Goal: Task Accomplishment & Management: Manage account settings

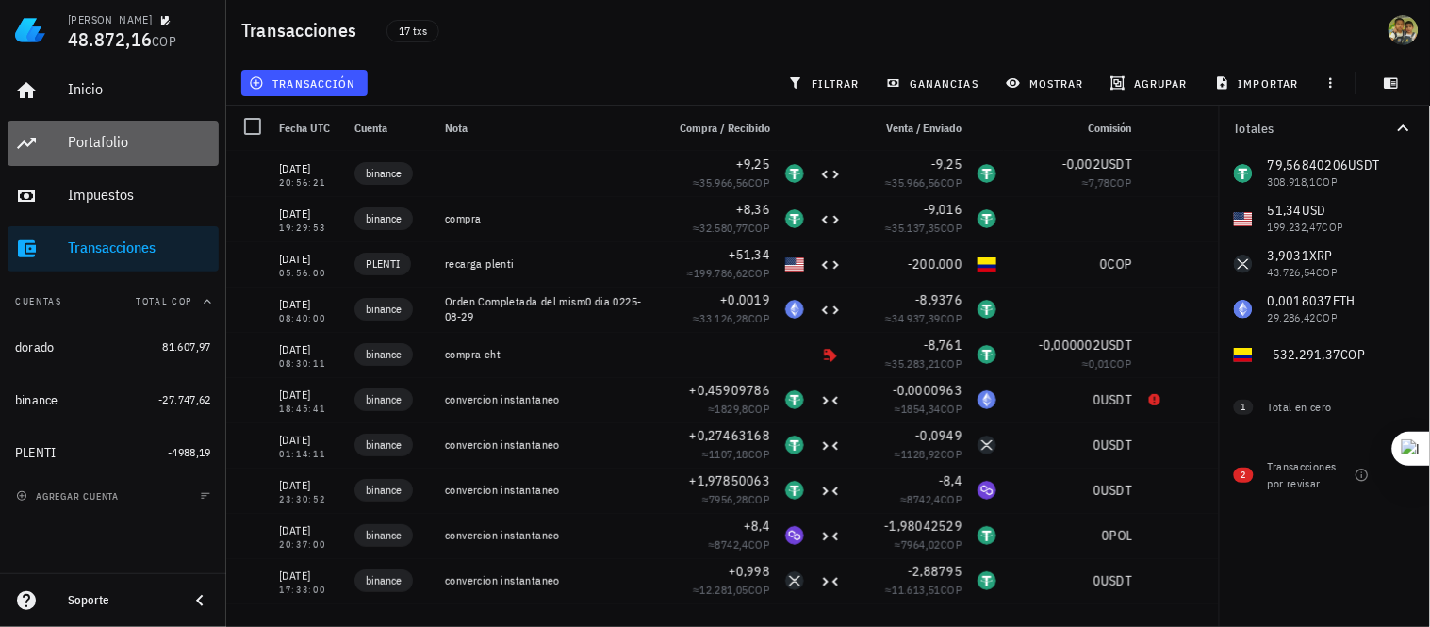
click at [111, 149] on div "Portafolio" at bounding box center [139, 142] width 143 height 18
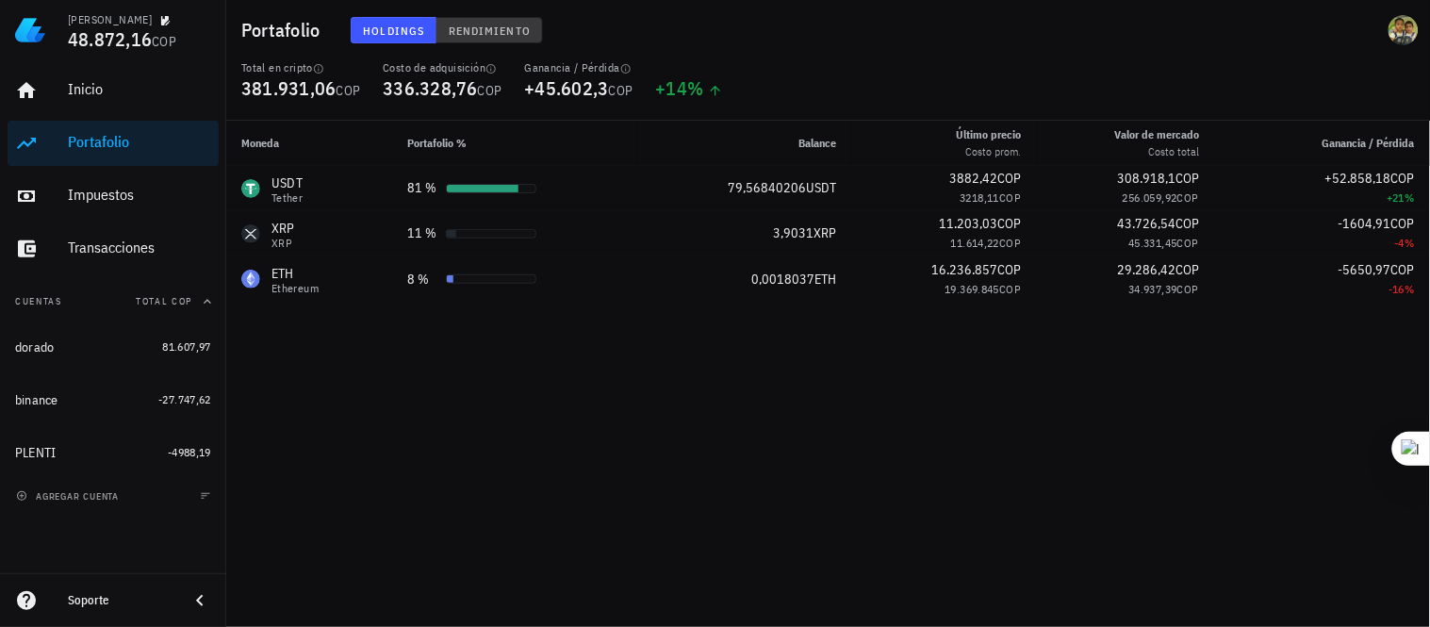
click at [502, 26] on span "Rendimiento" at bounding box center [489, 31] width 83 height 14
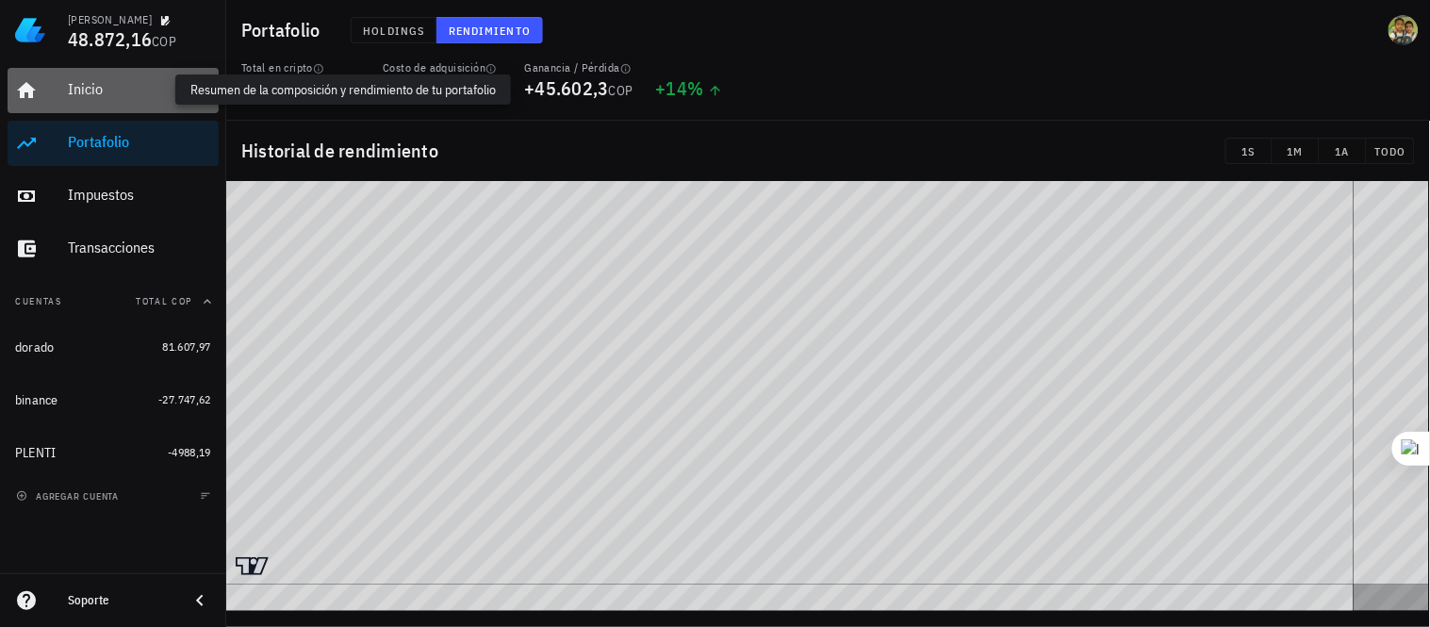
click at [115, 96] on div "Inicio" at bounding box center [139, 89] width 143 height 18
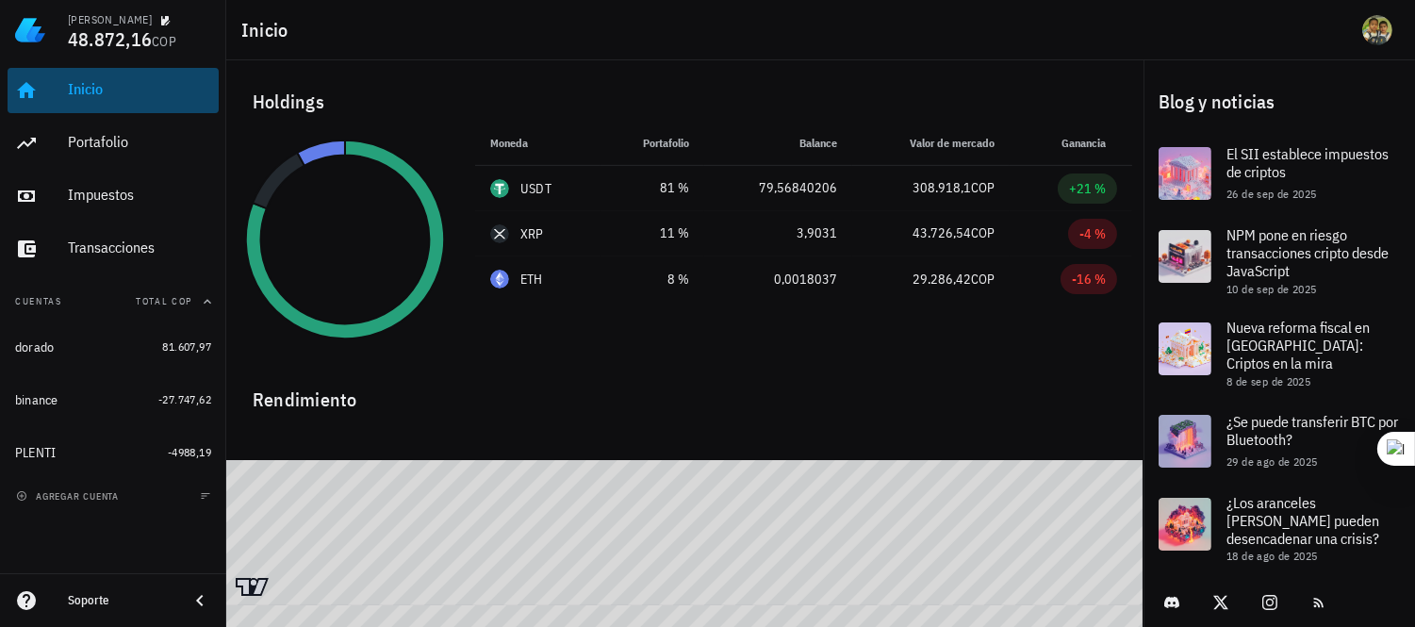
click at [72, 80] on div "Inicio" at bounding box center [139, 89] width 143 height 18
click at [23, 22] on img at bounding box center [30, 30] width 30 height 30
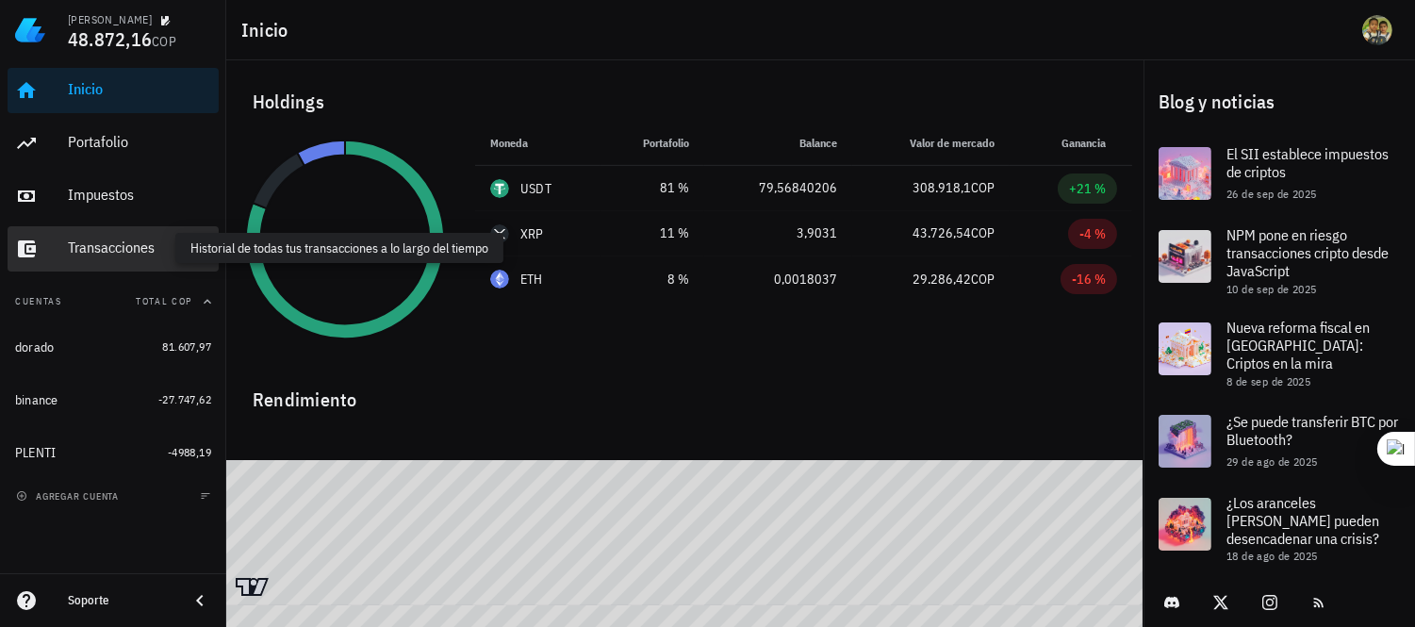
click at [133, 253] on div "Transacciones" at bounding box center [139, 248] width 143 height 18
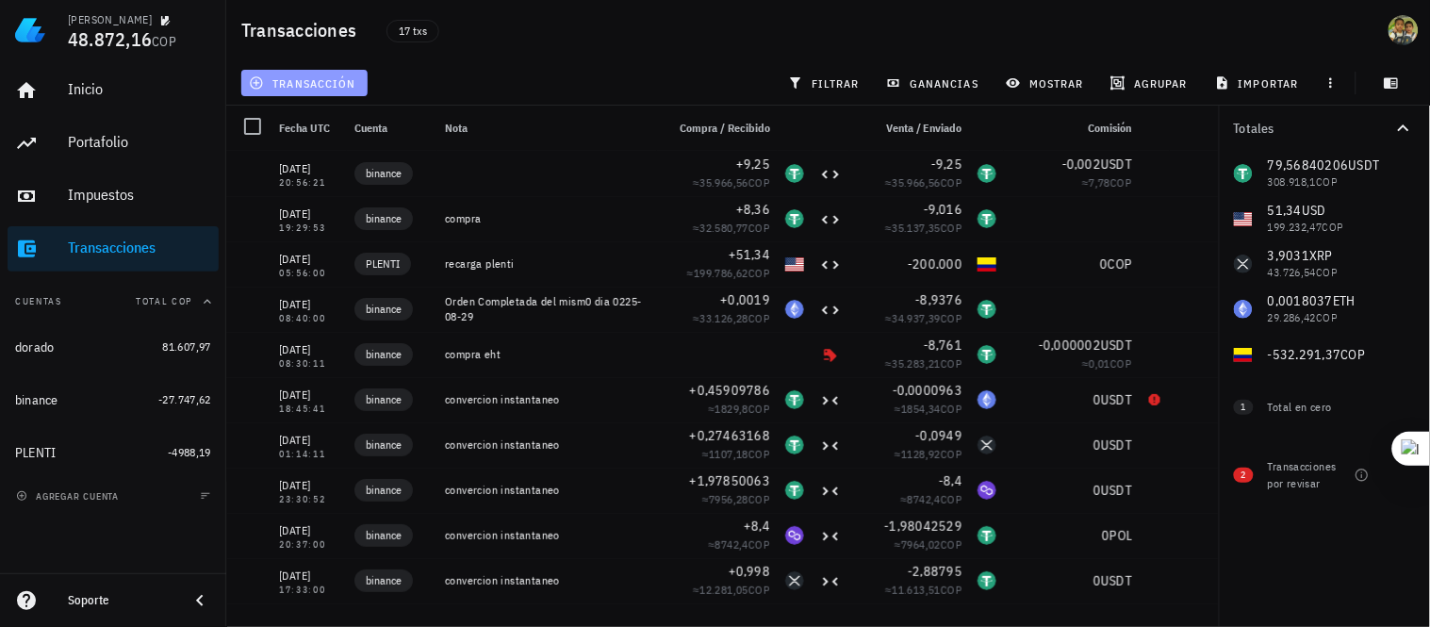
click at [316, 81] on span "transacción" at bounding box center [304, 82] width 103 height 15
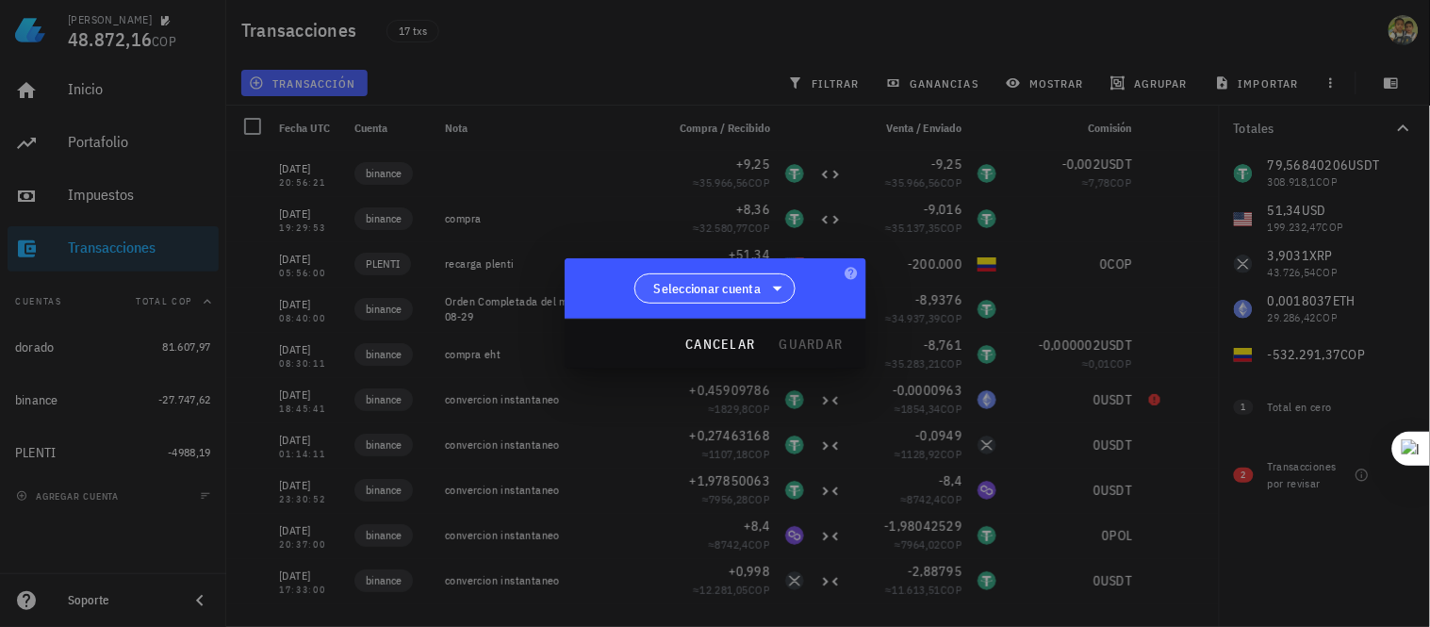
click at [769, 288] on icon at bounding box center [777, 288] width 23 height 23
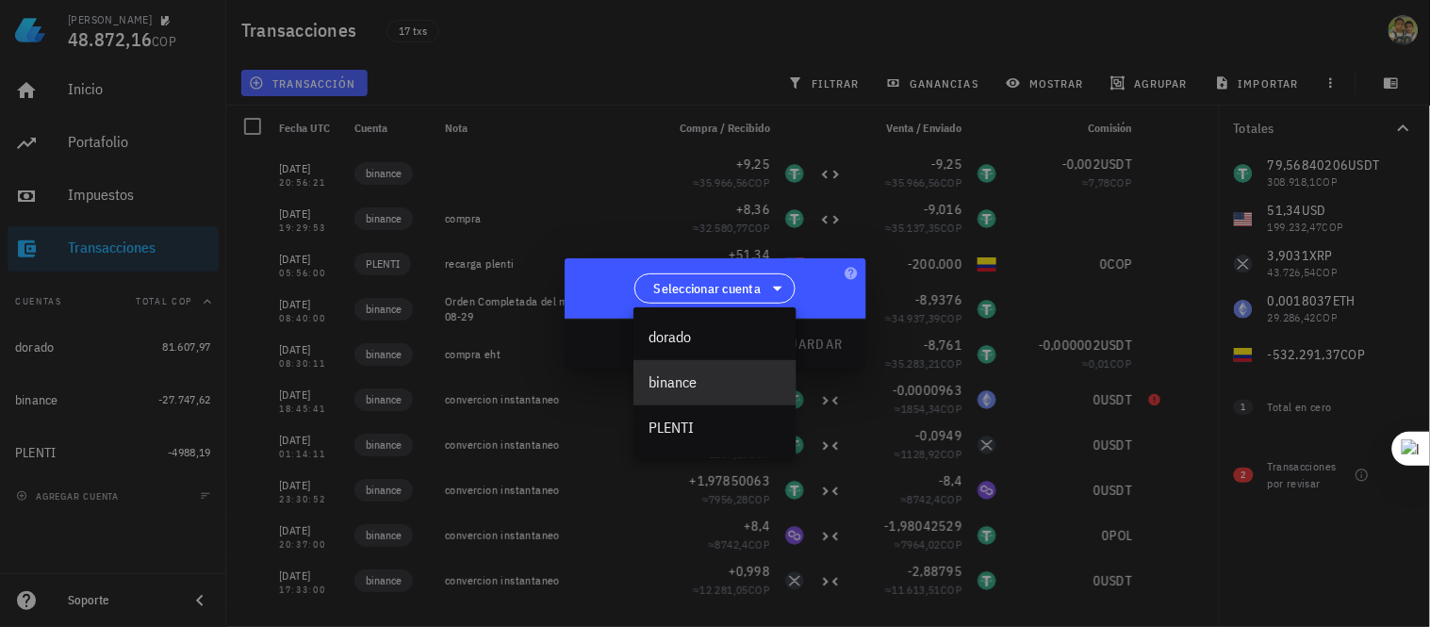
click at [705, 387] on div "binance" at bounding box center [715, 382] width 133 height 18
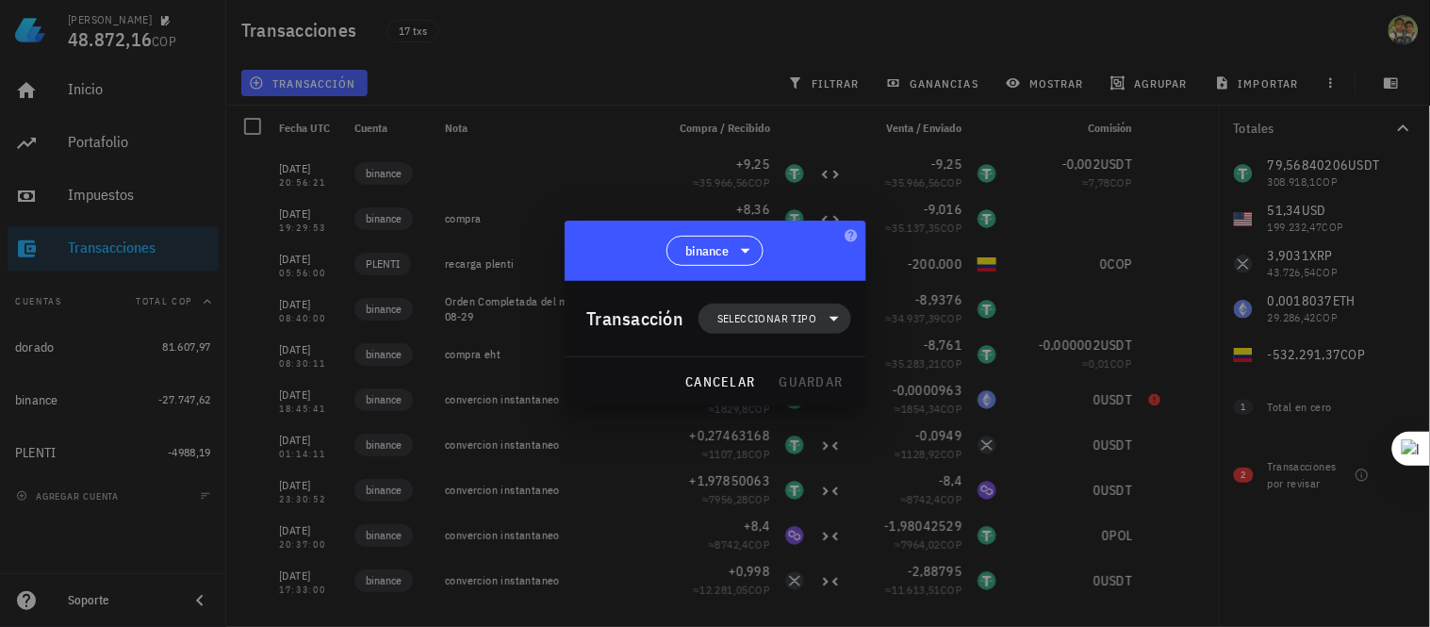
click at [798, 316] on span "Seleccionar tipo" at bounding box center [766, 318] width 99 height 19
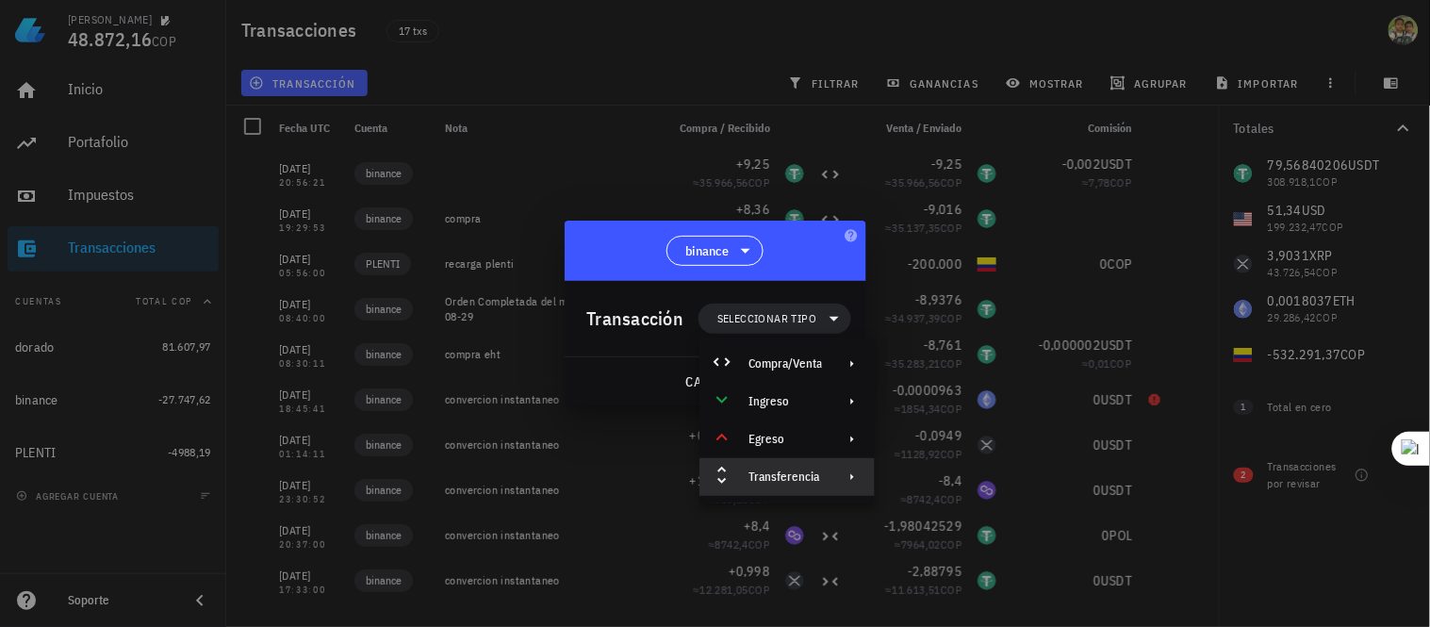
click at [855, 474] on icon at bounding box center [852, 476] width 15 height 15
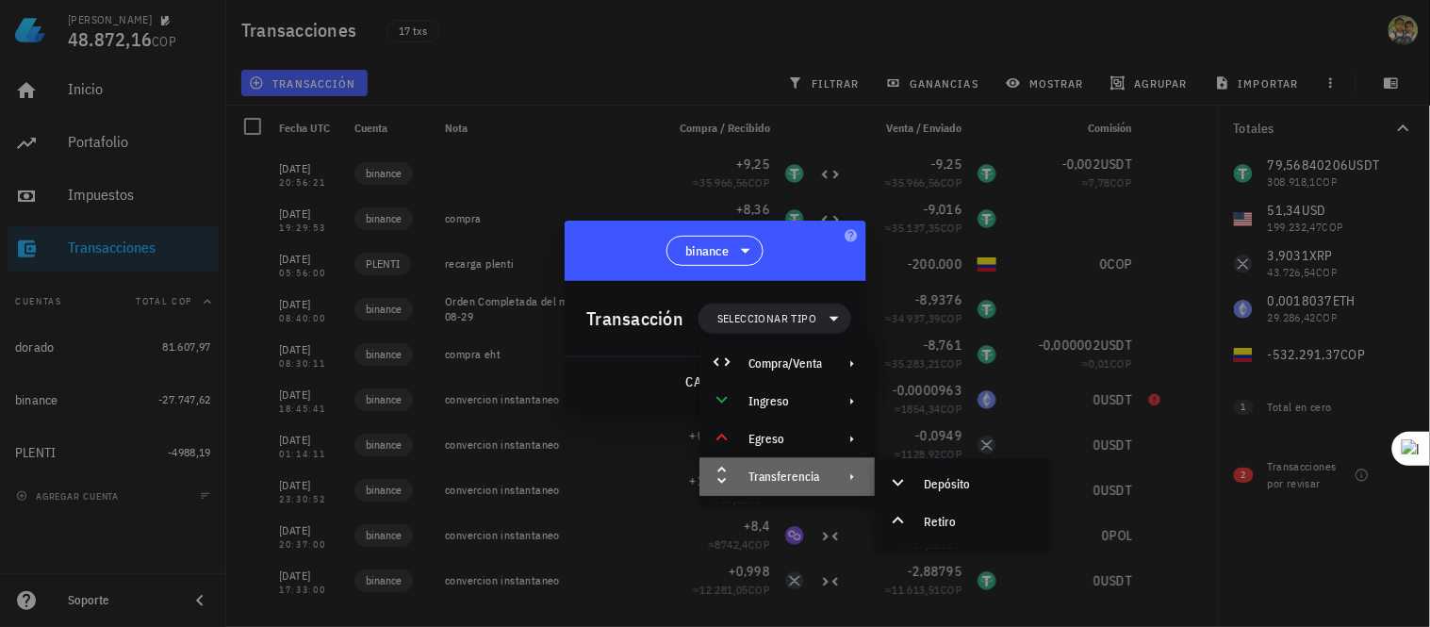
click at [846, 464] on div "Transferencia" at bounding box center [787, 477] width 175 height 38
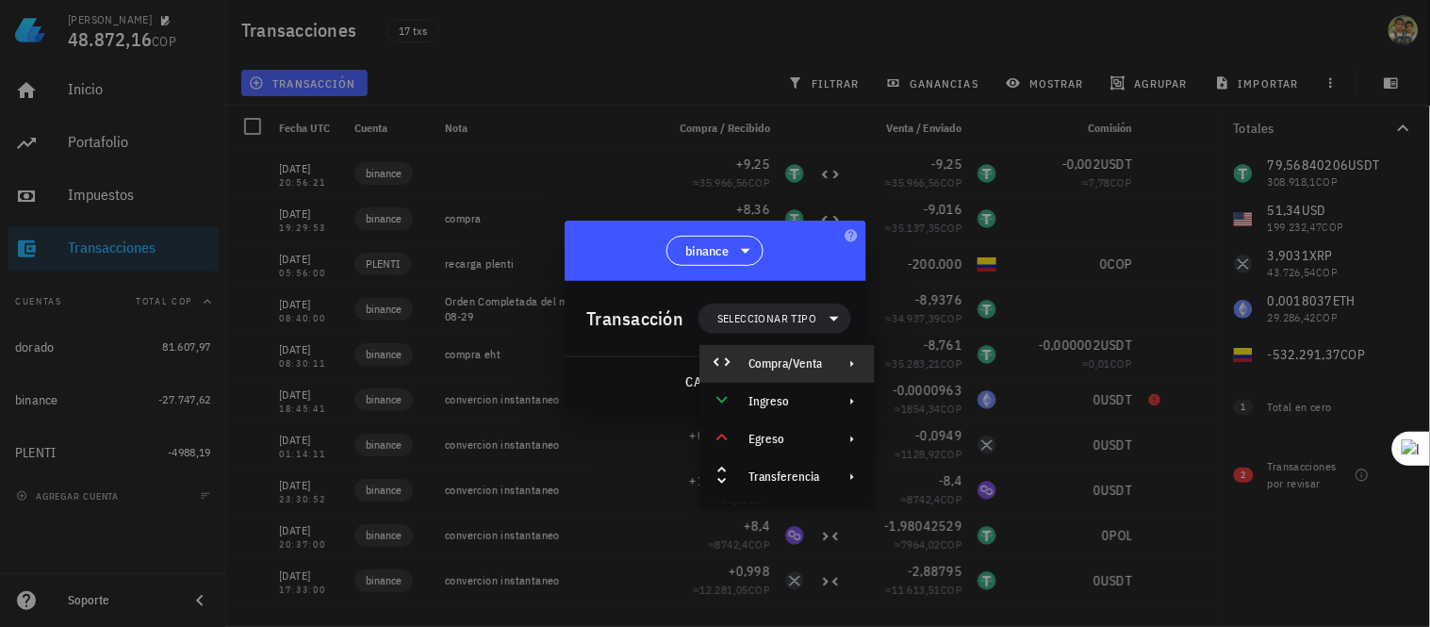
click at [853, 360] on icon at bounding box center [852, 363] width 15 height 15
click at [955, 371] on div "Compra/Venta" at bounding box center [981, 371] width 112 height 15
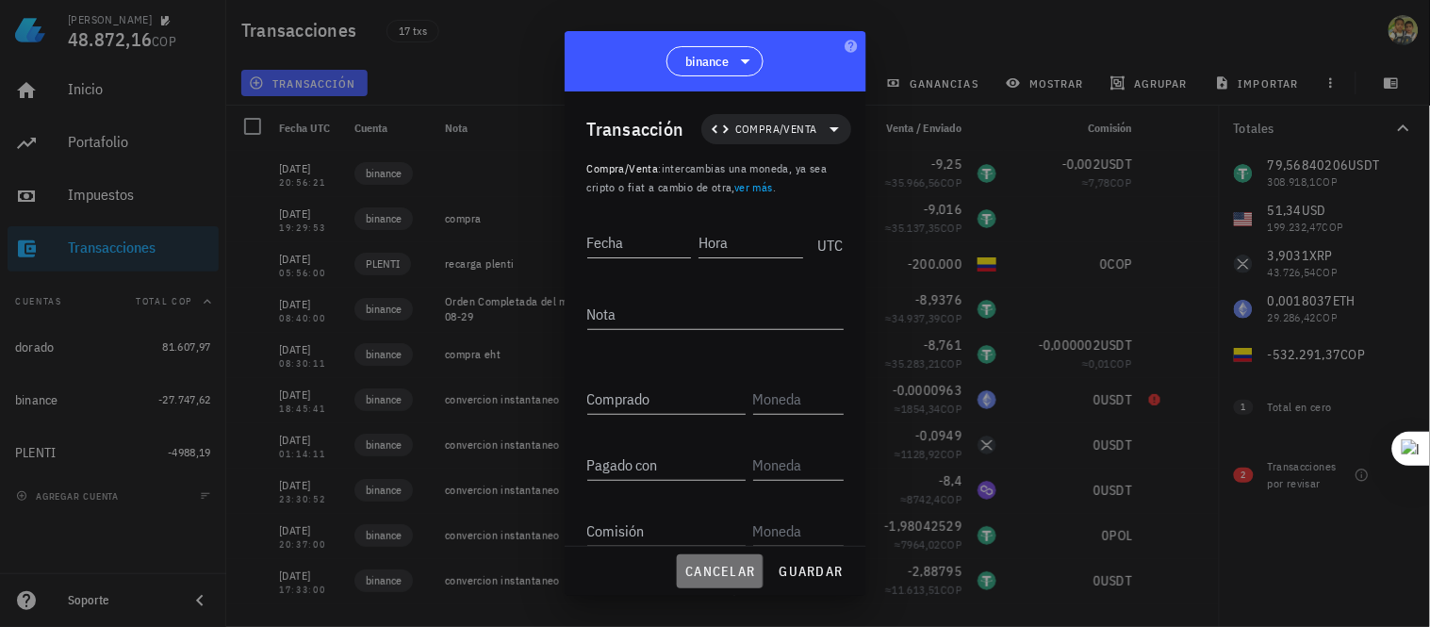
click at [742, 573] on span "cancelar" at bounding box center [719, 571] width 71 height 17
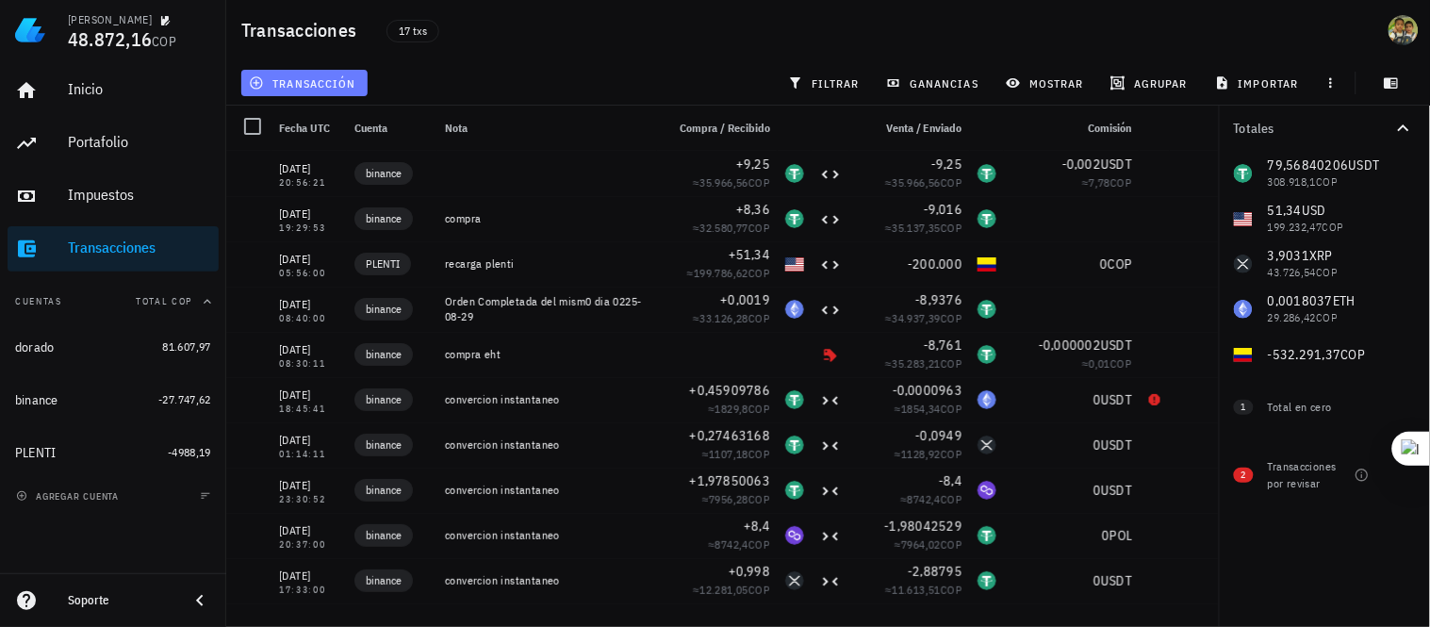
click at [290, 75] on span "transacción" at bounding box center [304, 82] width 103 height 15
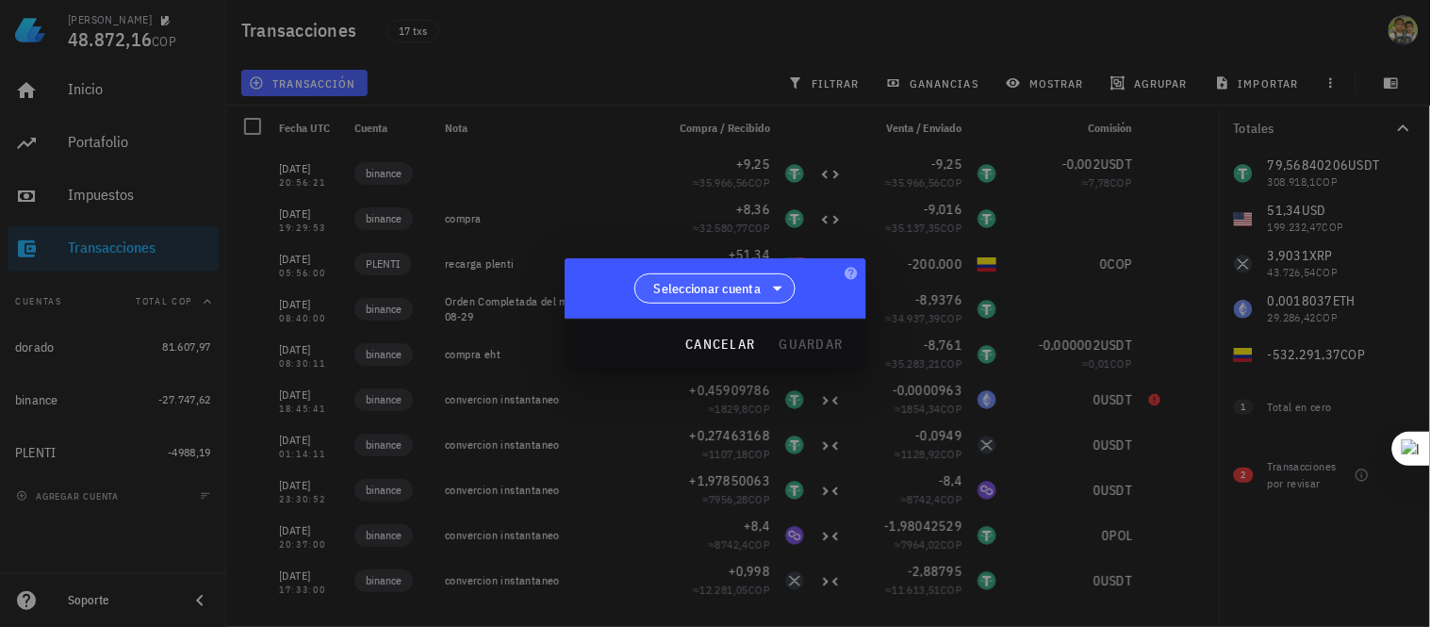
click at [787, 295] on icon at bounding box center [777, 288] width 23 height 23
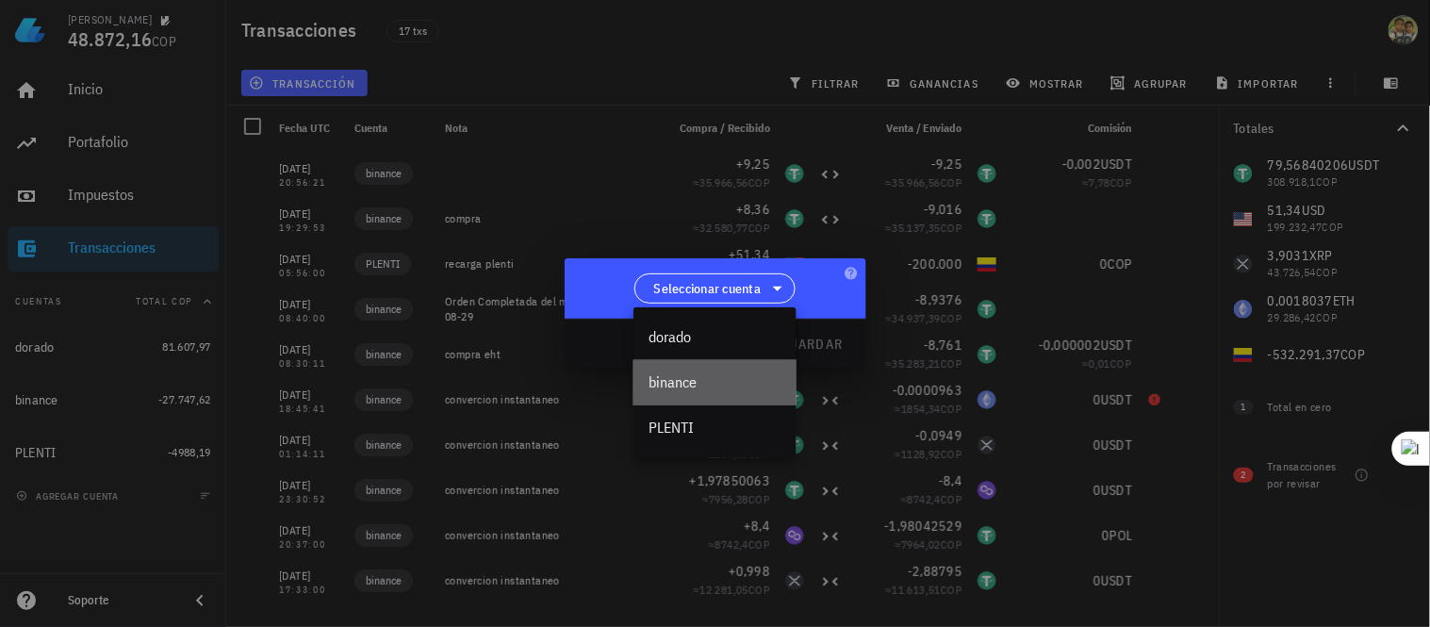
click at [741, 384] on div "binance" at bounding box center [715, 382] width 133 height 18
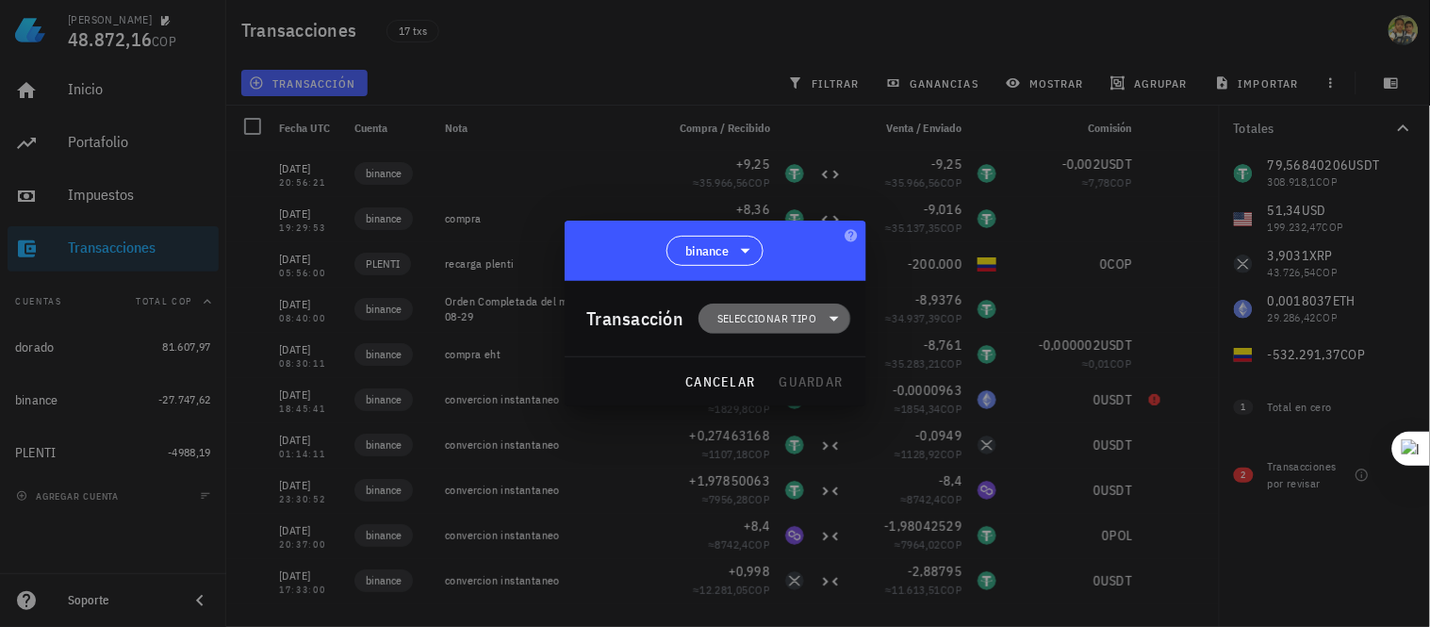
click at [823, 316] on icon at bounding box center [834, 318] width 23 height 23
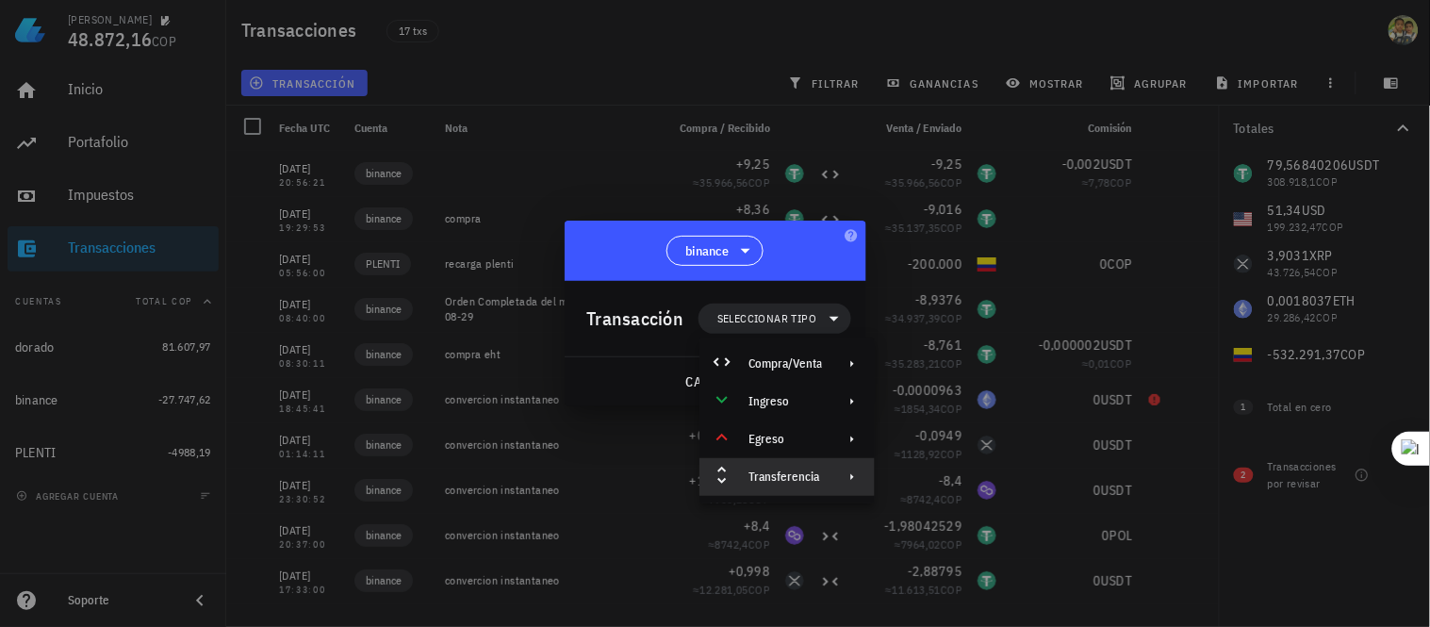
click at [859, 473] on icon at bounding box center [852, 476] width 15 height 15
click at [971, 487] on div "Depósito" at bounding box center [981, 484] width 112 height 15
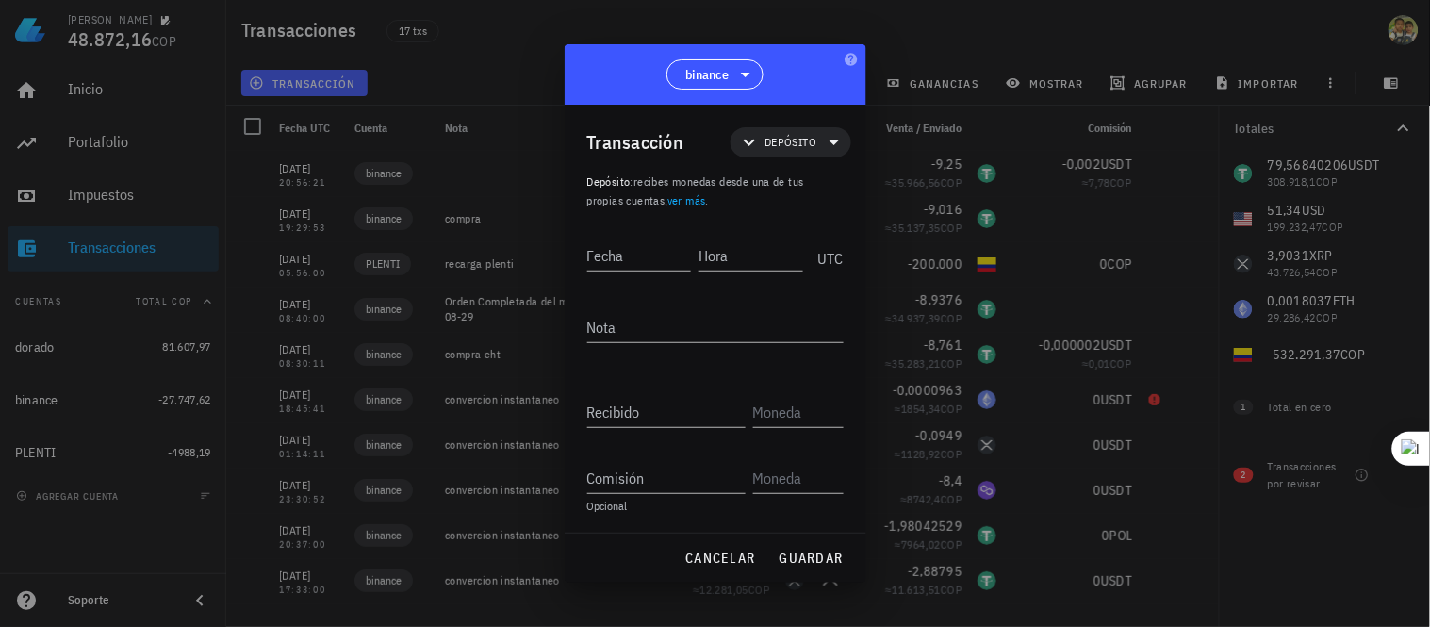
click at [464, 62] on div at bounding box center [715, 313] width 1430 height 627
click at [722, 552] on span "cancelar" at bounding box center [719, 558] width 71 height 17
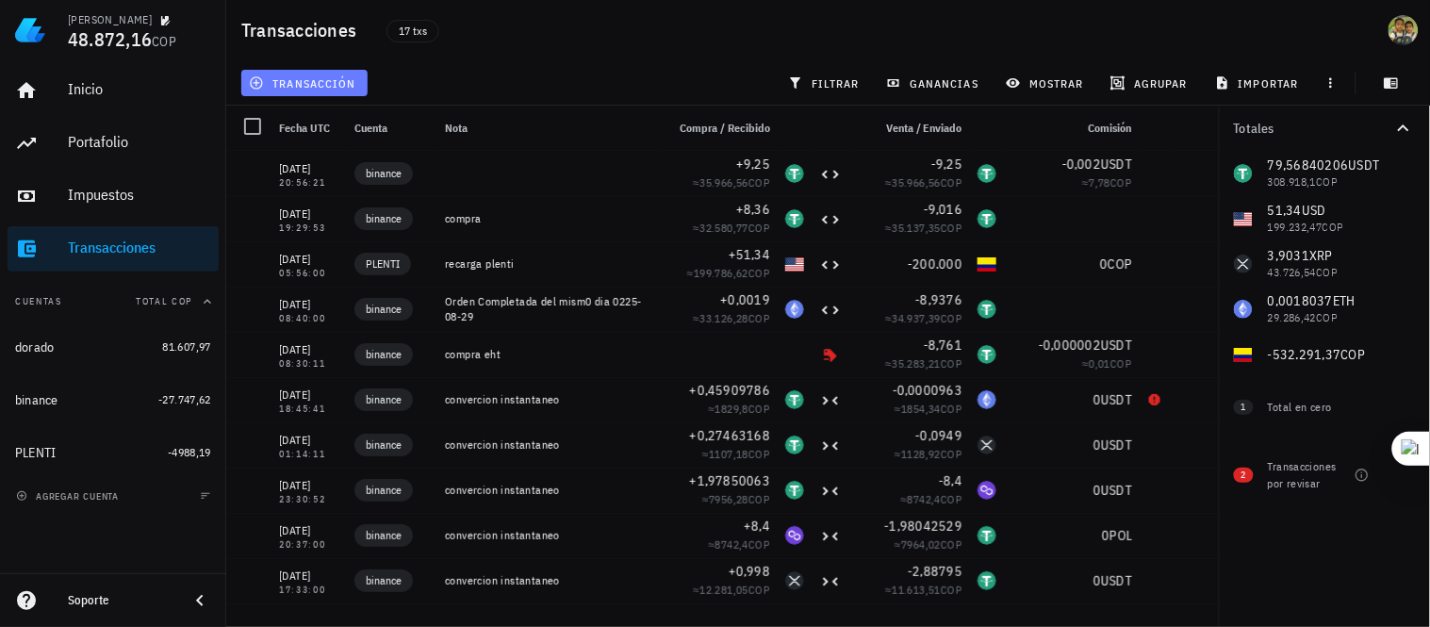
click at [307, 78] on span "transacción" at bounding box center [304, 82] width 103 height 15
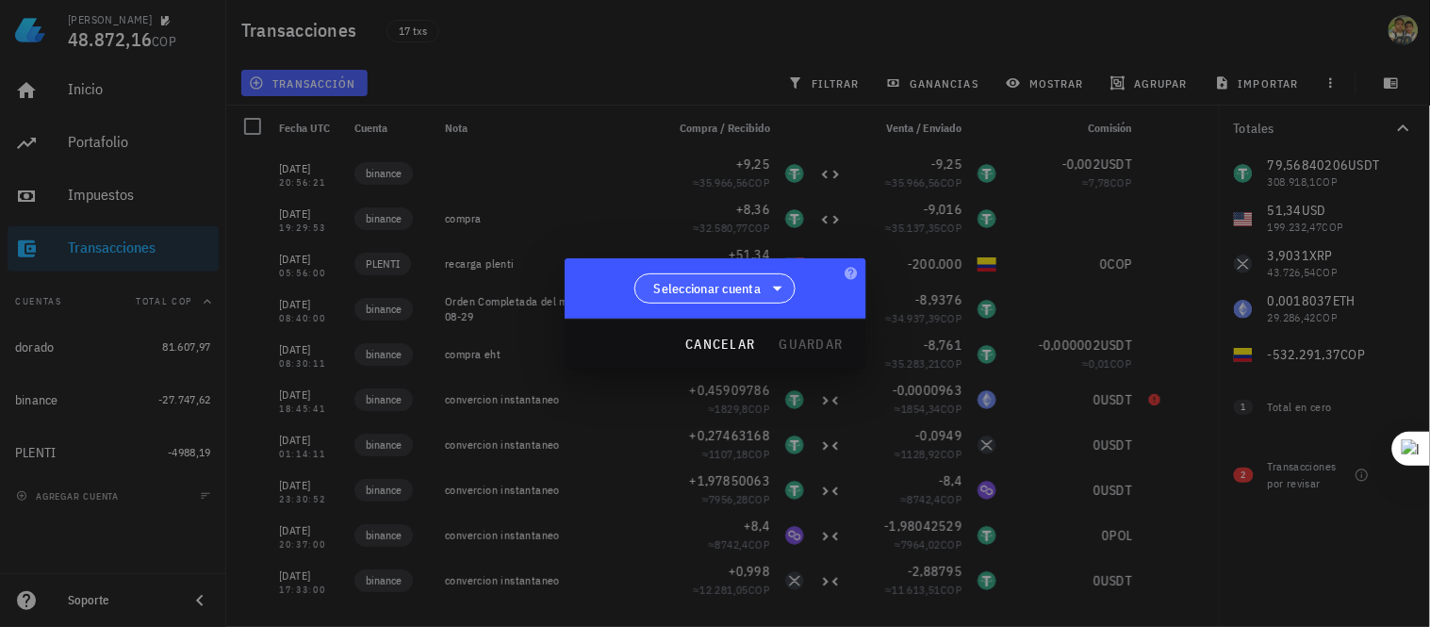
click at [749, 290] on span "Seleccionar cuenta" at bounding box center [707, 288] width 107 height 19
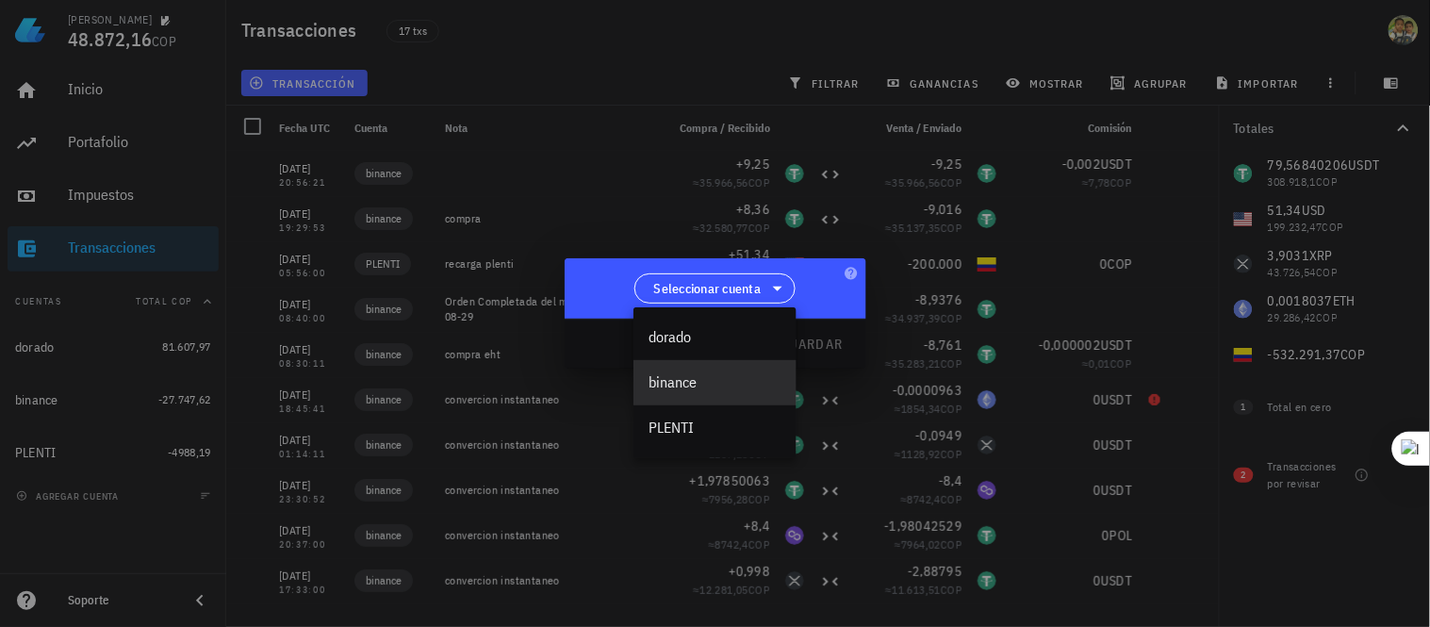
click at [723, 362] on div "binance" at bounding box center [715, 382] width 163 height 45
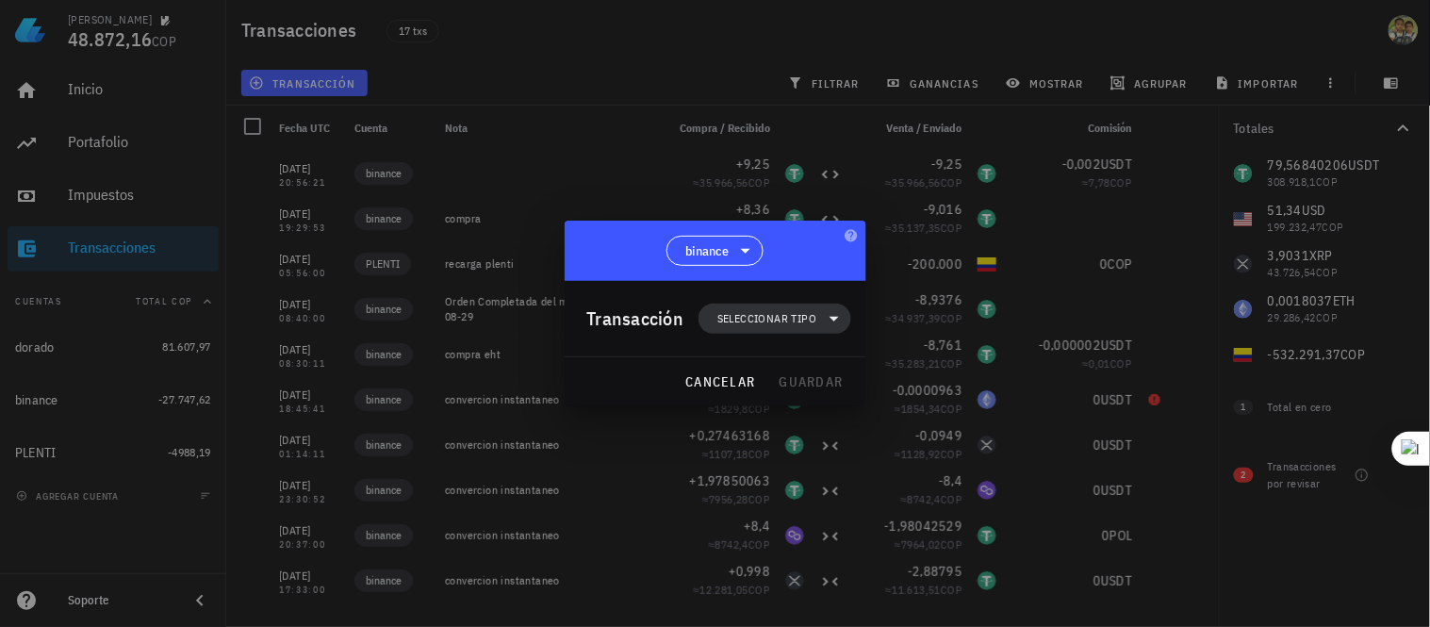
click at [827, 315] on icon at bounding box center [834, 318] width 23 height 23
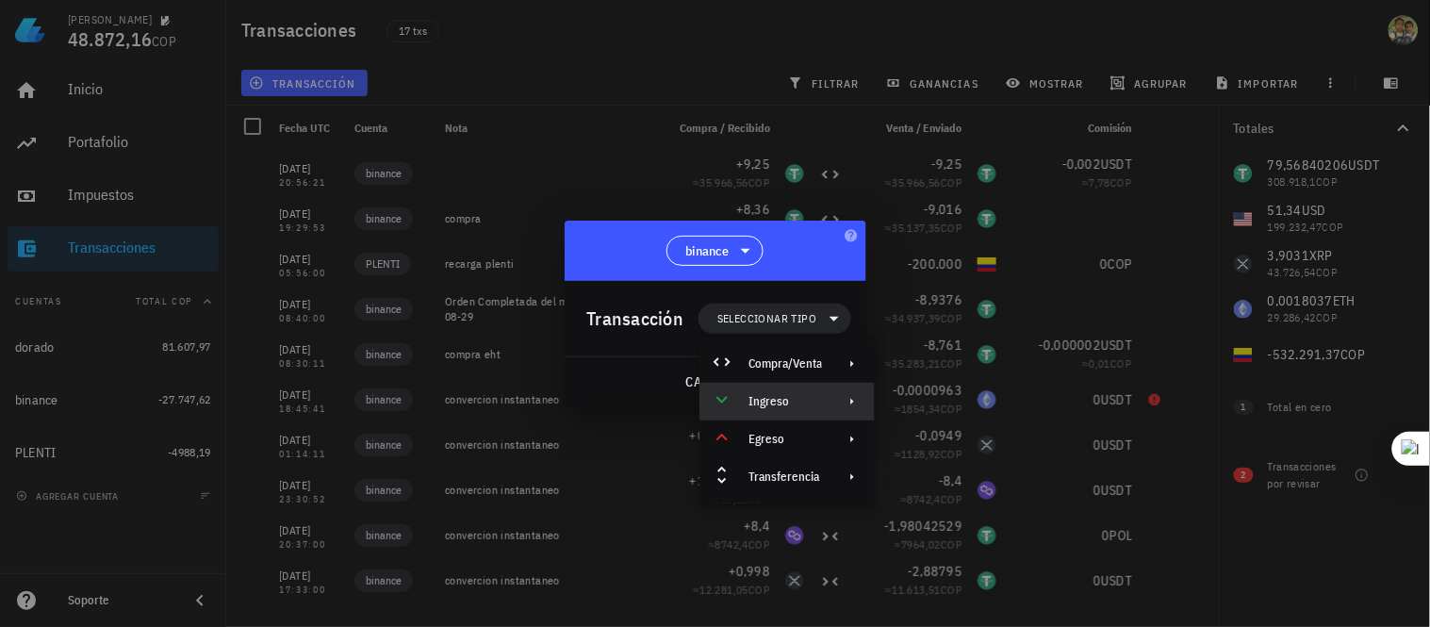
click at [844, 403] on div at bounding box center [848, 401] width 23 height 15
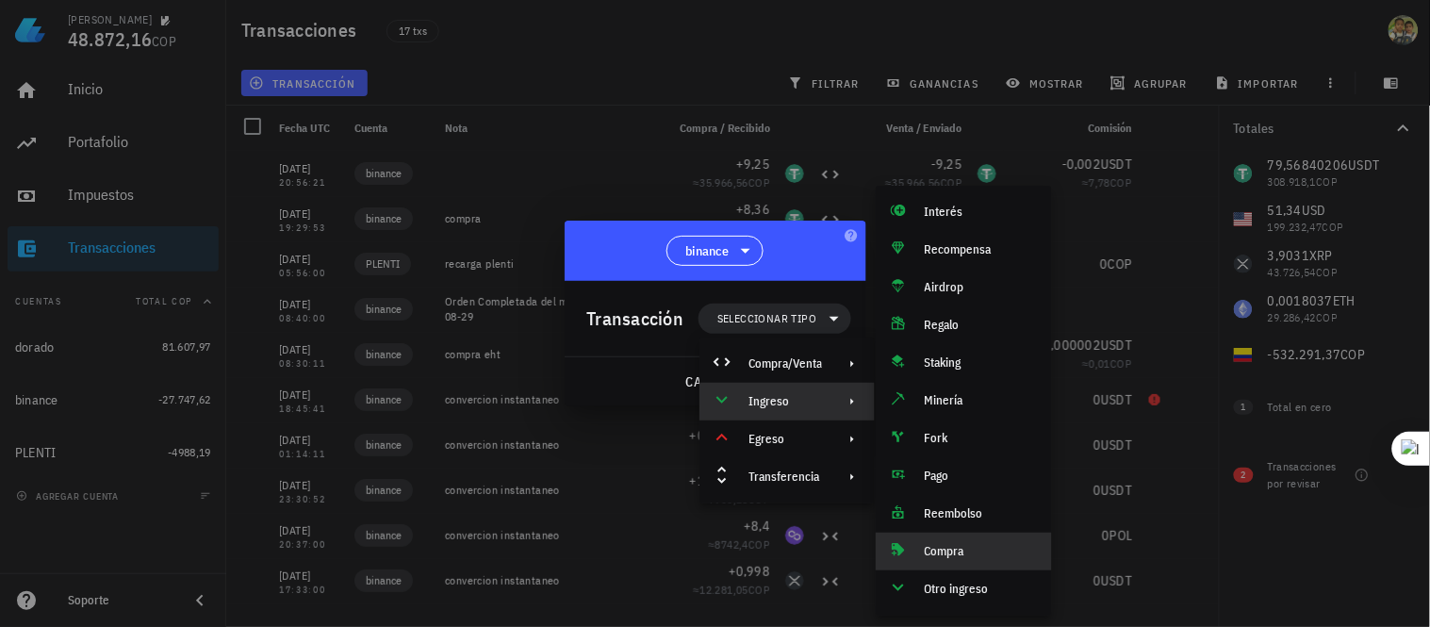
click at [972, 544] on div "Compra" at bounding box center [981, 551] width 112 height 15
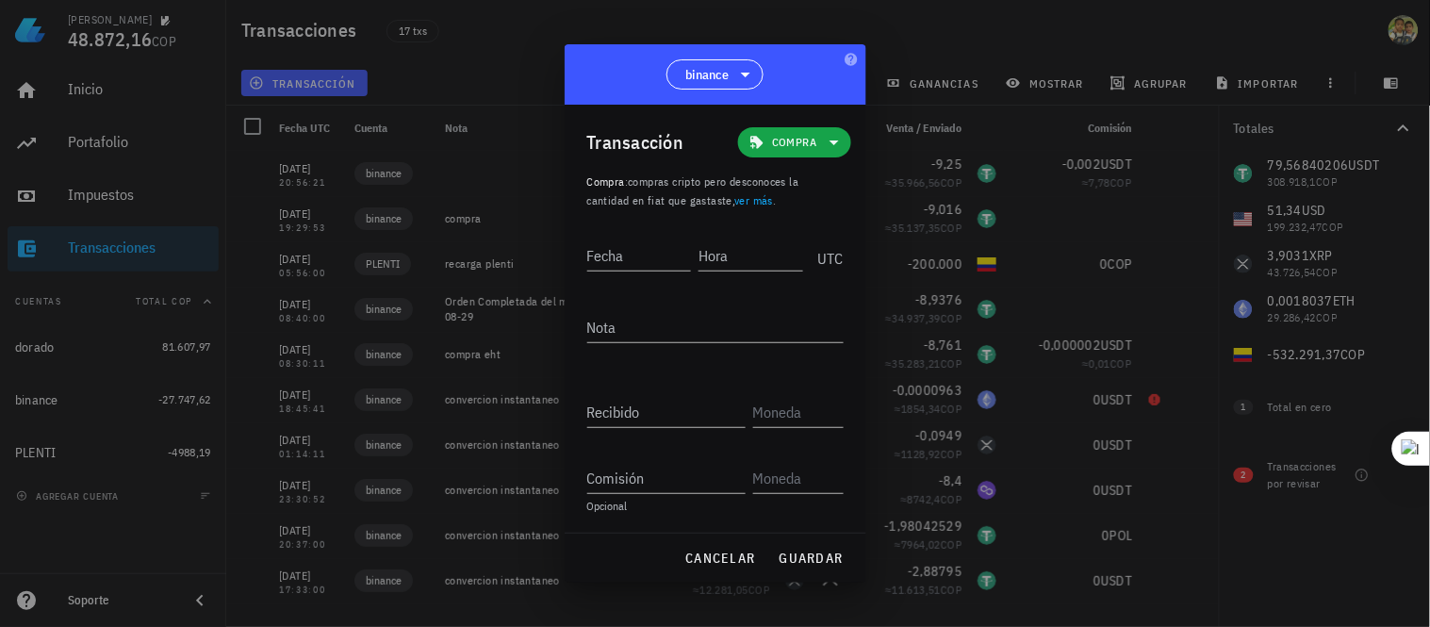
click at [882, 25] on div at bounding box center [715, 313] width 1430 height 627
click at [947, 36] on div at bounding box center [715, 313] width 1430 height 627
click at [307, 82] on div at bounding box center [715, 313] width 1430 height 627
click at [713, 563] on span "cancelar" at bounding box center [719, 558] width 71 height 17
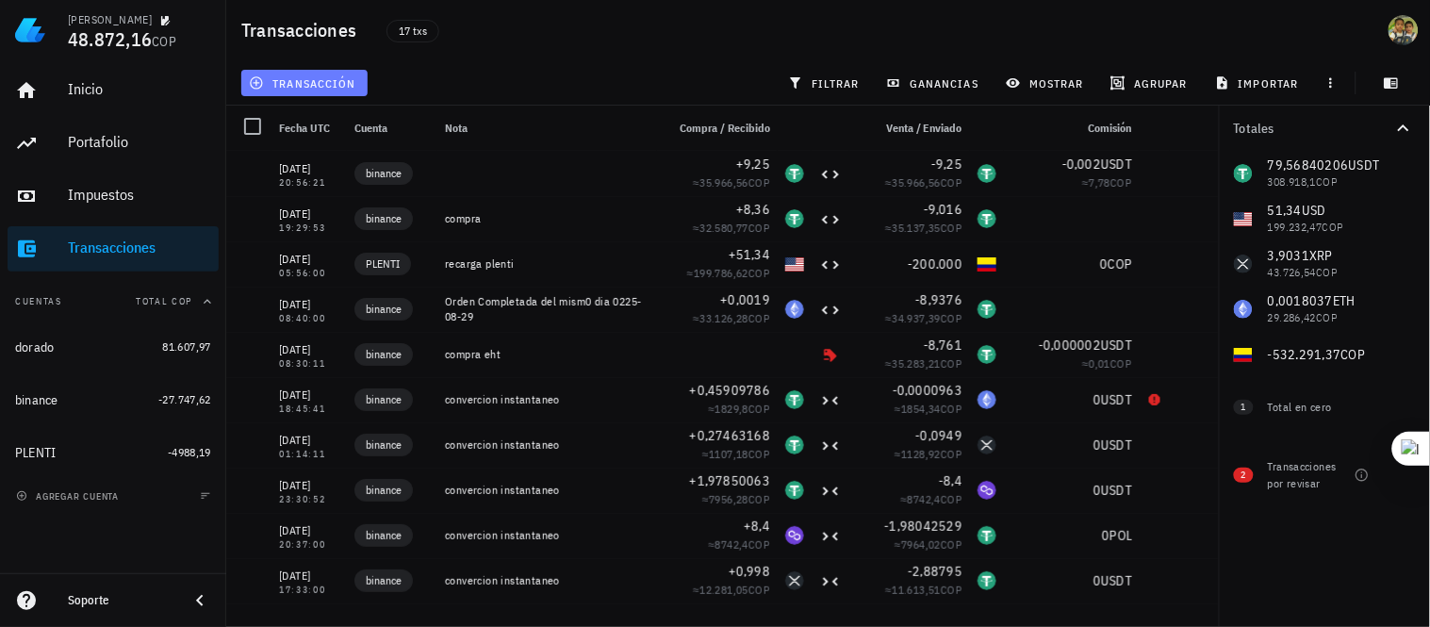
click at [316, 79] on span "transacción" at bounding box center [304, 82] width 103 height 15
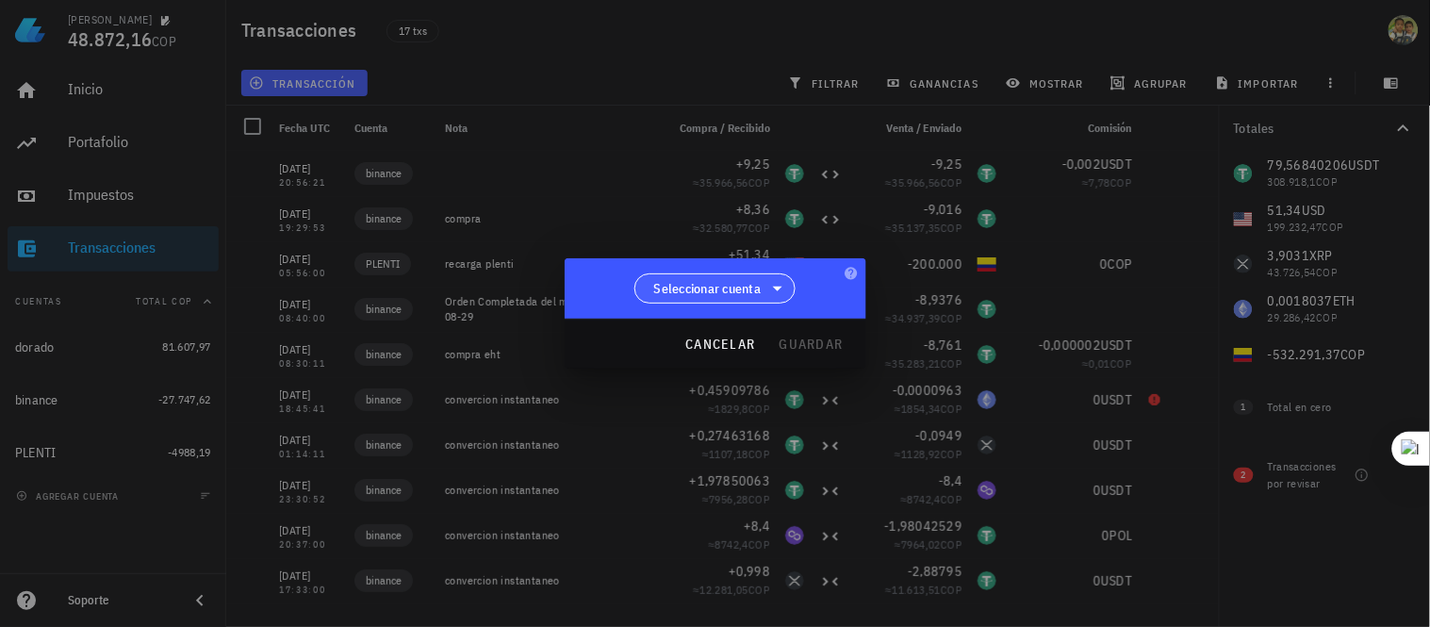
click at [757, 288] on span "Seleccionar cuenta" at bounding box center [707, 288] width 107 height 19
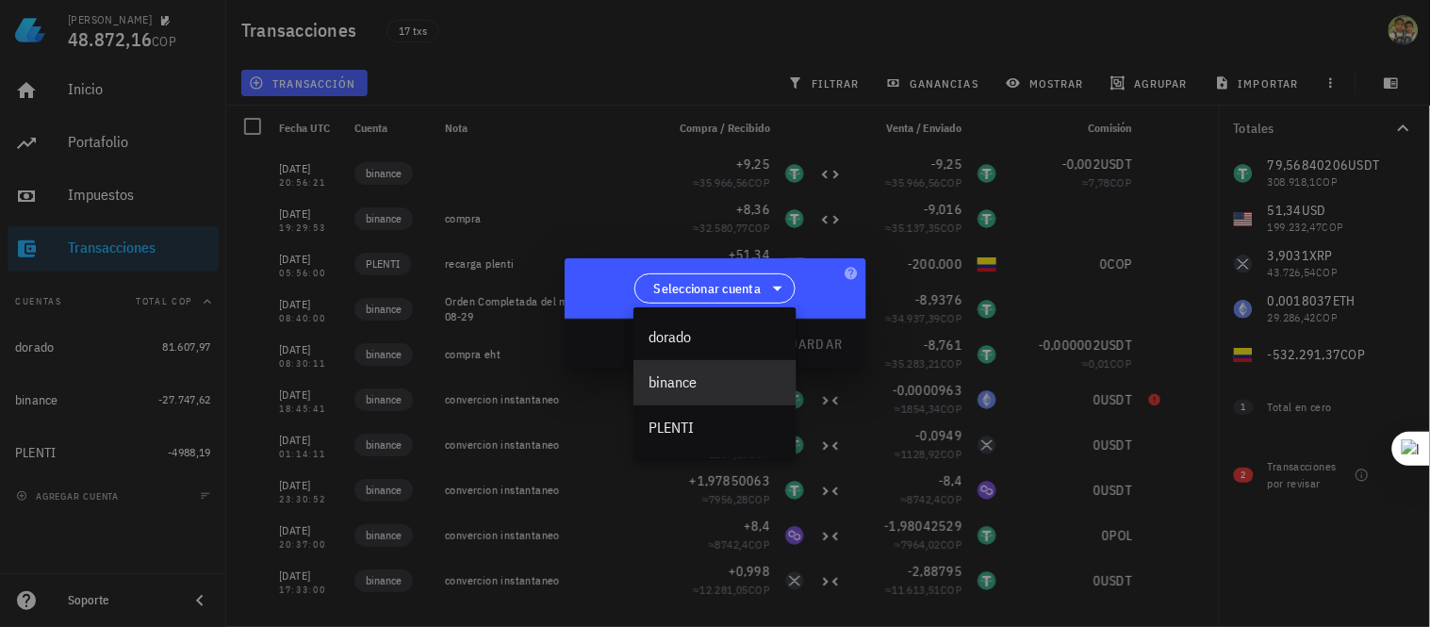
click at [712, 384] on div "binance" at bounding box center [715, 382] width 133 height 18
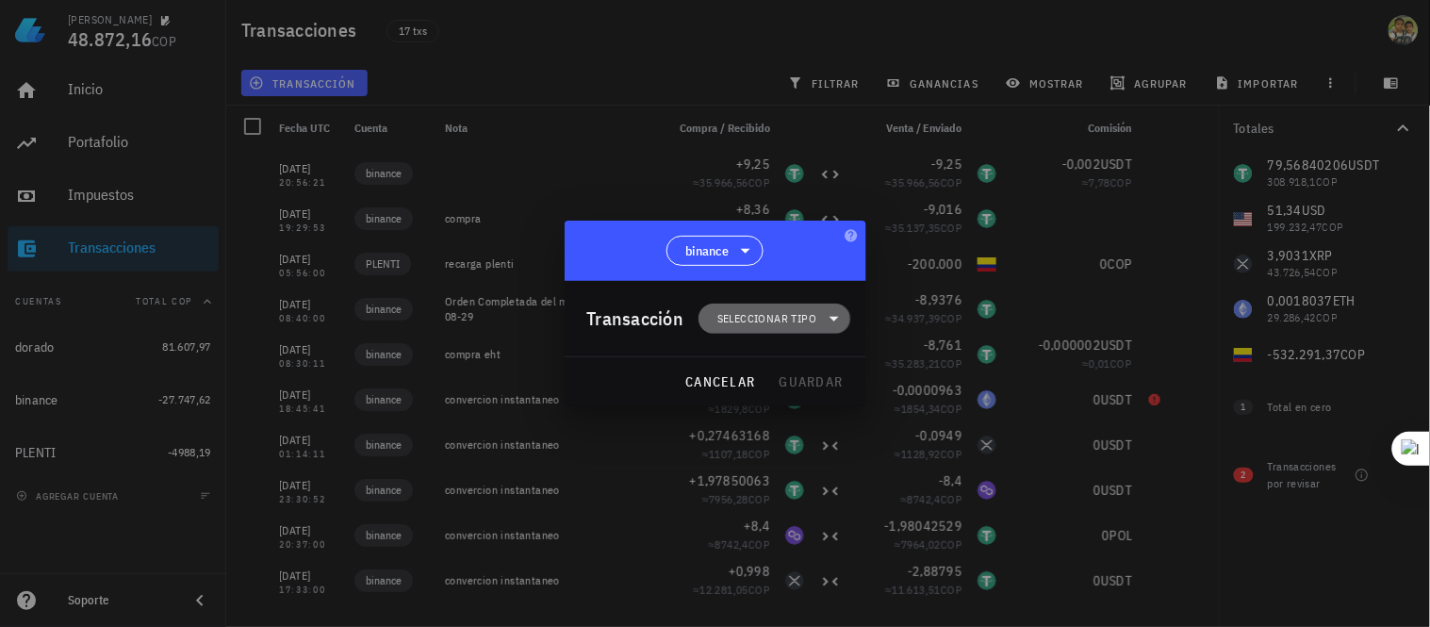
click at [779, 307] on span "Seleccionar tipo" at bounding box center [774, 319] width 129 height 30
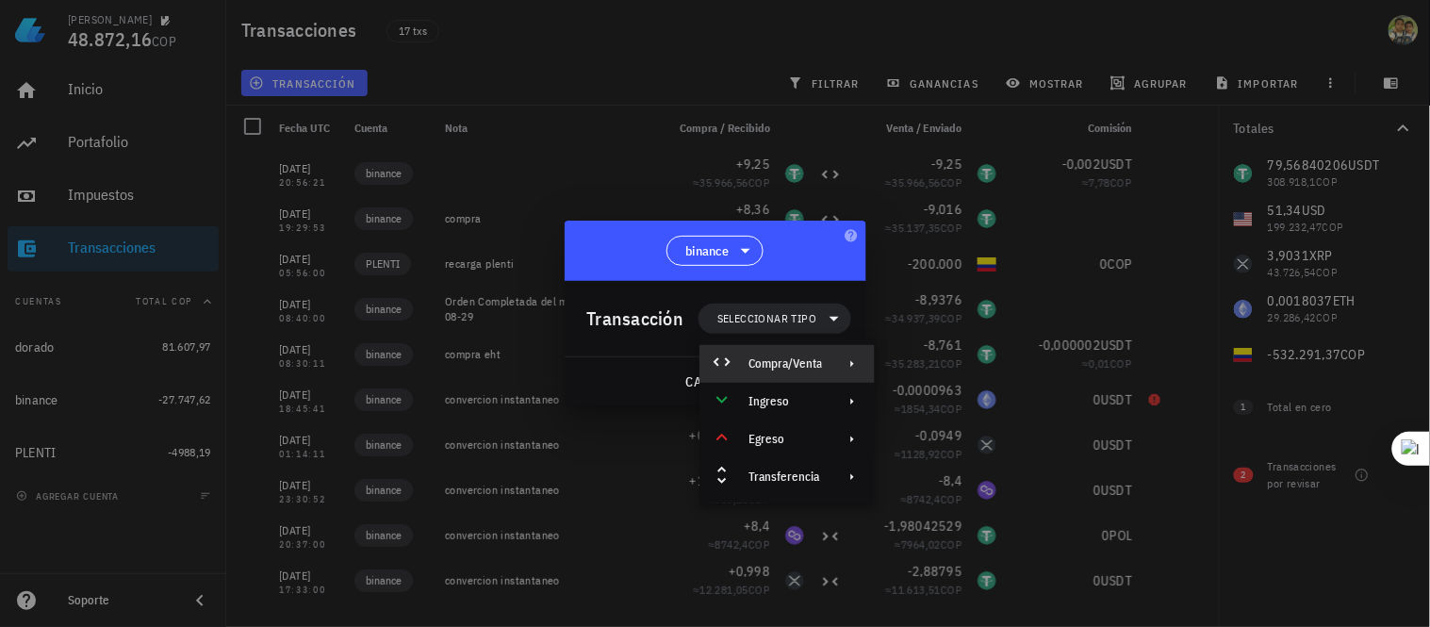
click at [804, 369] on div "Compra/Venta" at bounding box center [786, 363] width 74 height 15
click at [949, 373] on div "Compra/Venta" at bounding box center [981, 371] width 112 height 15
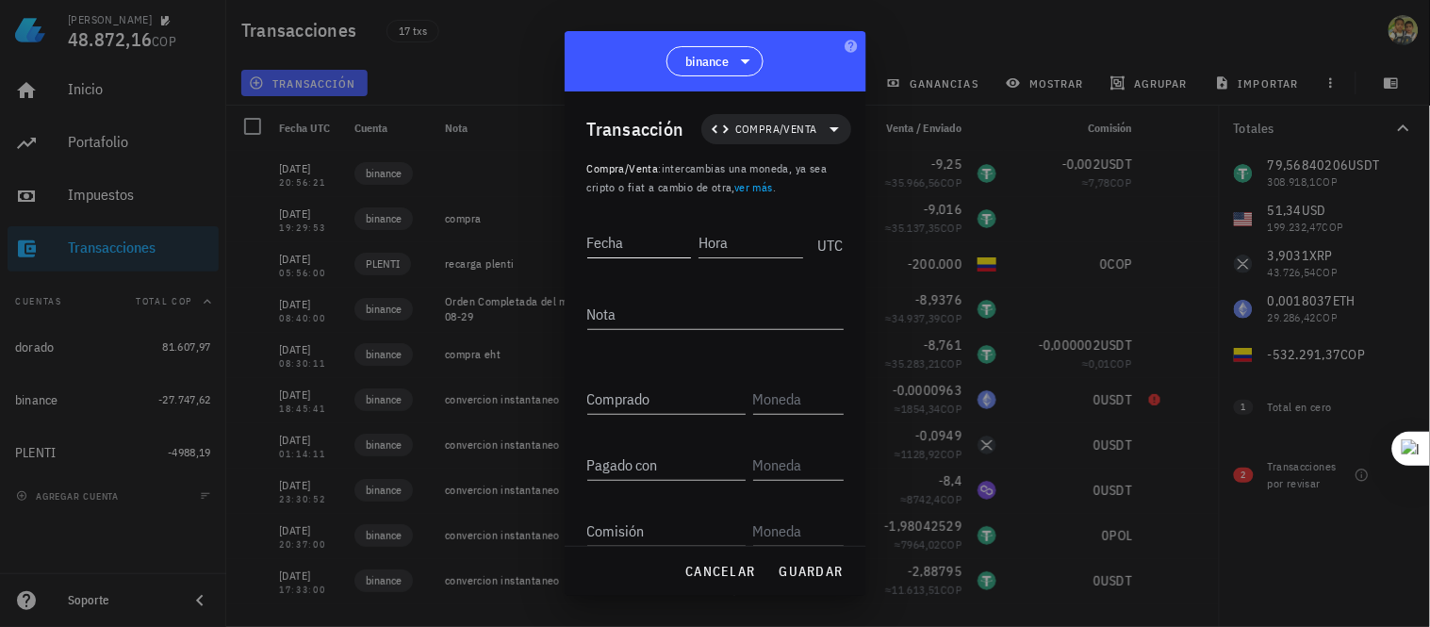
click at [624, 245] on input "Fecha" at bounding box center [639, 242] width 105 height 30
click at [1082, 23] on div at bounding box center [715, 313] width 1430 height 627
click at [627, 240] on input "Fecha" at bounding box center [639, 242] width 105 height 30
type input "2025-09-25"
click at [723, 240] on input "Hora" at bounding box center [751, 242] width 105 height 30
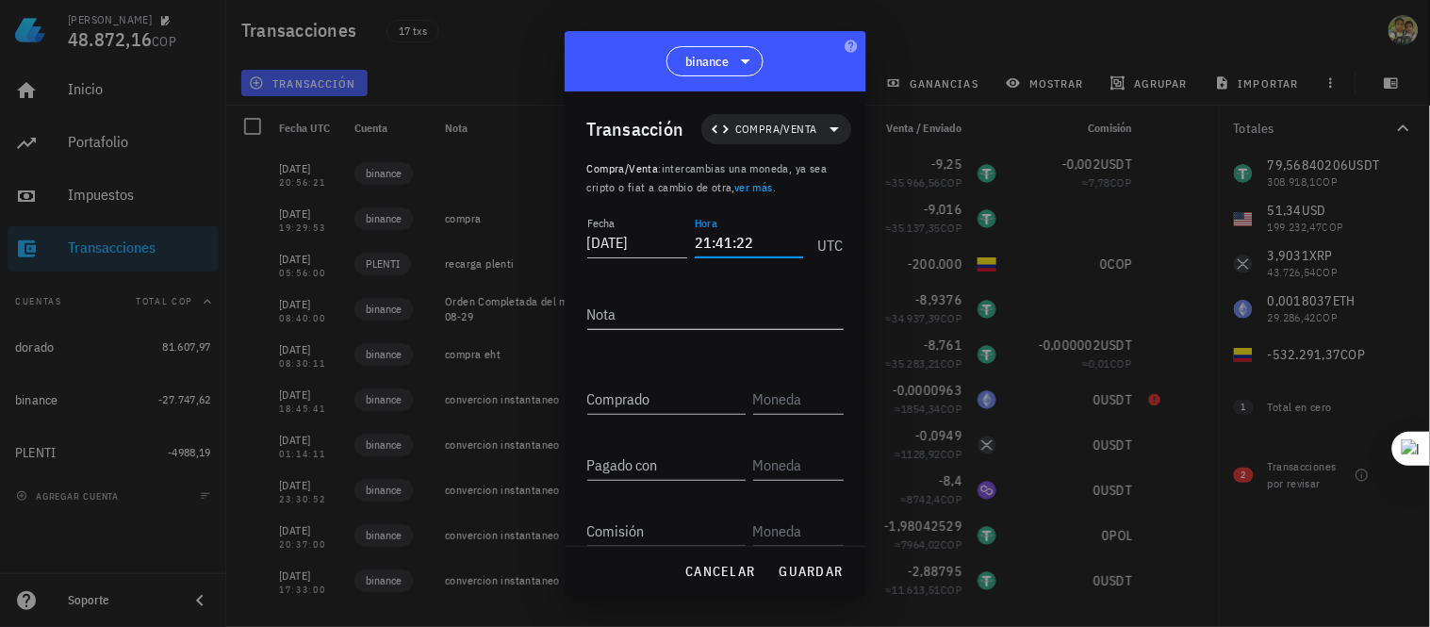
type input "21:41:22"
click at [691, 296] on div "Nota" at bounding box center [715, 319] width 256 height 62
click at [656, 318] on textarea "Nota" at bounding box center [715, 314] width 256 height 30
type textarea "fiat cop"
click at [636, 399] on input "Comprado" at bounding box center [666, 399] width 158 height 30
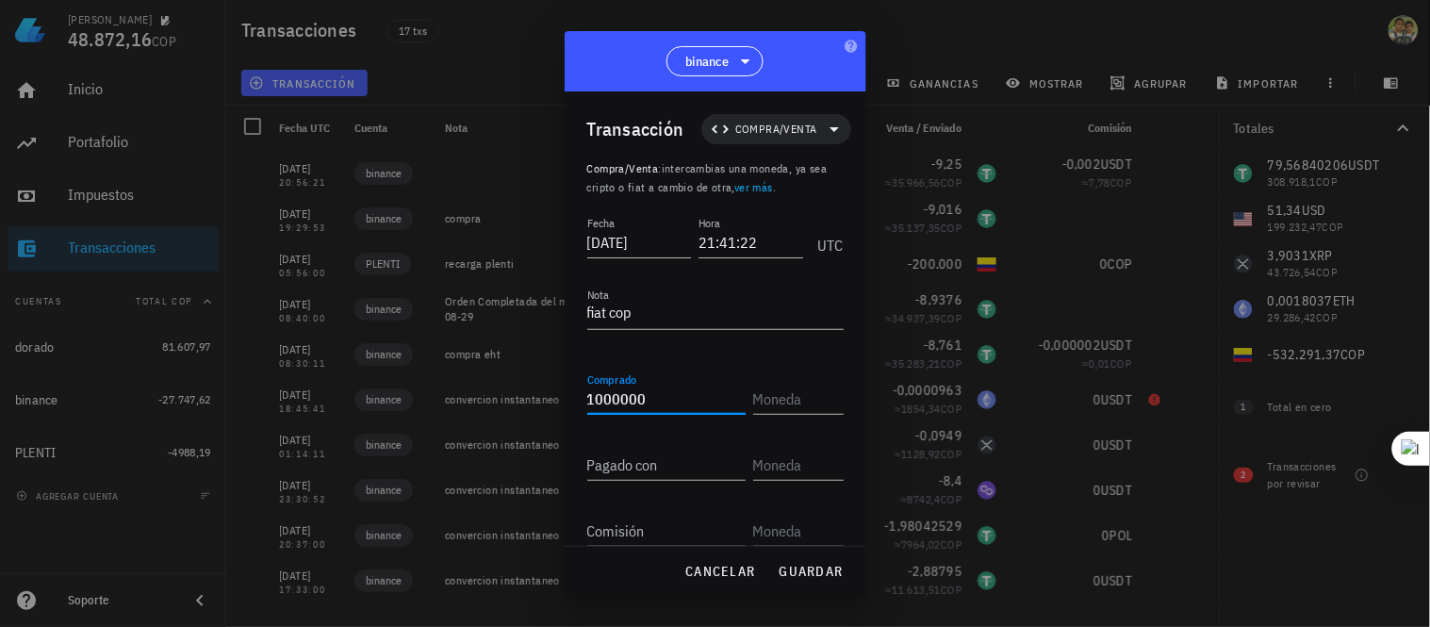
type input "1.000.000"
click at [738, 401] on div "Comprado 1.000.000" at bounding box center [715, 391] width 256 height 45
click at [738, 401] on div "Comprado 1.000.000" at bounding box center [670, 392] width 166 height 41
click at [758, 391] on input "text" at bounding box center [796, 399] width 87 height 30
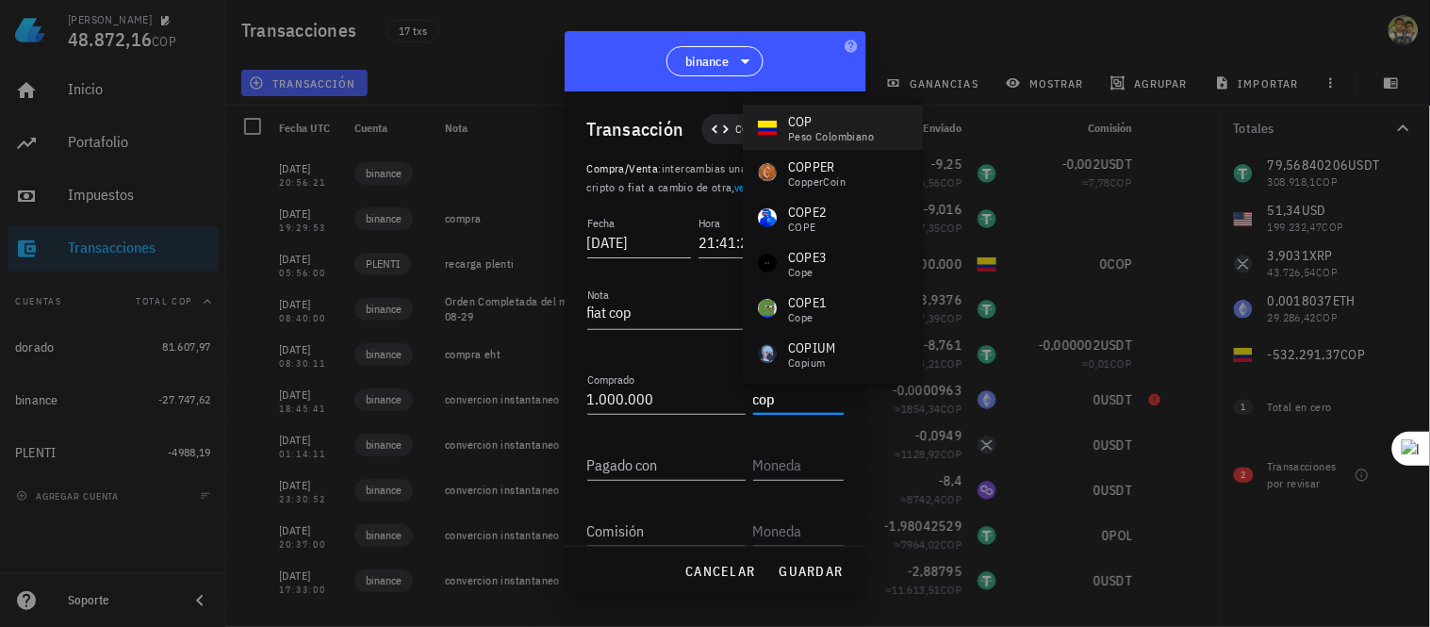
click at [790, 138] on div "peso colombiano" at bounding box center [831, 136] width 86 height 11
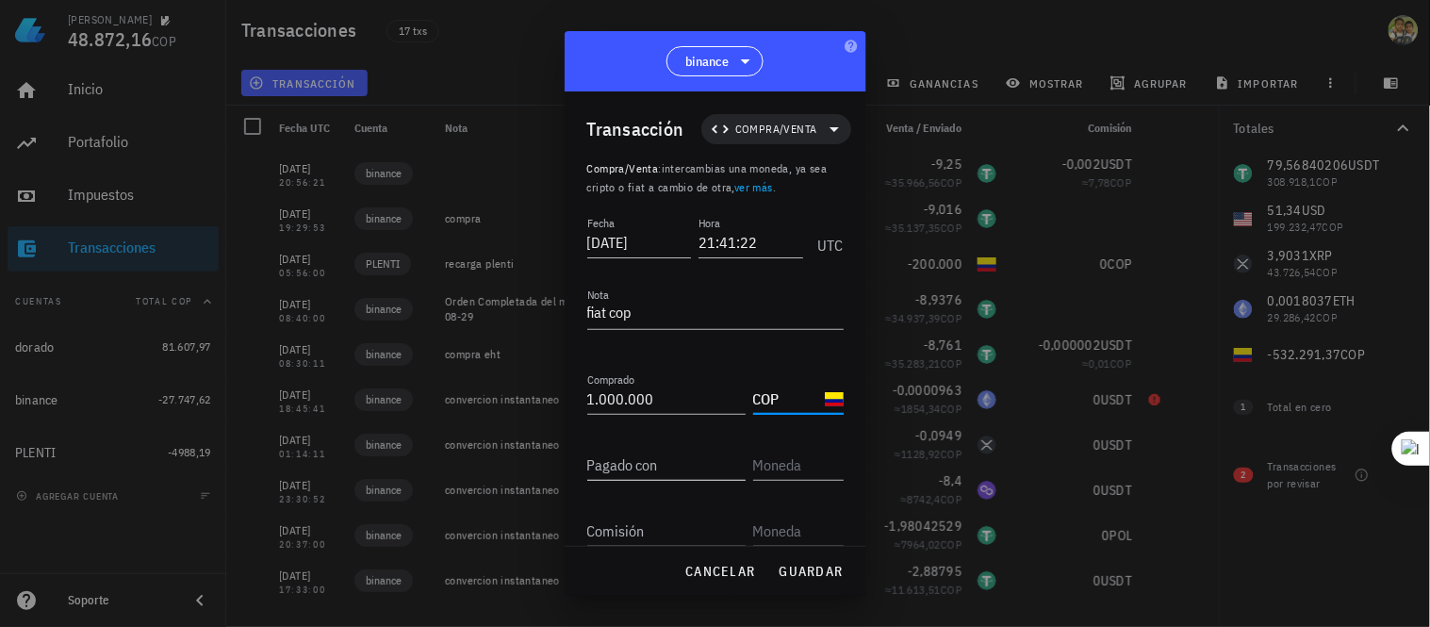
type input "COP"
click at [628, 455] on div "Pagado con" at bounding box center [666, 465] width 158 height 30
type input "100.000"
click at [753, 465] on input "text" at bounding box center [796, 465] width 87 height 30
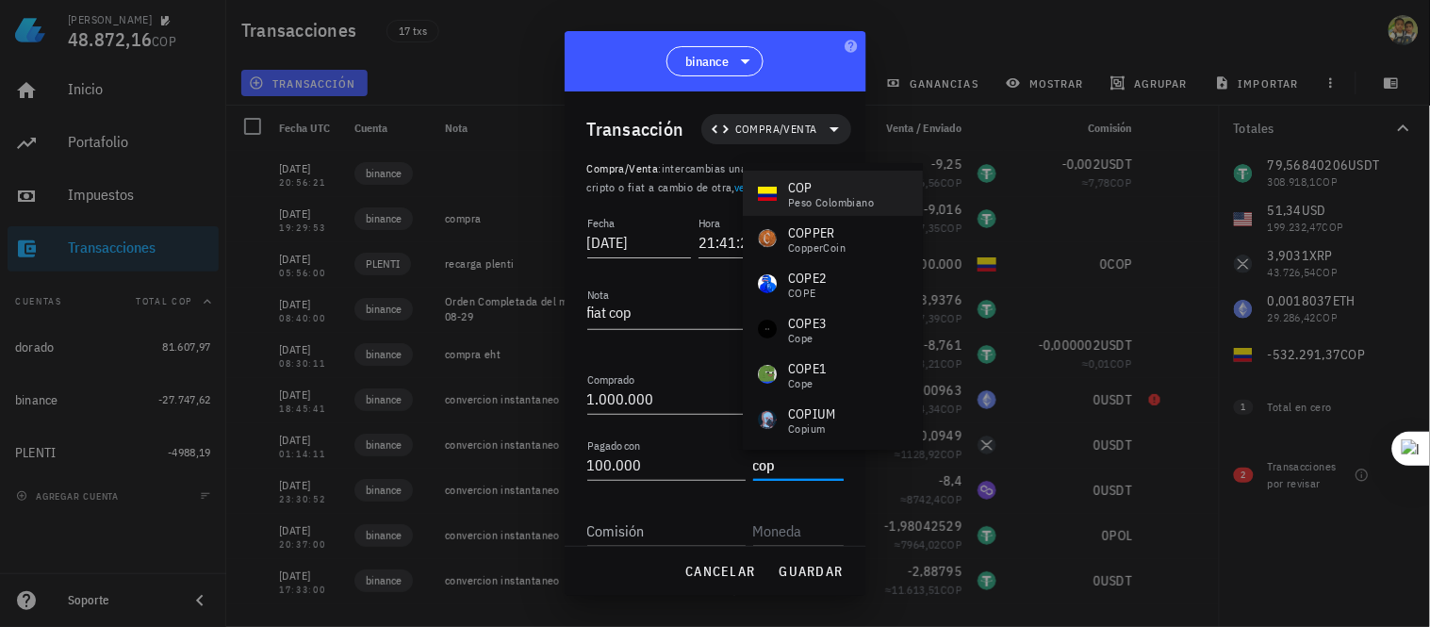
click at [851, 187] on div "COP" at bounding box center [831, 187] width 86 height 19
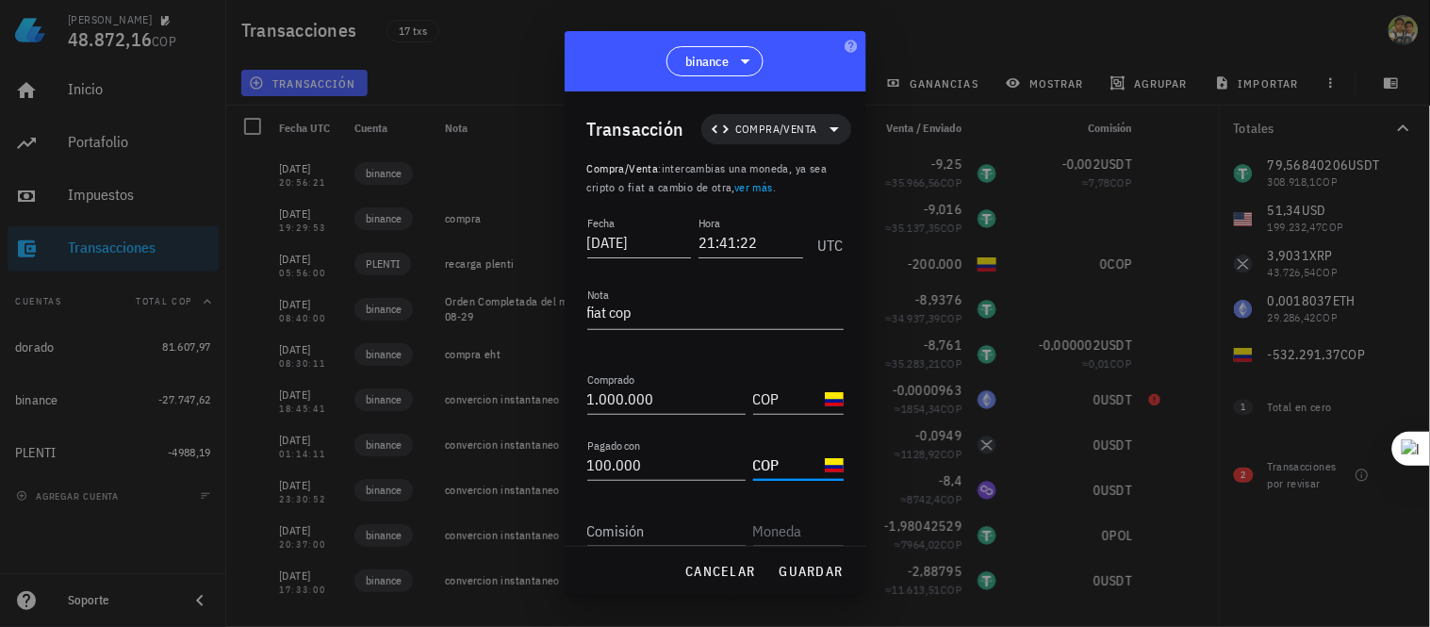
type input "COP"
click at [642, 534] on input "Comisión" at bounding box center [666, 531] width 158 height 30
type input "0"
click at [767, 537] on input "text" at bounding box center [796, 531] width 87 height 30
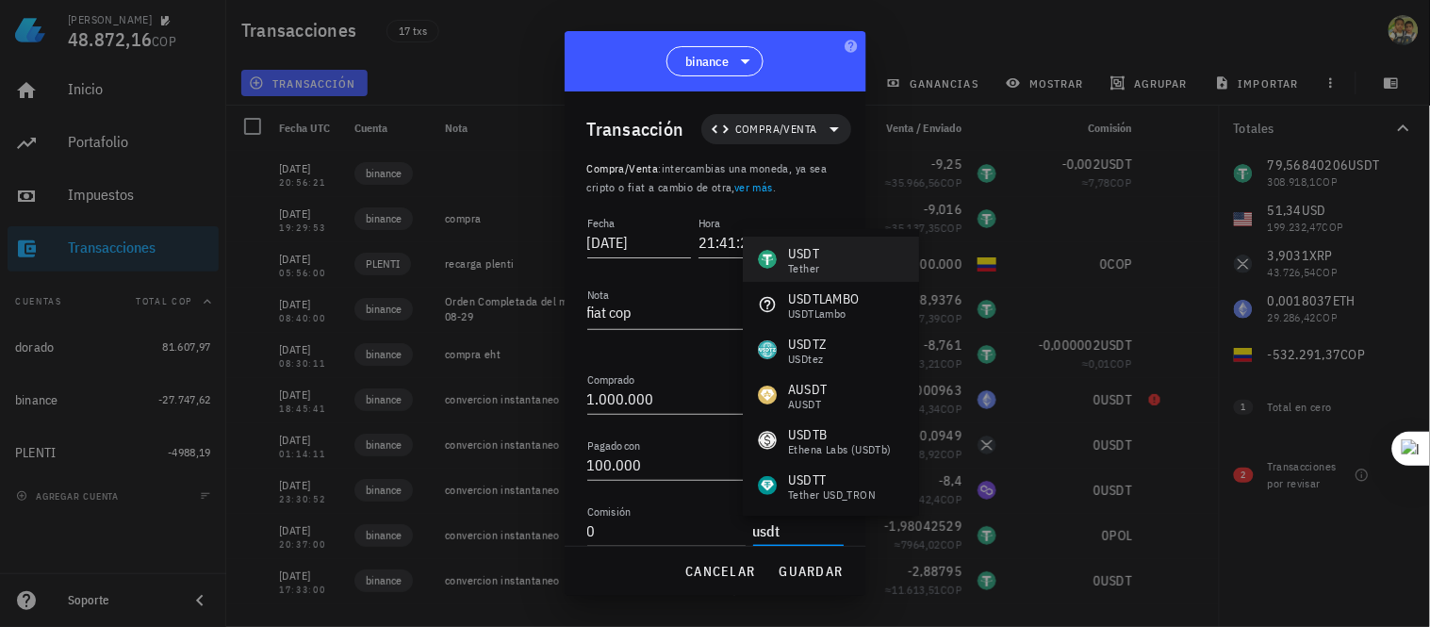
click at [813, 252] on div "USDT" at bounding box center [803, 253] width 31 height 19
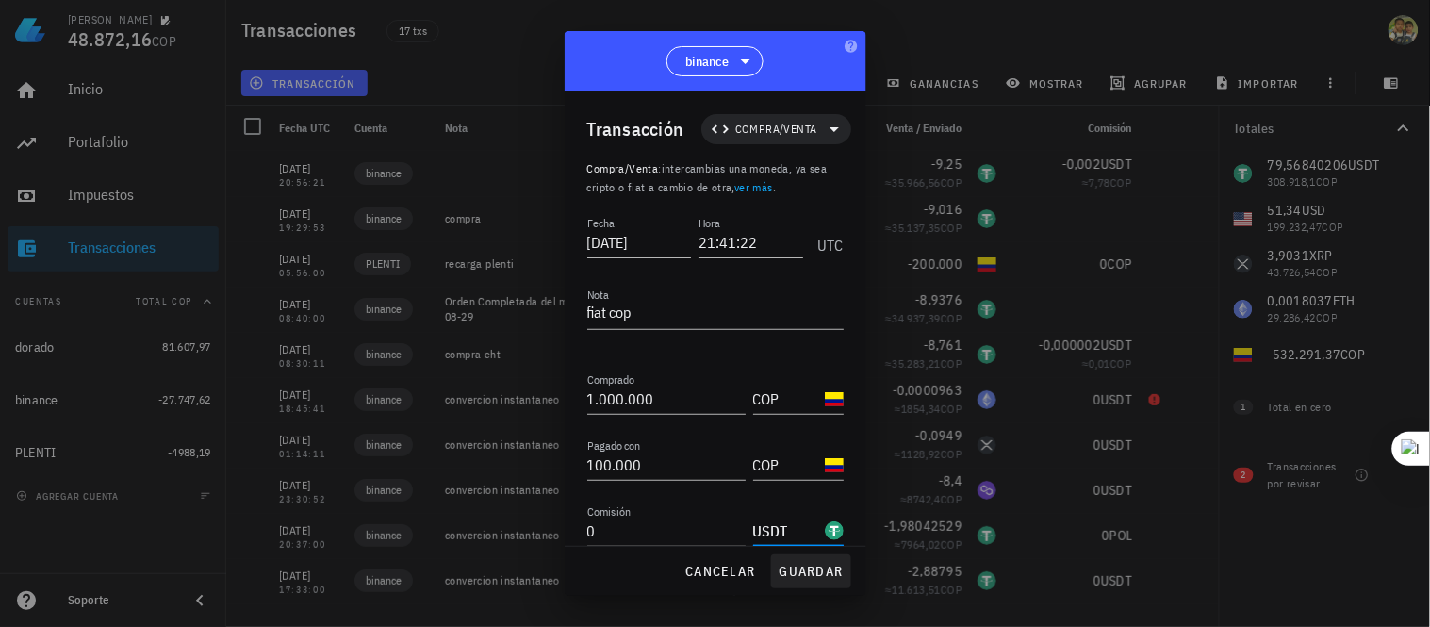
type input "USDT"
click at [824, 569] on span "guardar" at bounding box center [811, 571] width 65 height 17
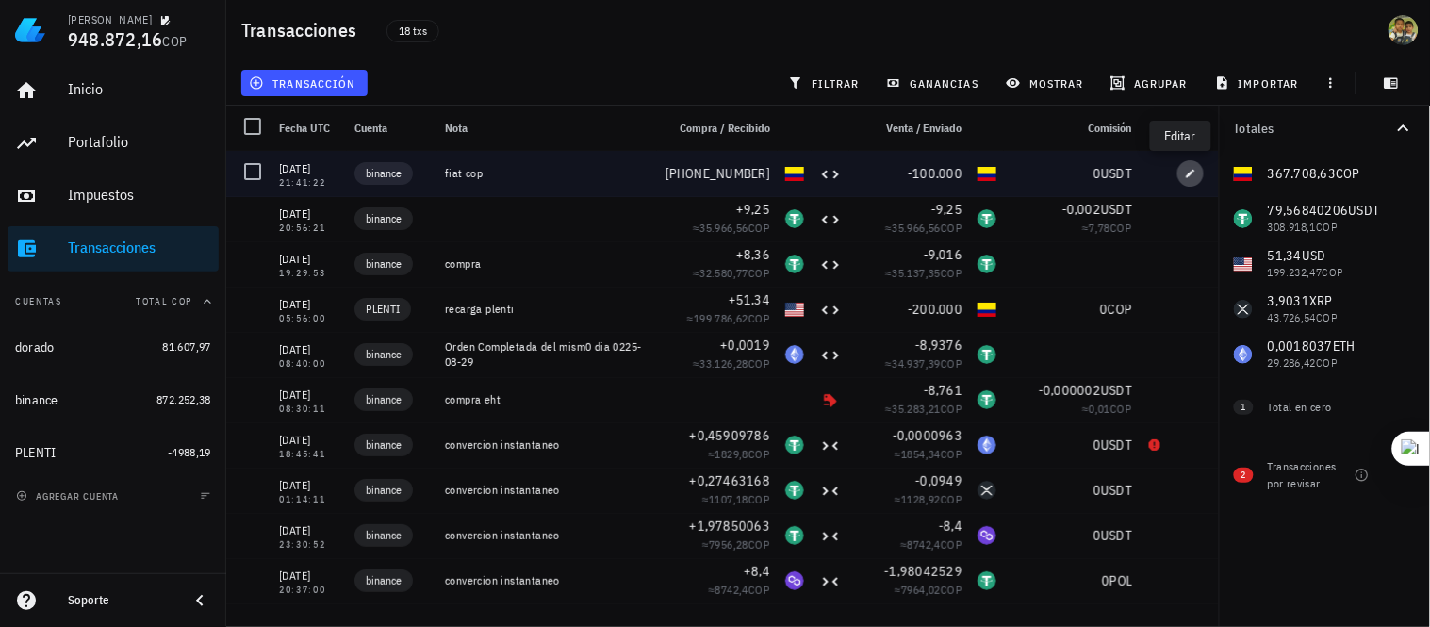
click at [1185, 172] on icon "button" at bounding box center [1190, 173] width 11 height 11
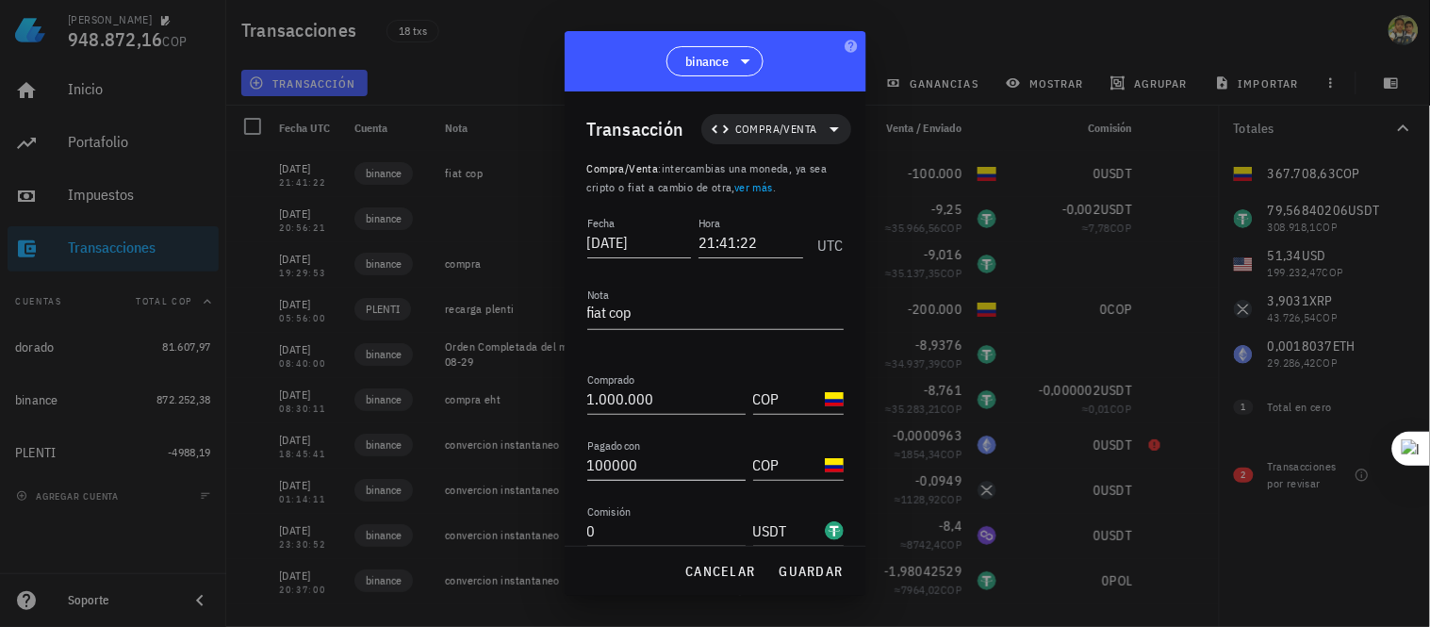
click at [658, 462] on input "100000" at bounding box center [666, 465] width 158 height 30
click at [788, 570] on span "guardar" at bounding box center [811, 571] width 65 height 17
type input "100.000"
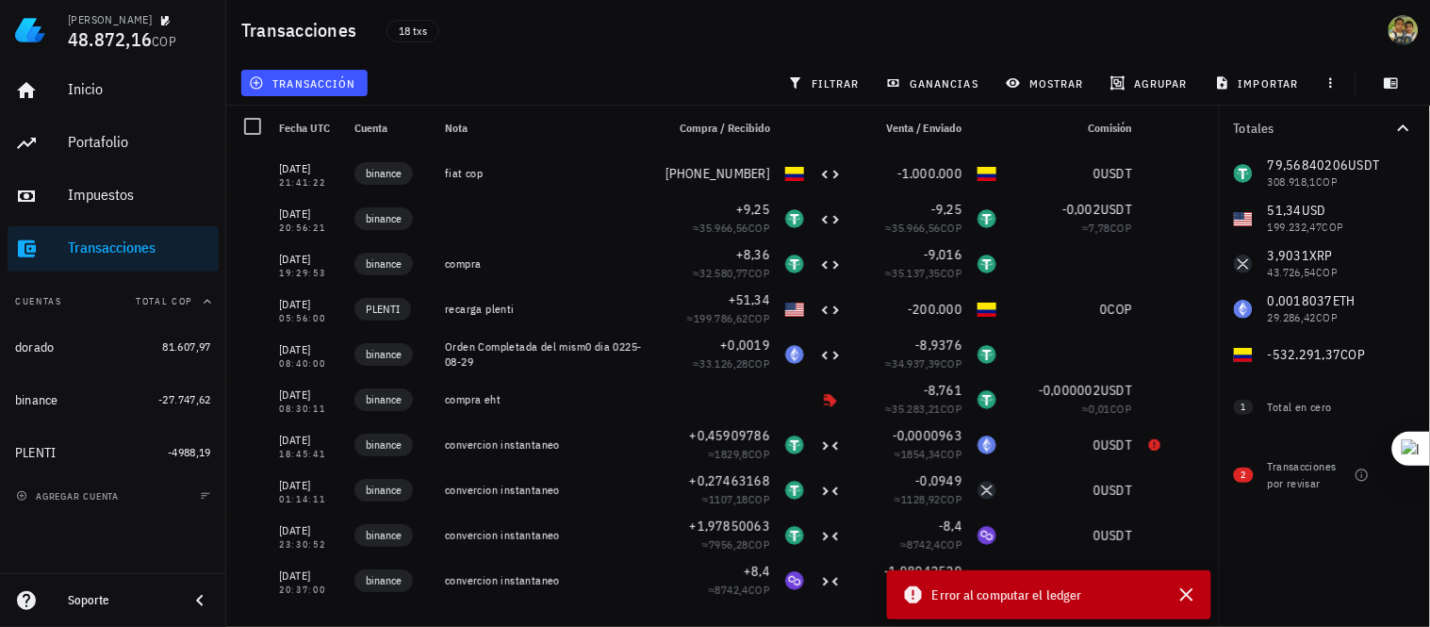
click at [1092, 599] on div "Error al computar el ledger" at bounding box center [1028, 595] width 253 height 23
click at [1189, 595] on icon "button" at bounding box center [1186, 594] width 13 height 13
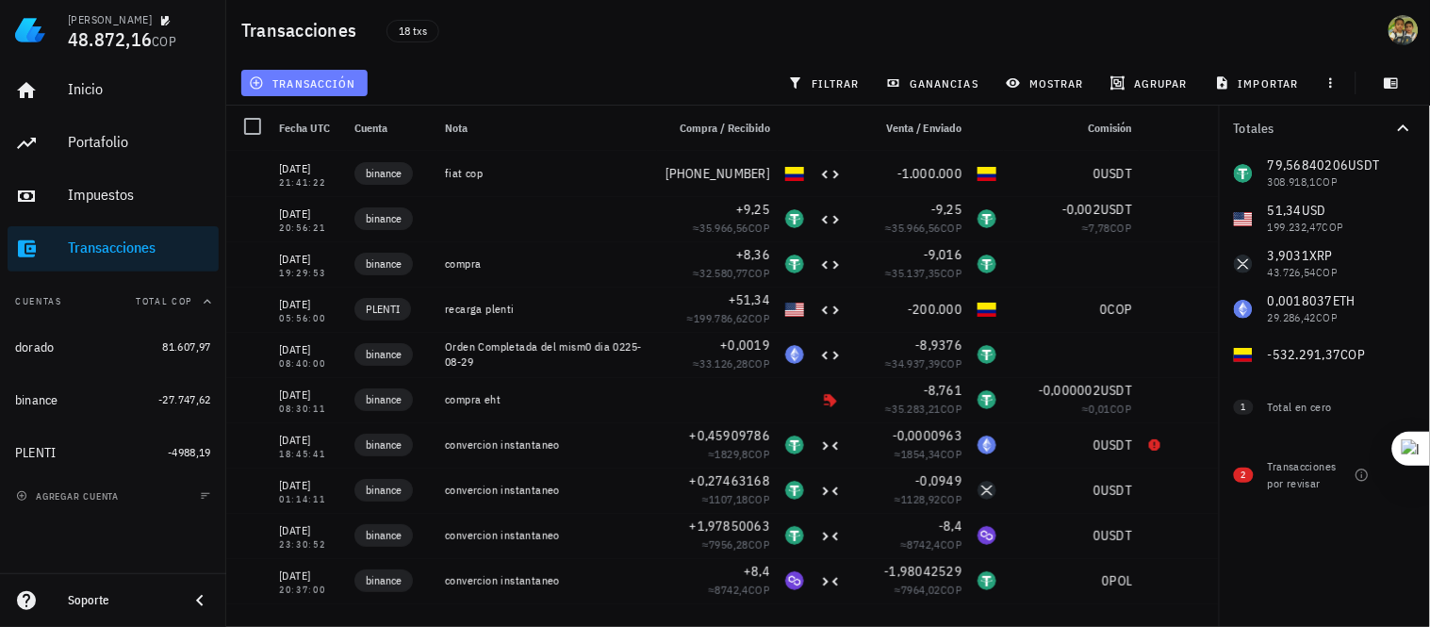
click at [314, 80] on span "transacción" at bounding box center [304, 82] width 103 height 15
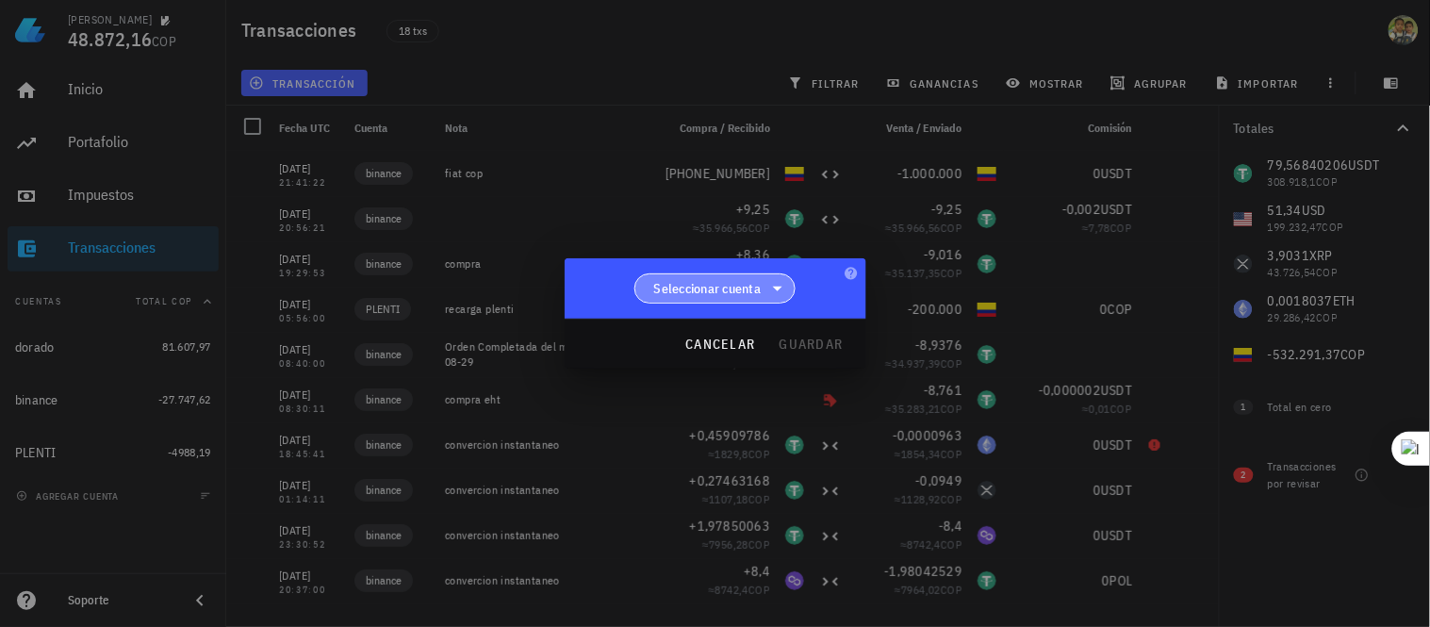
click at [761, 288] on span "Seleccionar cuenta" at bounding box center [707, 288] width 107 height 19
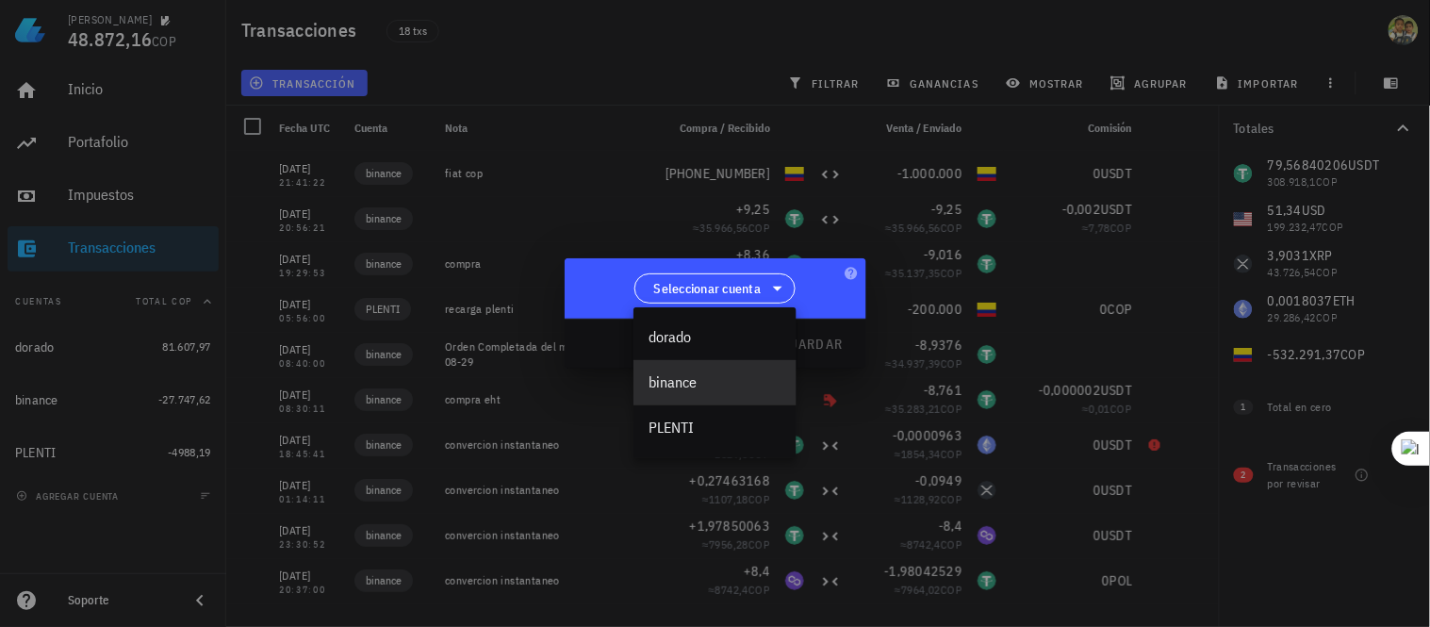
click at [720, 369] on div "binance" at bounding box center [715, 382] width 163 height 45
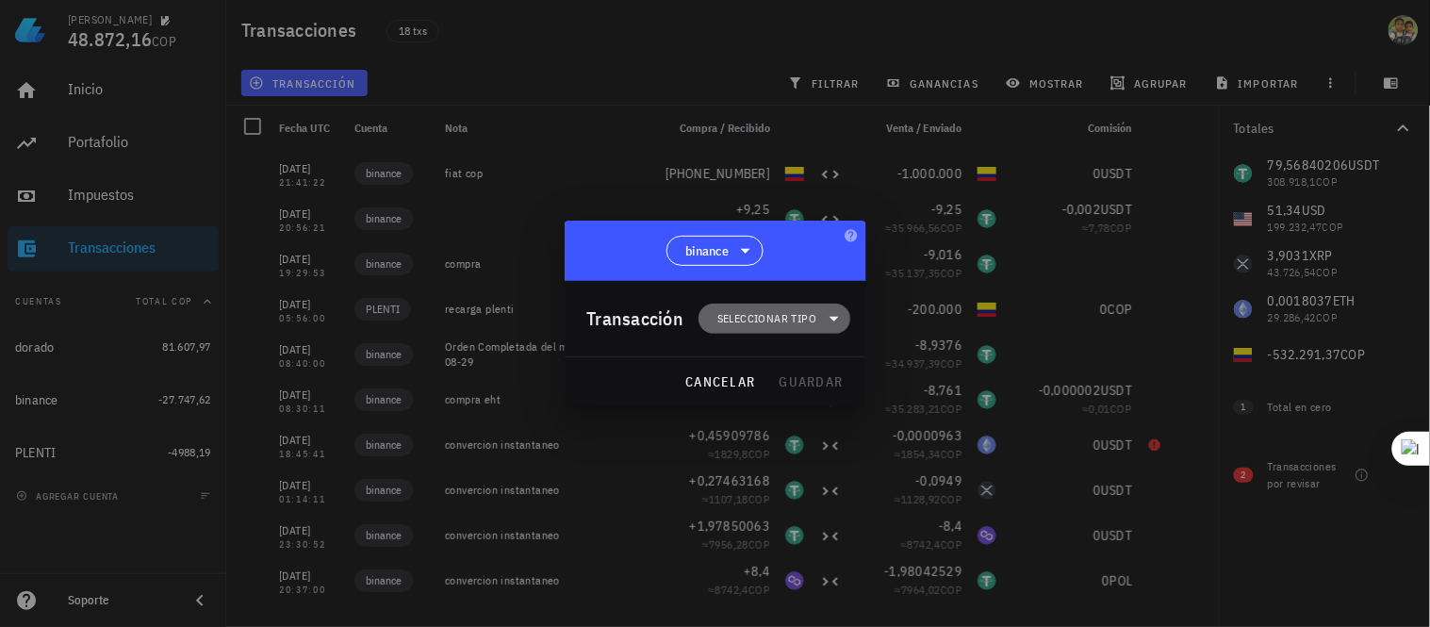
click at [815, 321] on span "Seleccionar tipo" at bounding box center [766, 318] width 99 height 19
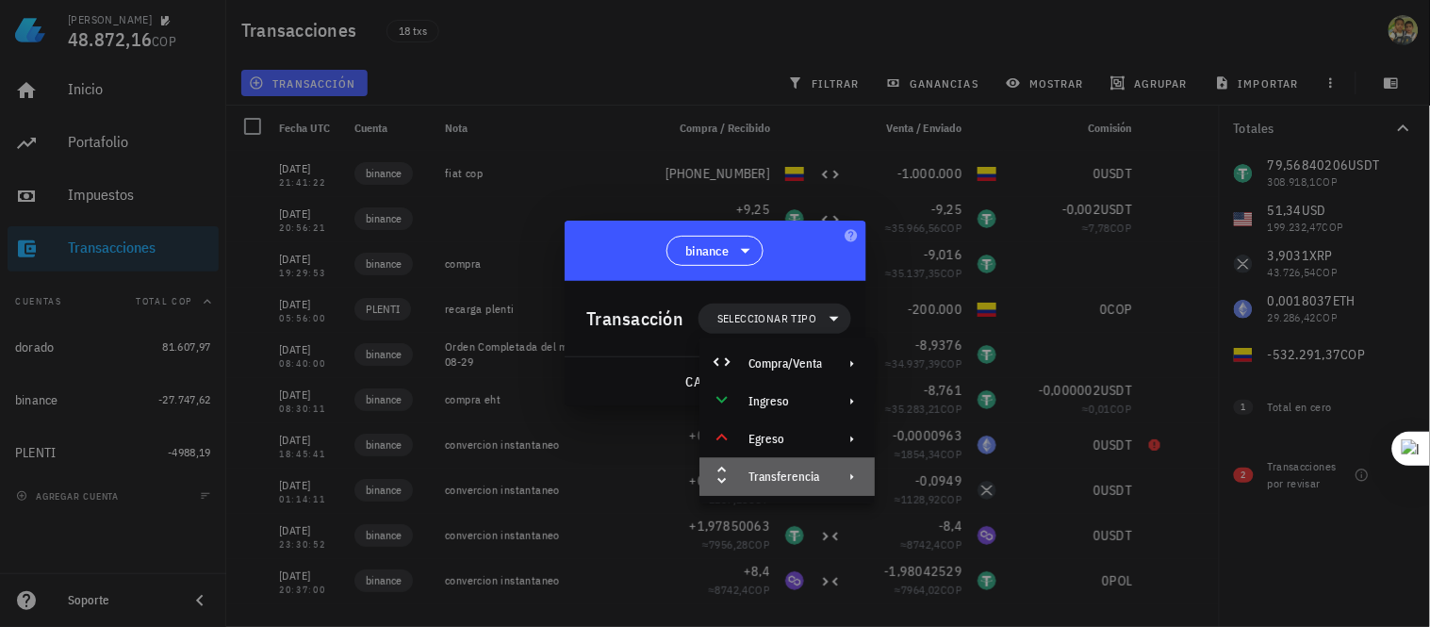
click at [801, 469] on div "Transferencia" at bounding box center [786, 476] width 74 height 15
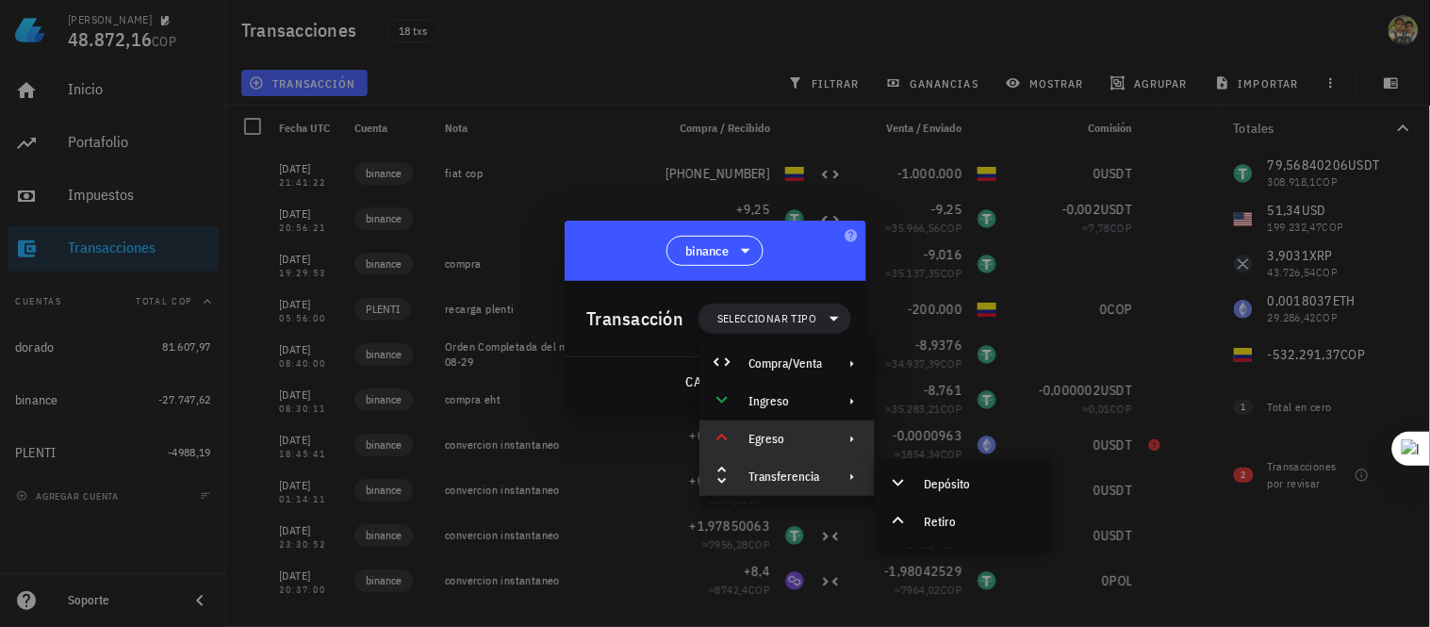
click at [847, 446] on icon at bounding box center [852, 439] width 15 height 15
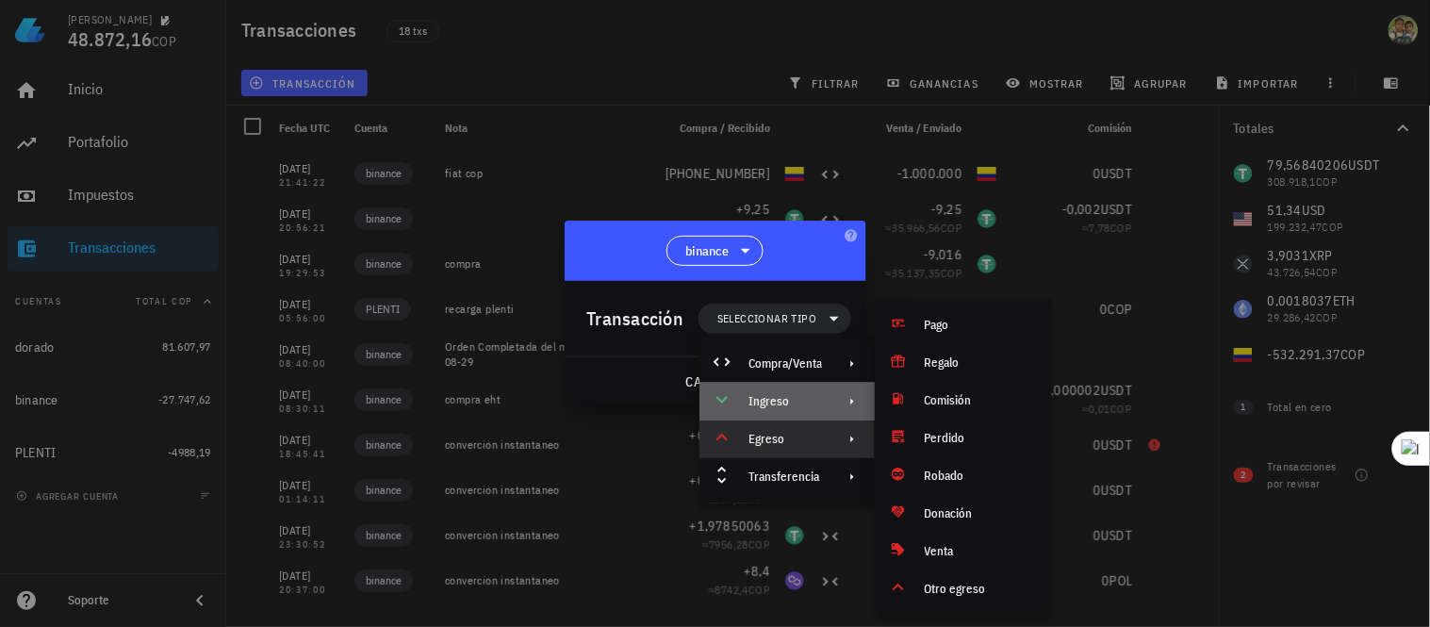
click at [807, 408] on div "Ingreso" at bounding box center [786, 401] width 74 height 15
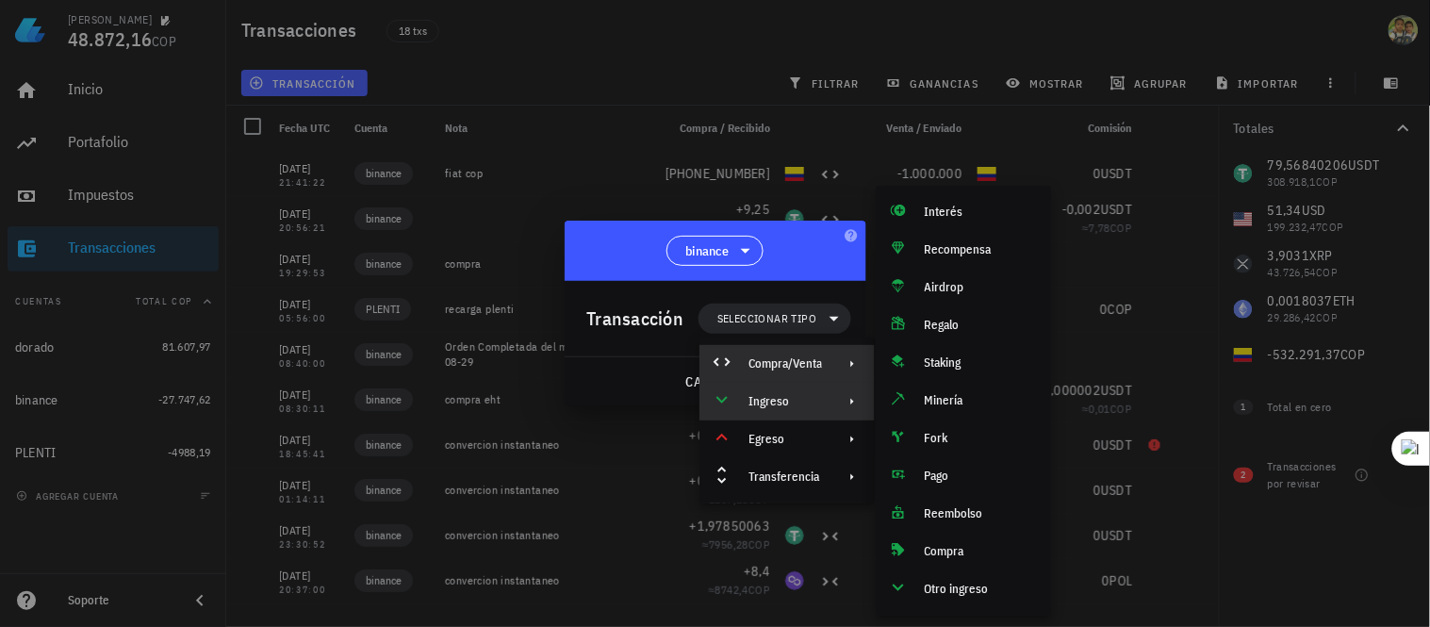
click at [816, 371] on div "Compra/Venta" at bounding box center [787, 364] width 175 height 38
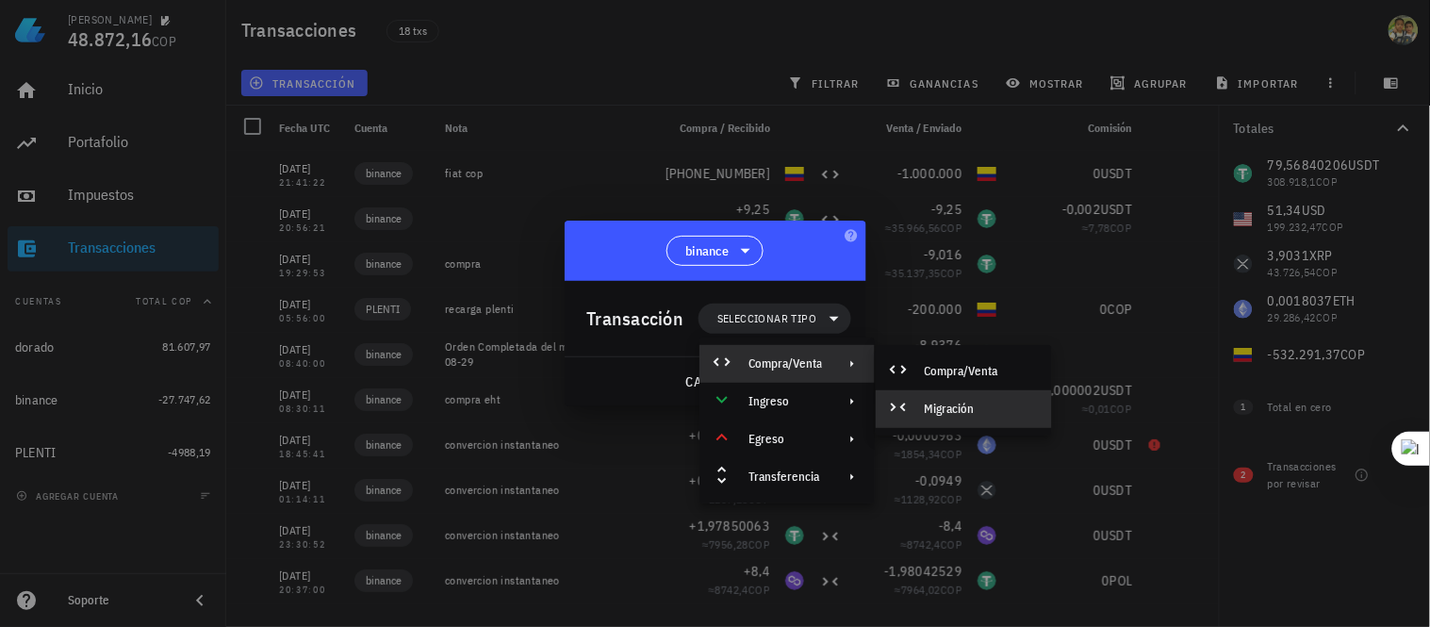
click at [958, 396] on div "Migración" at bounding box center [964, 409] width 176 height 38
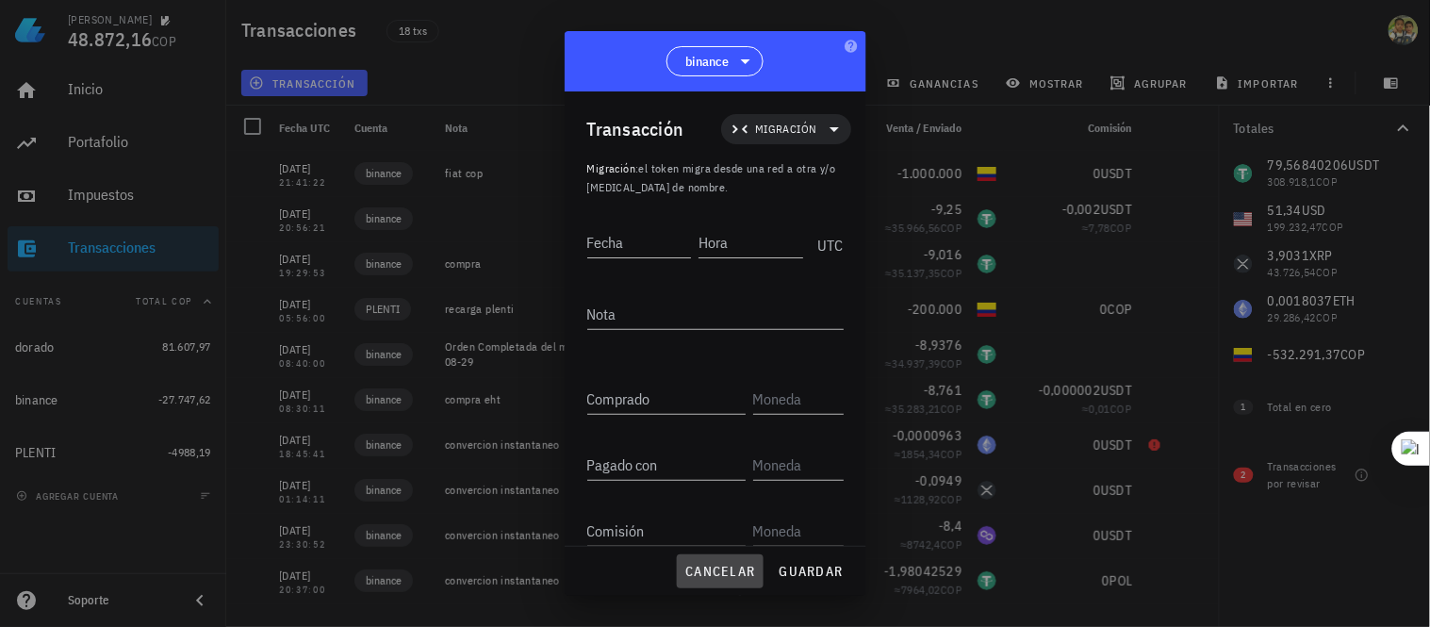
click at [756, 563] on button "cancelar" at bounding box center [720, 571] width 86 height 34
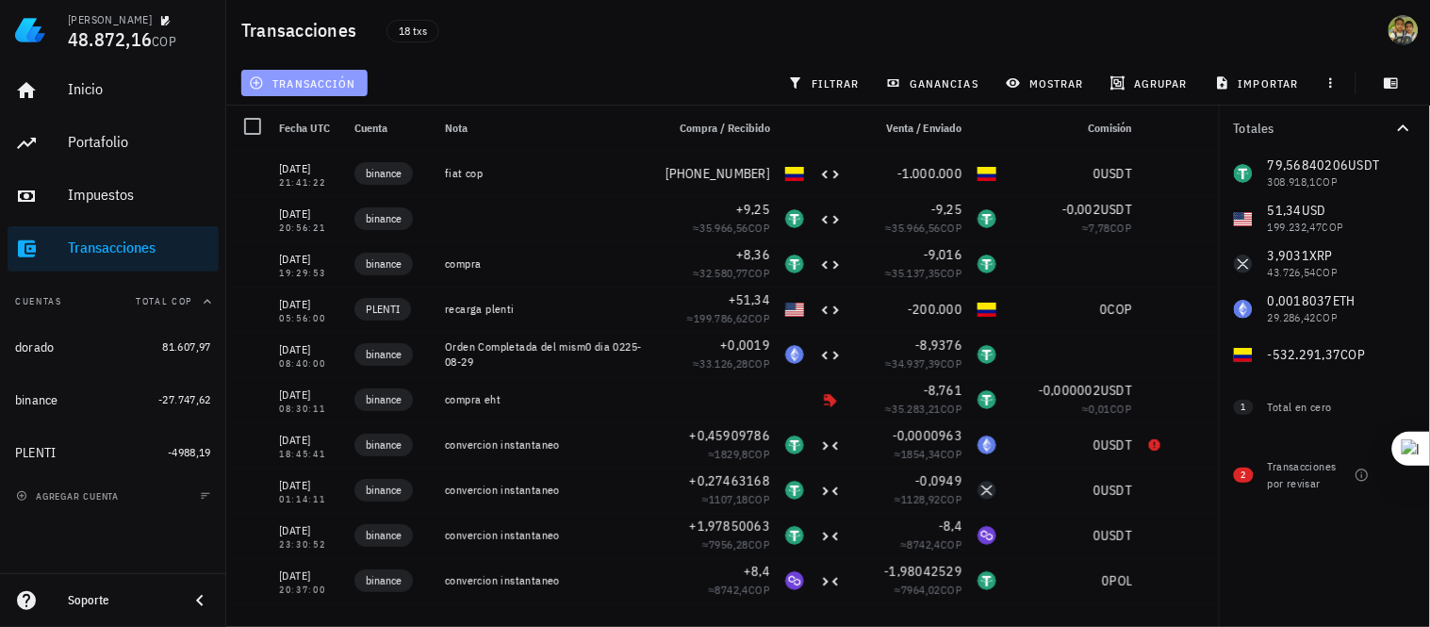
click at [359, 92] on button "transacción" at bounding box center [304, 83] width 126 height 26
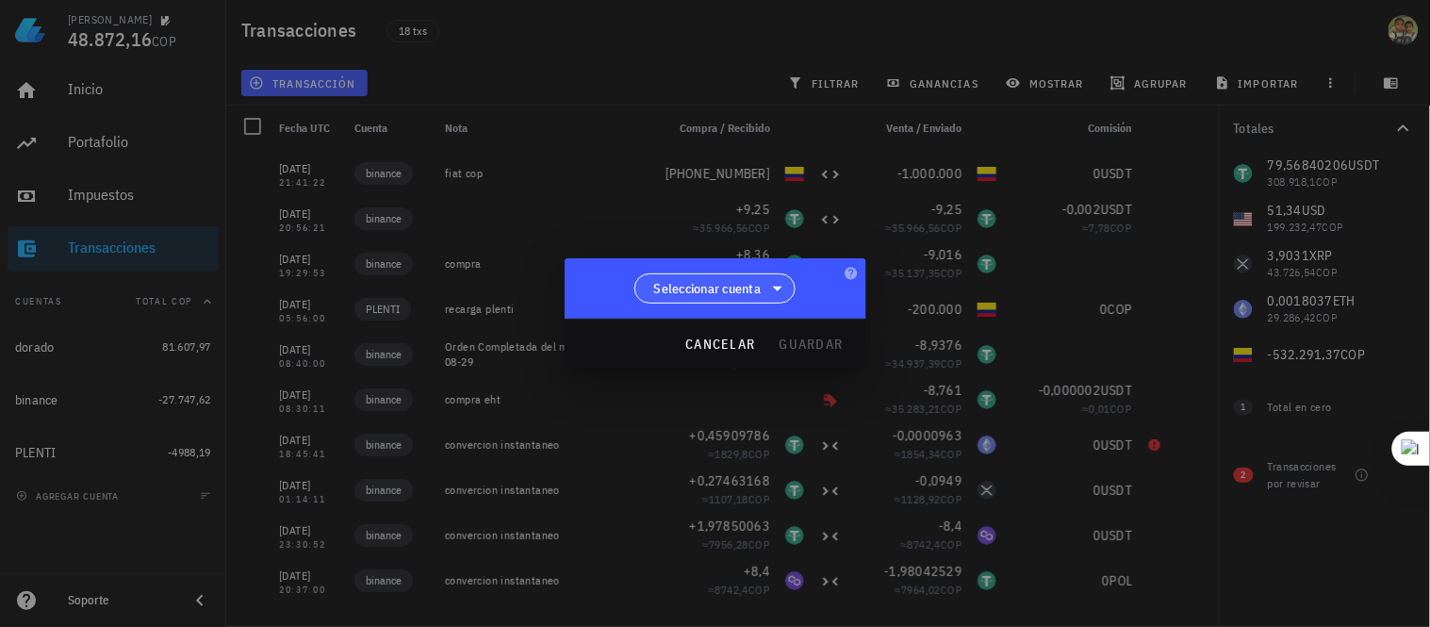
click at [781, 281] on icon at bounding box center [777, 288] width 23 height 23
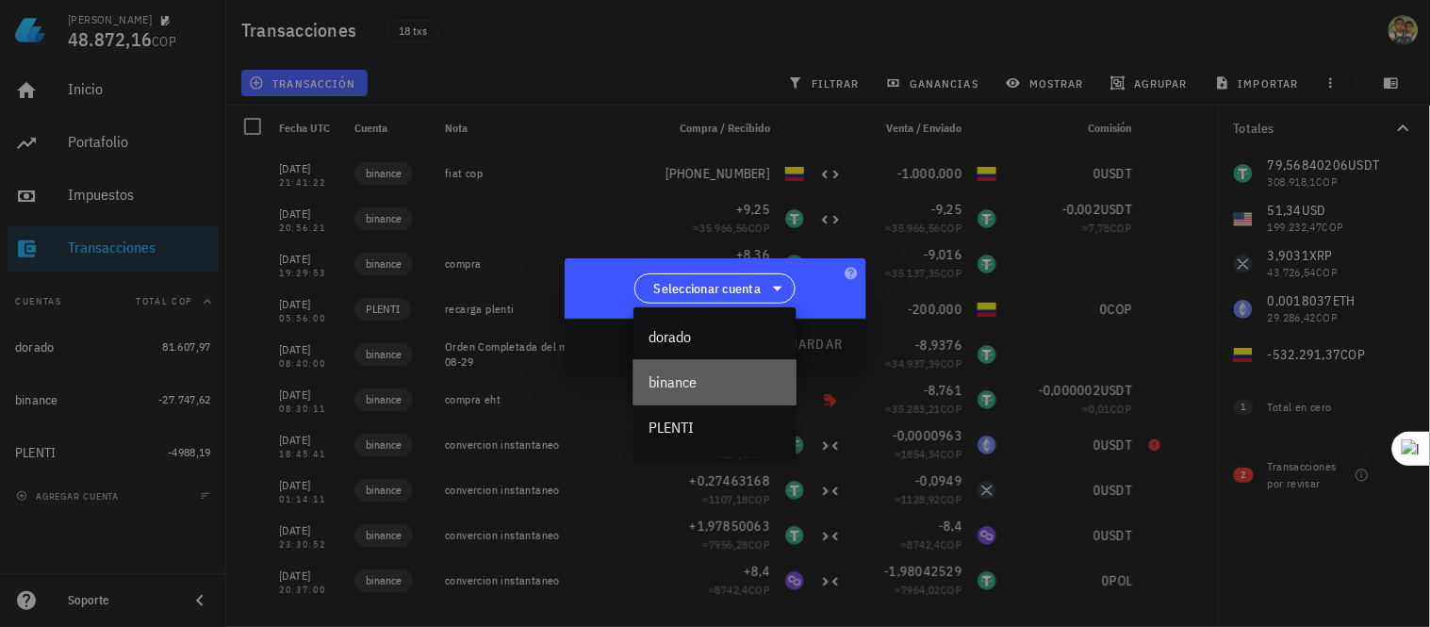
click at [691, 399] on div "binance" at bounding box center [715, 382] width 163 height 45
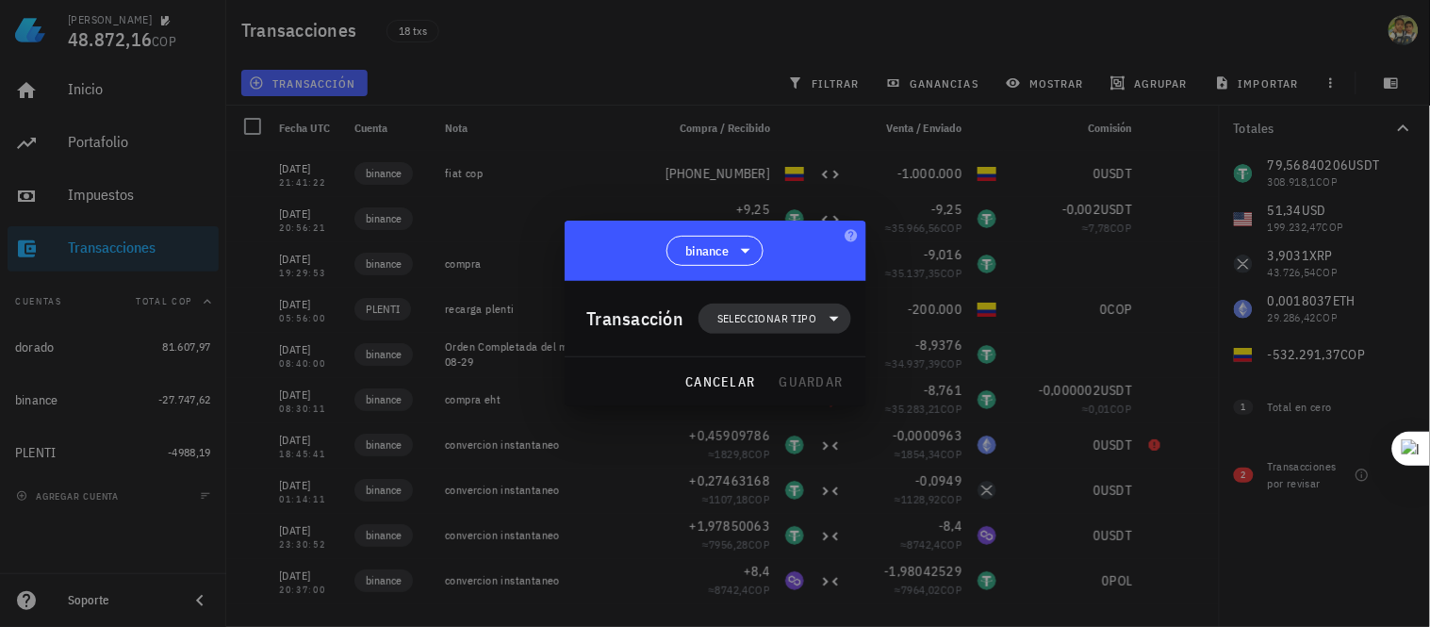
click at [813, 326] on span "Seleccionar tipo" at bounding box center [766, 318] width 99 height 19
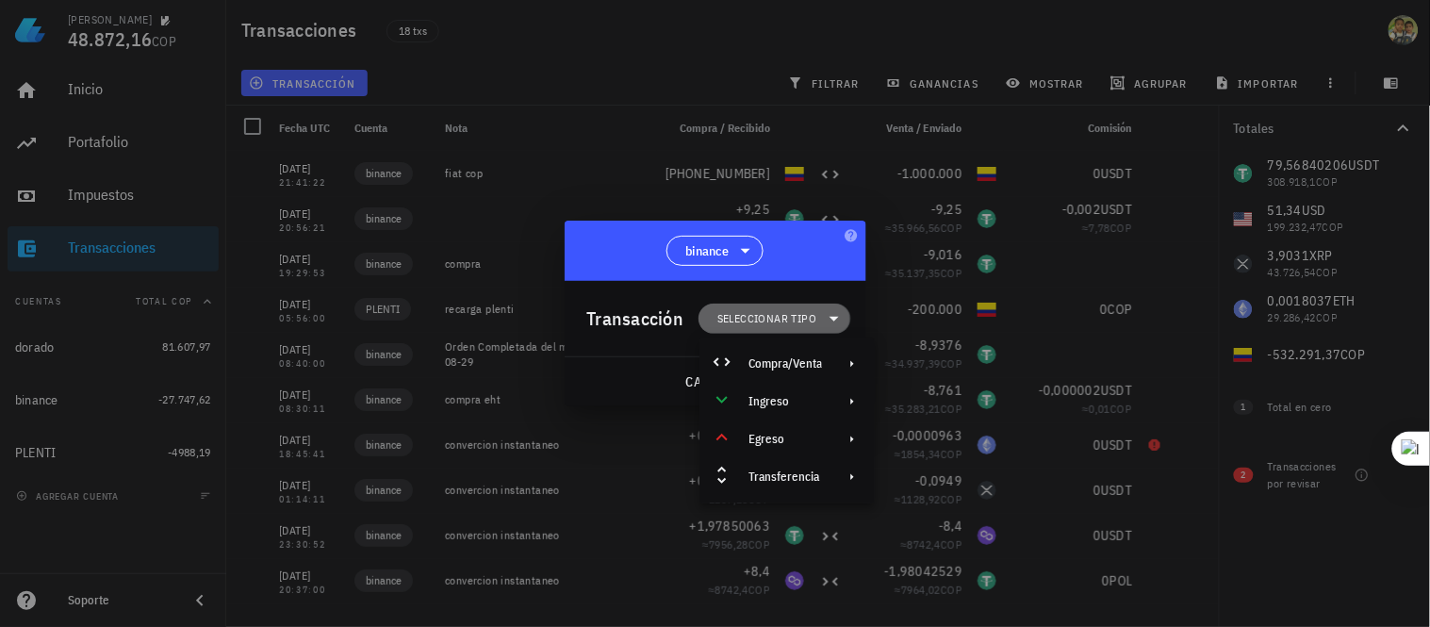
click at [813, 326] on span "Seleccionar tipo" at bounding box center [766, 318] width 99 height 19
click at [823, 315] on icon at bounding box center [834, 318] width 23 height 23
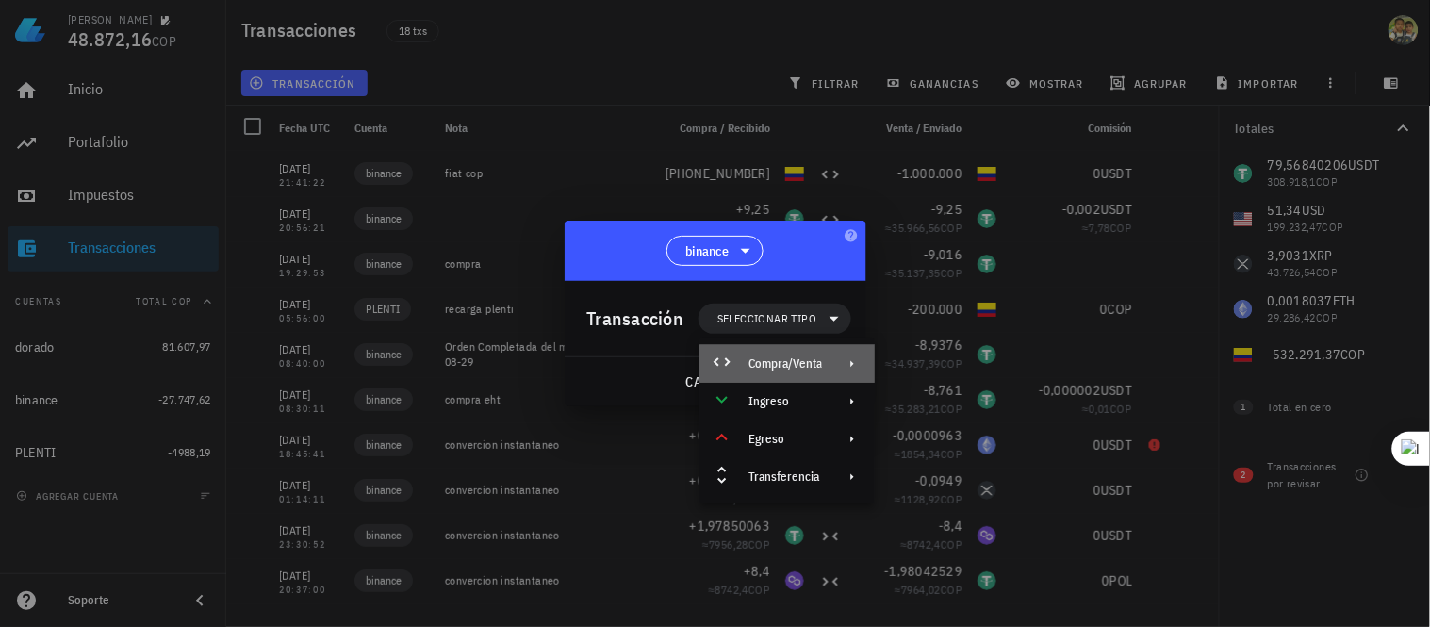
click at [808, 362] on div "Compra/Venta" at bounding box center [786, 363] width 74 height 15
click at [779, 361] on div "Compra/Venta" at bounding box center [786, 363] width 74 height 15
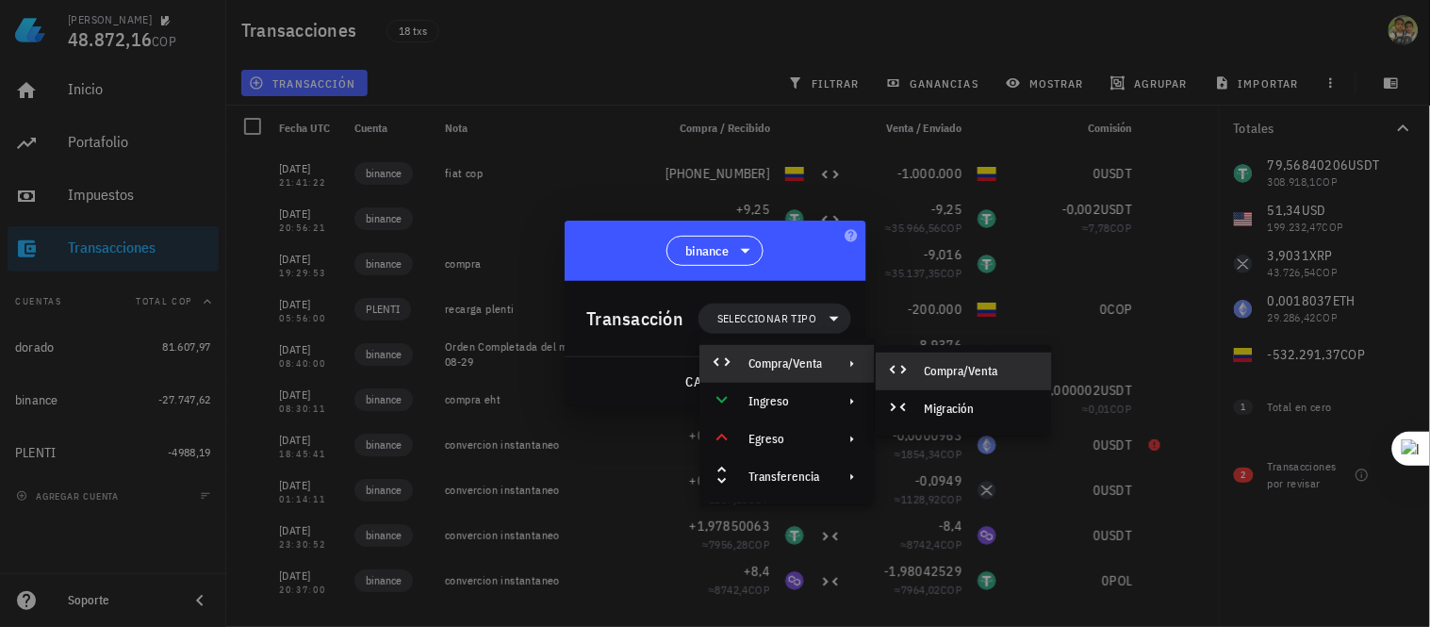
click at [919, 368] on div "Compra/Venta" at bounding box center [964, 372] width 176 height 38
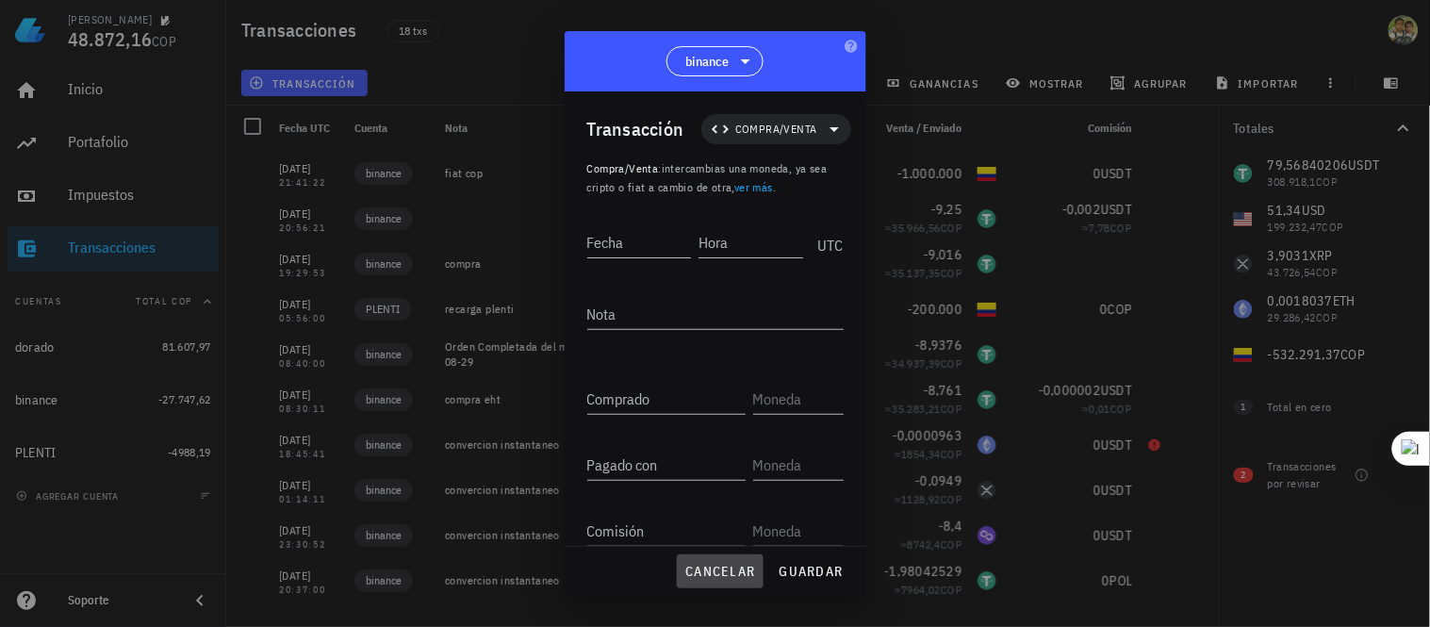
click at [726, 572] on span "cancelar" at bounding box center [719, 571] width 71 height 17
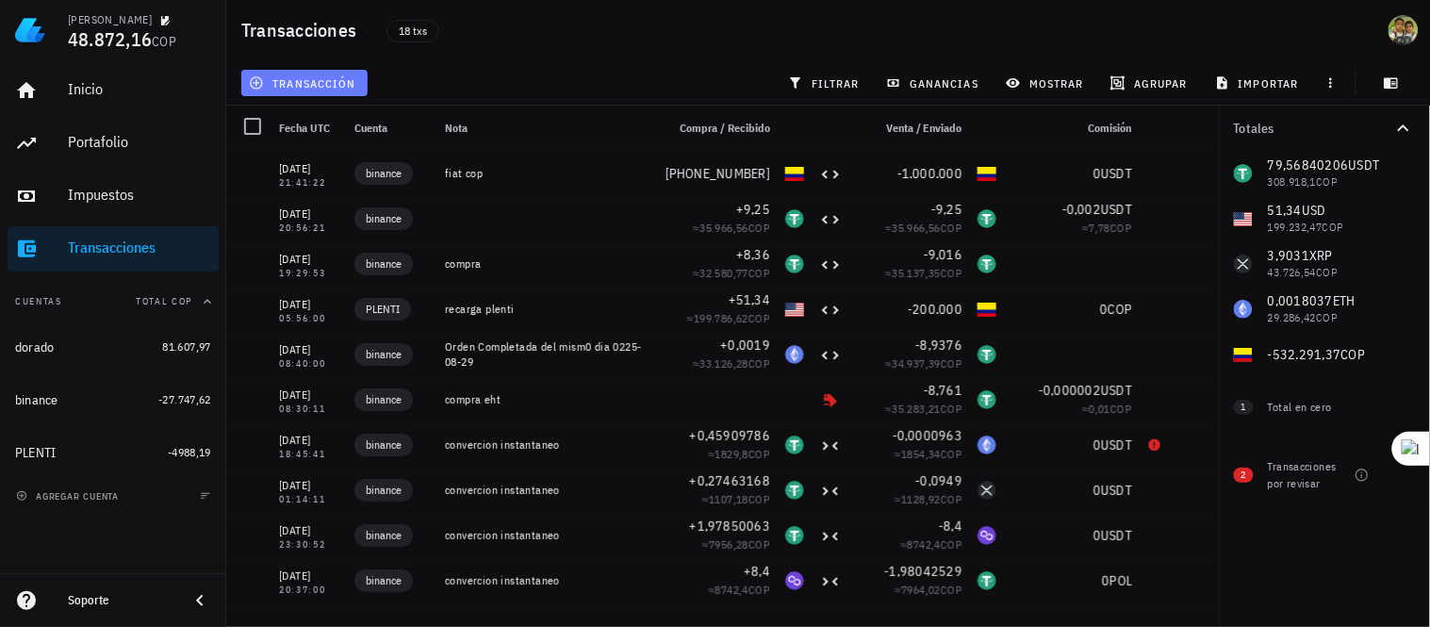
click at [334, 71] on button "transacción" at bounding box center [304, 83] width 126 height 26
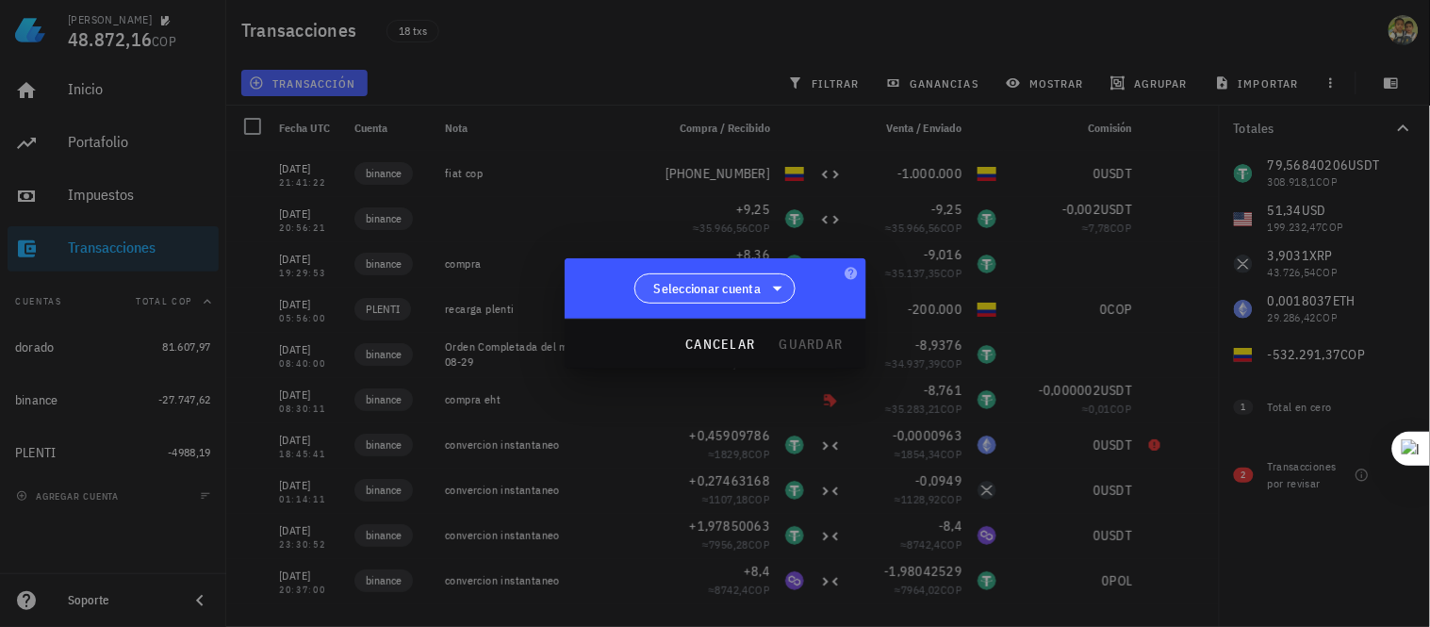
click at [761, 294] on span "Seleccionar cuenta" at bounding box center [707, 288] width 107 height 19
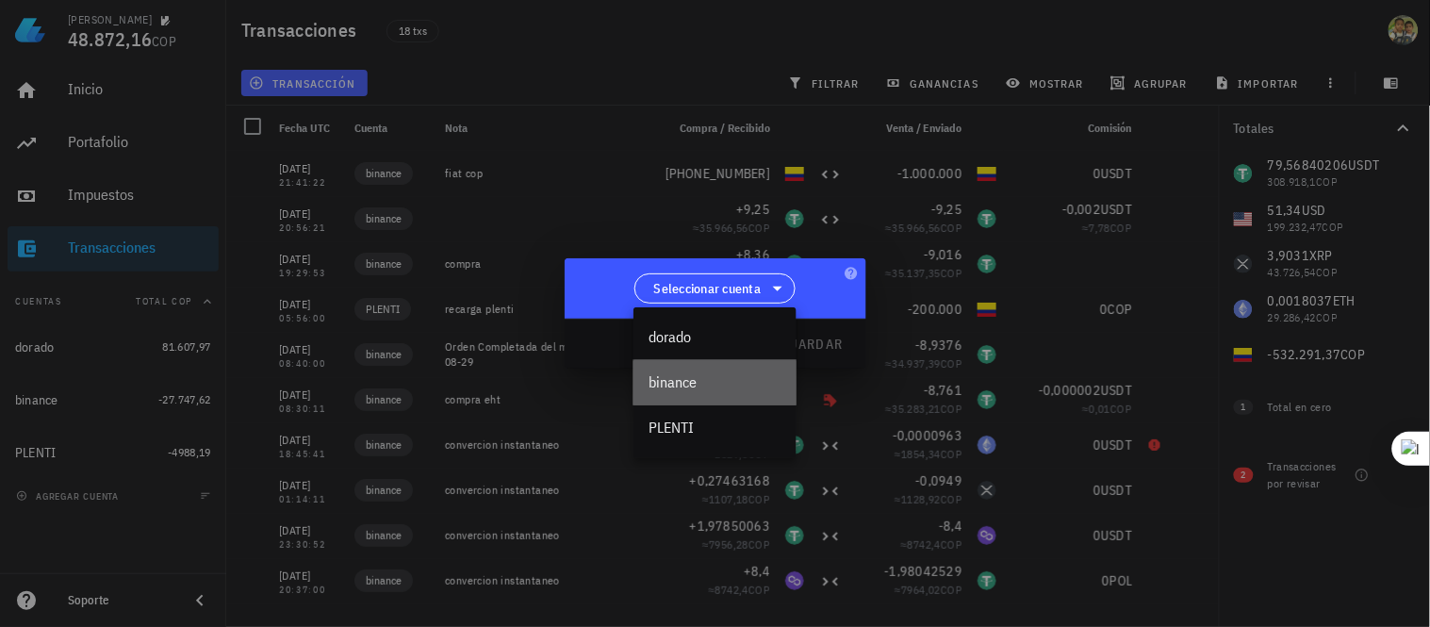
click at [715, 388] on div "binance" at bounding box center [715, 382] width 133 height 18
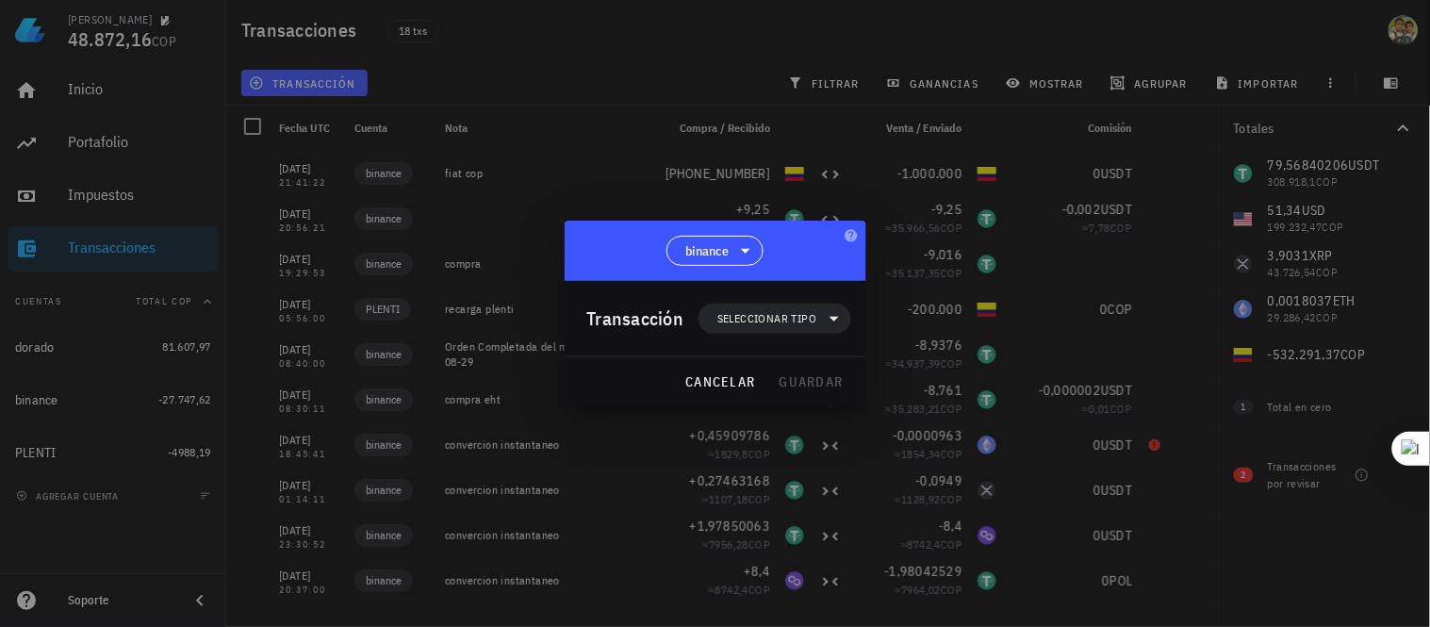
click at [652, 323] on div "Transacción" at bounding box center [635, 319] width 97 height 30
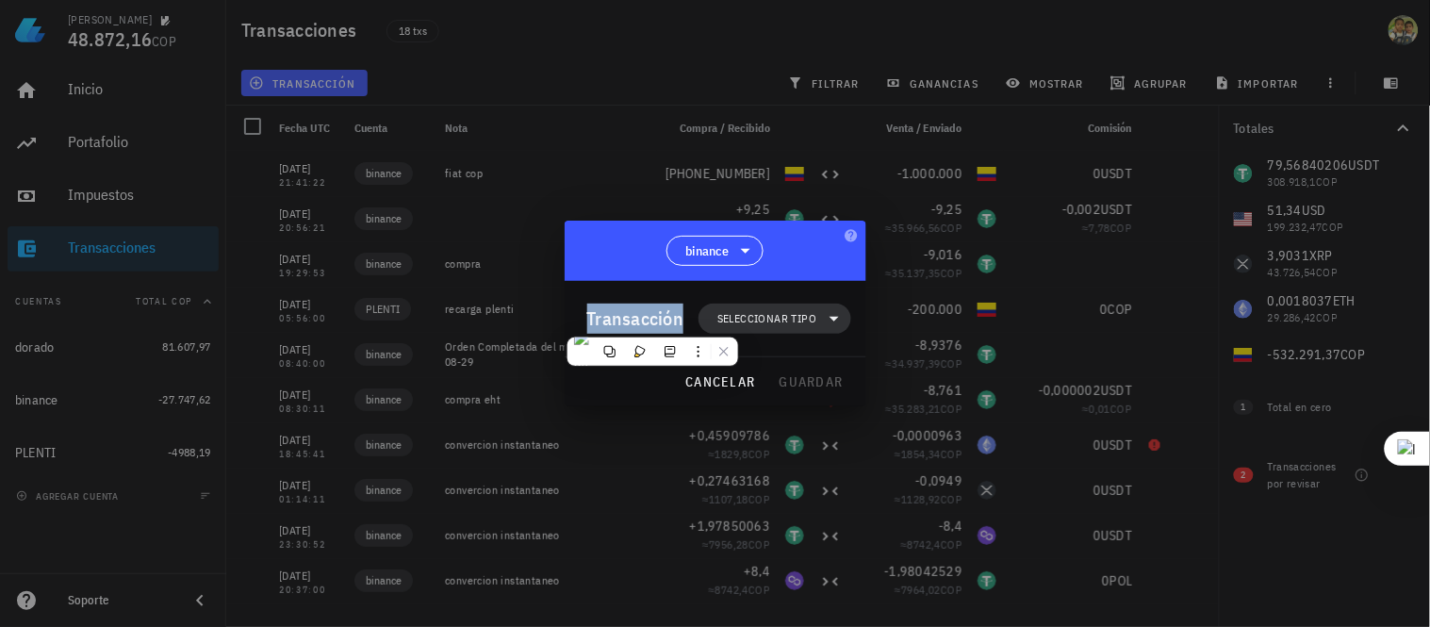
click at [780, 321] on span "Seleccionar tipo" at bounding box center [766, 318] width 99 height 19
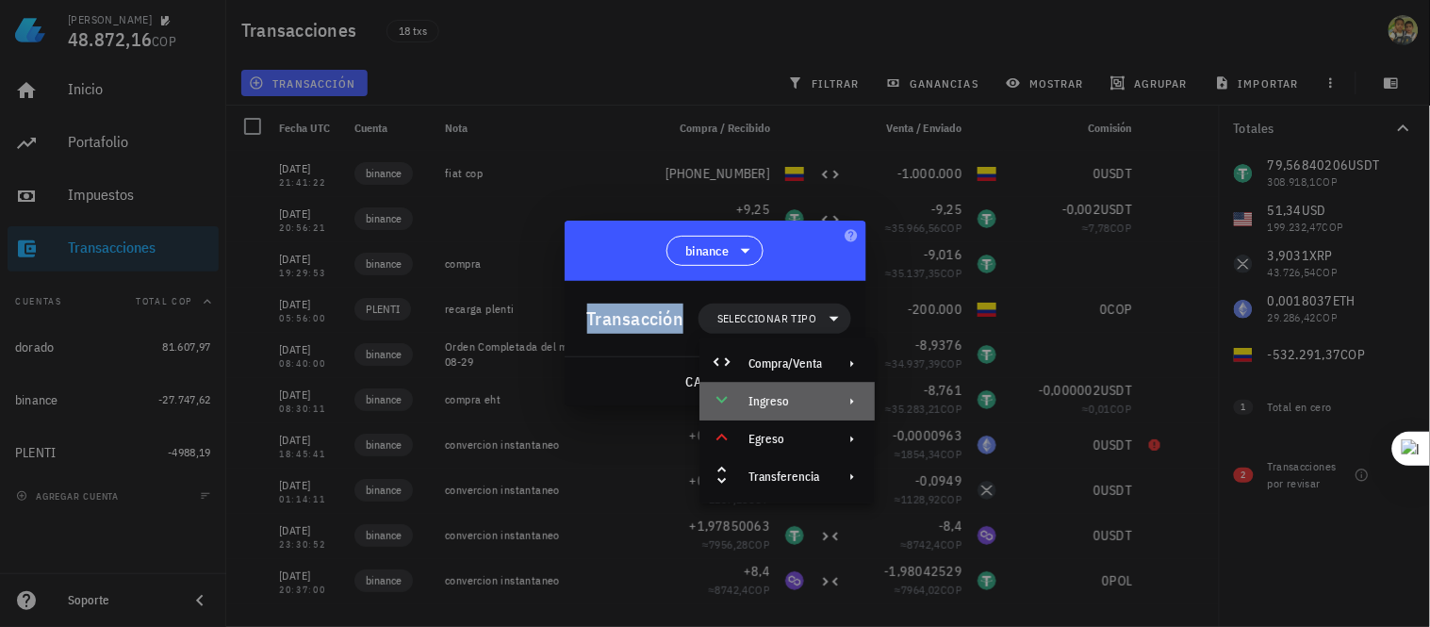
click at [767, 394] on div "Ingreso" at bounding box center [786, 401] width 74 height 15
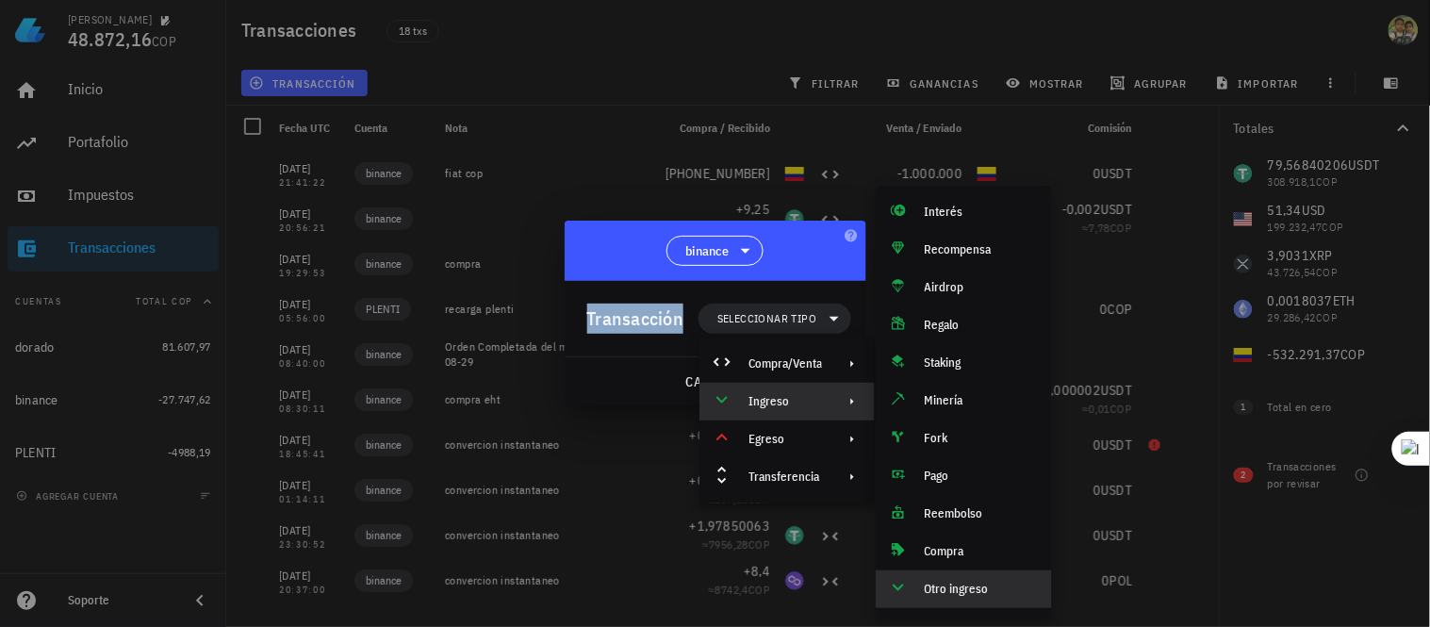
click at [977, 590] on div "Otro ingreso" at bounding box center [981, 589] width 112 height 15
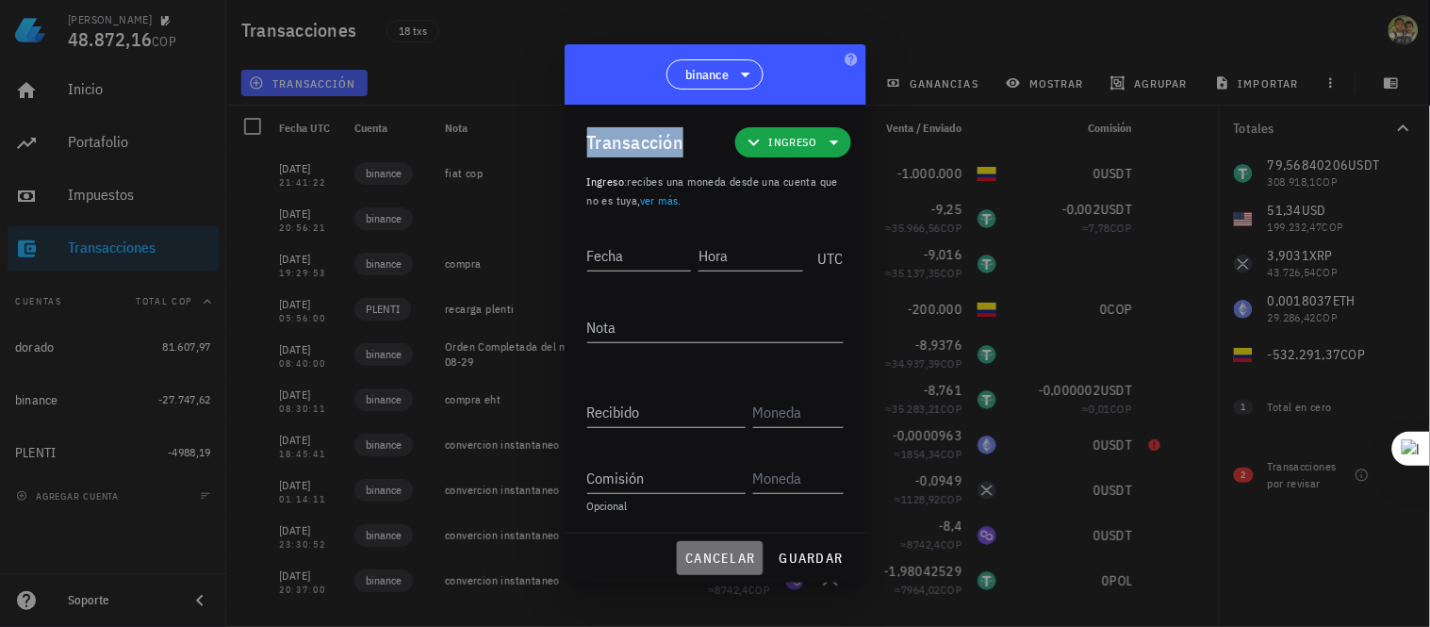
click at [733, 552] on span "cancelar" at bounding box center [719, 558] width 71 height 17
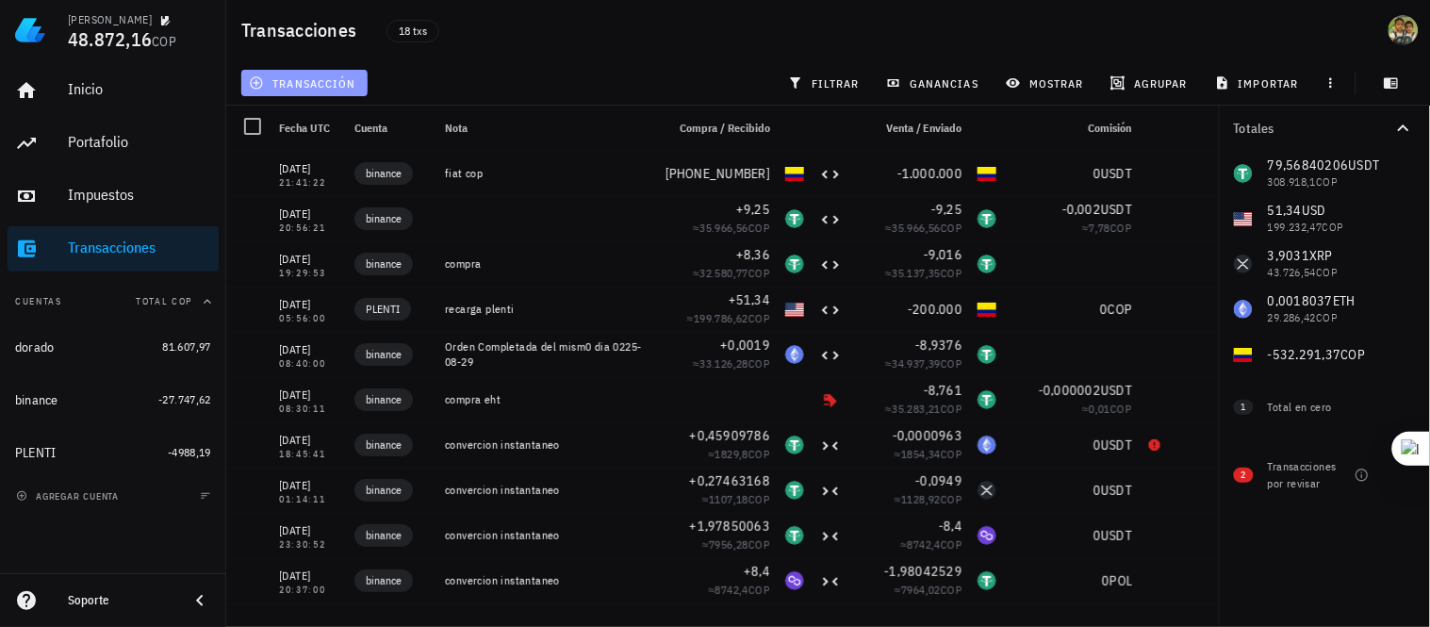
click at [294, 89] on span "transacción" at bounding box center [304, 82] width 103 height 15
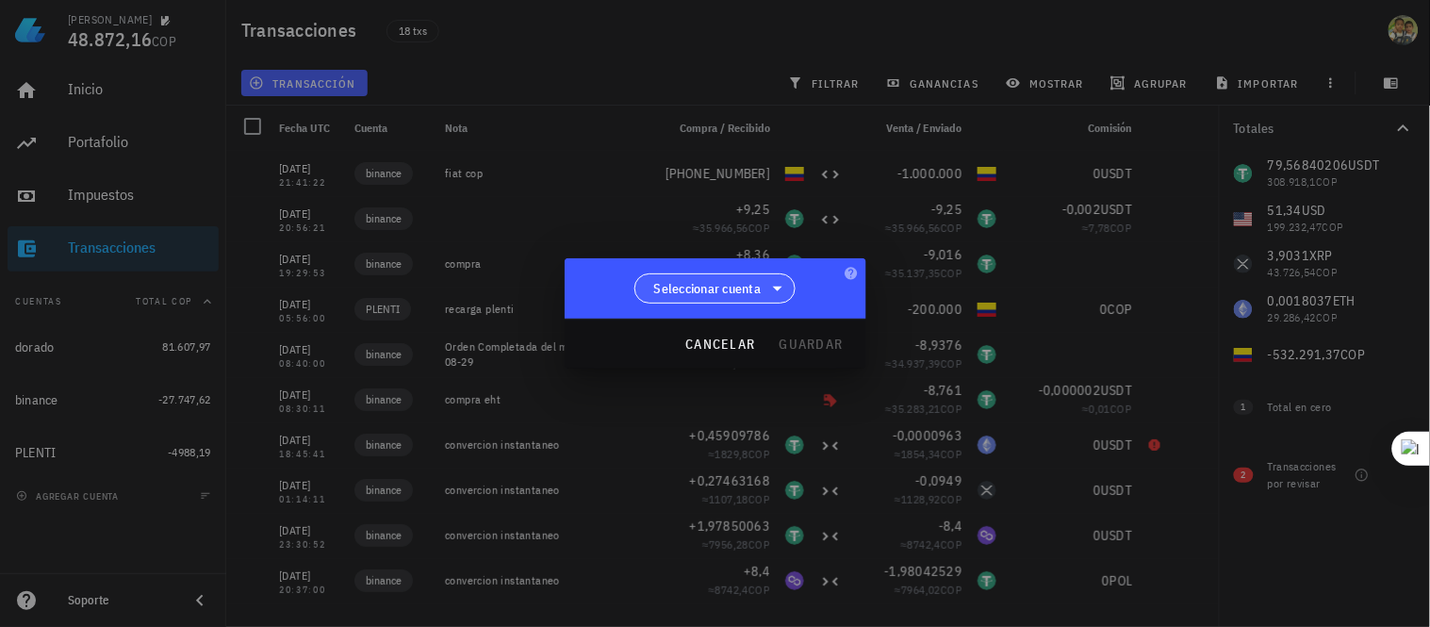
click at [721, 281] on span "Seleccionar cuenta" at bounding box center [707, 288] width 107 height 19
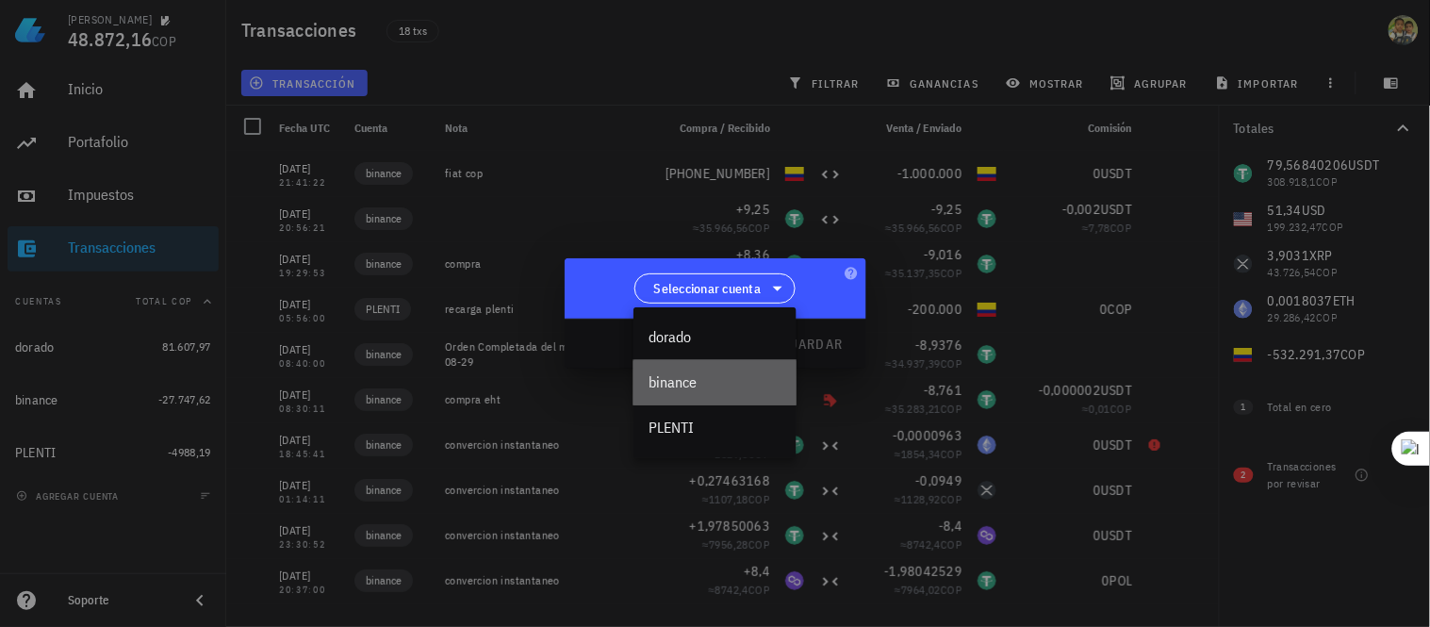
click at [696, 374] on div "binance" at bounding box center [715, 382] width 133 height 18
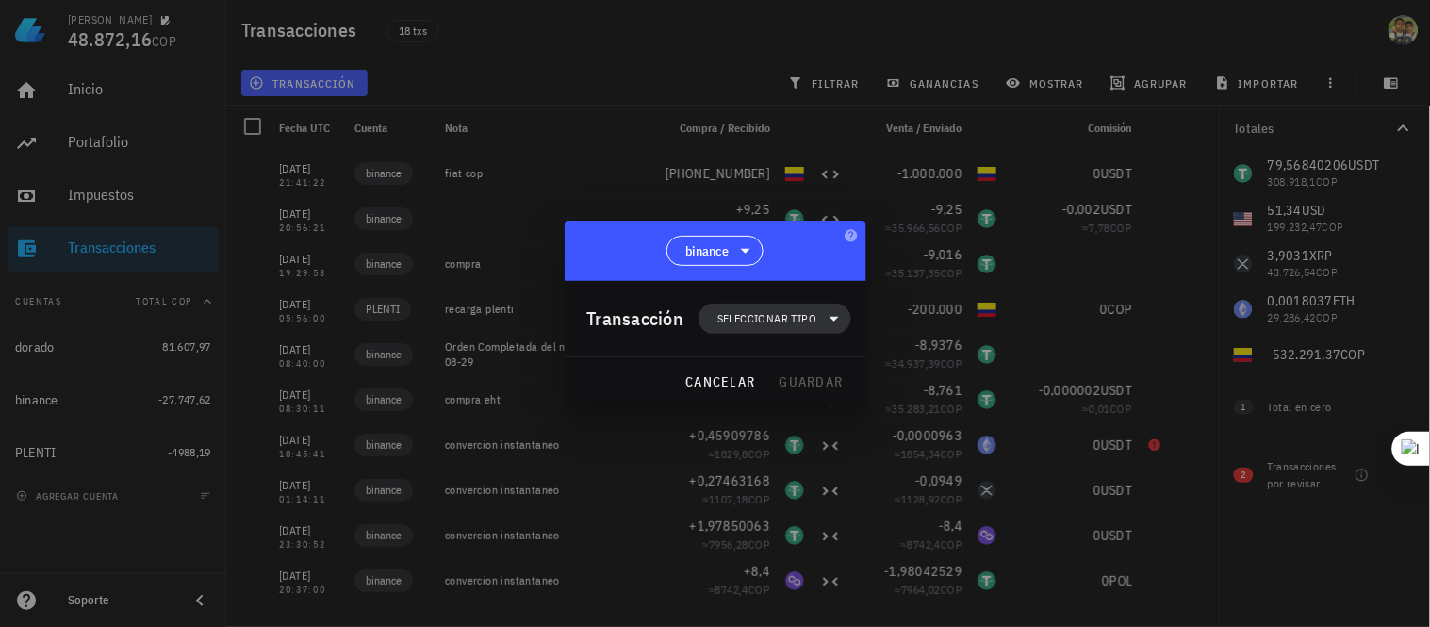
click at [812, 315] on span "Seleccionar tipo" at bounding box center [766, 318] width 99 height 19
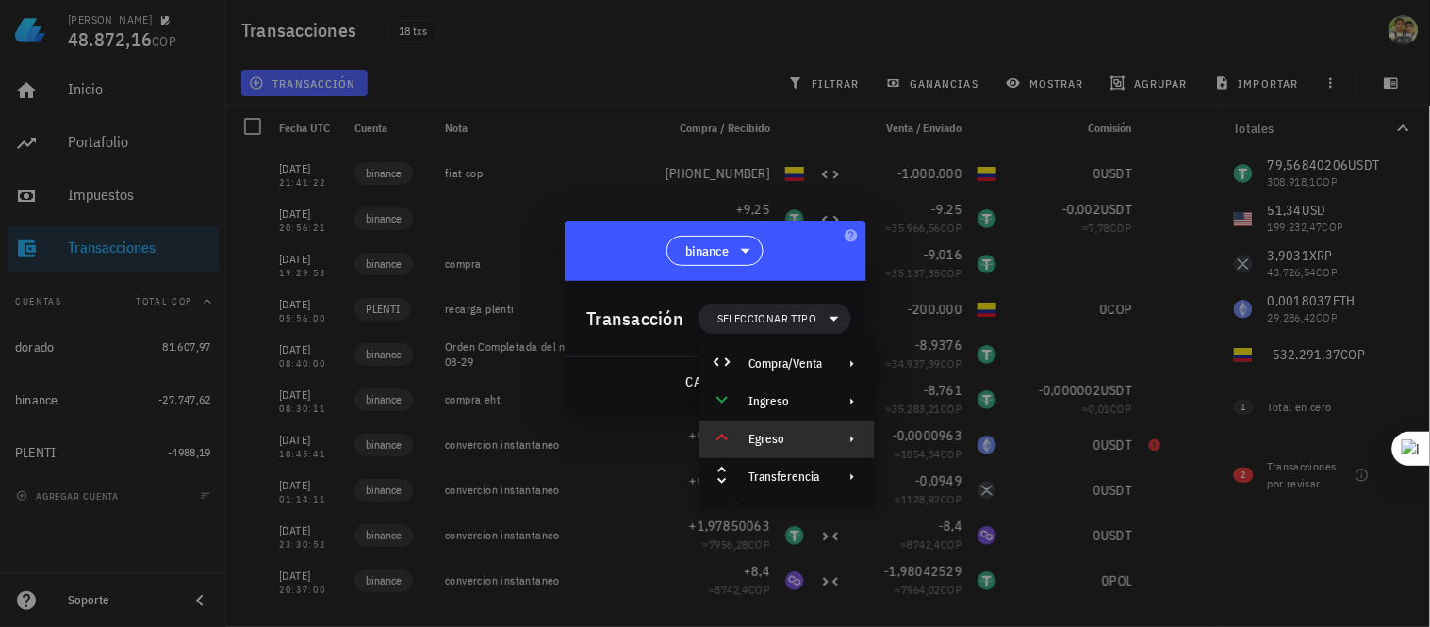
click at [776, 447] on div "Egreso" at bounding box center [787, 439] width 175 height 38
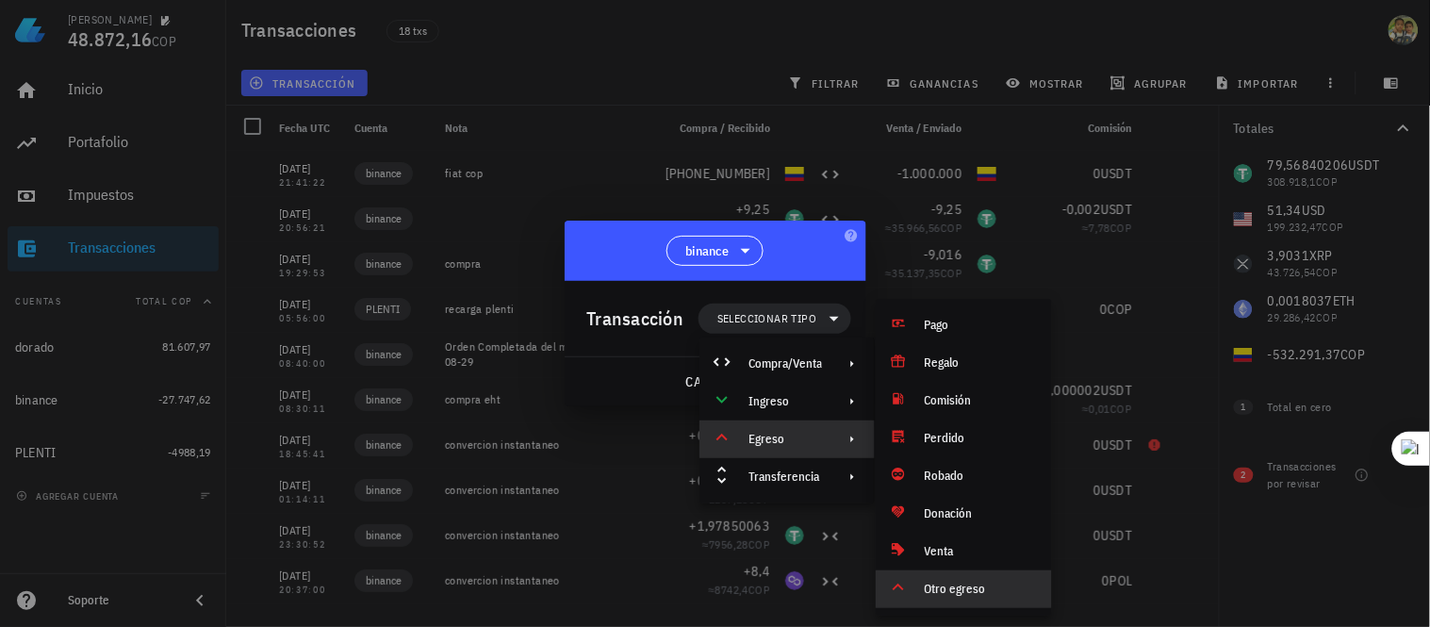
drag, startPoint x: 962, startPoint y: 584, endPoint x: 917, endPoint y: 588, distance: 44.5
click at [917, 588] on div "Otro egreso" at bounding box center [964, 589] width 176 height 38
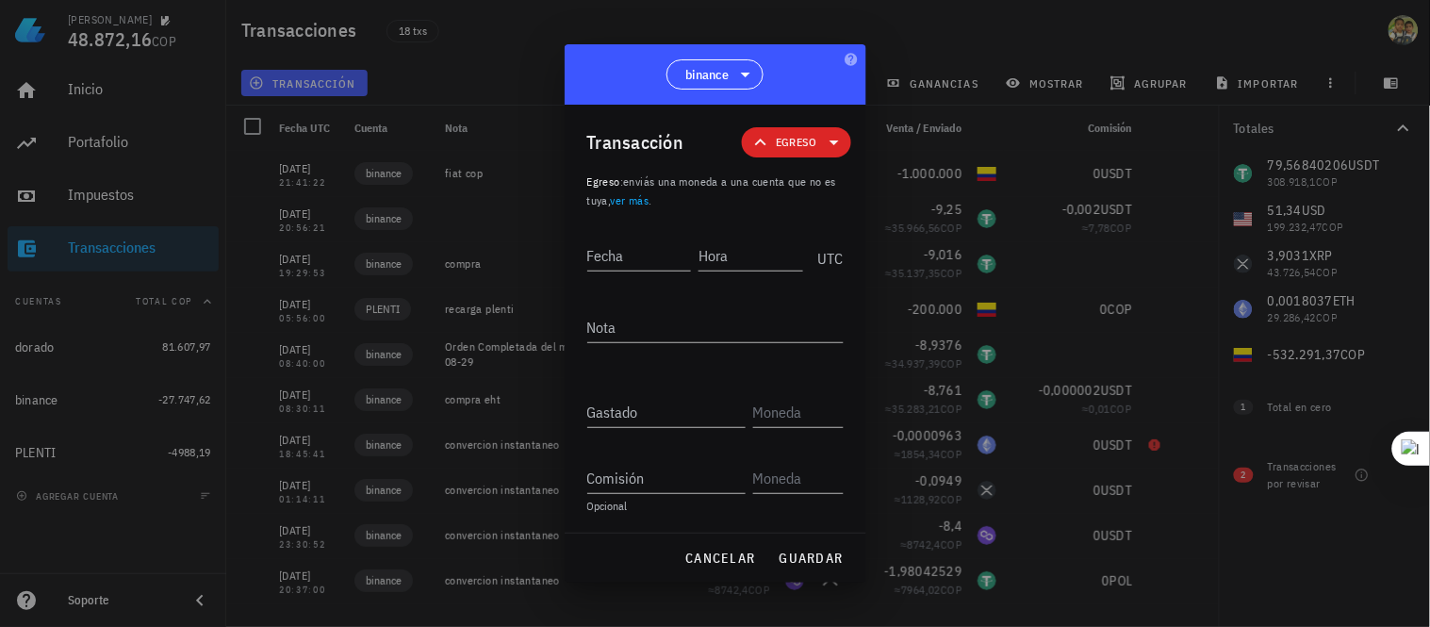
click at [917, 588] on div at bounding box center [715, 313] width 1430 height 627
click at [875, 53] on div at bounding box center [715, 313] width 1430 height 627
click at [735, 559] on span "cancelar" at bounding box center [719, 558] width 71 height 17
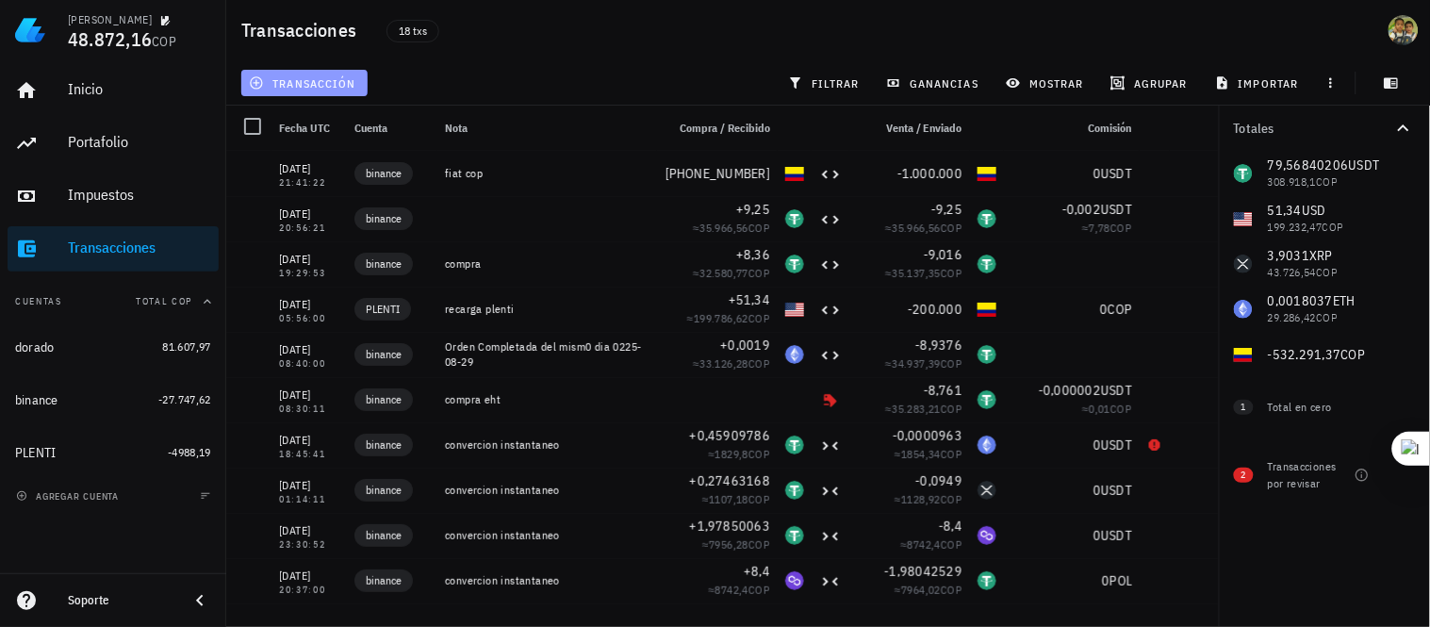
click at [344, 87] on span "transacción" at bounding box center [304, 82] width 103 height 15
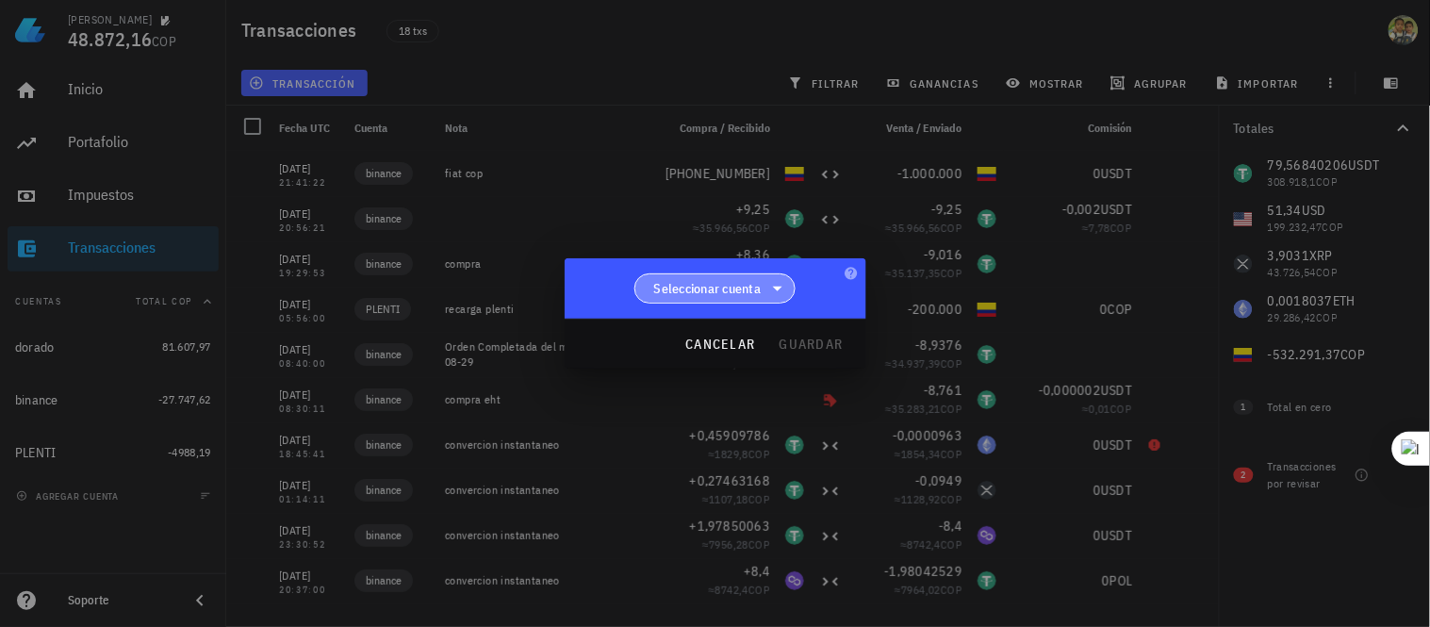
click at [709, 283] on span "Seleccionar cuenta" at bounding box center [707, 288] width 107 height 19
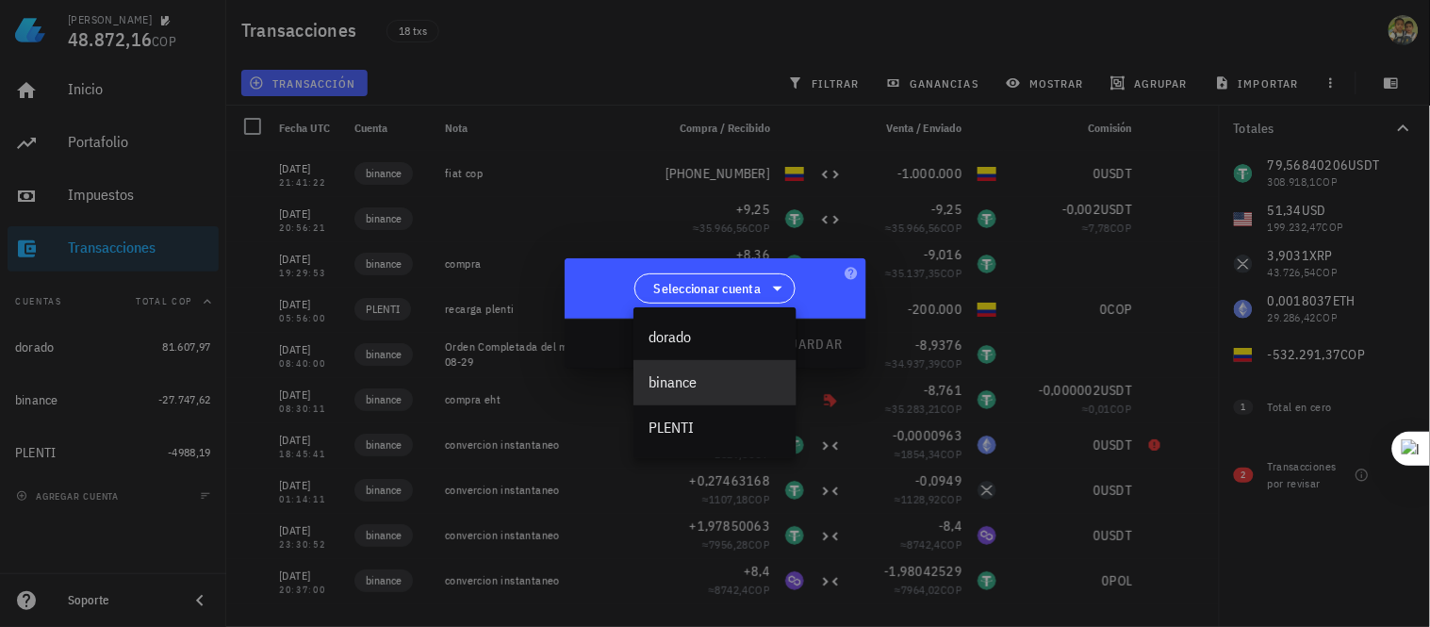
click at [710, 371] on div "binance" at bounding box center [715, 382] width 163 height 45
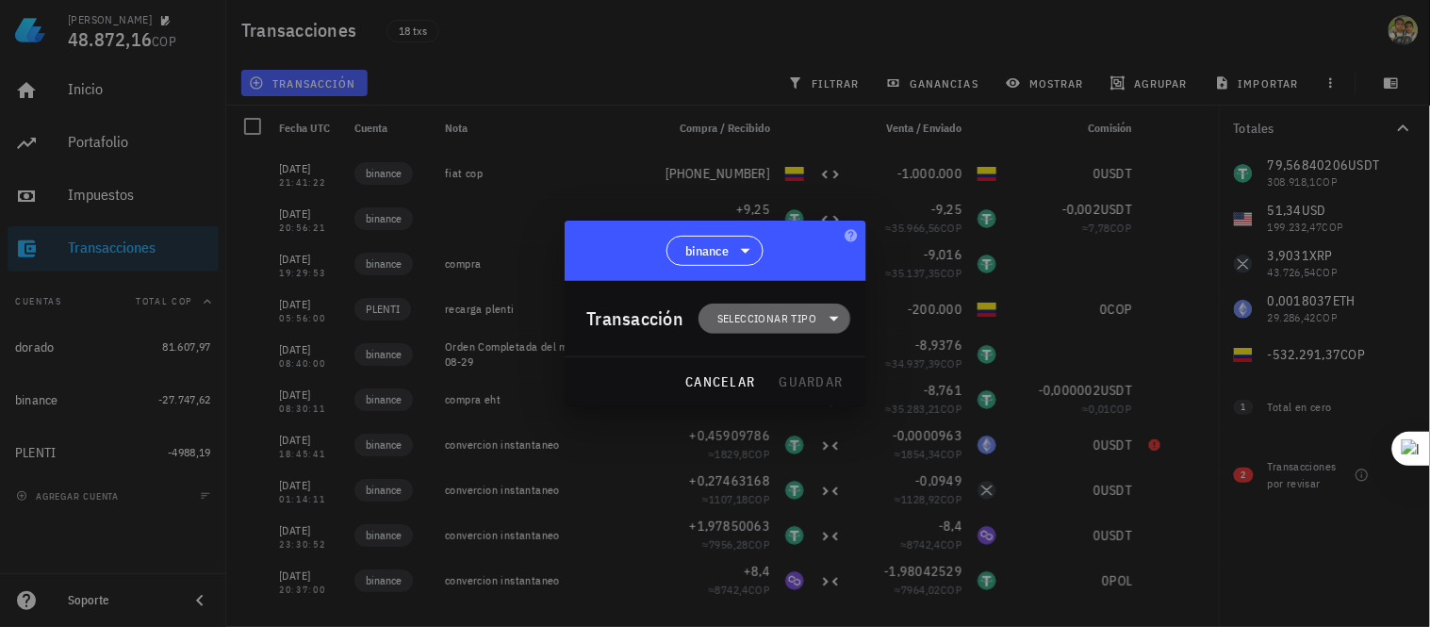
click at [782, 324] on span "Seleccionar tipo" at bounding box center [766, 318] width 99 height 19
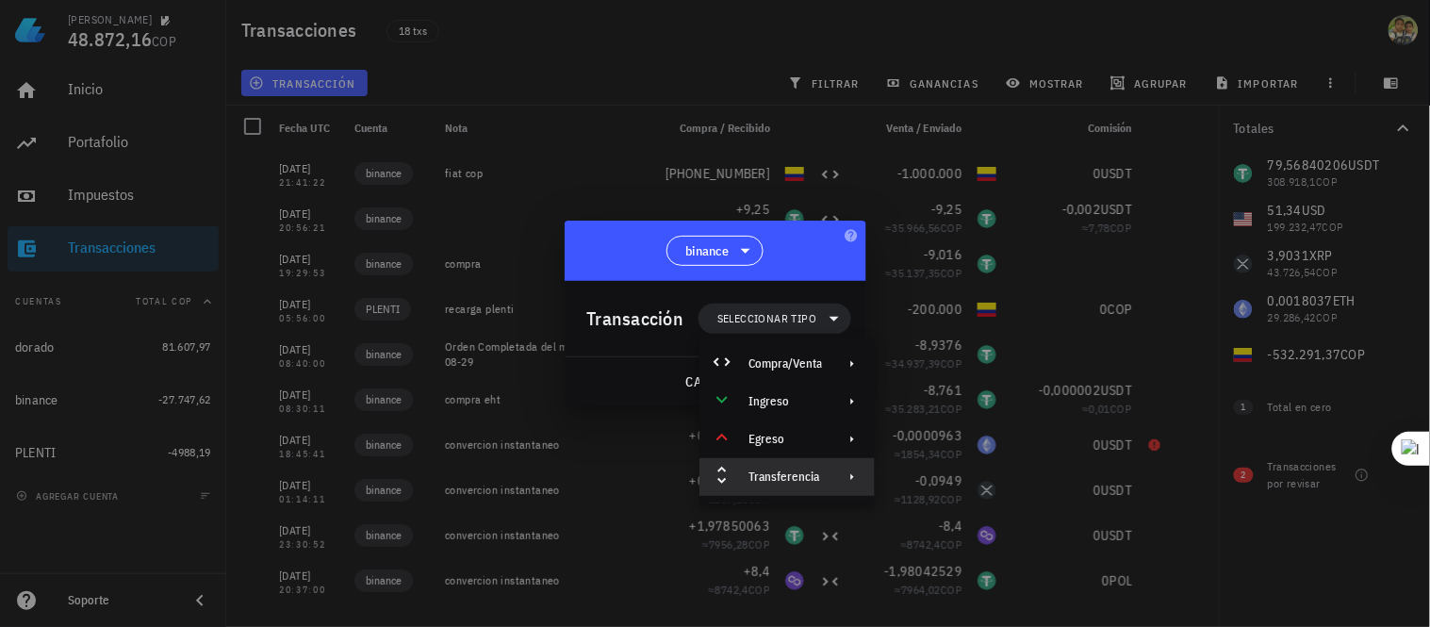
click at [851, 478] on icon at bounding box center [852, 476] width 15 height 15
click at [892, 483] on icon at bounding box center [898, 482] width 23 height 23
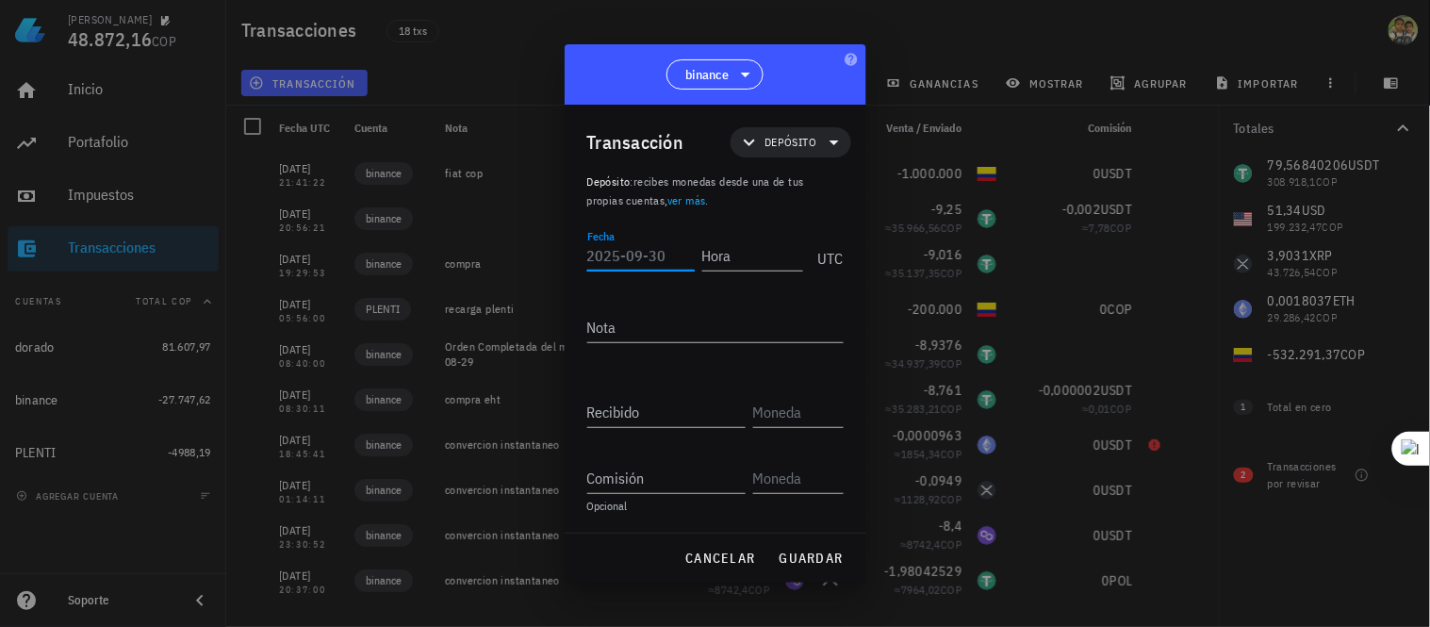
click at [643, 262] on input "Fecha" at bounding box center [640, 255] width 107 height 30
type input "2025-09-25"
click at [751, 241] on input "Hora" at bounding box center [748, 255] width 107 height 30
type input "22:05:38"
click at [739, 337] on textarea "Nota" at bounding box center [715, 327] width 256 height 30
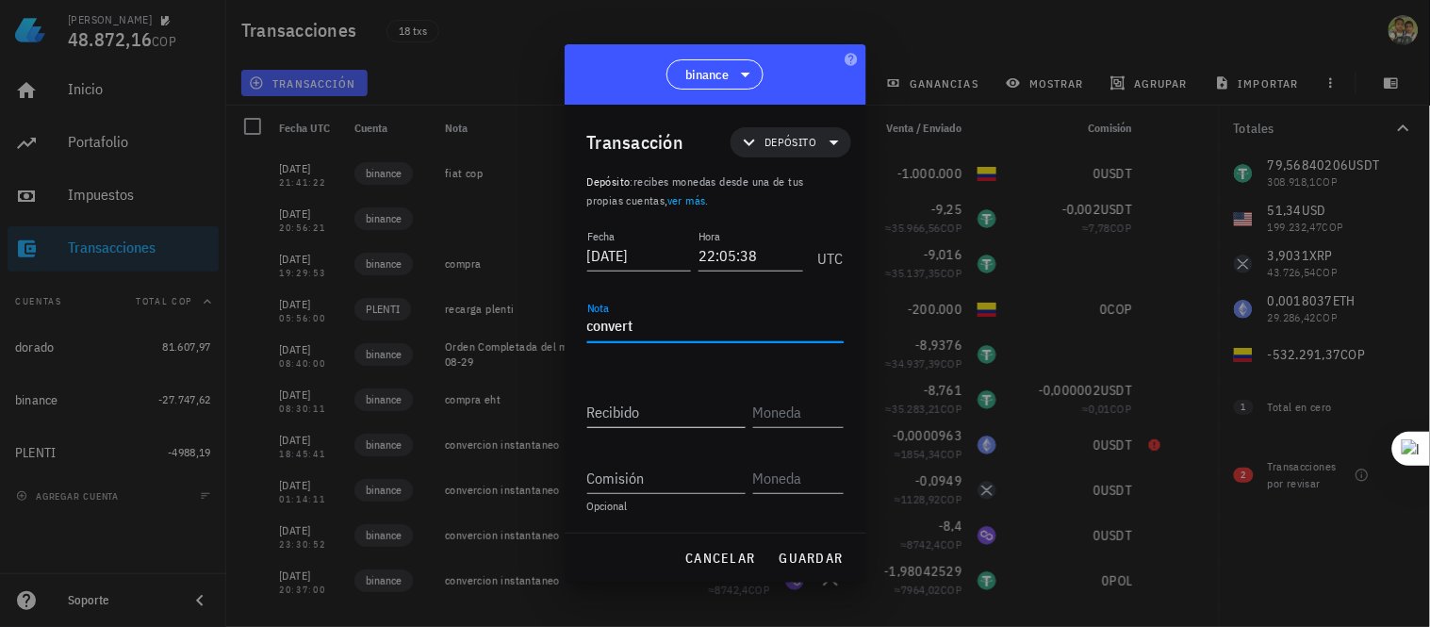
type textarea "convert"
click at [660, 415] on input "Recibido" at bounding box center [666, 412] width 158 height 30
click at [630, 413] on input "Recibido" at bounding box center [666, 412] width 158 height 30
type input "0,000096"
click at [501, 73] on div at bounding box center [715, 313] width 1430 height 627
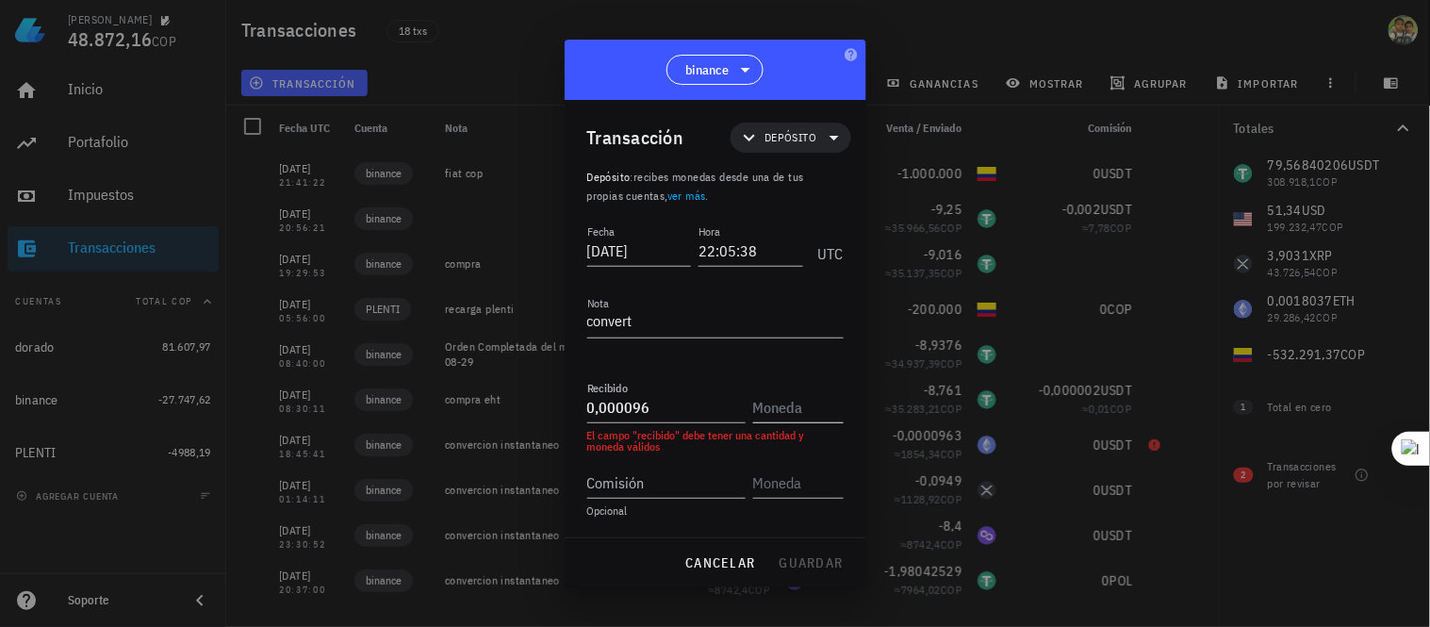
click at [799, 409] on input "text" at bounding box center [796, 407] width 87 height 30
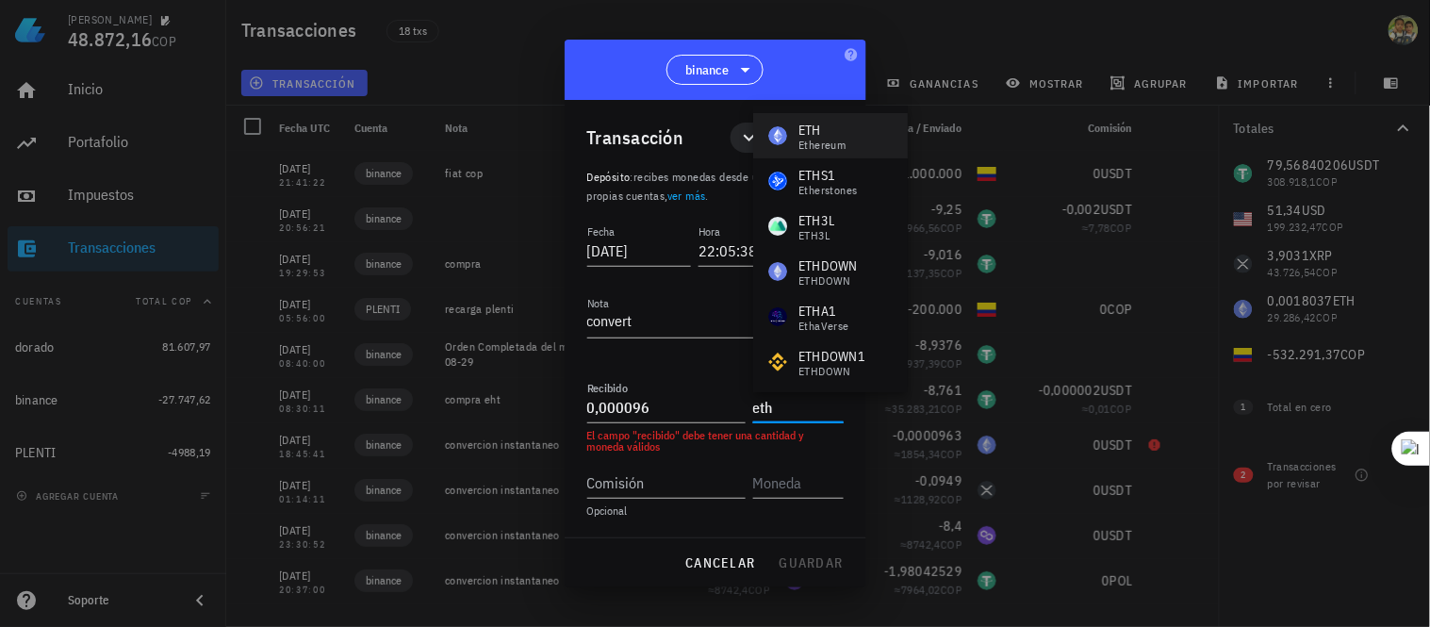
click at [826, 152] on div "ETH Ethereum" at bounding box center [830, 135] width 155 height 45
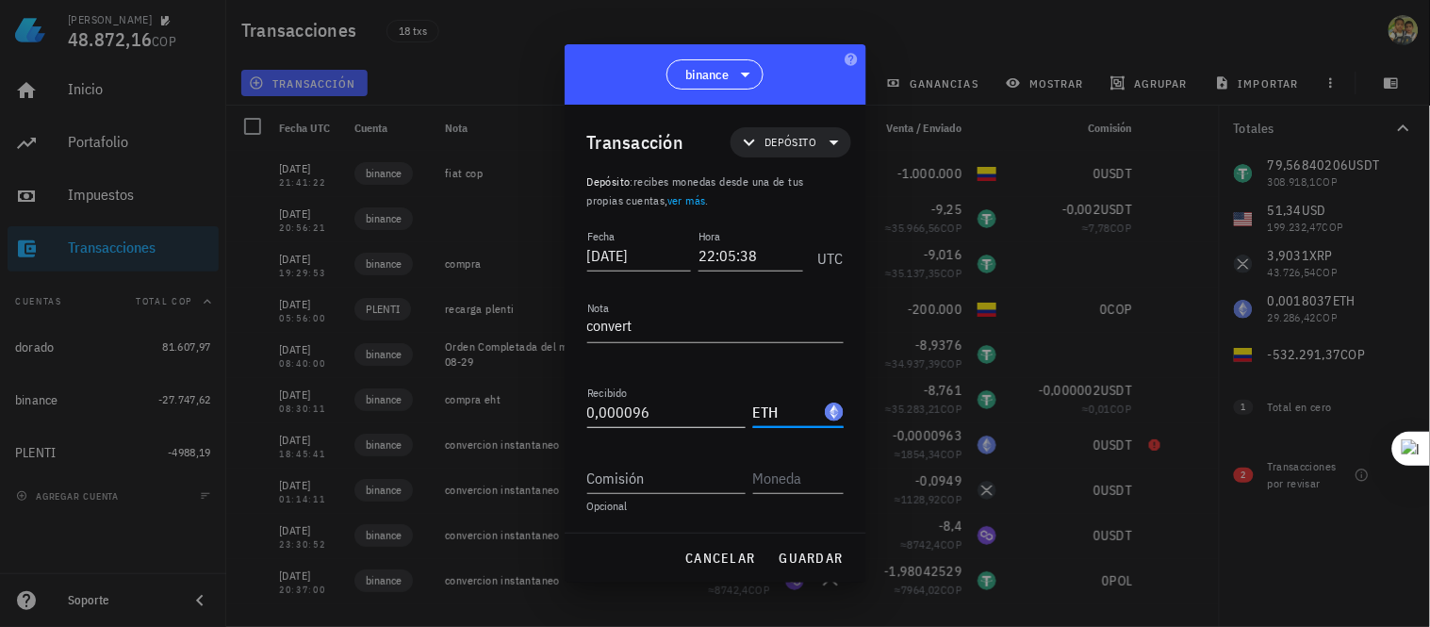
type input "ETH"
click at [669, 412] on input "0,000096" at bounding box center [666, 412] width 158 height 30
type input "0"
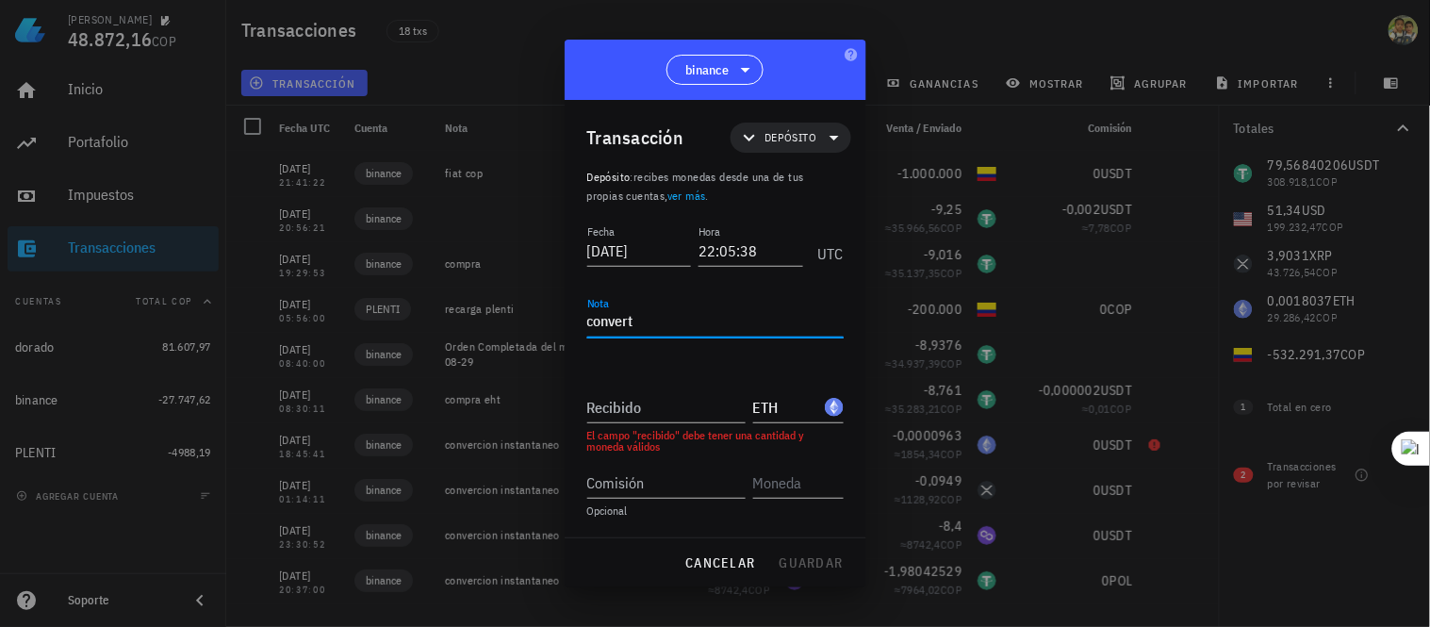
click at [658, 309] on textarea "convert" at bounding box center [715, 322] width 256 height 30
type textarea "c"
click at [657, 403] on input "Recibido" at bounding box center [666, 407] width 158 height 30
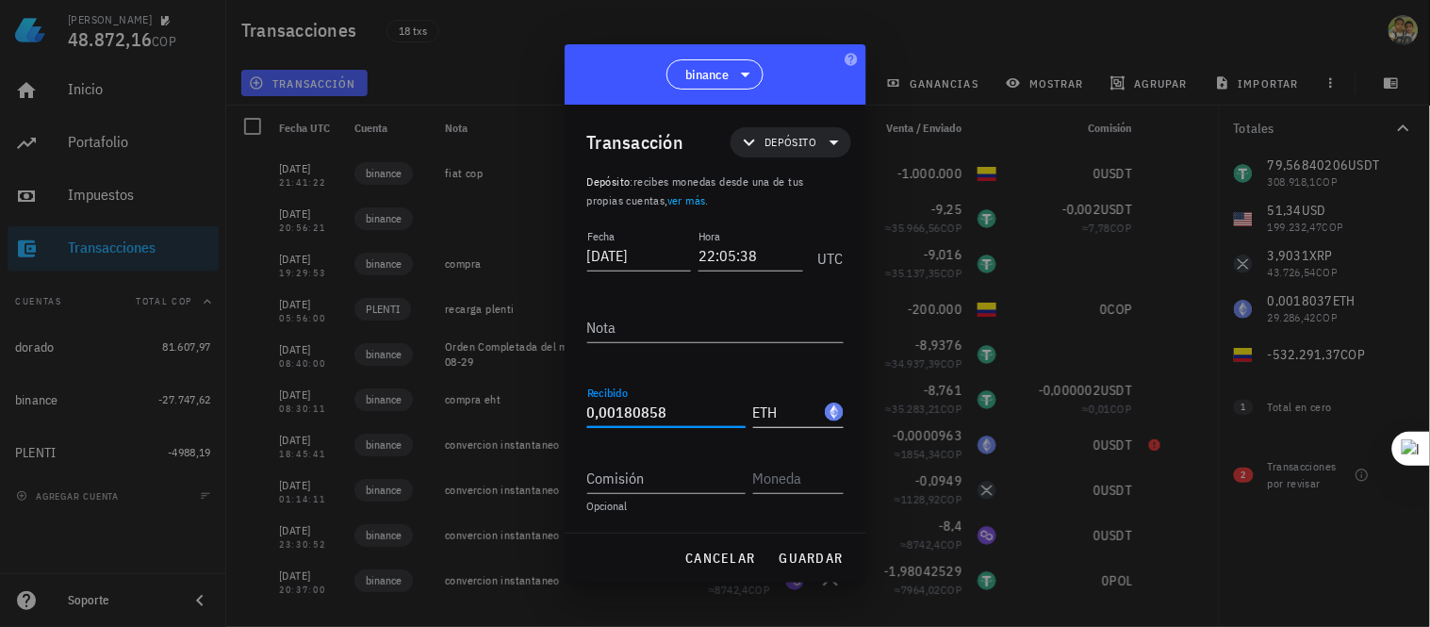
type input "0,00180858"
click at [801, 401] on input "ETH" at bounding box center [787, 412] width 68 height 30
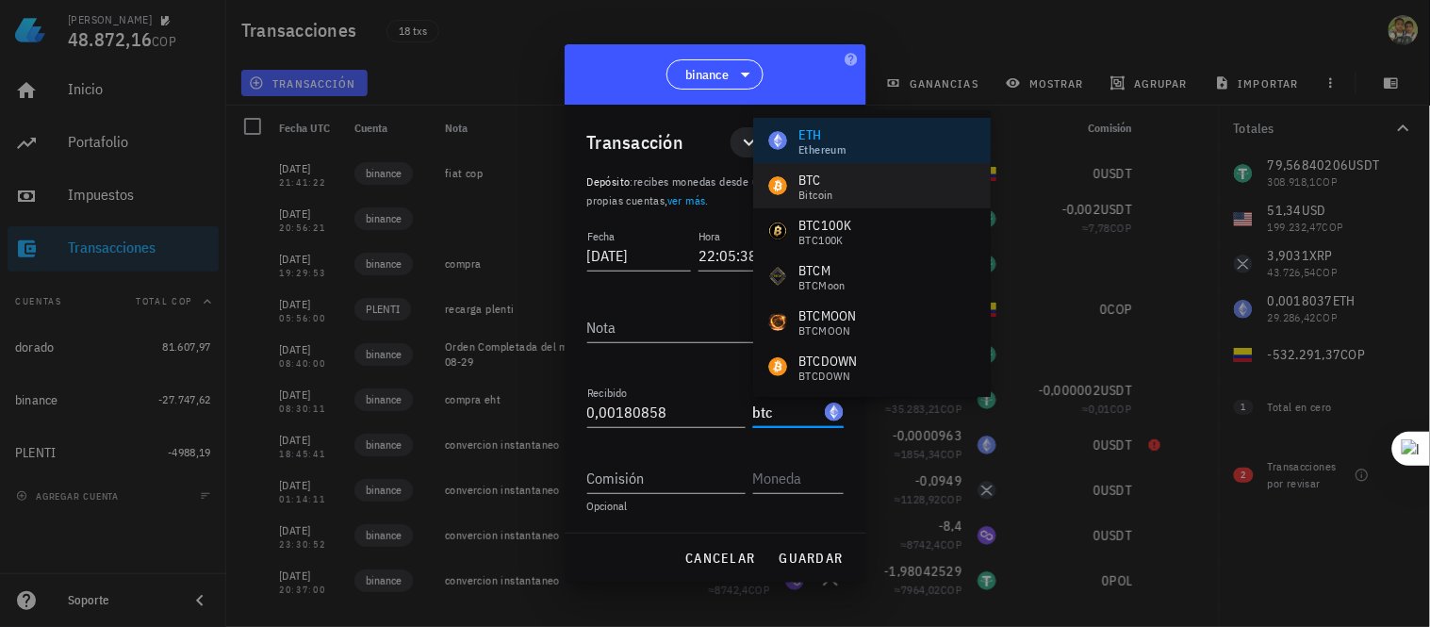
click at [815, 186] on div "BTC" at bounding box center [816, 180] width 35 height 19
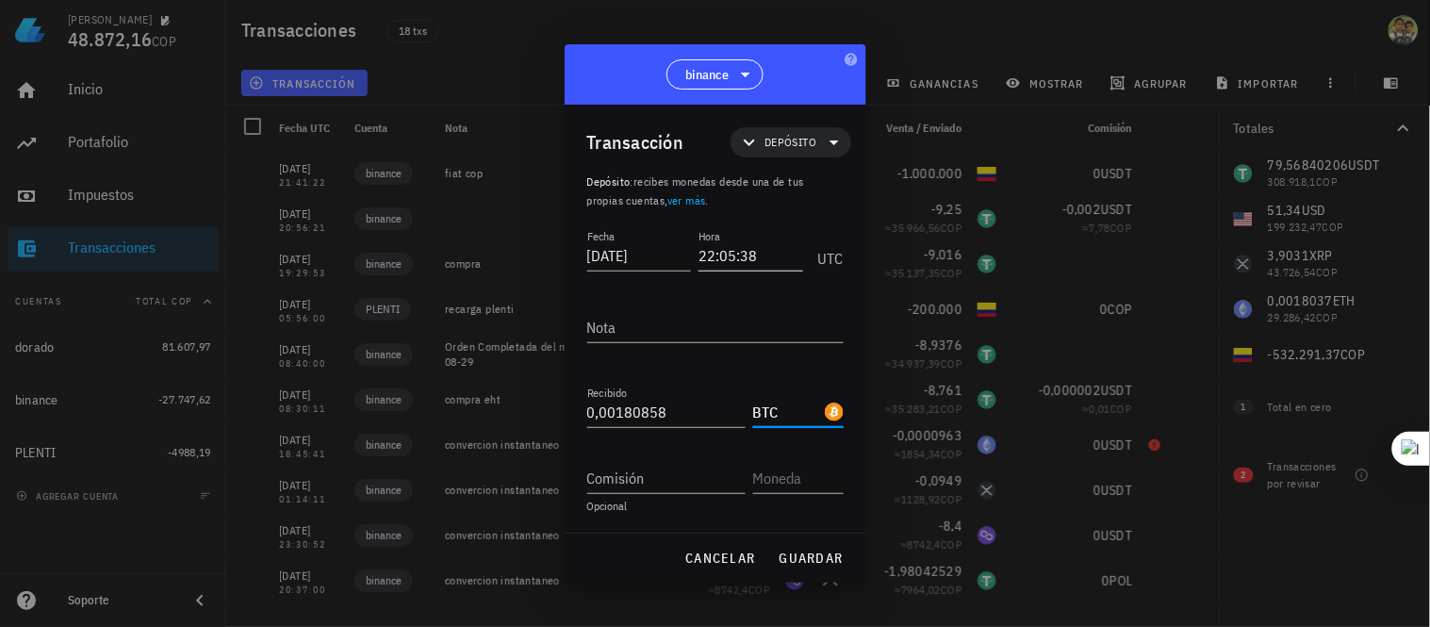
type input "BTC"
click at [736, 252] on input "22:05:38" at bounding box center [751, 255] width 105 height 30
type input "22:21:31"
click at [653, 323] on textarea "Nota" at bounding box center [715, 327] width 256 height 30
type textarea "fiat a btc"
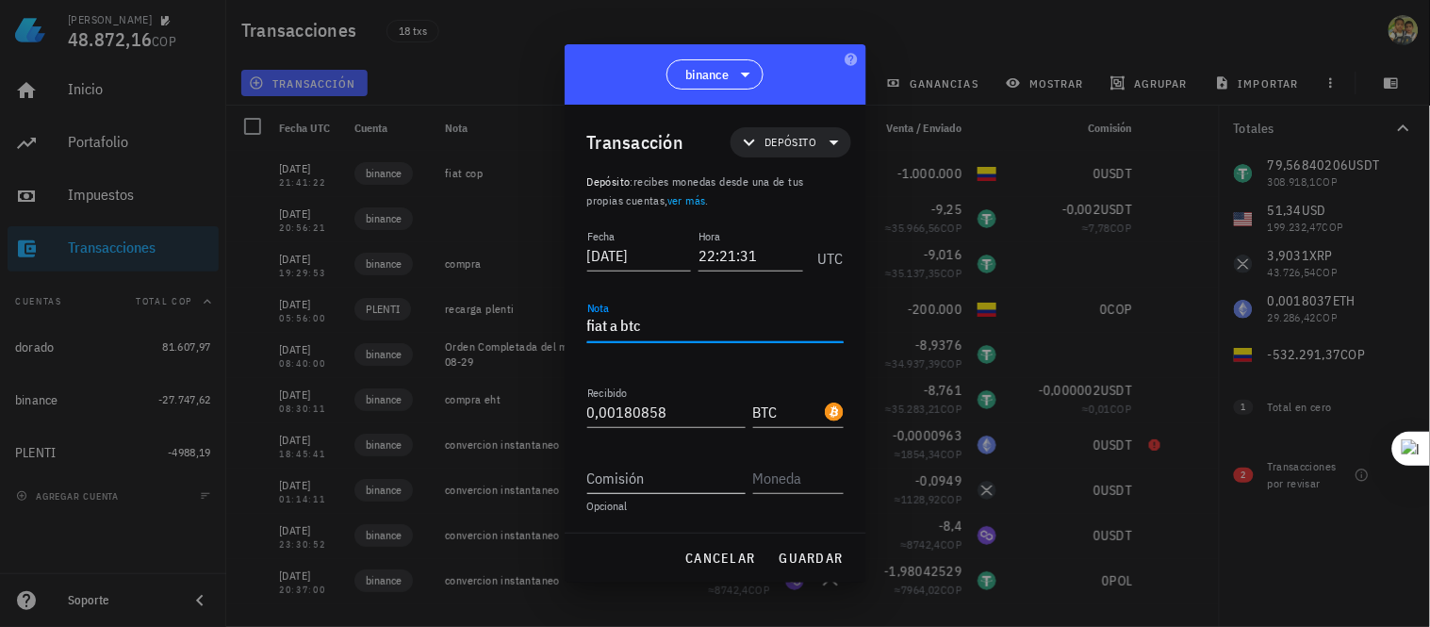
click at [644, 469] on input "Comisión" at bounding box center [666, 478] width 158 height 30
type input "0"
click at [780, 477] on input "text" at bounding box center [796, 478] width 87 height 30
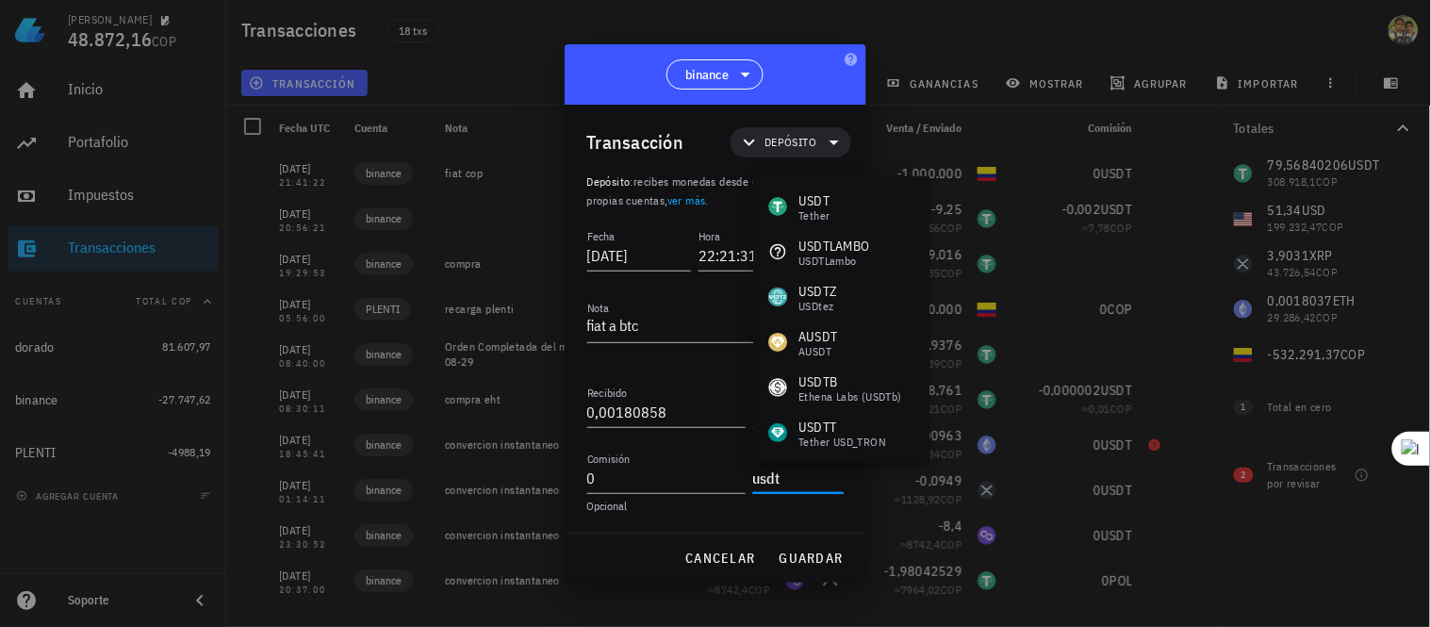
click at [930, 123] on div at bounding box center [715, 313] width 1430 height 627
type input "USDT"
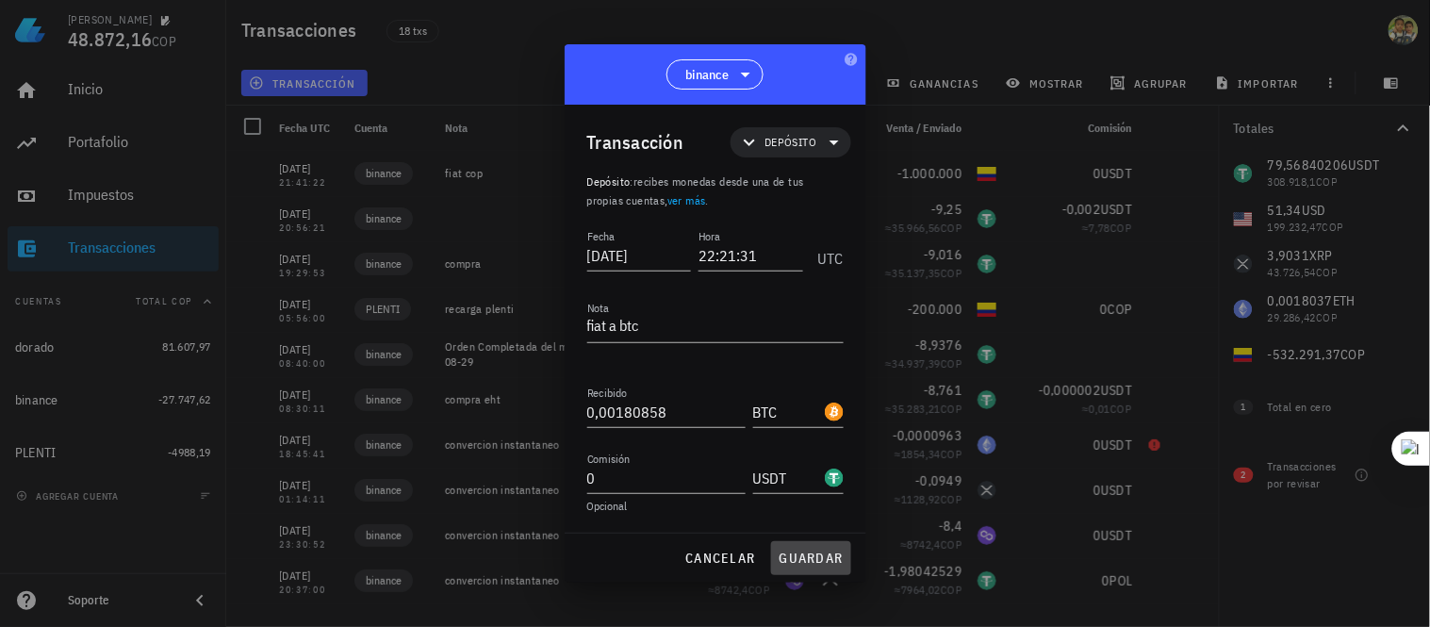
click at [802, 561] on span "guardar" at bounding box center [811, 558] width 65 height 17
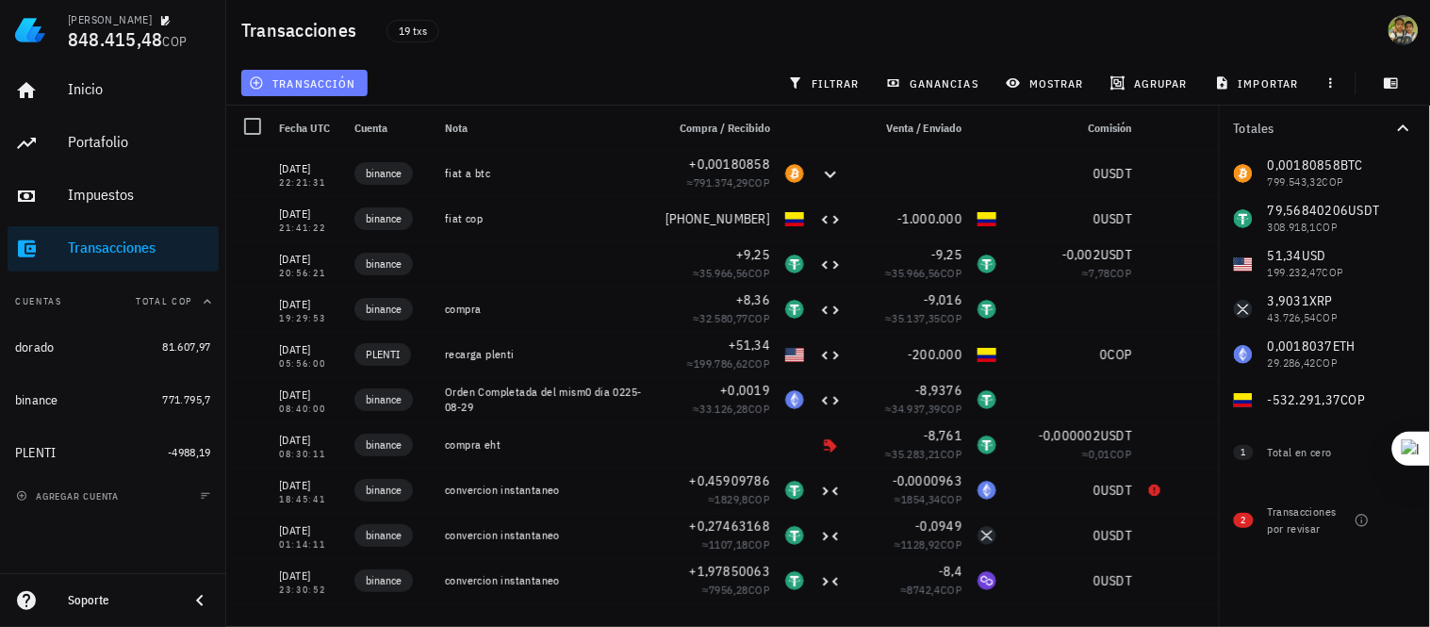
click at [312, 90] on span "transacción" at bounding box center [304, 82] width 103 height 15
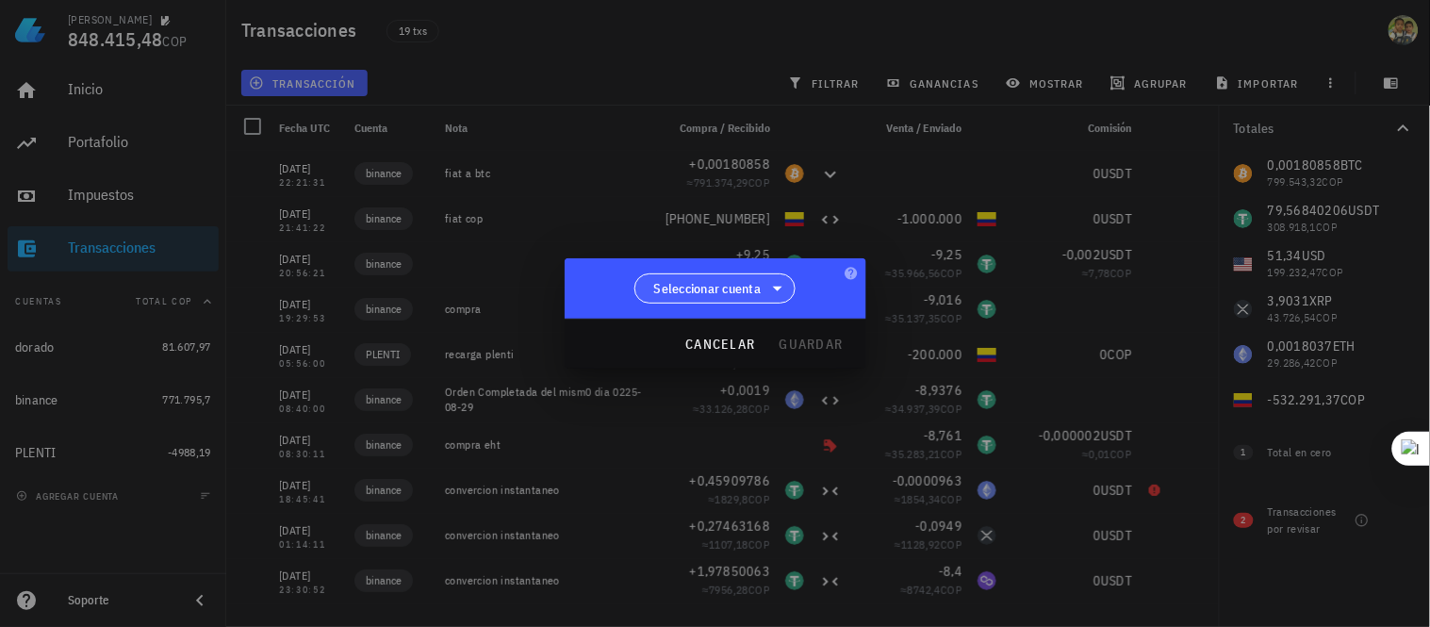
click at [695, 284] on span "Seleccionar cuenta" at bounding box center [707, 288] width 107 height 19
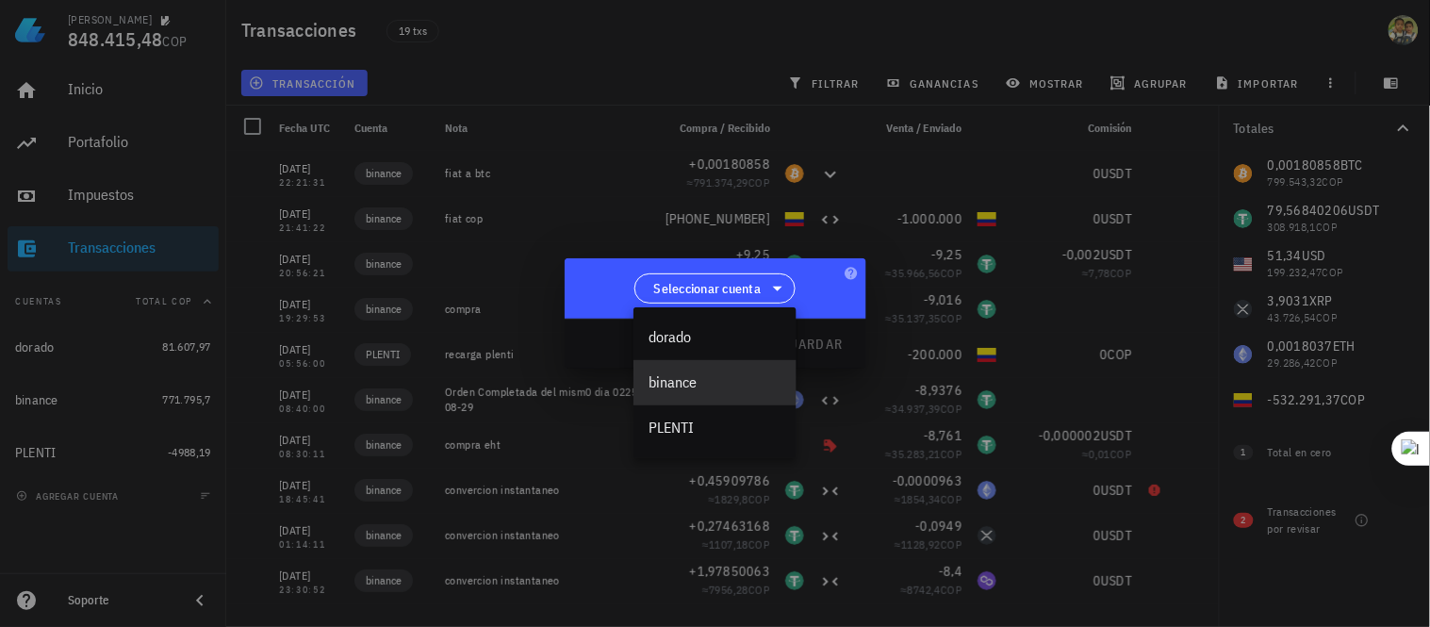
click at [695, 392] on div "binance" at bounding box center [715, 382] width 163 height 45
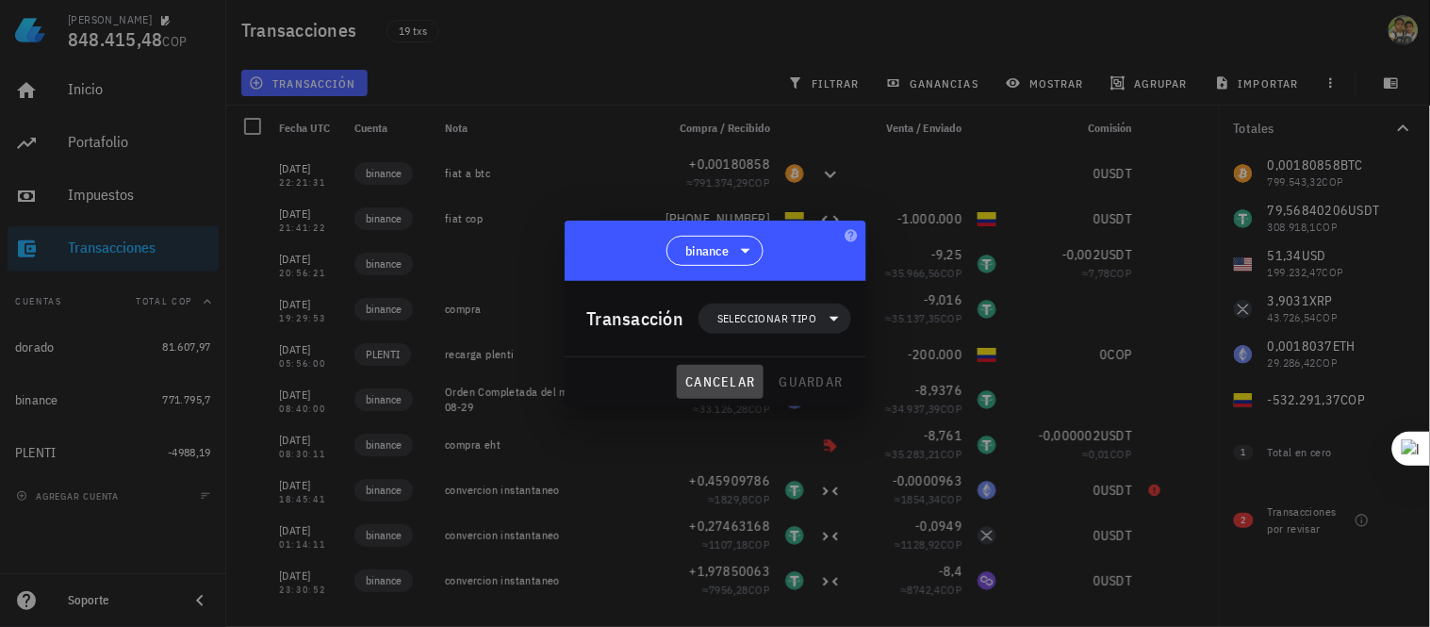
click at [695, 392] on button "cancelar" at bounding box center [720, 382] width 86 height 34
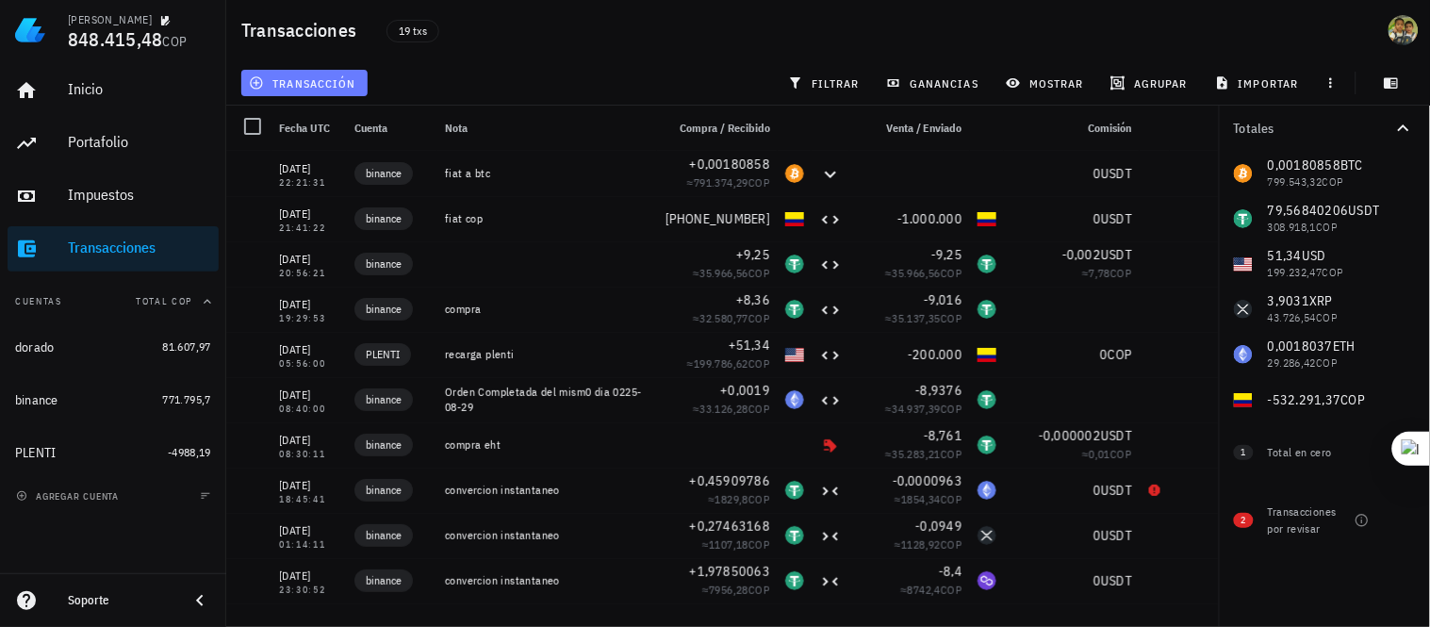
click at [350, 90] on span "transacción" at bounding box center [304, 82] width 103 height 15
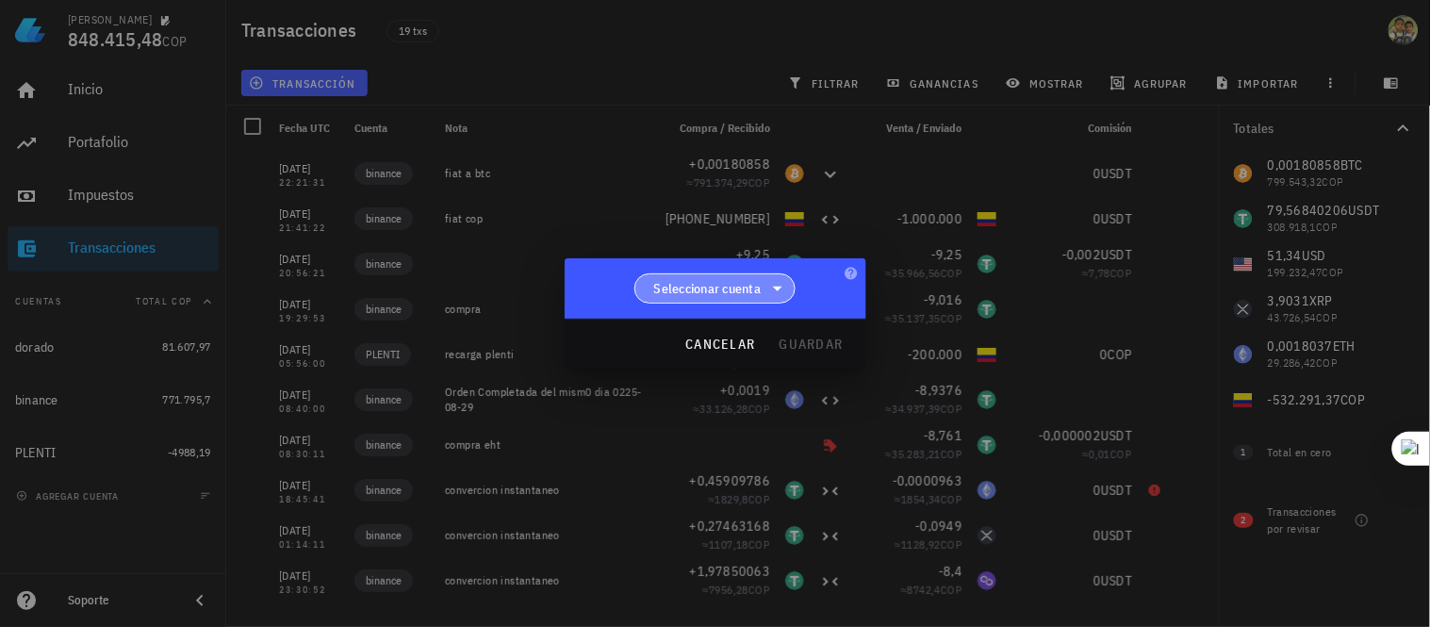
click at [689, 287] on span "Seleccionar cuenta" at bounding box center [707, 288] width 107 height 19
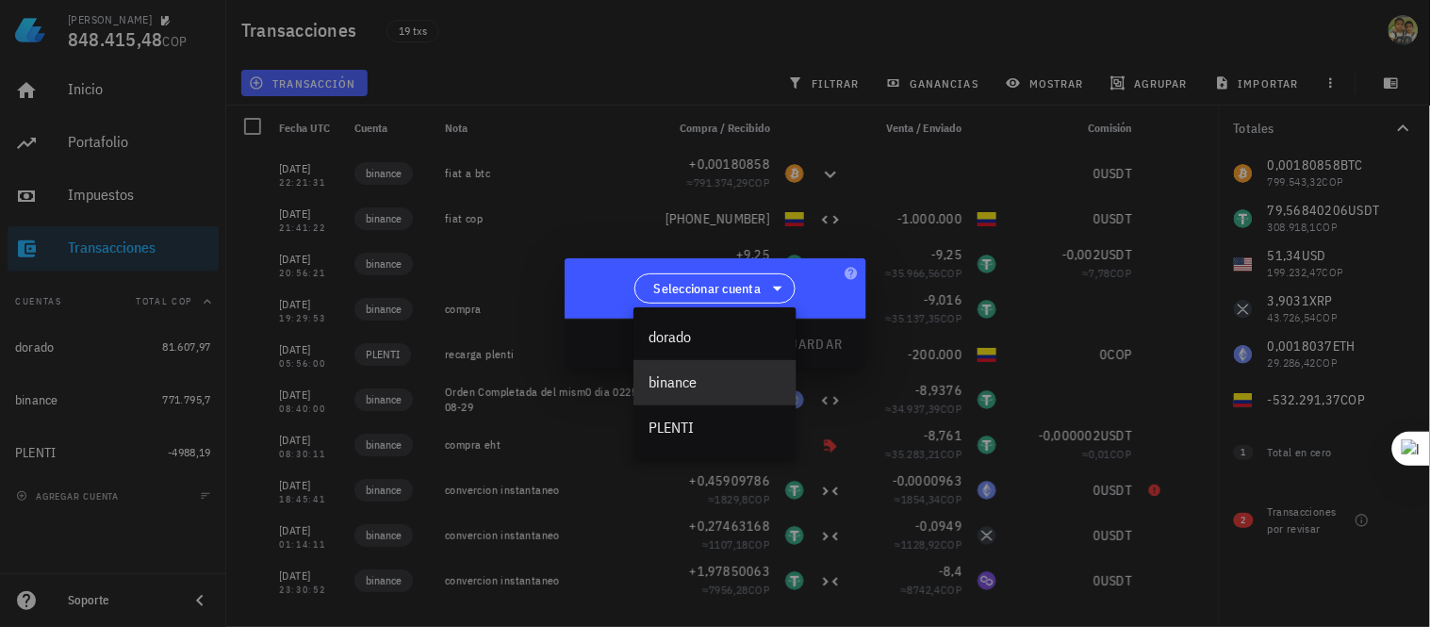
click at [669, 374] on div "binance" at bounding box center [715, 382] width 133 height 18
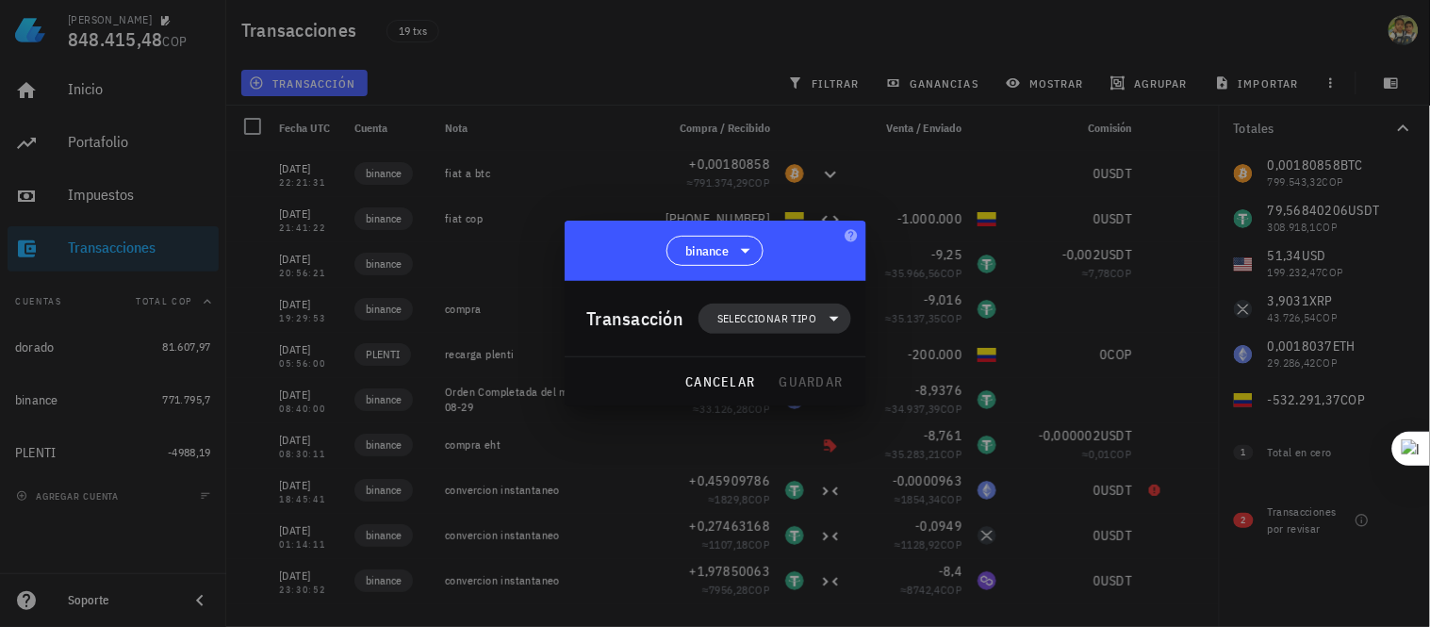
click at [788, 325] on span "Seleccionar tipo" at bounding box center [766, 318] width 99 height 19
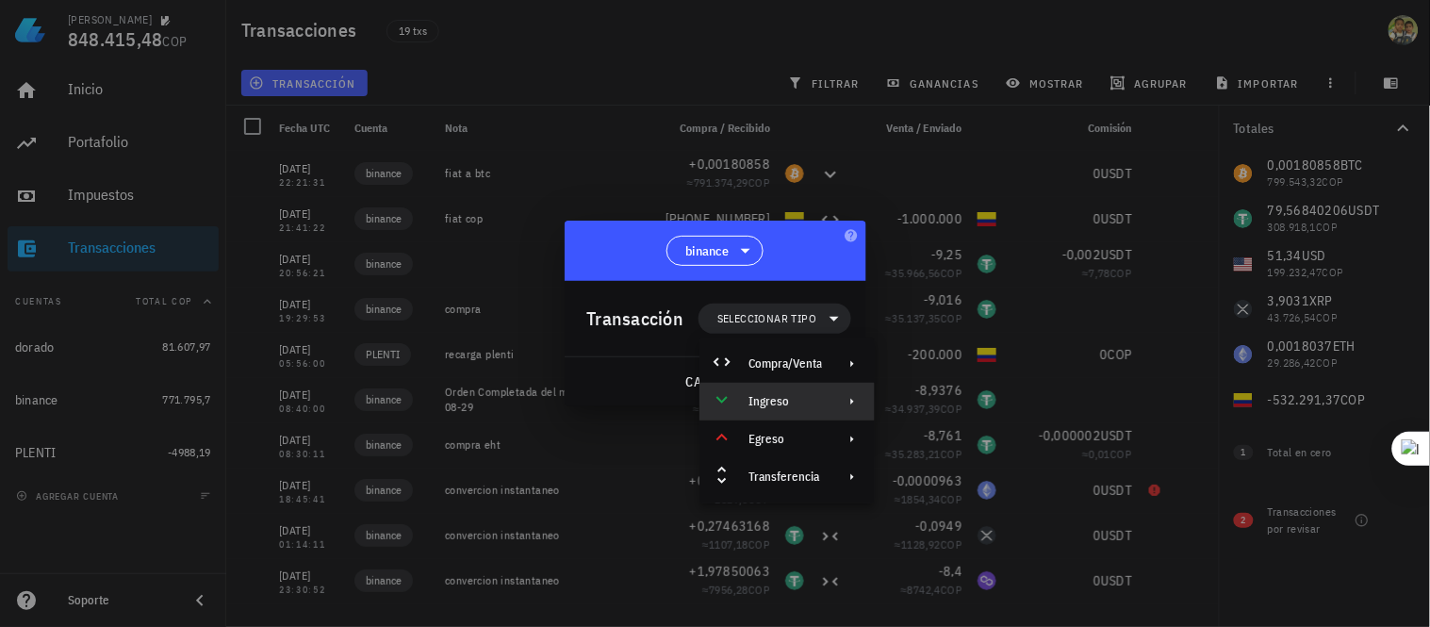
click at [790, 405] on div "Ingreso" at bounding box center [786, 401] width 74 height 15
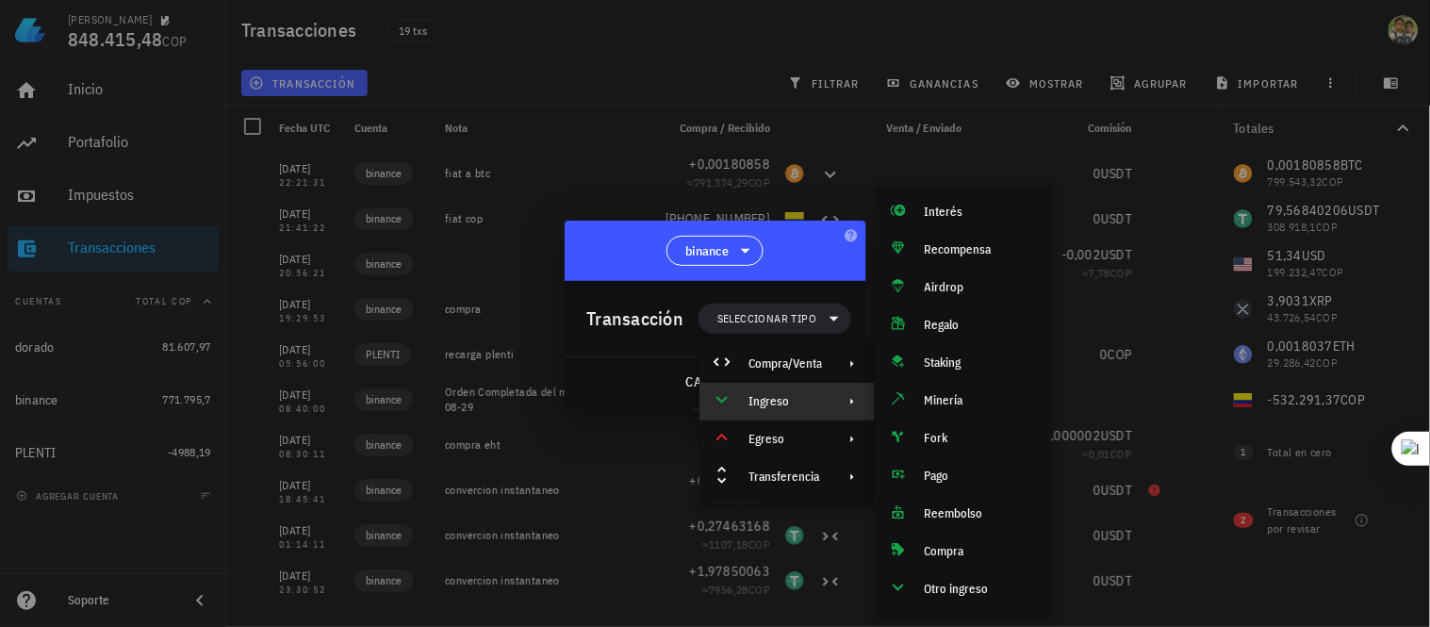
click at [626, 323] on div "Transacción" at bounding box center [635, 319] width 97 height 30
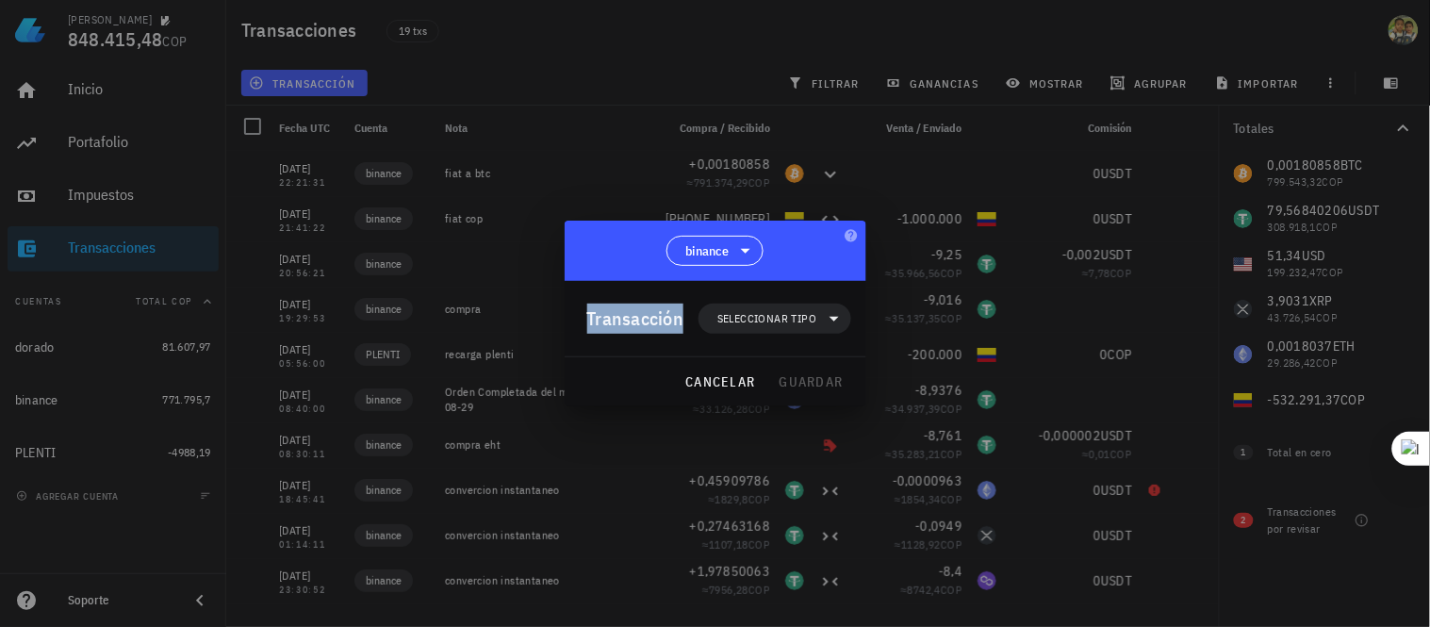
click at [626, 323] on div "Transacción" at bounding box center [635, 319] width 97 height 30
click at [630, 322] on div "Transacción" at bounding box center [635, 319] width 97 height 30
click at [752, 314] on span "Seleccionar tipo" at bounding box center [766, 318] width 99 height 19
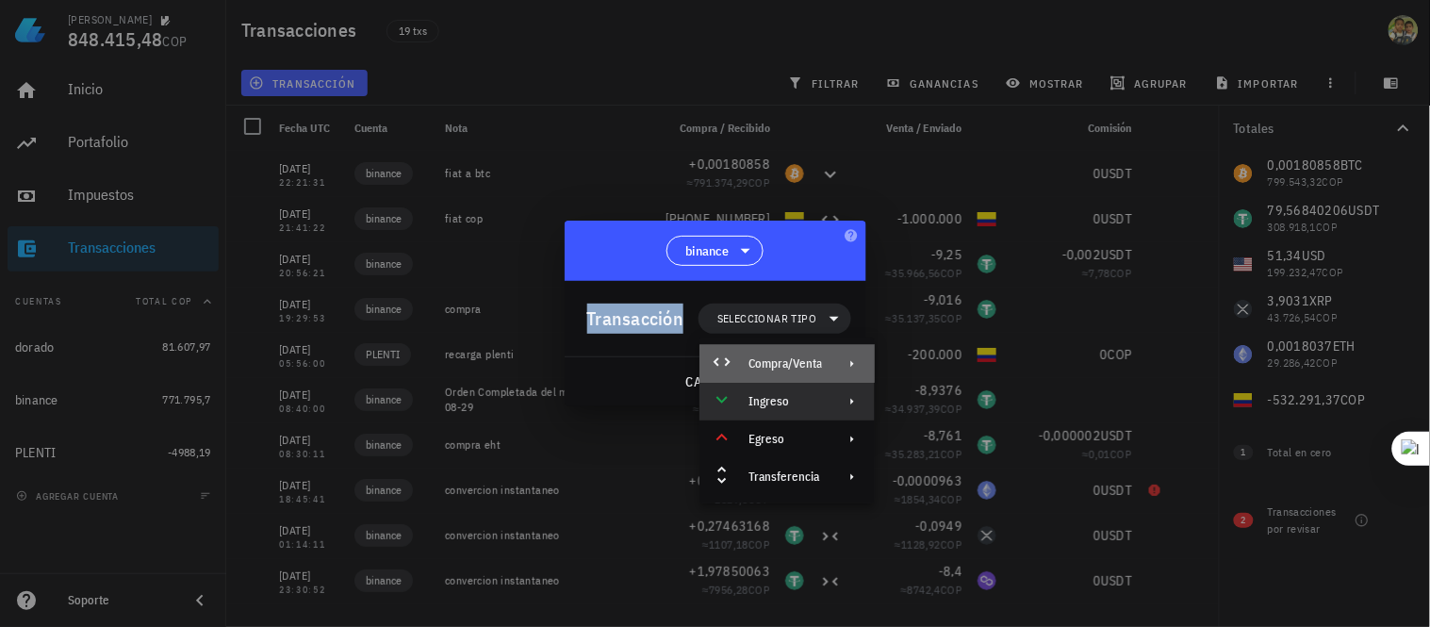
click at [805, 370] on div "Compra/Venta" at bounding box center [786, 363] width 74 height 15
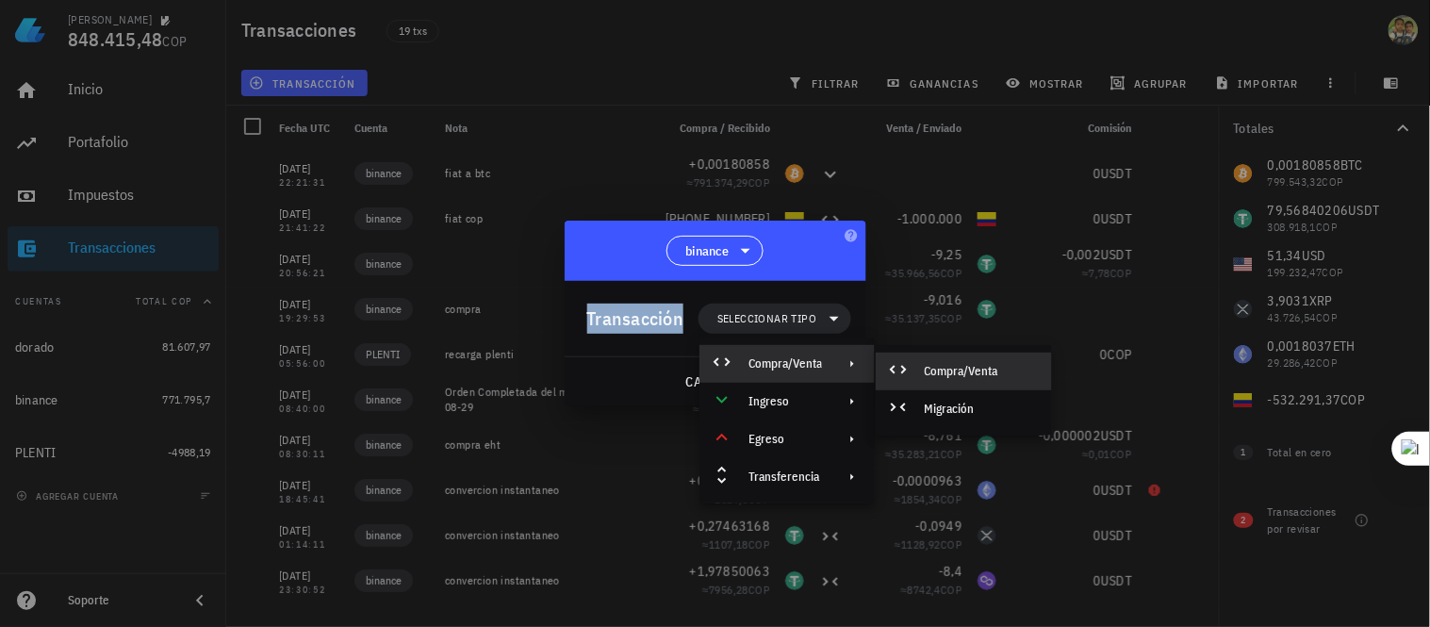
click at [952, 381] on div "Compra/Venta" at bounding box center [964, 372] width 176 height 38
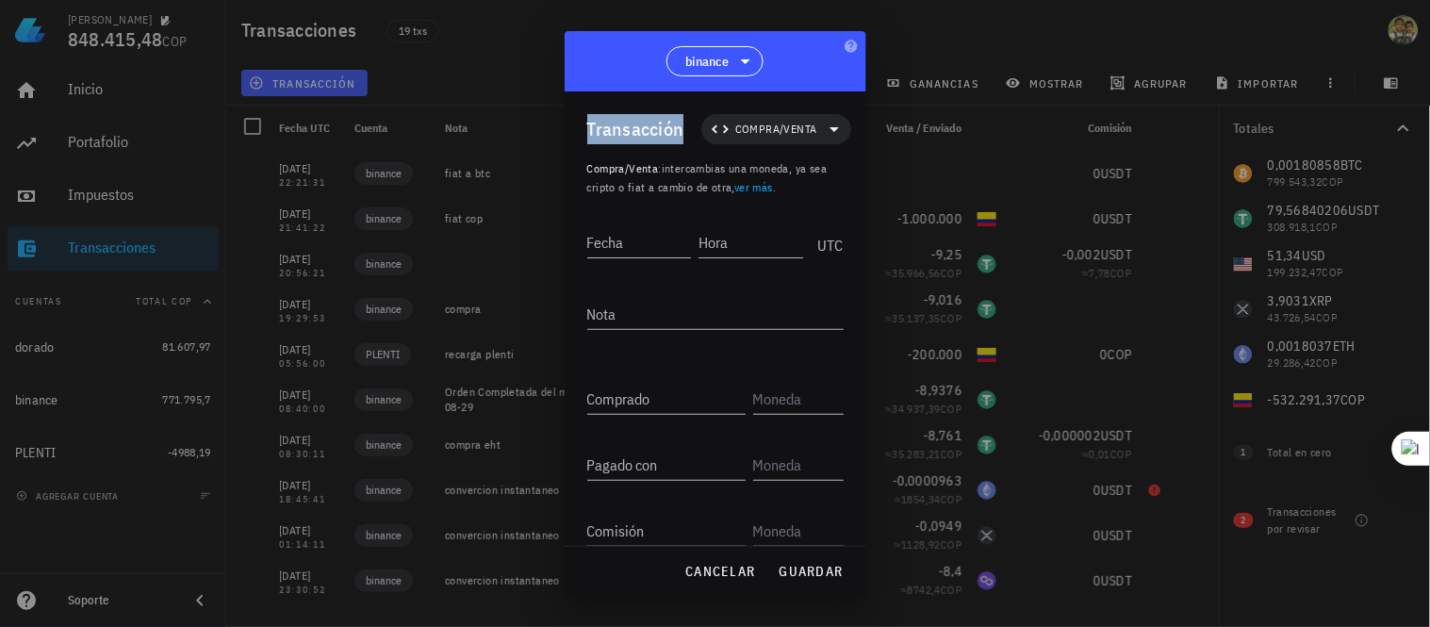
click at [619, 130] on div "Transacción" at bounding box center [635, 129] width 97 height 30
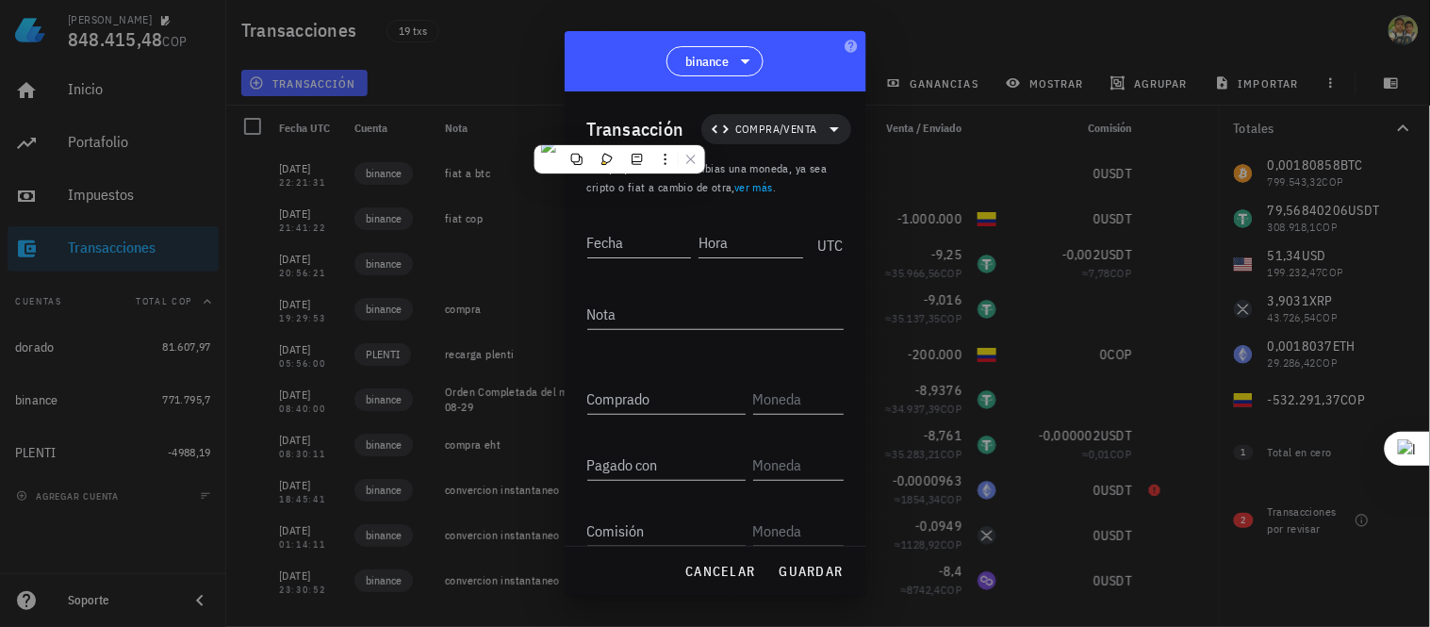
click at [432, 57] on div at bounding box center [715, 313] width 1430 height 627
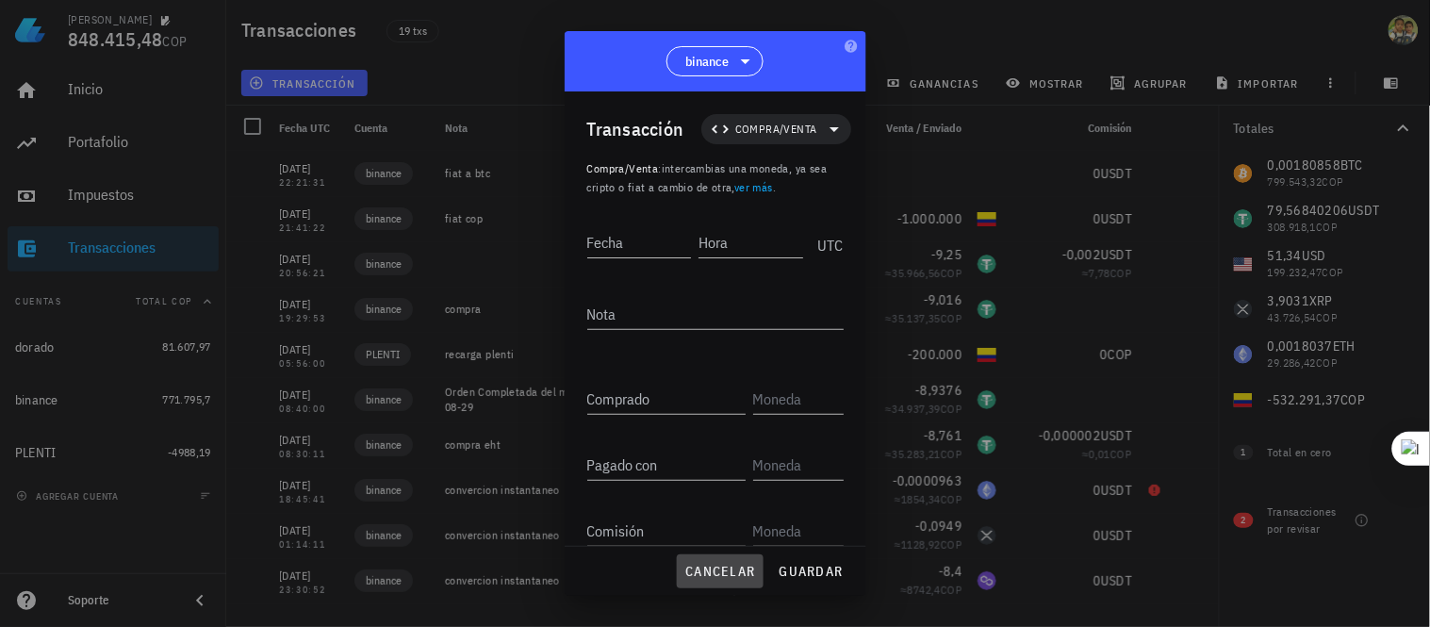
click at [749, 567] on span "cancelar" at bounding box center [719, 571] width 71 height 17
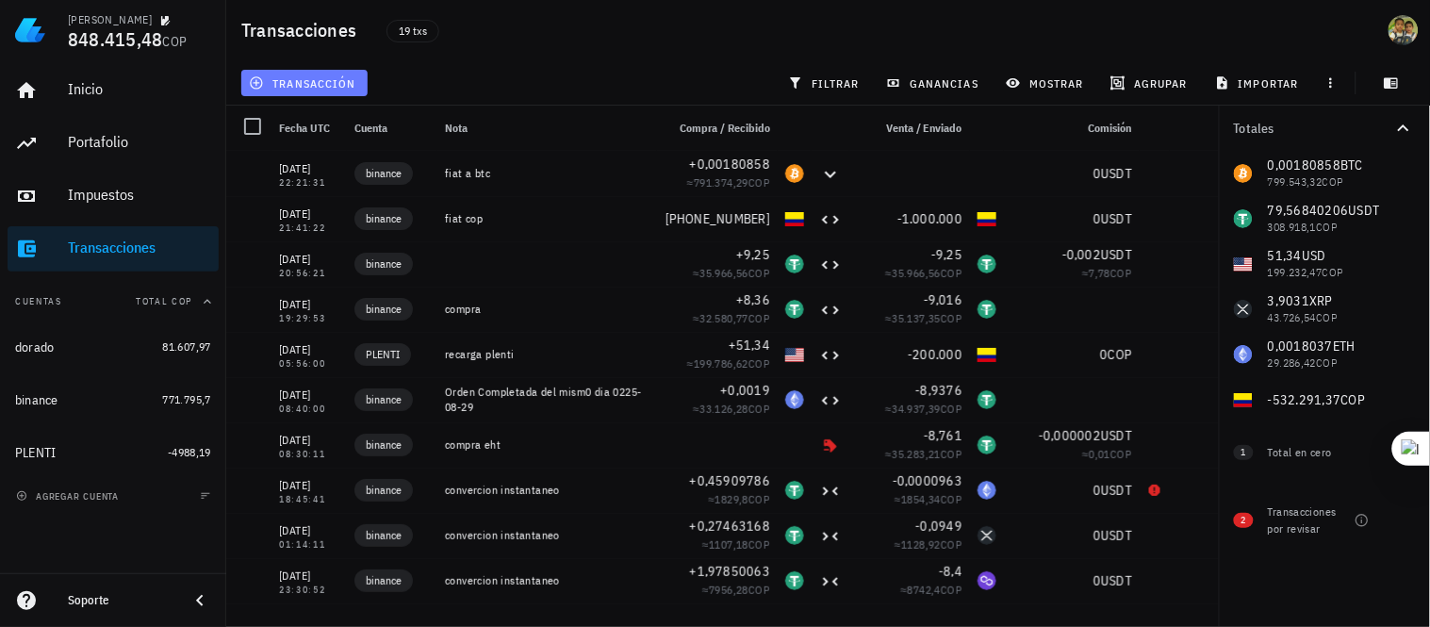
click at [304, 77] on span "transacción" at bounding box center [304, 82] width 103 height 15
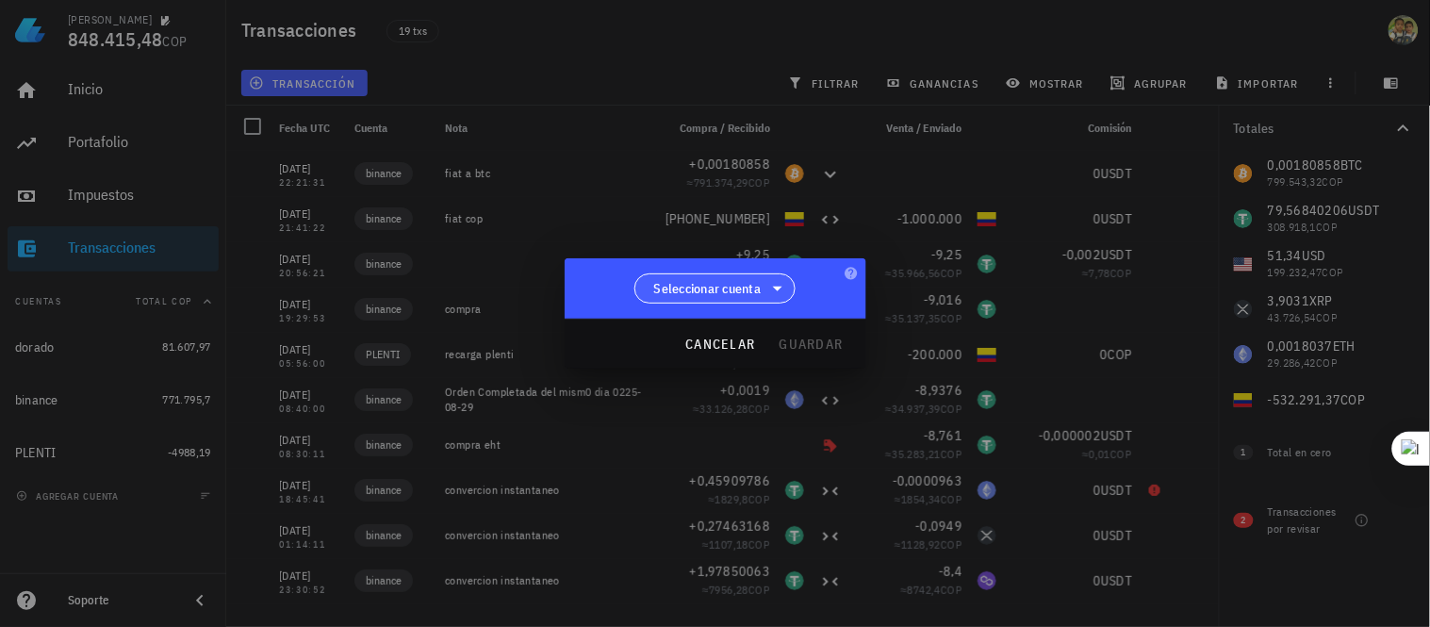
click at [718, 284] on span "Seleccionar cuenta" at bounding box center [707, 288] width 107 height 19
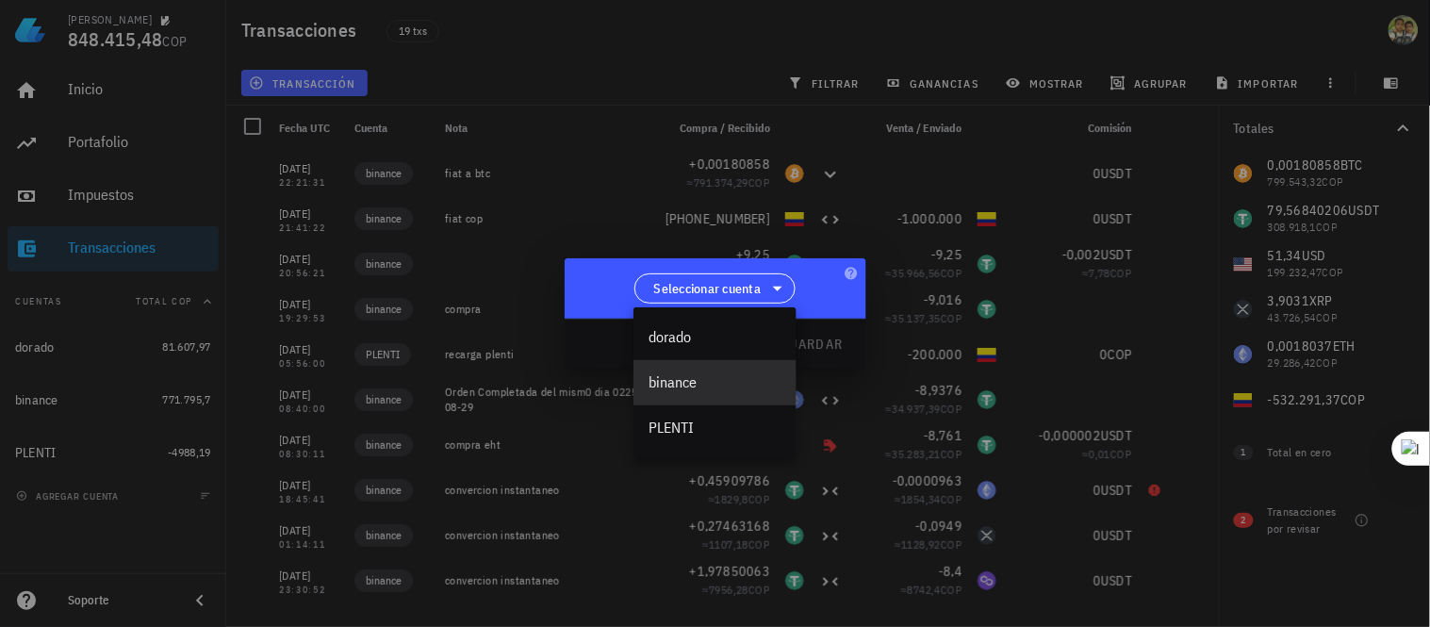
click at [677, 378] on div "binance" at bounding box center [715, 382] width 133 height 18
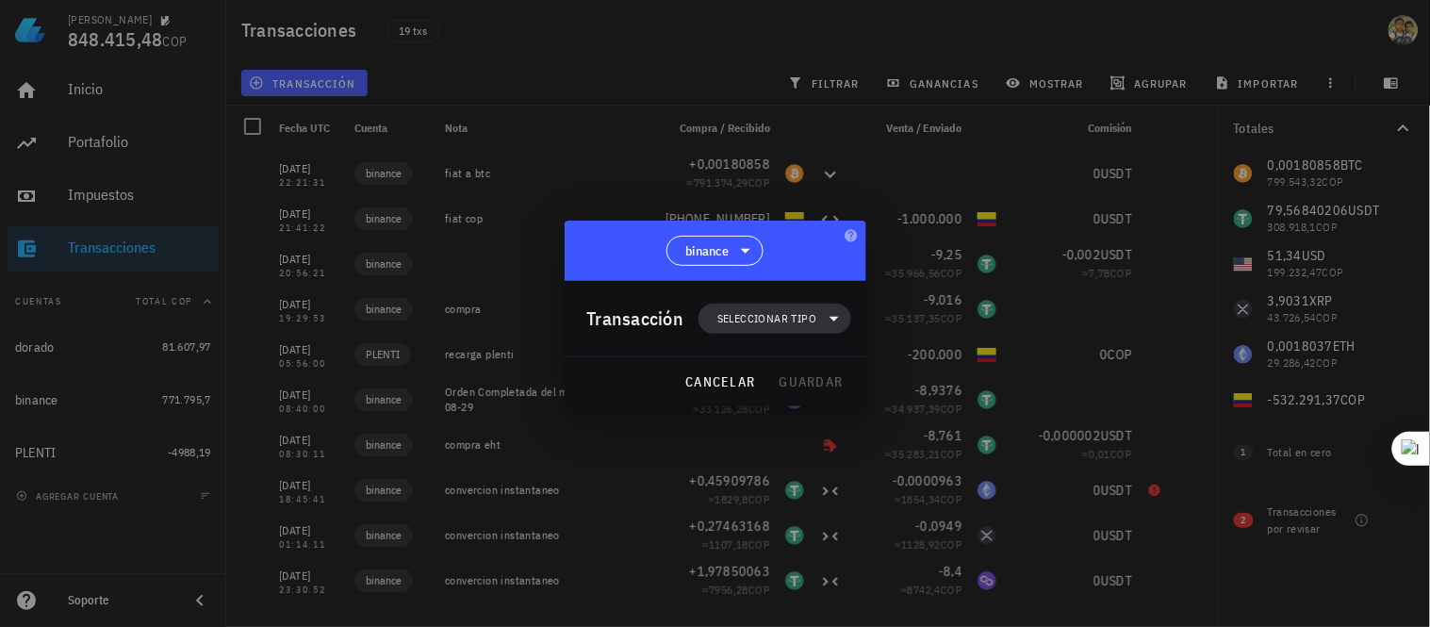
click at [783, 323] on span "Seleccionar tipo" at bounding box center [766, 318] width 99 height 19
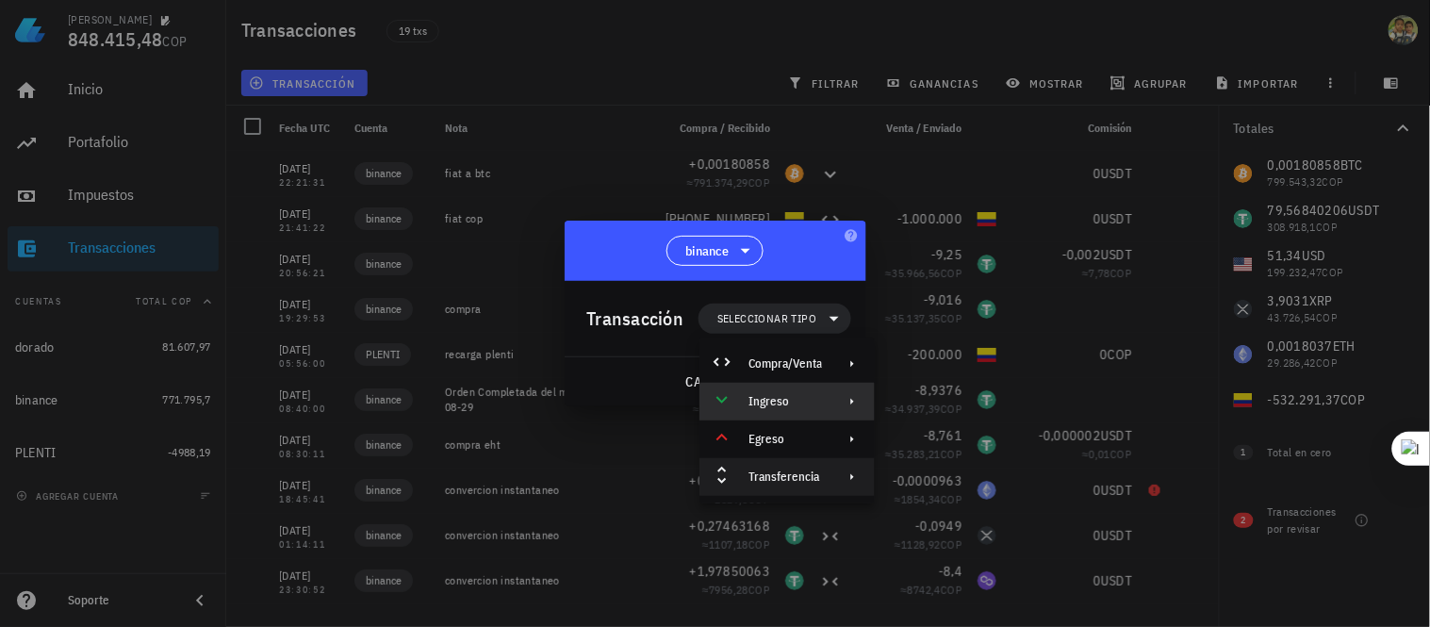
drag, startPoint x: 780, startPoint y: 394, endPoint x: 789, endPoint y: 465, distance: 71.3
click at [789, 465] on div "Compra/Venta Ingreso Egreso Transferencia" at bounding box center [787, 420] width 175 height 151
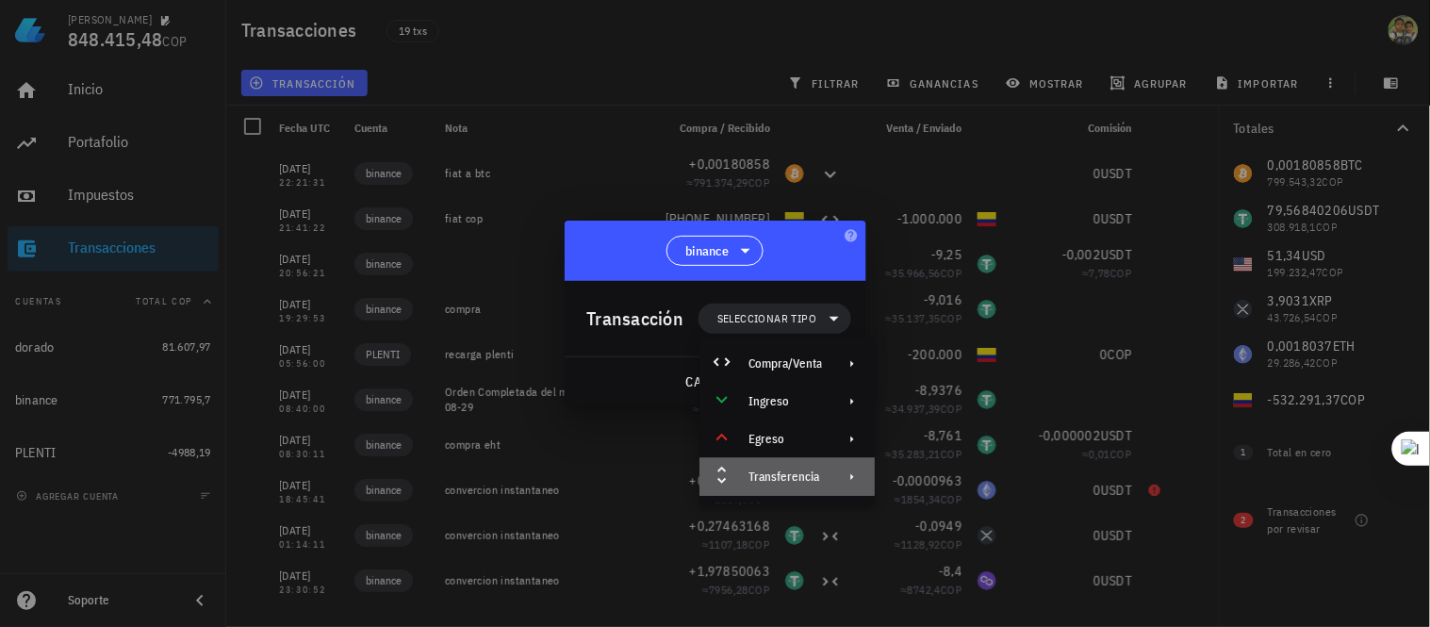
click at [789, 465] on div "Transferencia" at bounding box center [787, 477] width 175 height 38
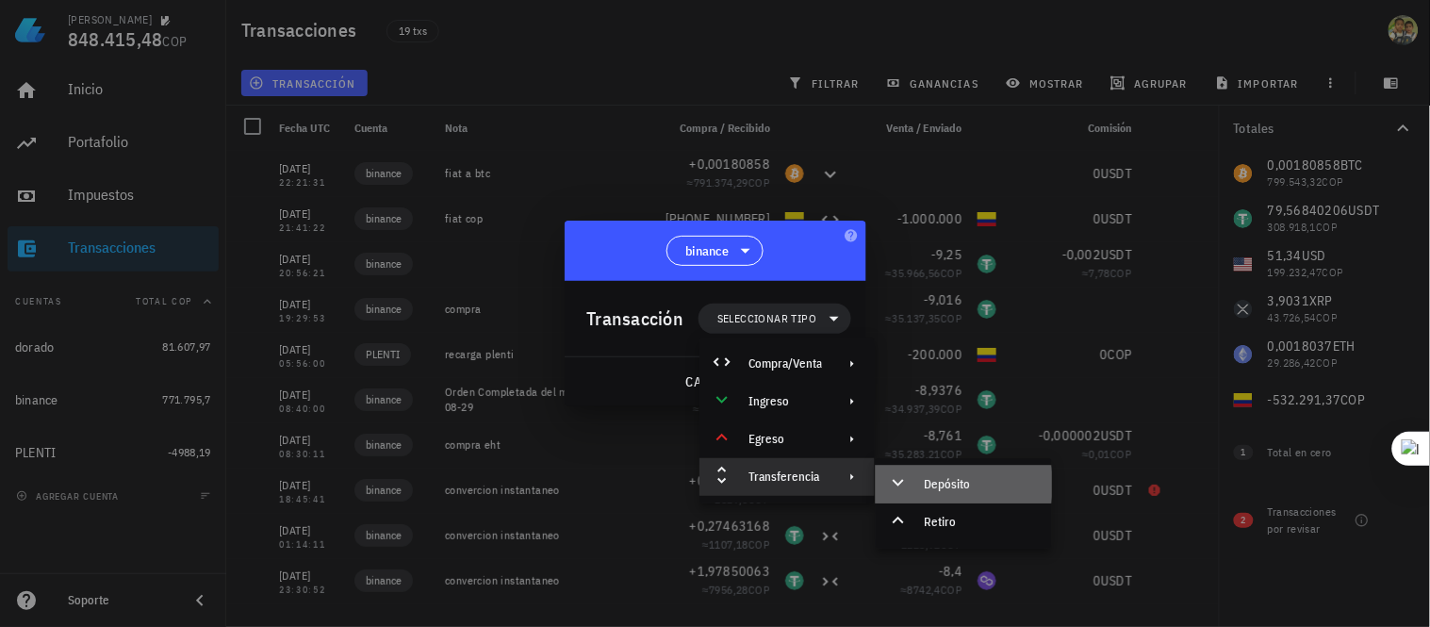
click at [945, 485] on div "Depósito" at bounding box center [981, 484] width 112 height 15
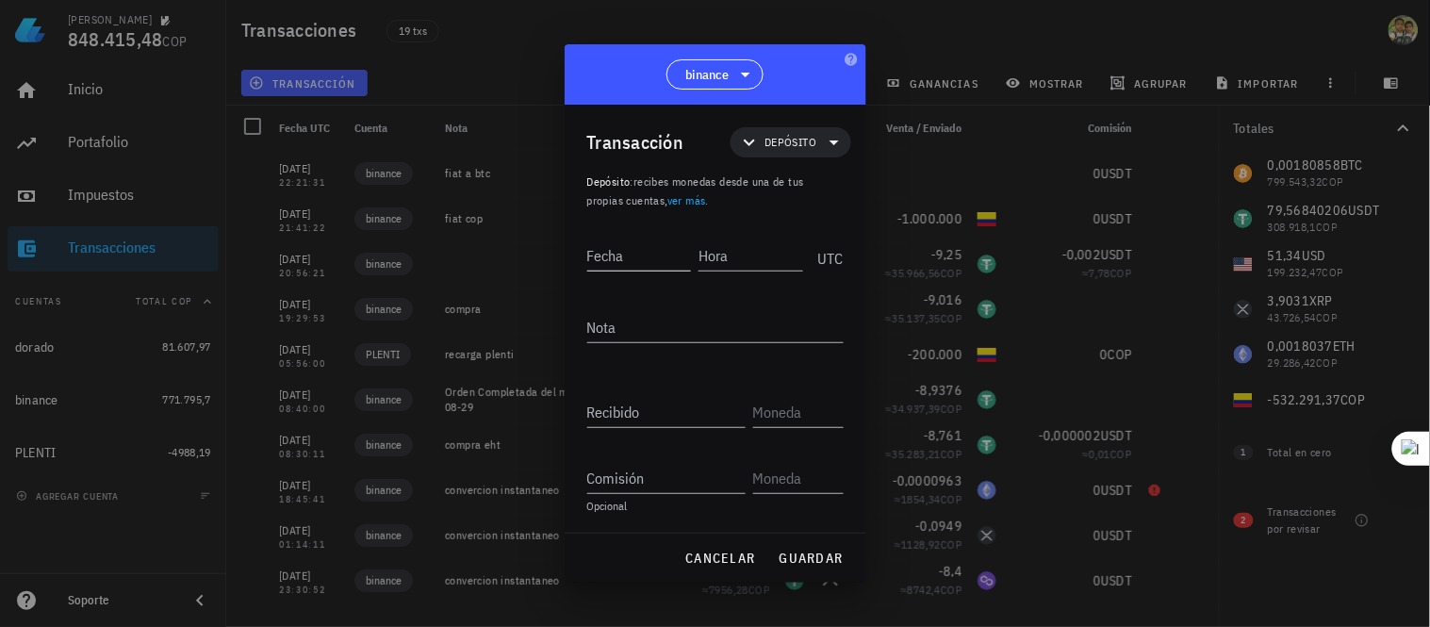
click at [652, 260] on input "Fecha" at bounding box center [639, 255] width 105 height 30
type input "2025-09-25"
click at [746, 261] on input "Hora" at bounding box center [752, 255] width 101 height 30
type input "22:30:44"
click at [643, 342] on div "Nota" at bounding box center [715, 327] width 256 height 30
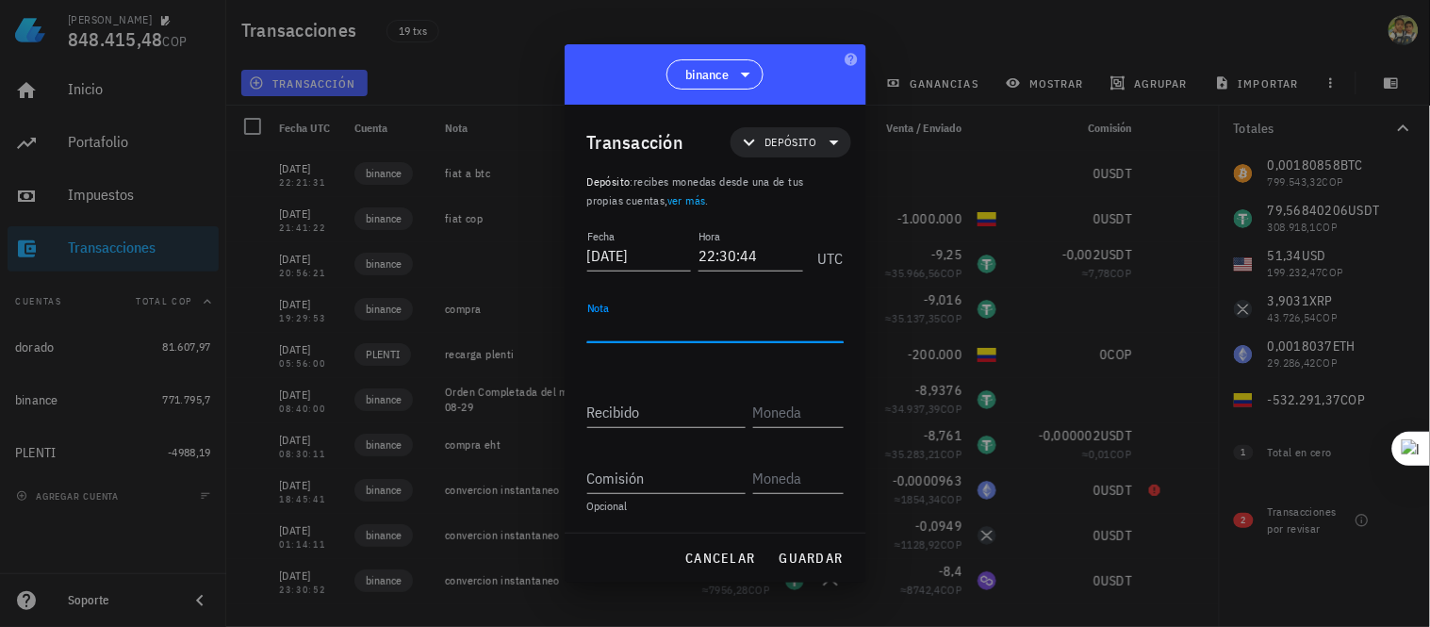
click at [661, 324] on textarea "Nota" at bounding box center [715, 327] width 256 height 30
type textarea "depocito fiat"
click at [638, 413] on input "Recibido" at bounding box center [666, 412] width 158 height 30
type input "600.000"
click at [768, 400] on input "text" at bounding box center [796, 412] width 87 height 30
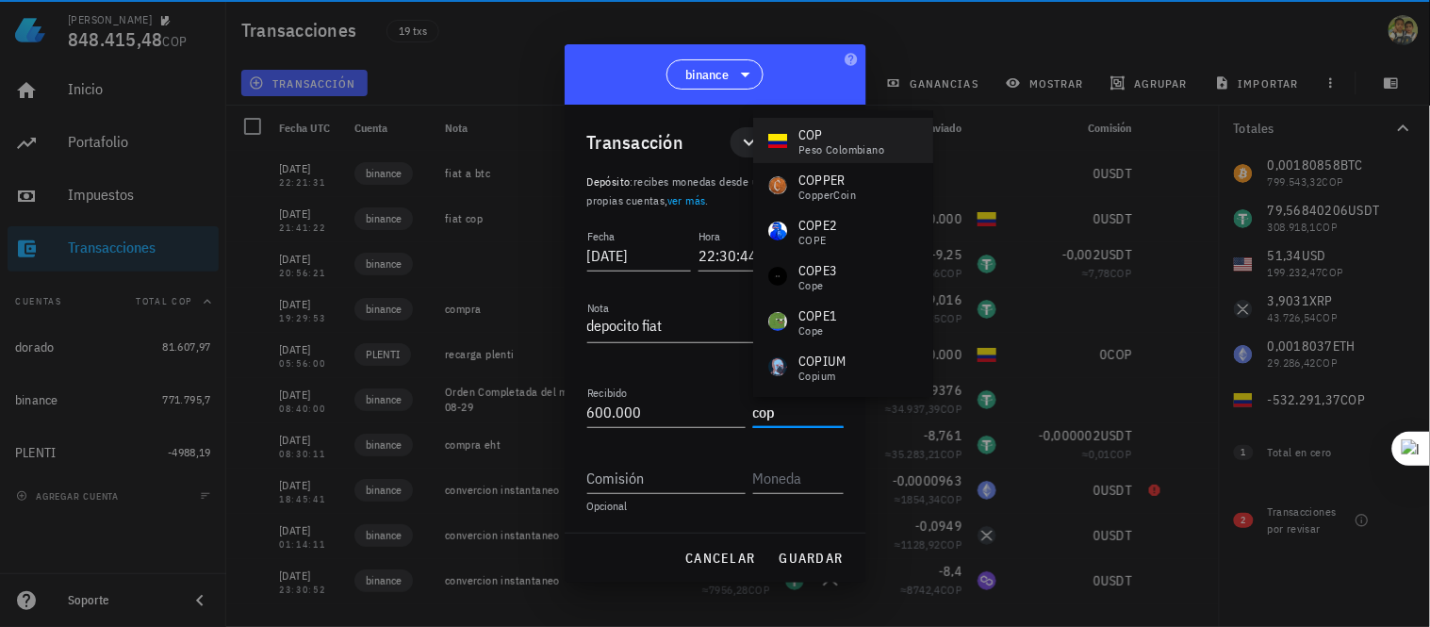
click at [840, 144] on div "peso colombiano" at bounding box center [842, 149] width 86 height 11
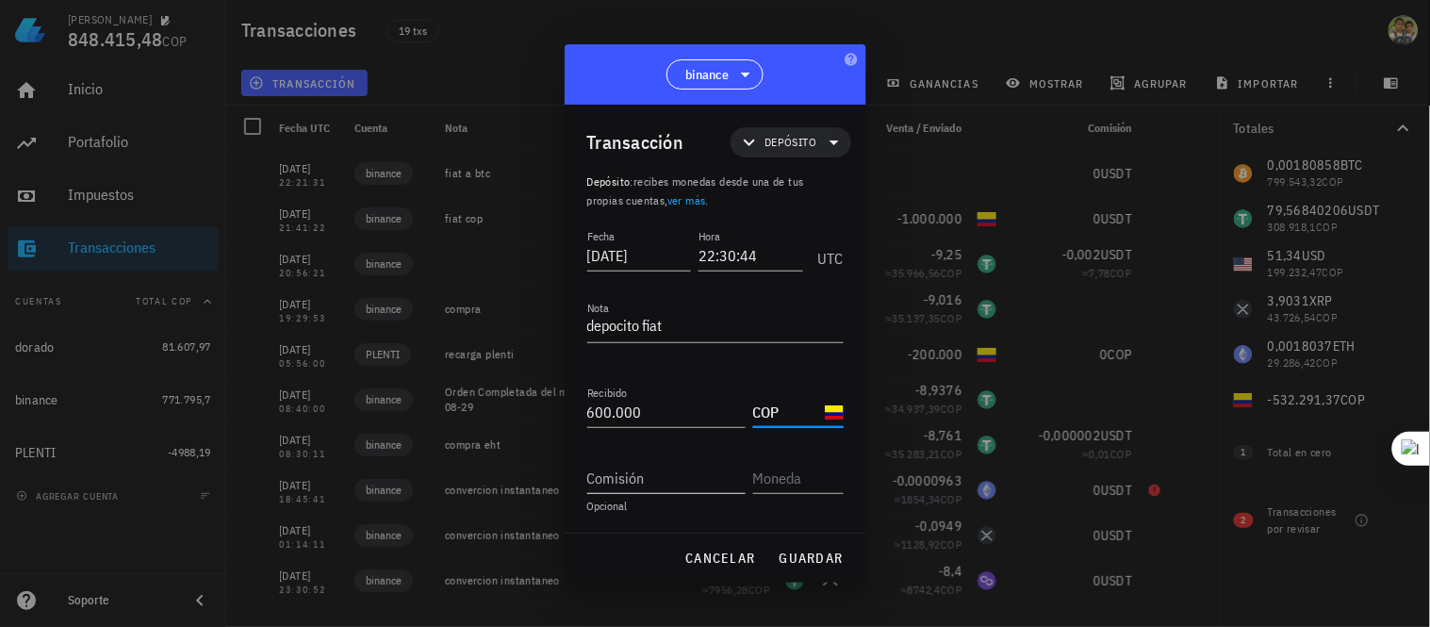
type input "COP"
click at [658, 477] on input "Comisión" at bounding box center [666, 478] width 158 height 30
type input "0"
click at [775, 478] on input "text" at bounding box center [796, 478] width 87 height 30
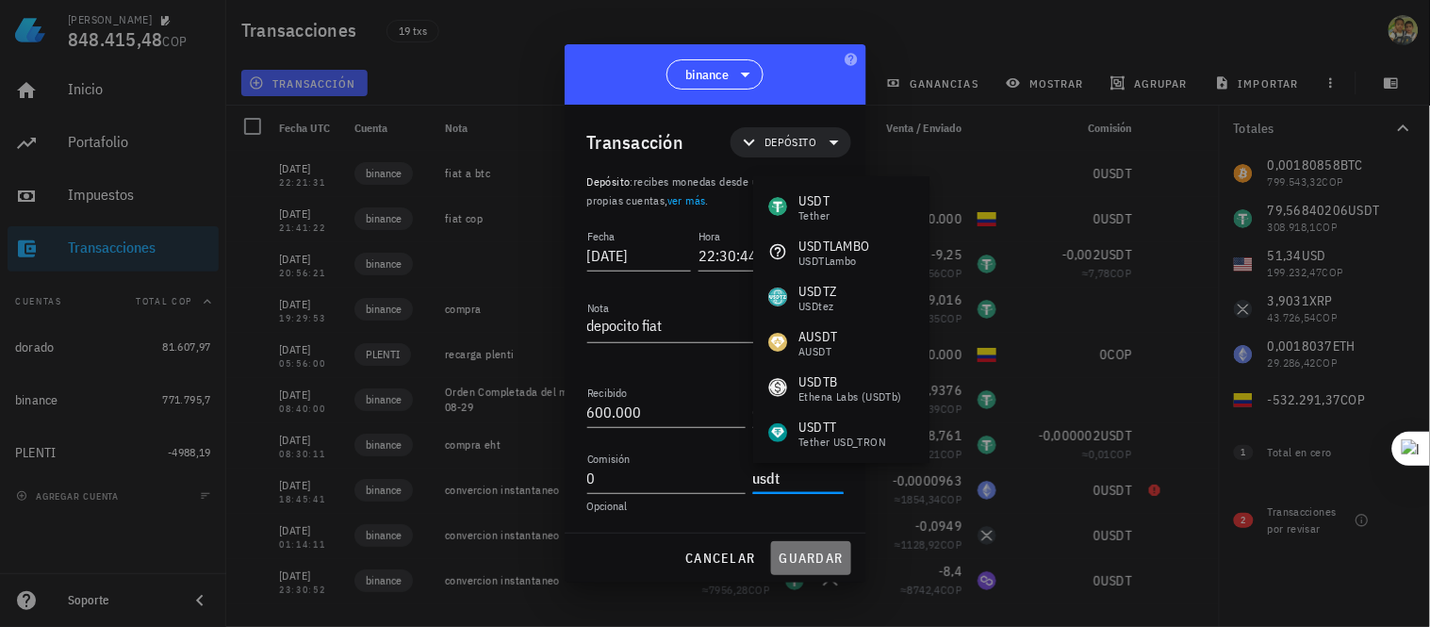
click at [805, 559] on span "guardar" at bounding box center [811, 558] width 65 height 17
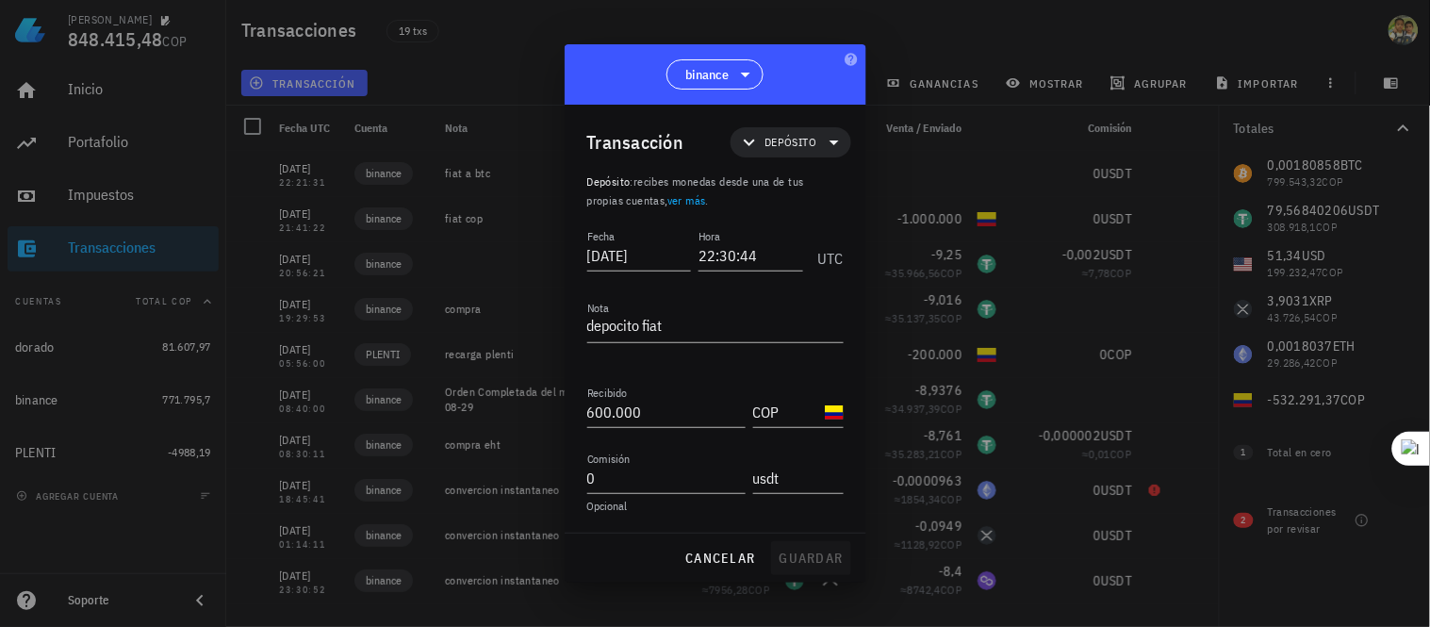
type input "USDT"
click at [805, 559] on span "guardar" at bounding box center [811, 558] width 65 height 17
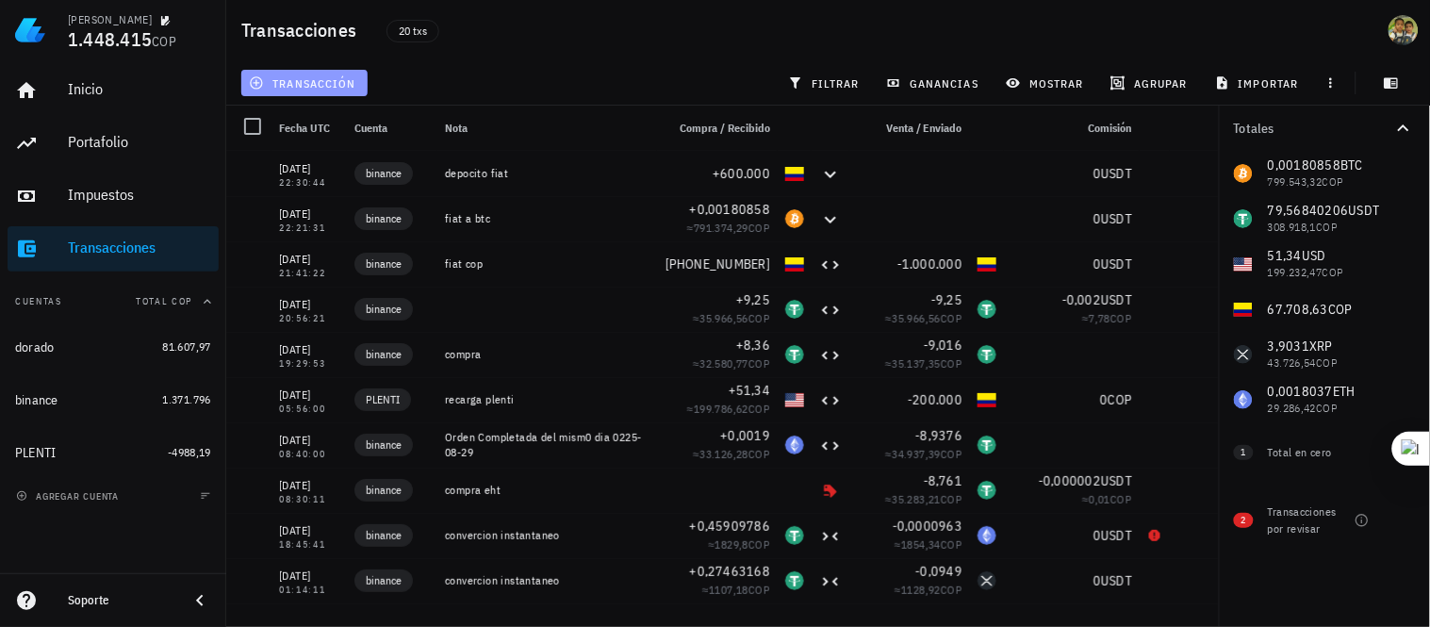
click at [304, 82] on span "transacción" at bounding box center [304, 82] width 103 height 15
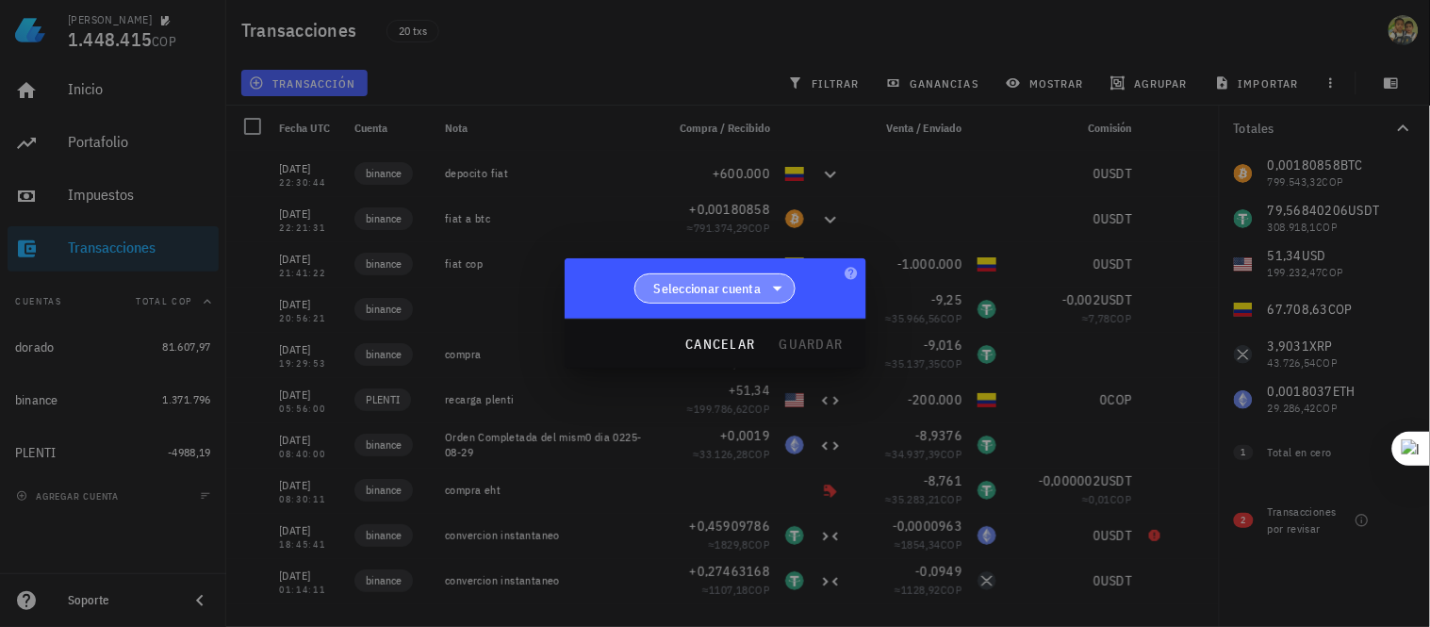
click at [728, 290] on span "Seleccionar cuenta" at bounding box center [707, 288] width 107 height 19
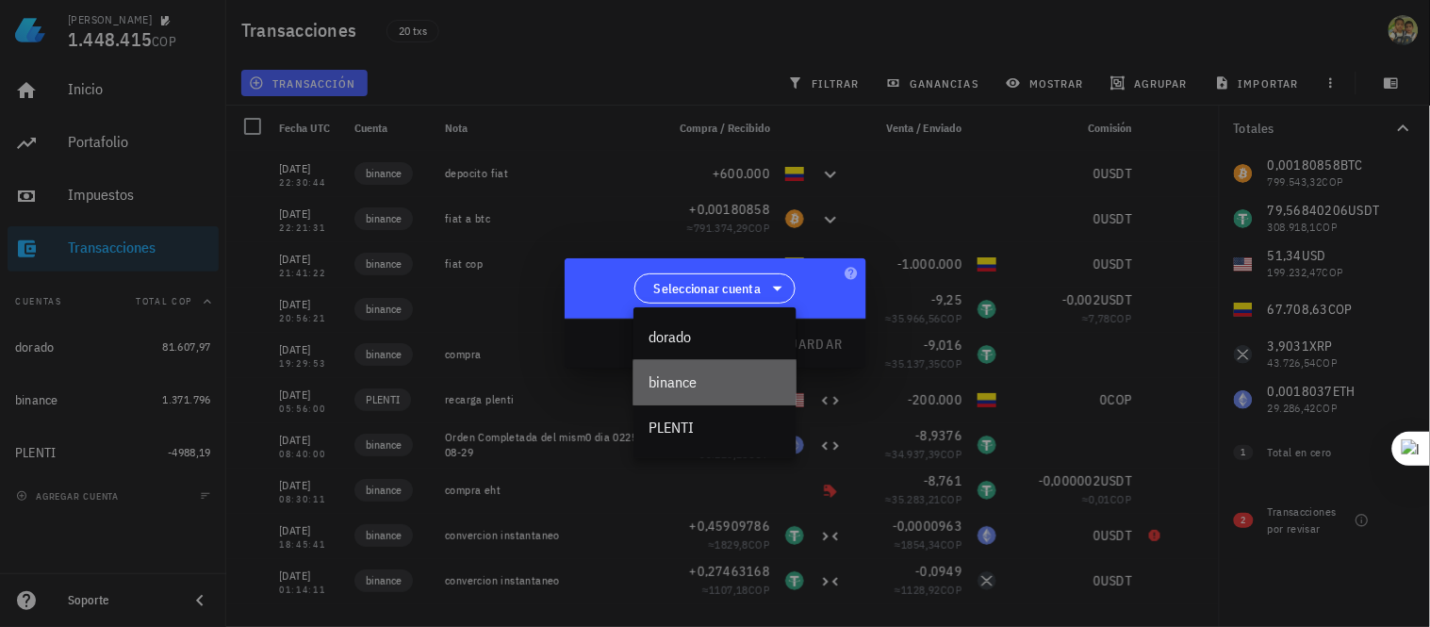
click at [700, 370] on div "binance" at bounding box center [715, 382] width 163 height 45
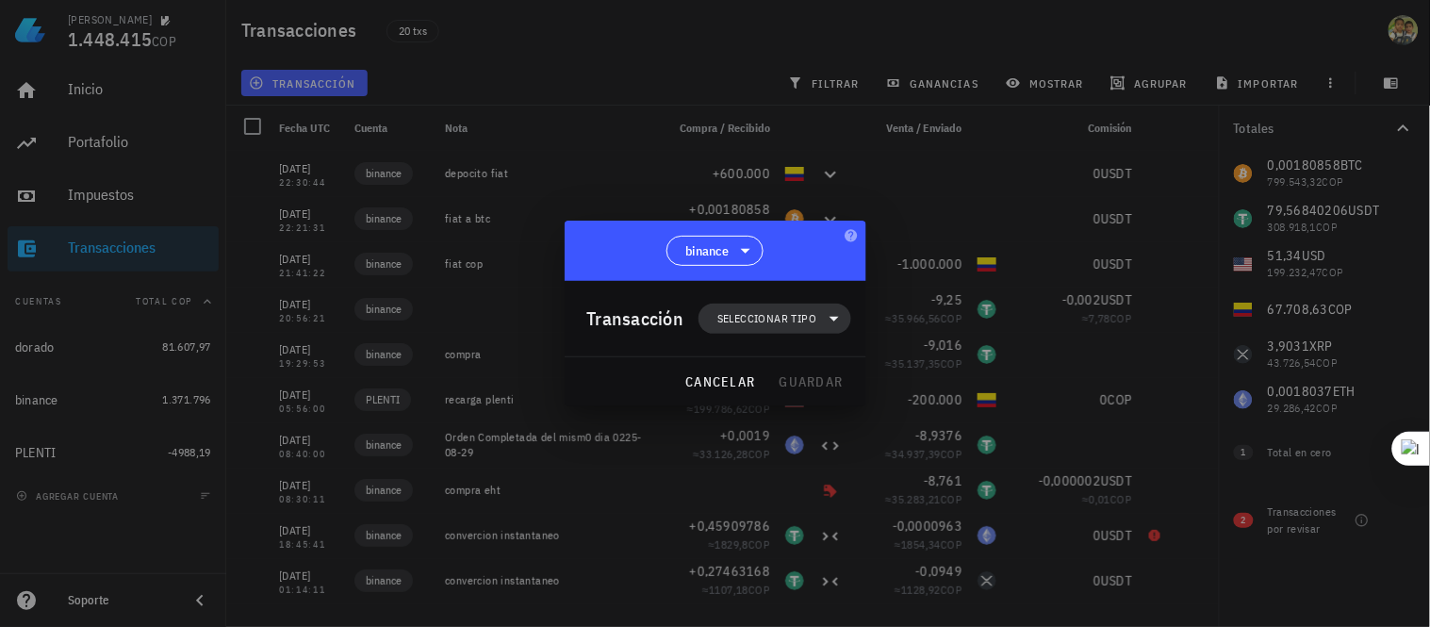
click at [799, 312] on span "Seleccionar tipo" at bounding box center [766, 318] width 99 height 19
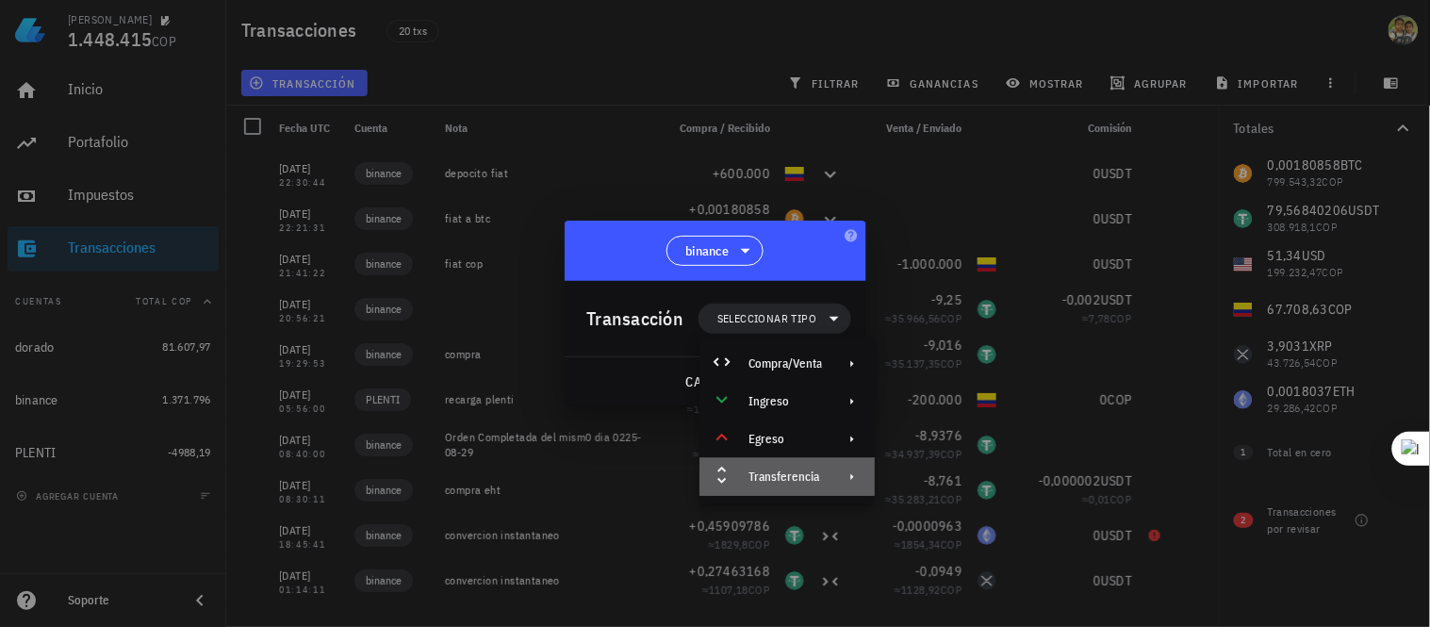
click at [795, 466] on div "Transferencia" at bounding box center [787, 477] width 175 height 38
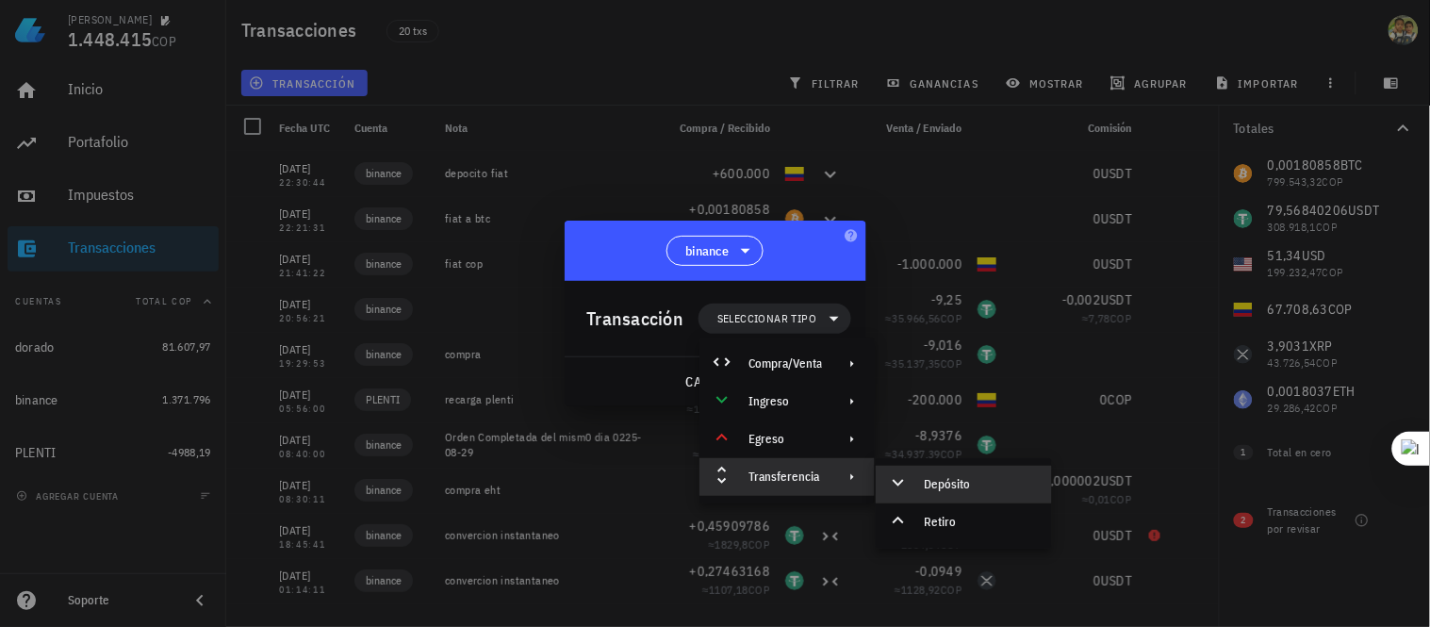
click at [939, 479] on div "Depósito" at bounding box center [981, 484] width 112 height 15
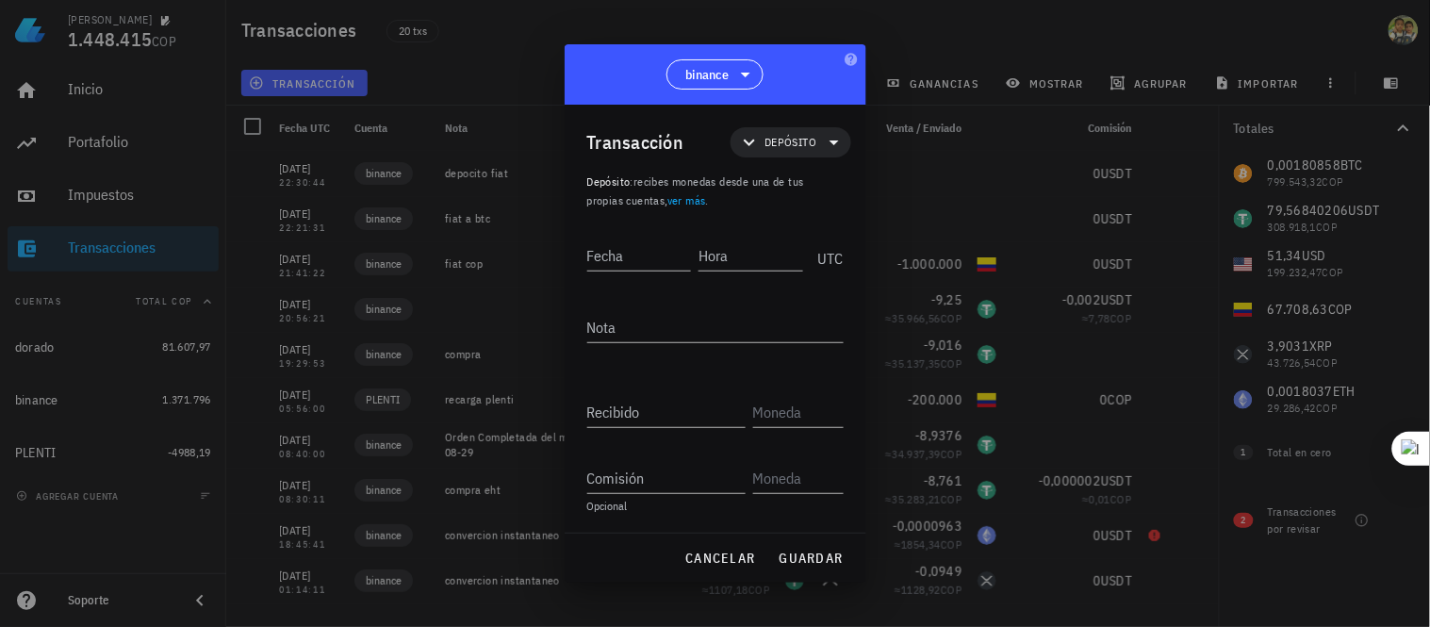
click at [633, 141] on div "Transacción" at bounding box center [635, 142] width 97 height 30
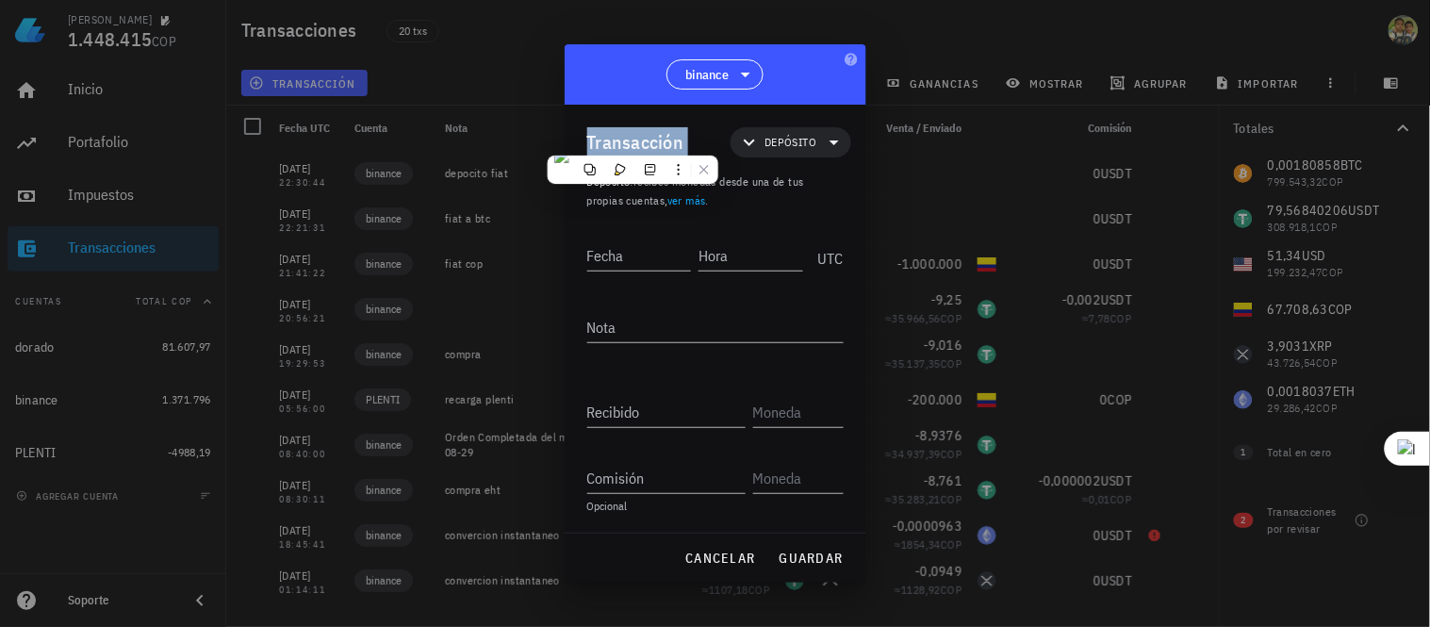
click at [633, 141] on div "Transacción" at bounding box center [635, 142] width 97 height 30
click at [746, 140] on icon at bounding box center [749, 143] width 11 height 7
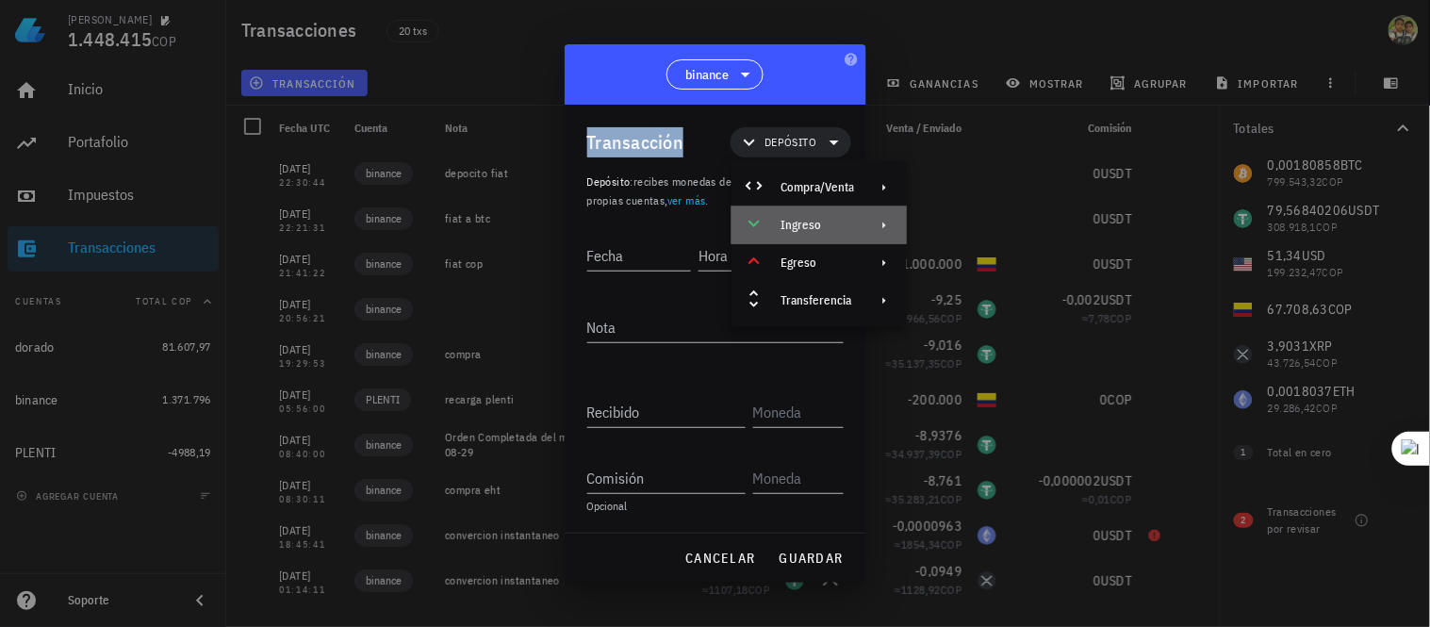
click at [824, 221] on div "Ingreso" at bounding box center [818, 225] width 74 height 15
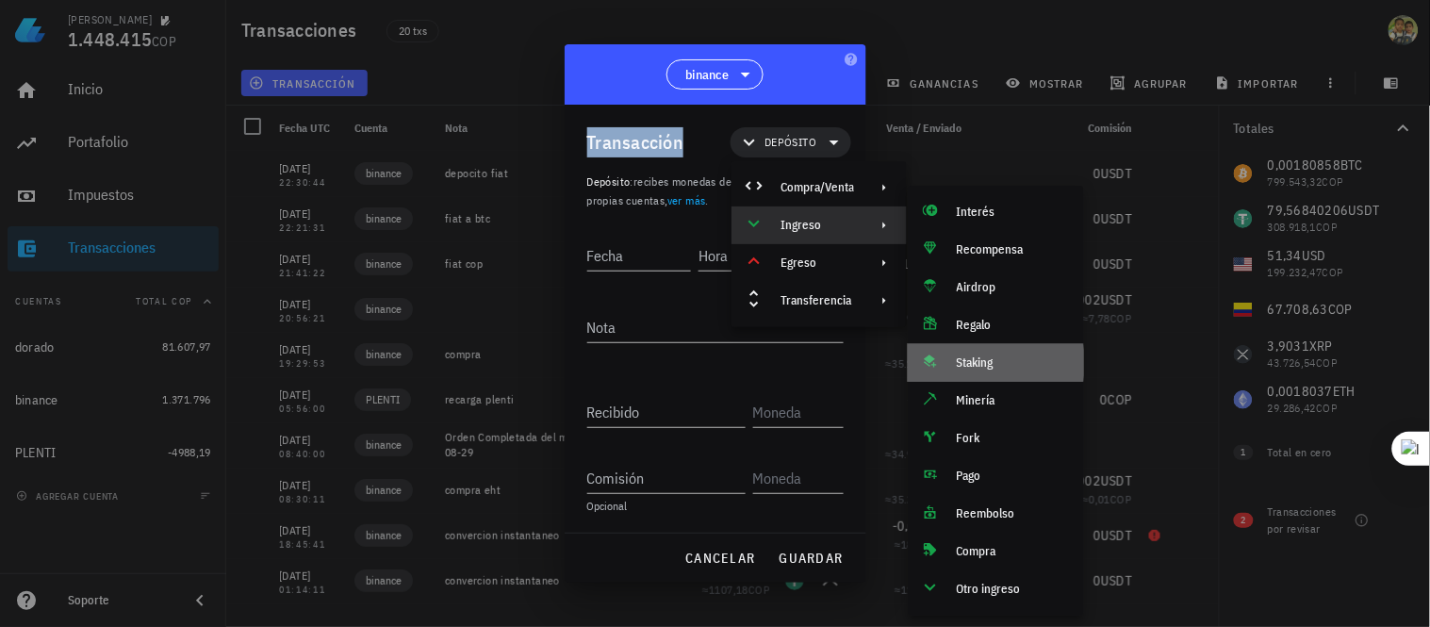
click at [985, 365] on div "Staking" at bounding box center [1013, 362] width 112 height 15
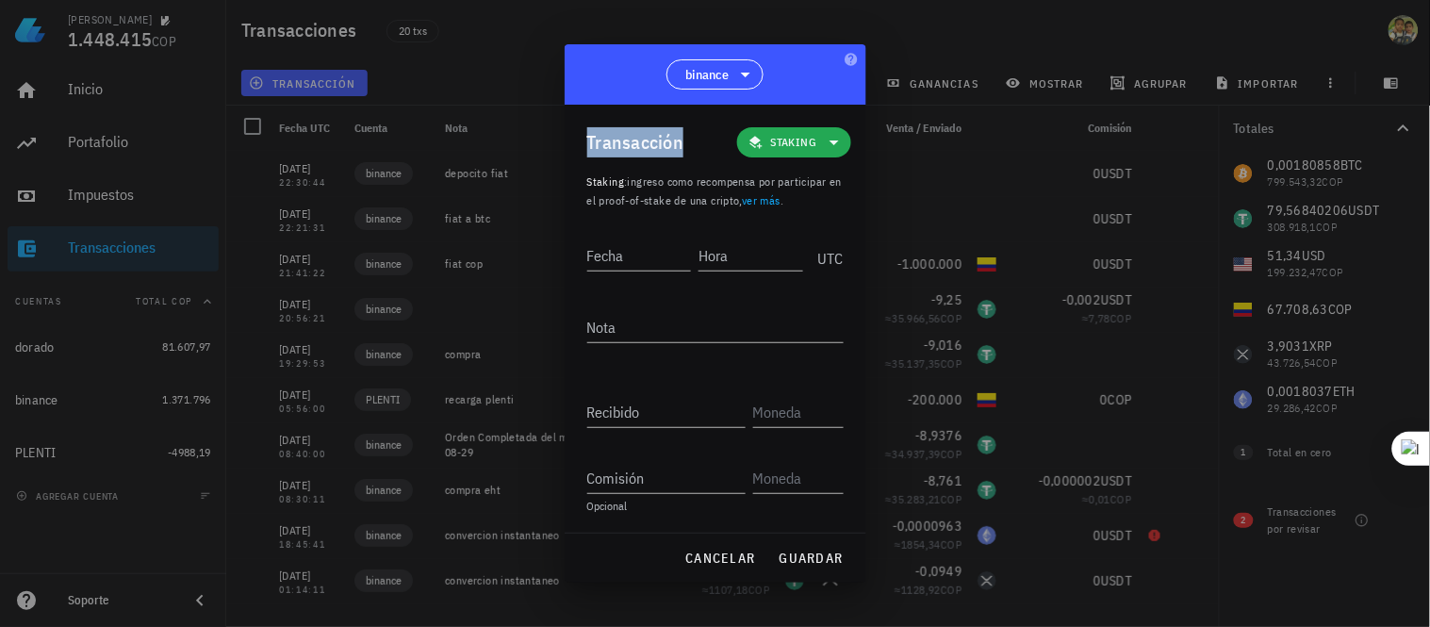
click at [816, 144] on span "Staking" at bounding box center [794, 142] width 46 height 19
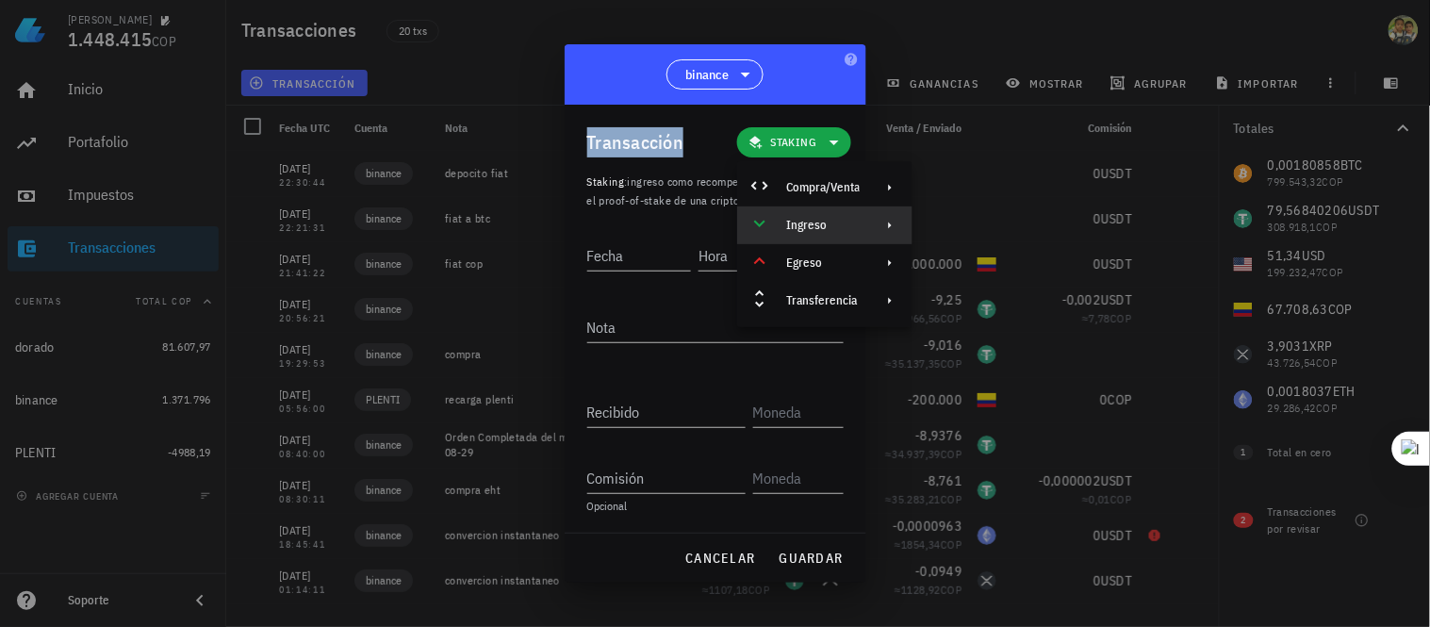
click at [845, 222] on div "Ingreso" at bounding box center [823, 225] width 74 height 15
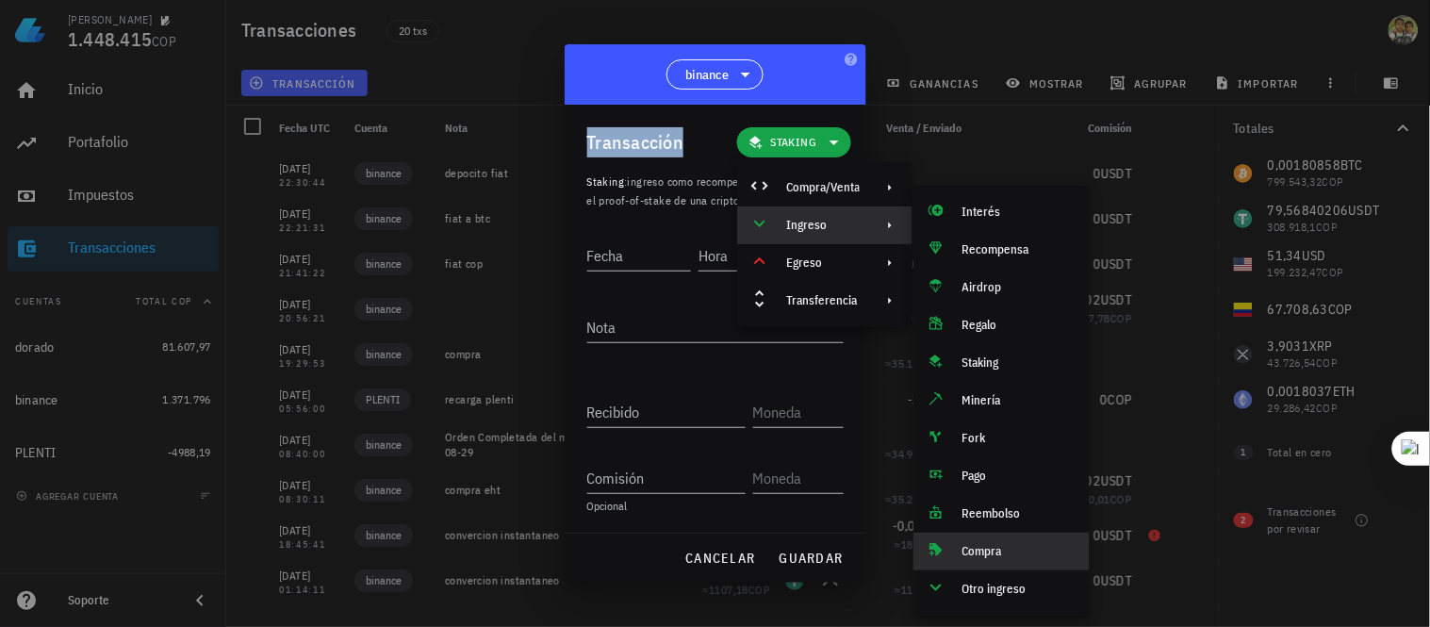
click at [1006, 550] on div "Compra" at bounding box center [1019, 551] width 112 height 15
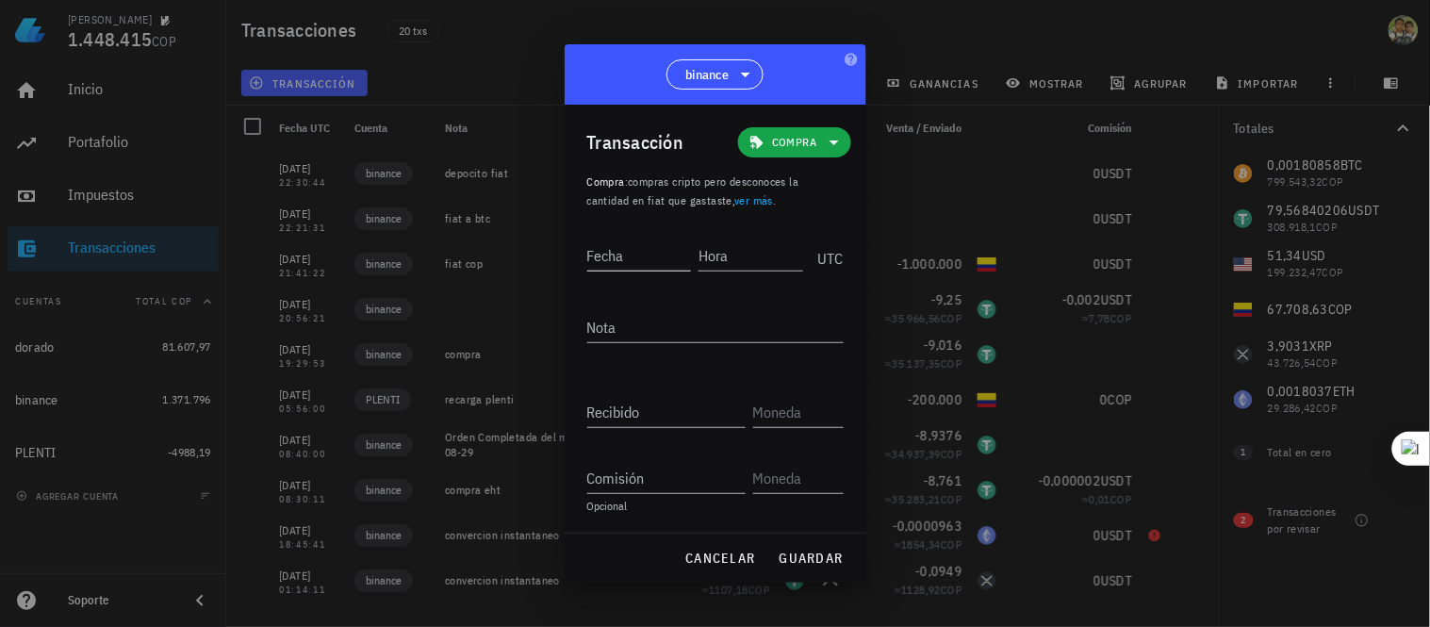
click at [627, 261] on input "Fecha" at bounding box center [639, 255] width 105 height 30
type input "2012-02-09"
click at [722, 259] on input "Hora" at bounding box center [752, 255] width 101 height 30
type input "22:23:18"
click at [667, 330] on textarea "Nota" at bounding box center [715, 327] width 256 height 30
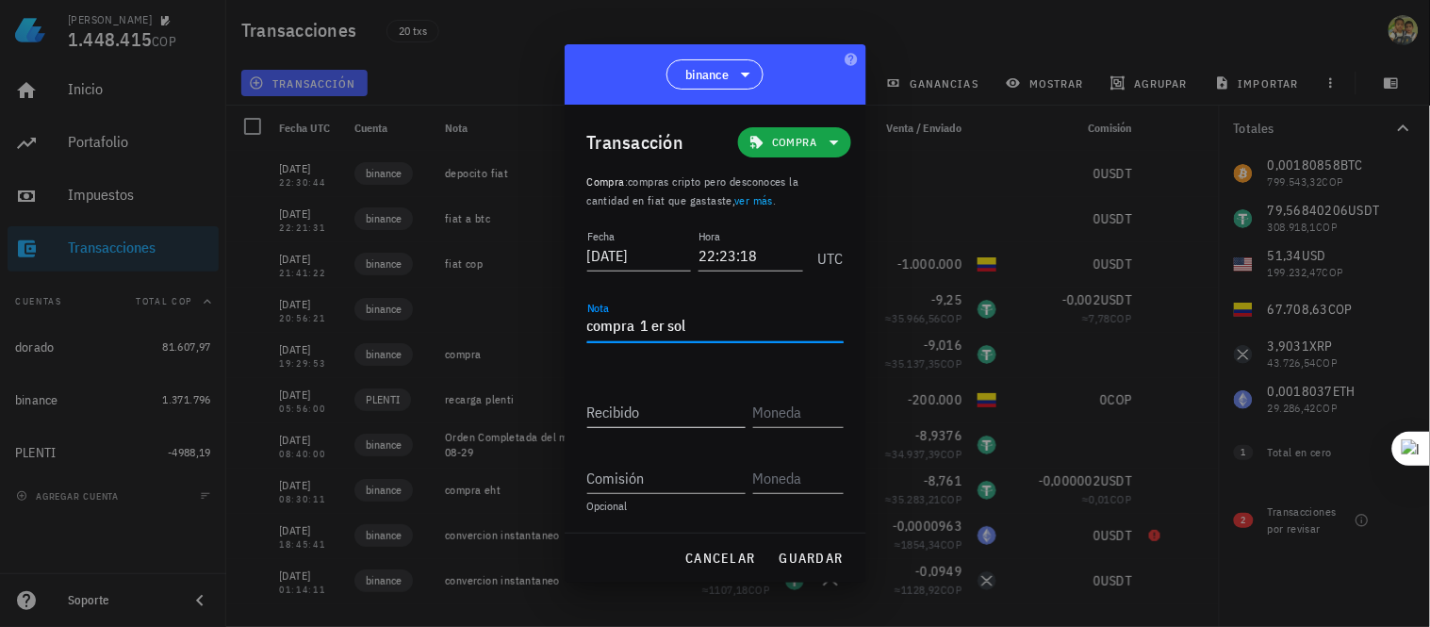
type textarea "compra 1 er sol"
click at [649, 415] on input "Recibido" at bounding box center [666, 412] width 158 height 30
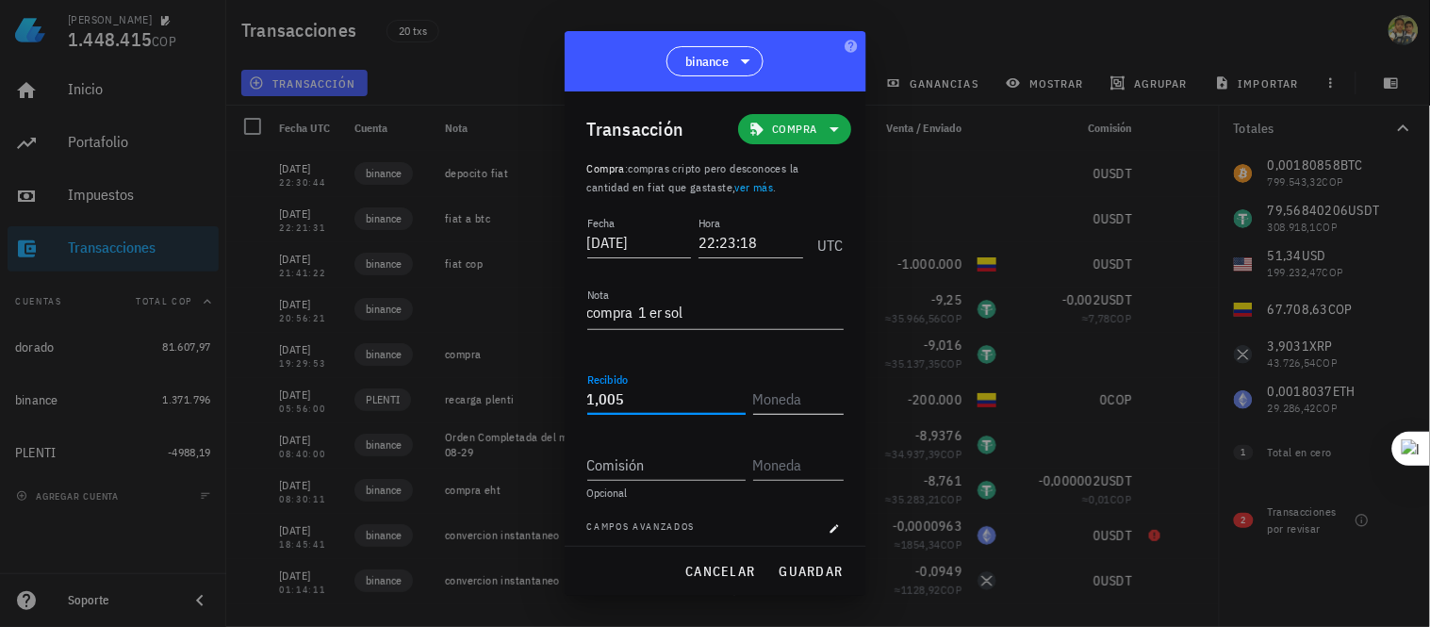
type input "1,005"
click at [758, 390] on input "text" at bounding box center [796, 399] width 87 height 30
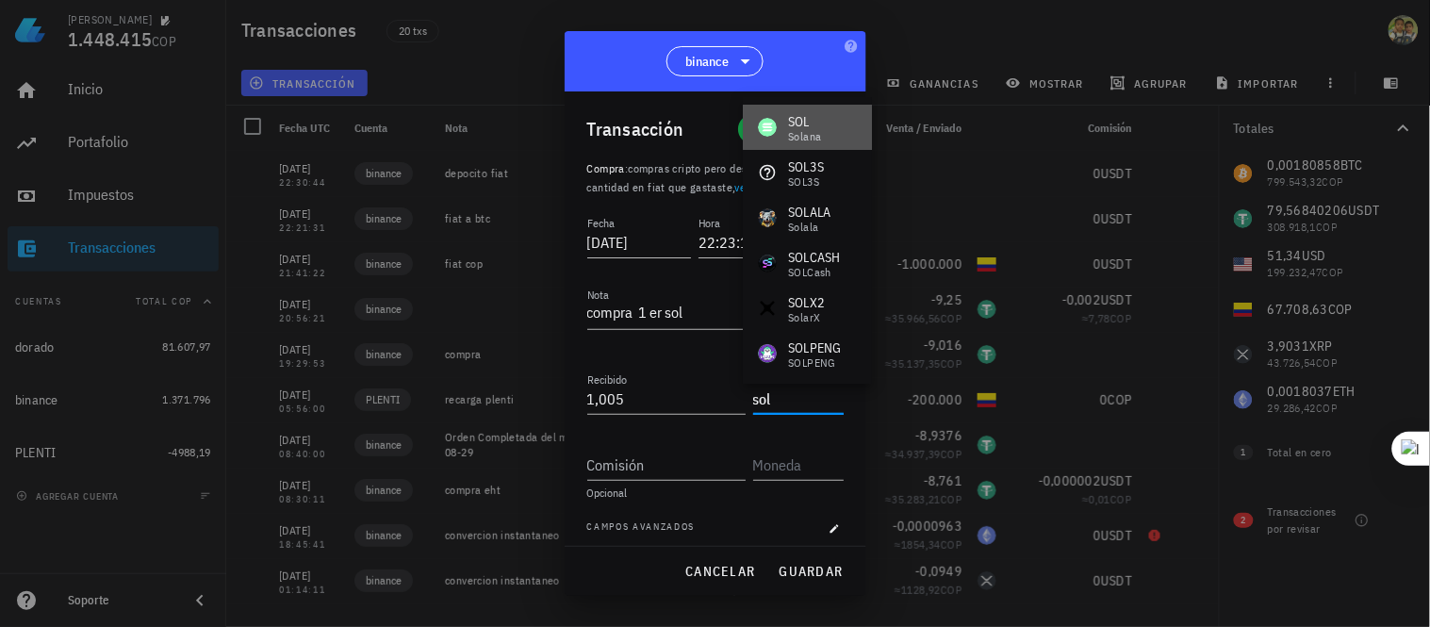
click at [814, 135] on div "Solana" at bounding box center [804, 136] width 33 height 11
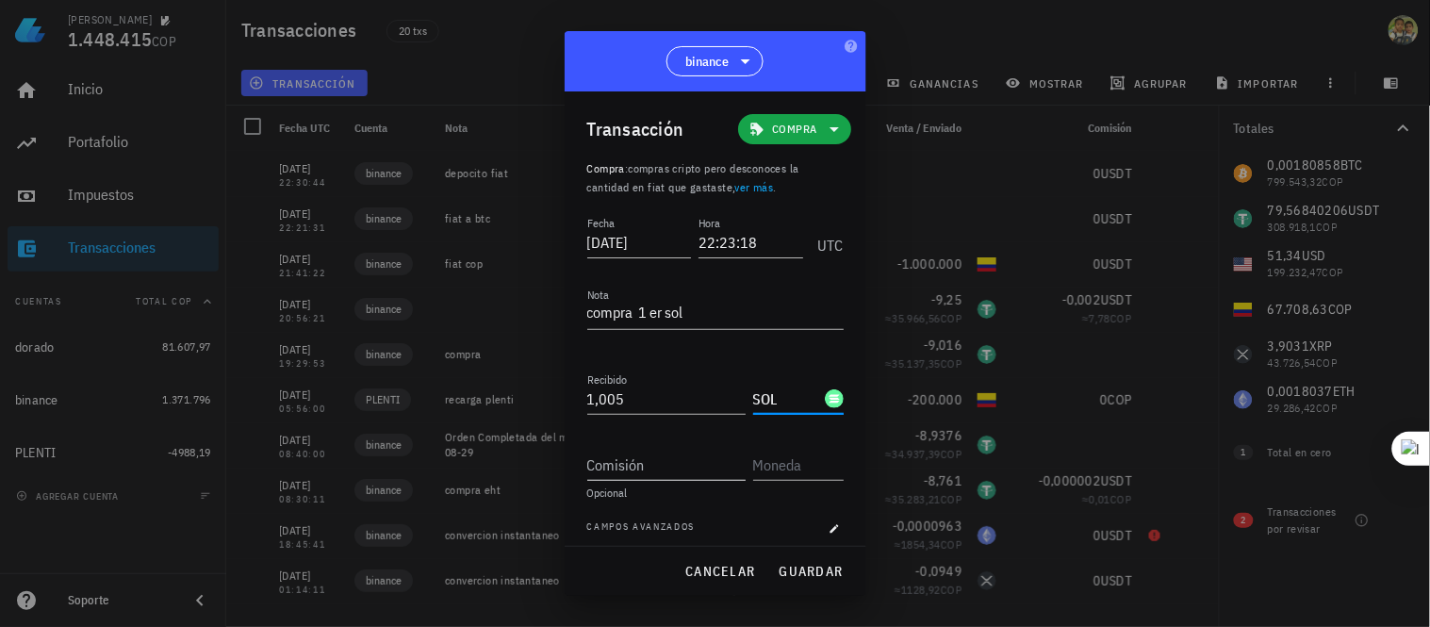
type input "SOL"
click at [696, 462] on input "Comisión" at bounding box center [666, 465] width 158 height 30
type input "0,001005"
click at [765, 469] on input "text" at bounding box center [796, 465] width 87 height 30
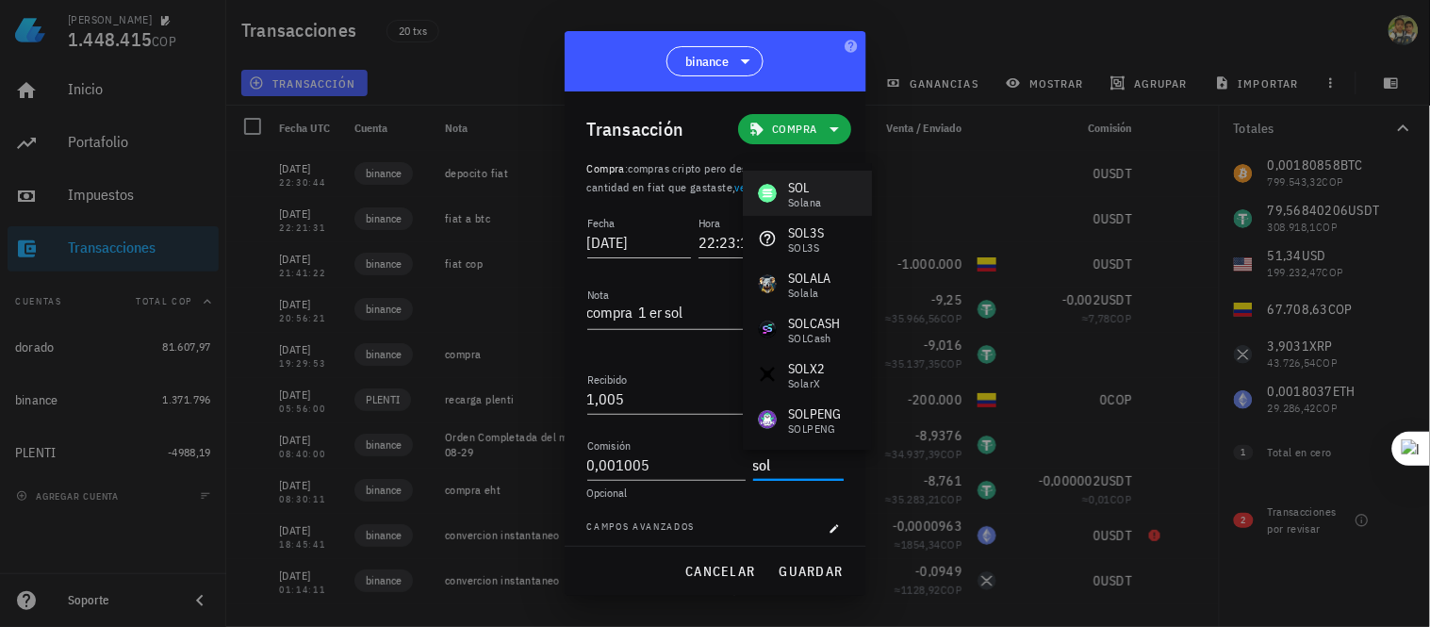
click at [788, 189] on div "SOL" at bounding box center [804, 187] width 33 height 19
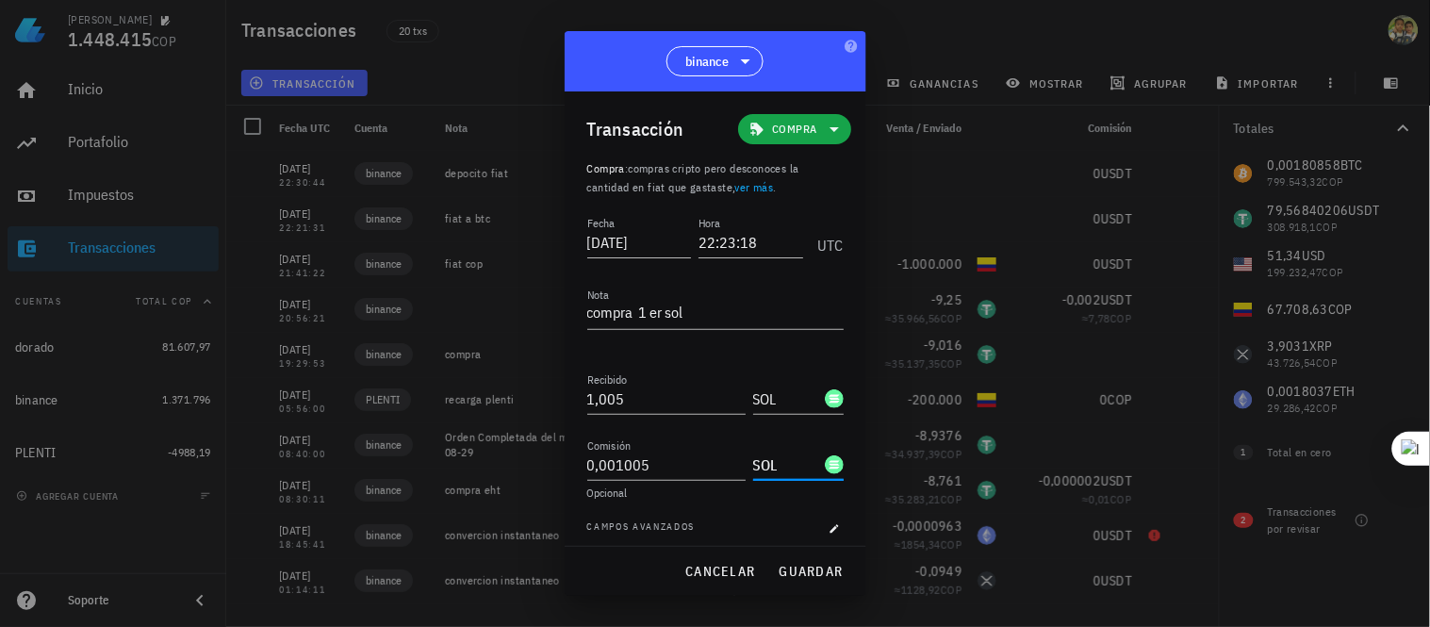
type input "SOL"
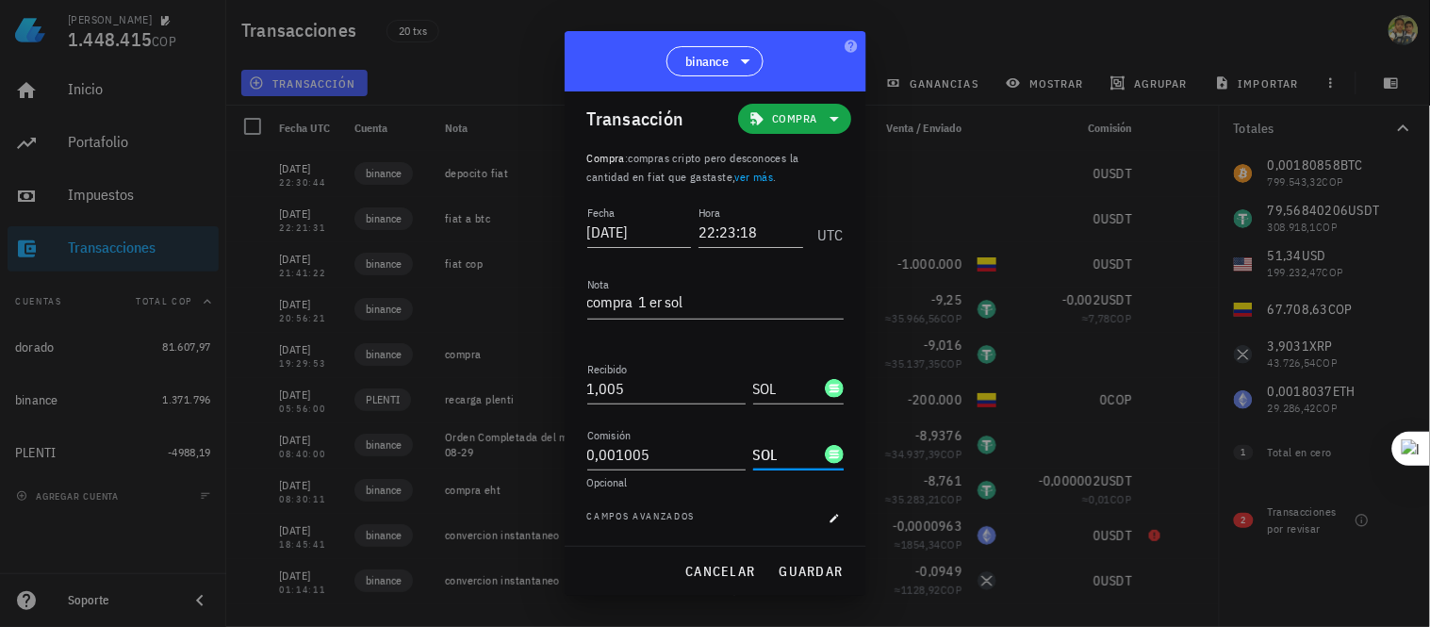
click at [630, 510] on span "Campos avanzados" at bounding box center [641, 518] width 108 height 19
click at [616, 516] on span "Campos avanzados" at bounding box center [641, 518] width 108 height 19
click at [611, 505] on div "Fecha 2012-02-09 Hora 22:23:18 UTC Nota compra 1 er sol Recibido 1,005 SOL Envi…" at bounding box center [715, 374] width 256 height 345
click at [599, 513] on span "Campos avanzados" at bounding box center [641, 518] width 108 height 19
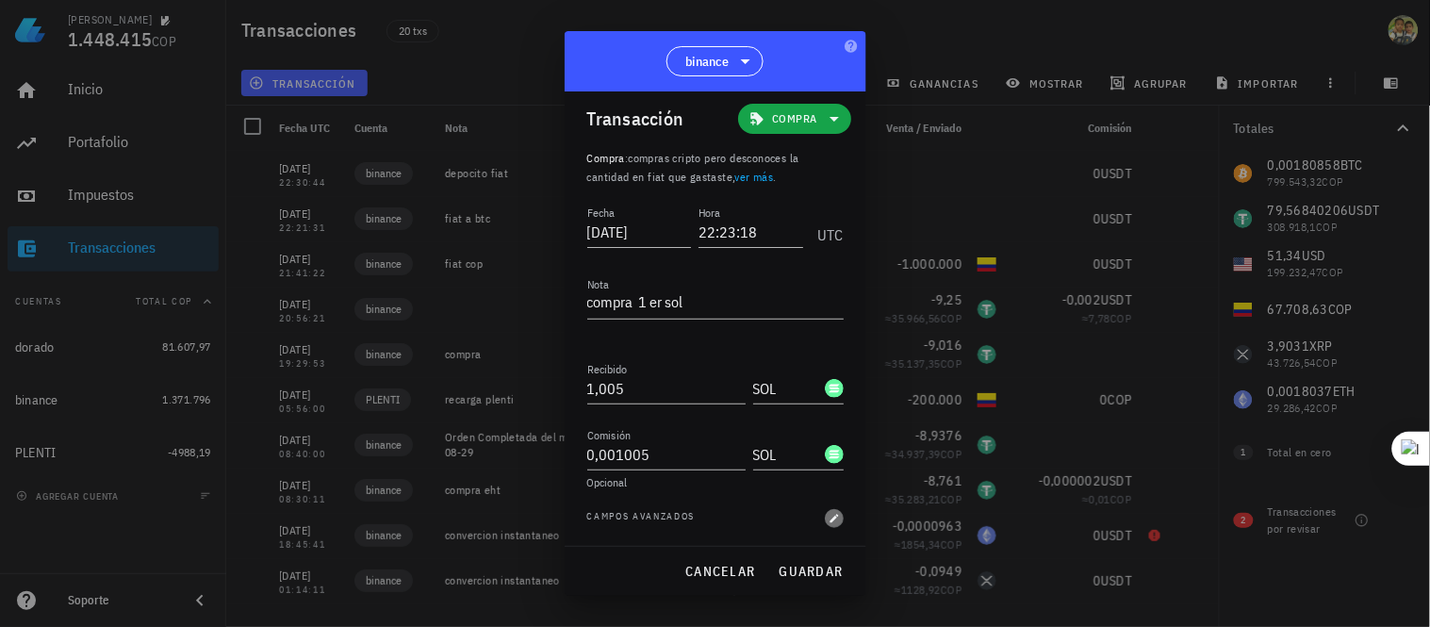
click at [830, 519] on icon "button" at bounding box center [834, 519] width 8 height 8
click at [829, 523] on icon "button" at bounding box center [834, 518] width 11 height 11
click at [829, 515] on icon "button" at bounding box center [834, 518] width 11 height 11
click at [643, 526] on span "Campos avanzados" at bounding box center [641, 518] width 108 height 19
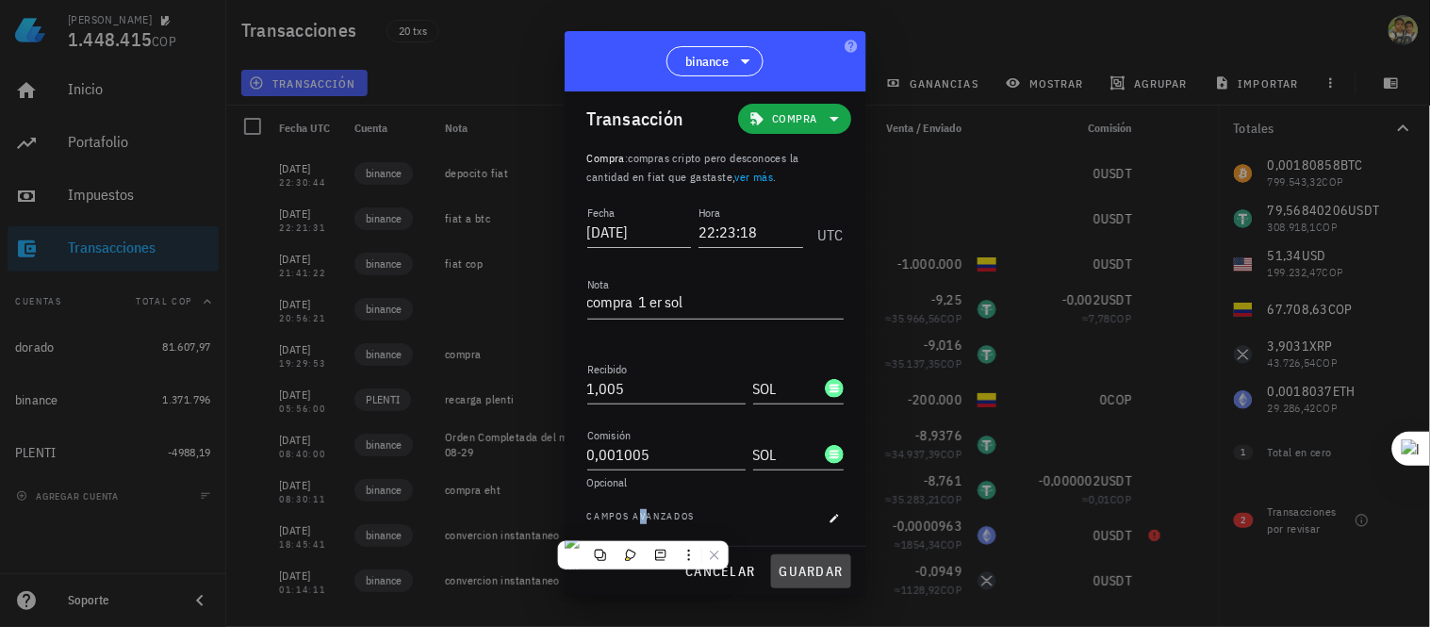
click at [816, 569] on span "guardar" at bounding box center [811, 571] width 65 height 17
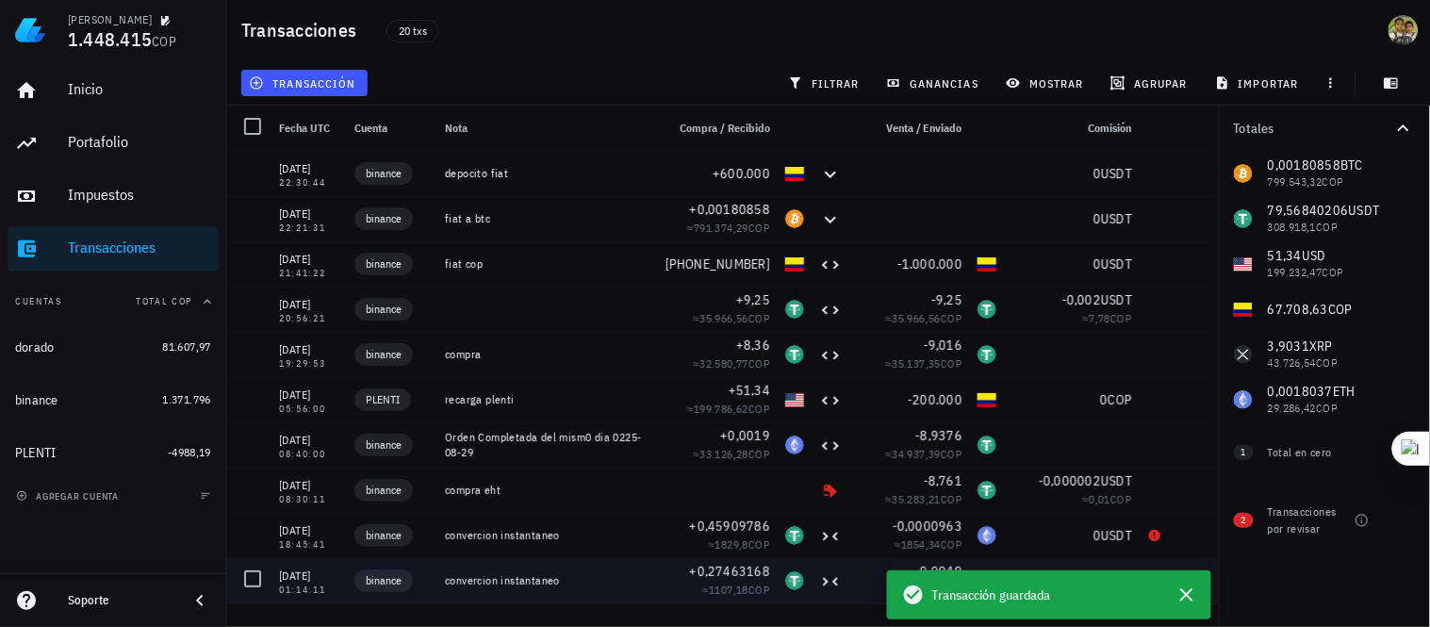
scroll to position [0, 0]
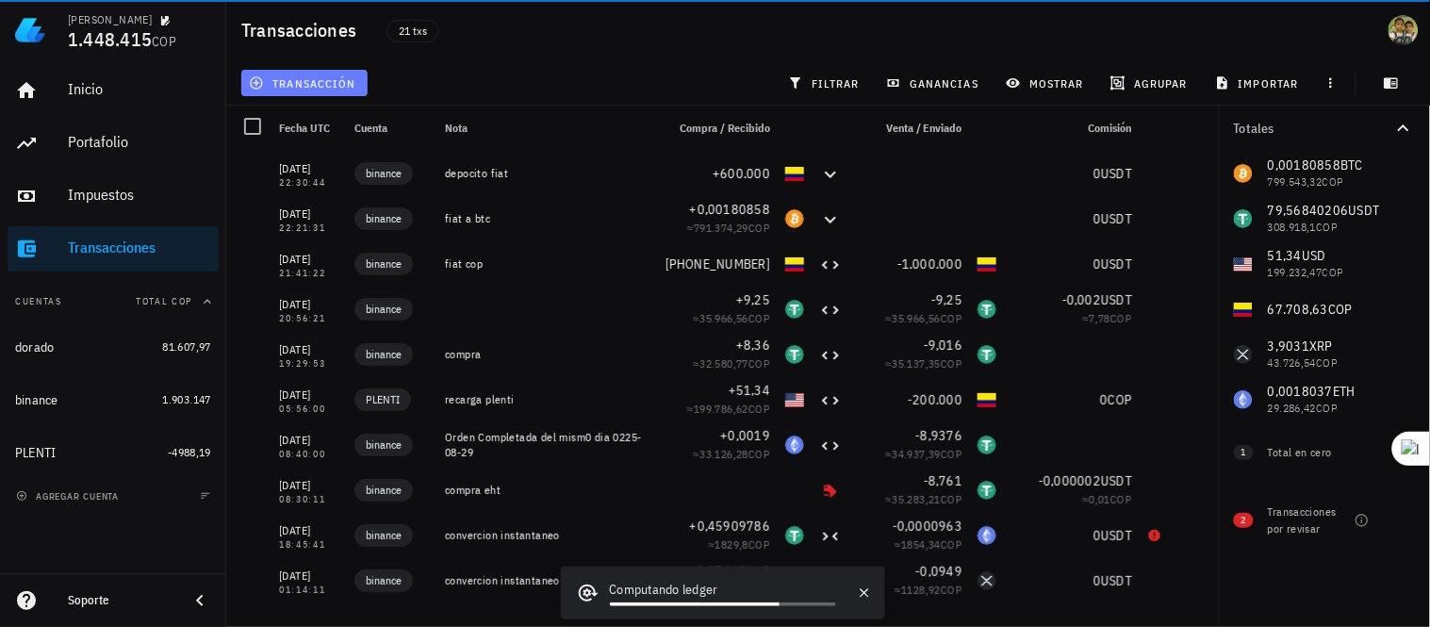
click at [328, 91] on button "transacción" at bounding box center [304, 83] width 126 height 26
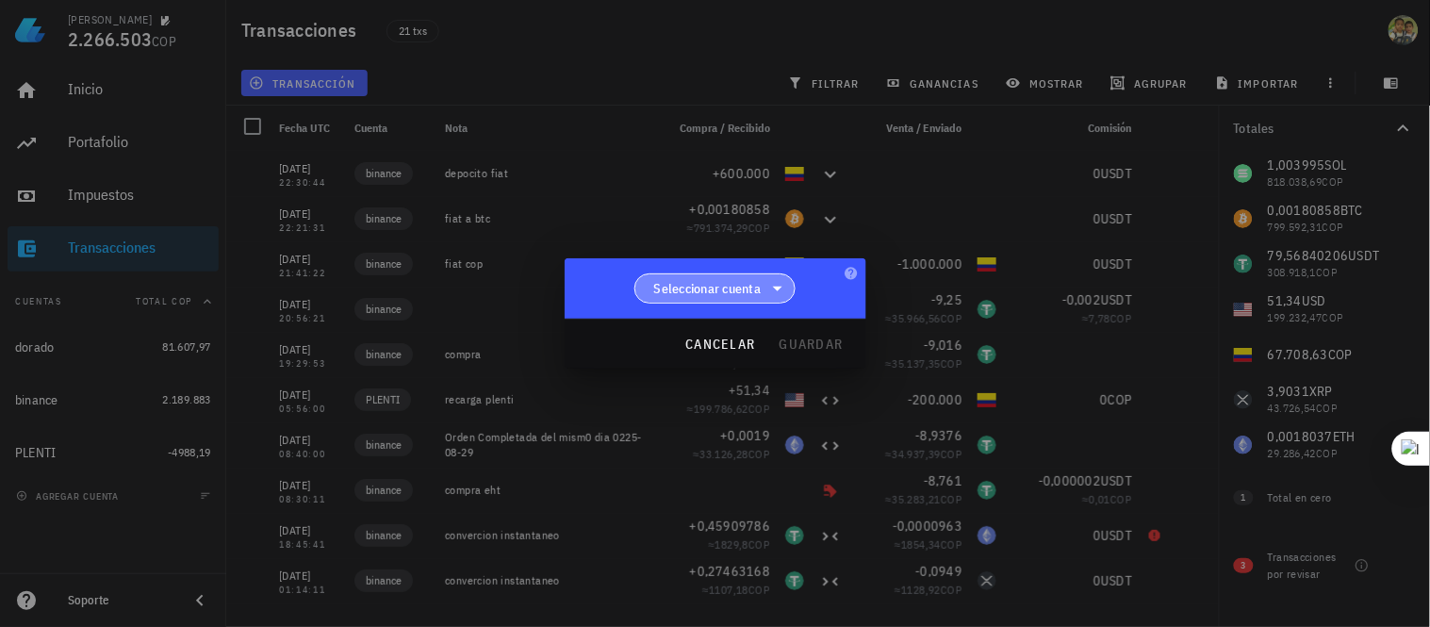
click at [729, 283] on span "Seleccionar cuenta" at bounding box center [707, 288] width 107 height 19
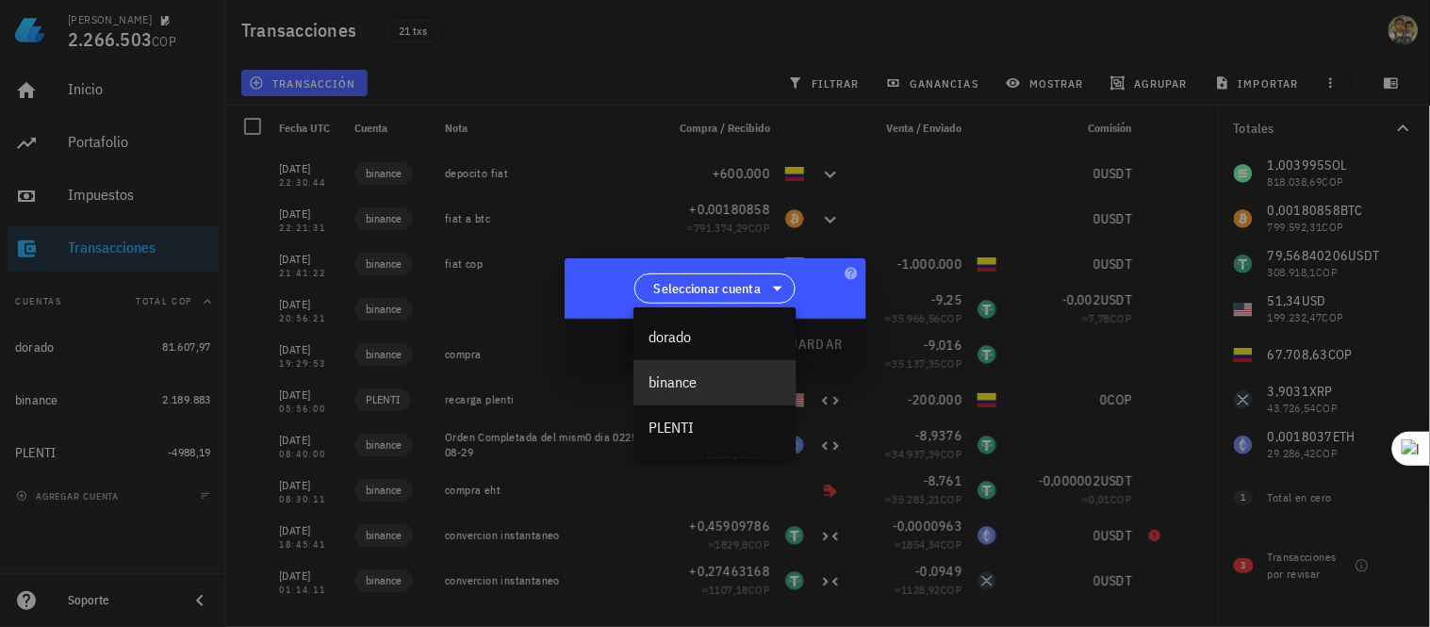
click at [686, 381] on div "binance" at bounding box center [715, 382] width 133 height 18
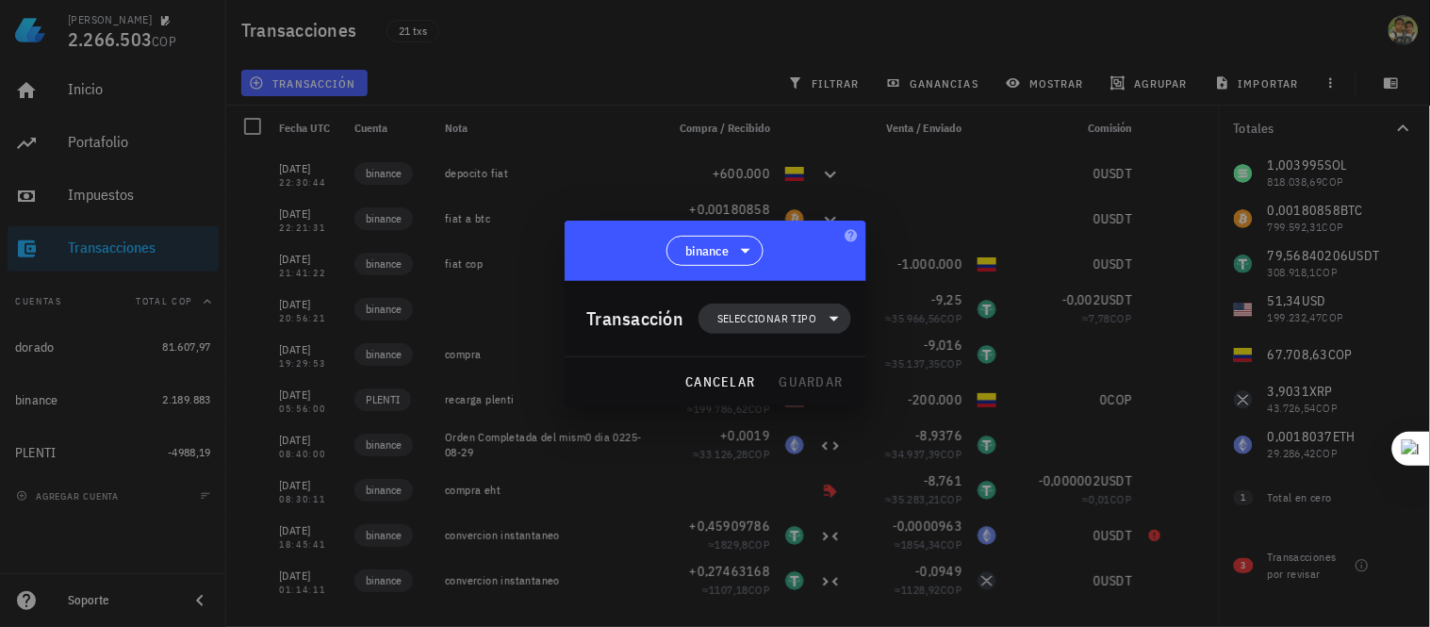
click at [816, 321] on span "Seleccionar tipo" at bounding box center [766, 318] width 99 height 19
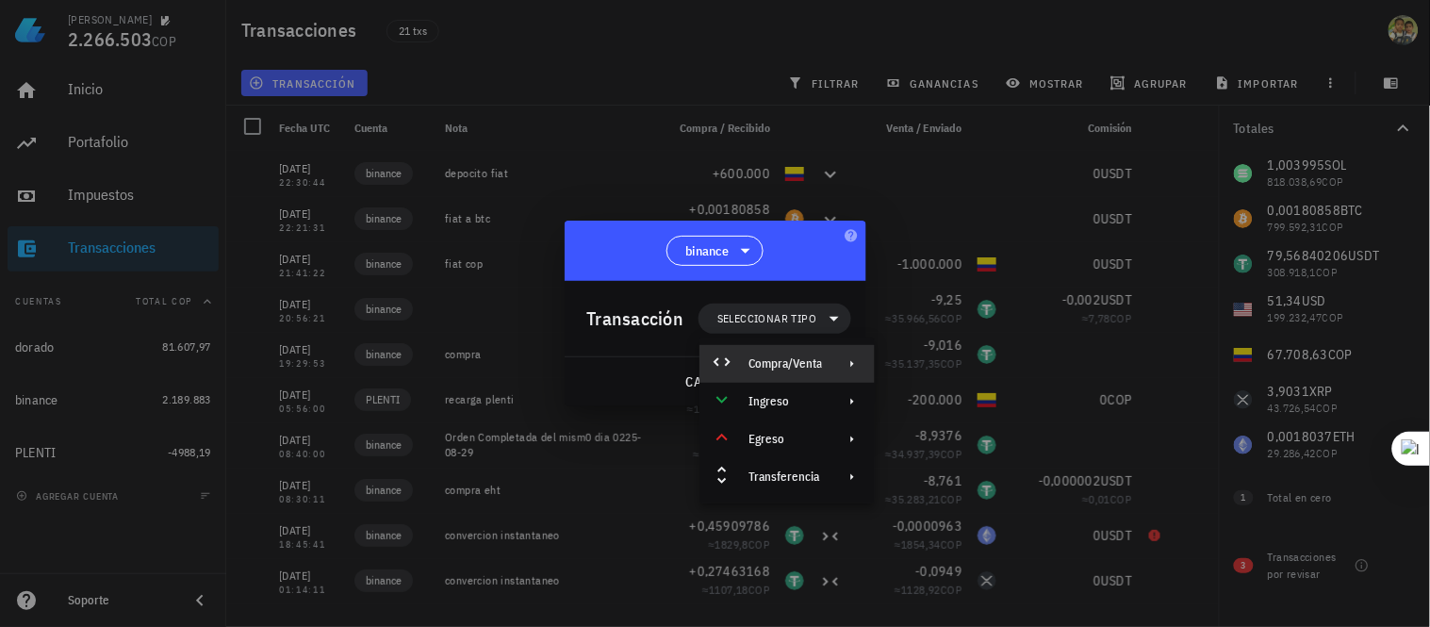
click at [802, 368] on div "Compra/Venta" at bounding box center [786, 363] width 74 height 15
click at [973, 364] on div "Compra/Venta" at bounding box center [981, 371] width 112 height 15
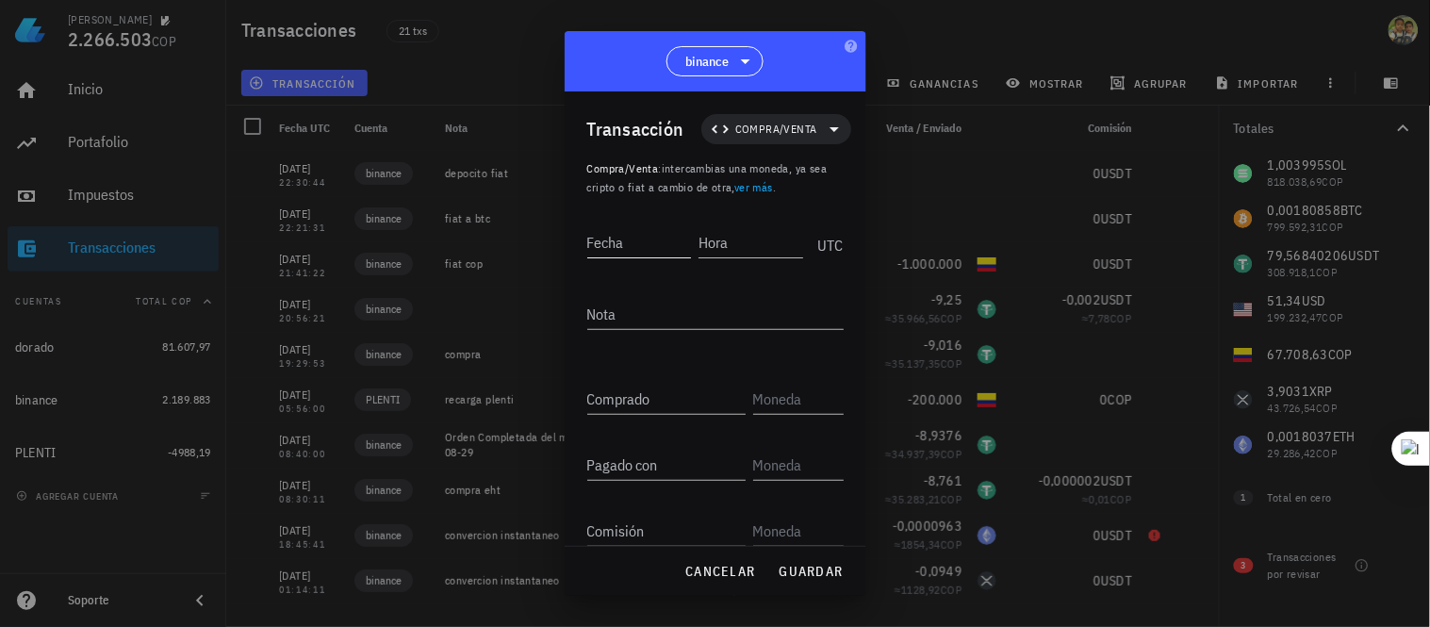
click at [622, 247] on input "Fecha" at bounding box center [639, 242] width 105 height 30
type input "2025-09-25"
click at [733, 243] on input "Hora" at bounding box center [752, 242] width 101 height 30
type input "23:36:24"
click at [676, 303] on textarea "Nota" at bounding box center [715, 314] width 256 height 30
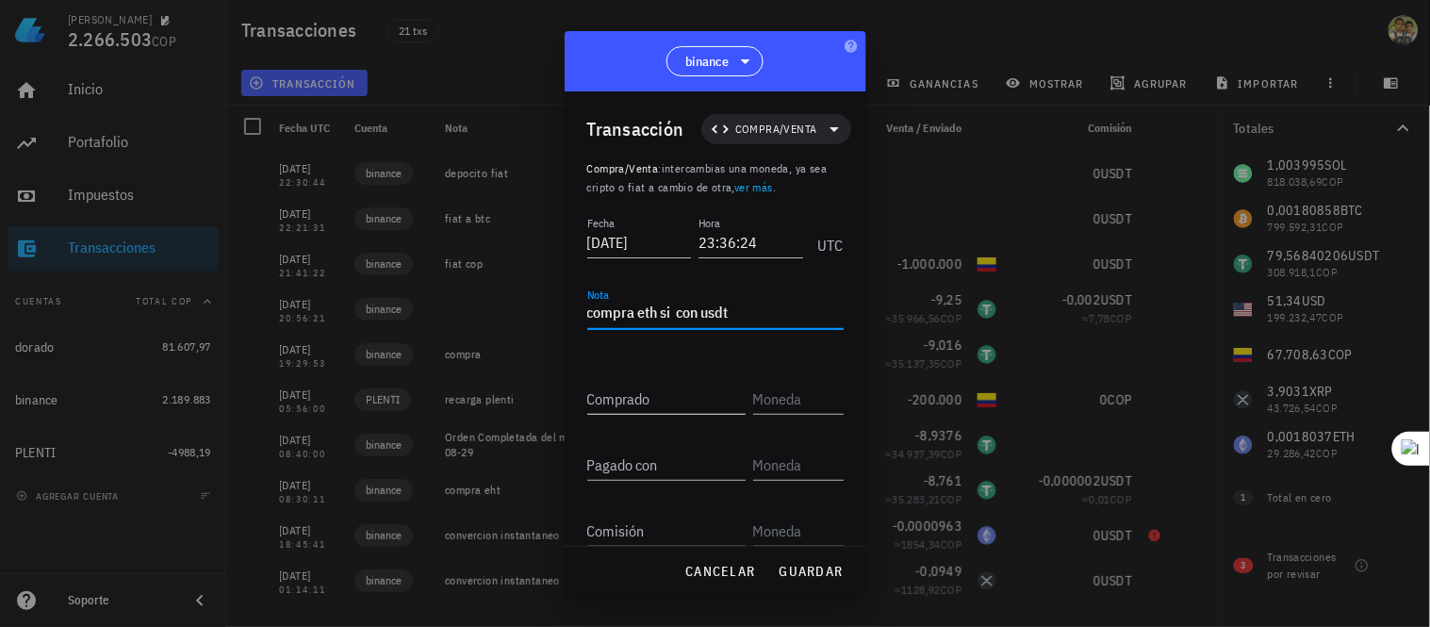
type textarea "compra eth si con usdt"
click at [618, 394] on div "Comprado" at bounding box center [666, 399] width 158 height 30
type input "154,7616"
click at [774, 402] on input "text" at bounding box center [796, 399] width 87 height 30
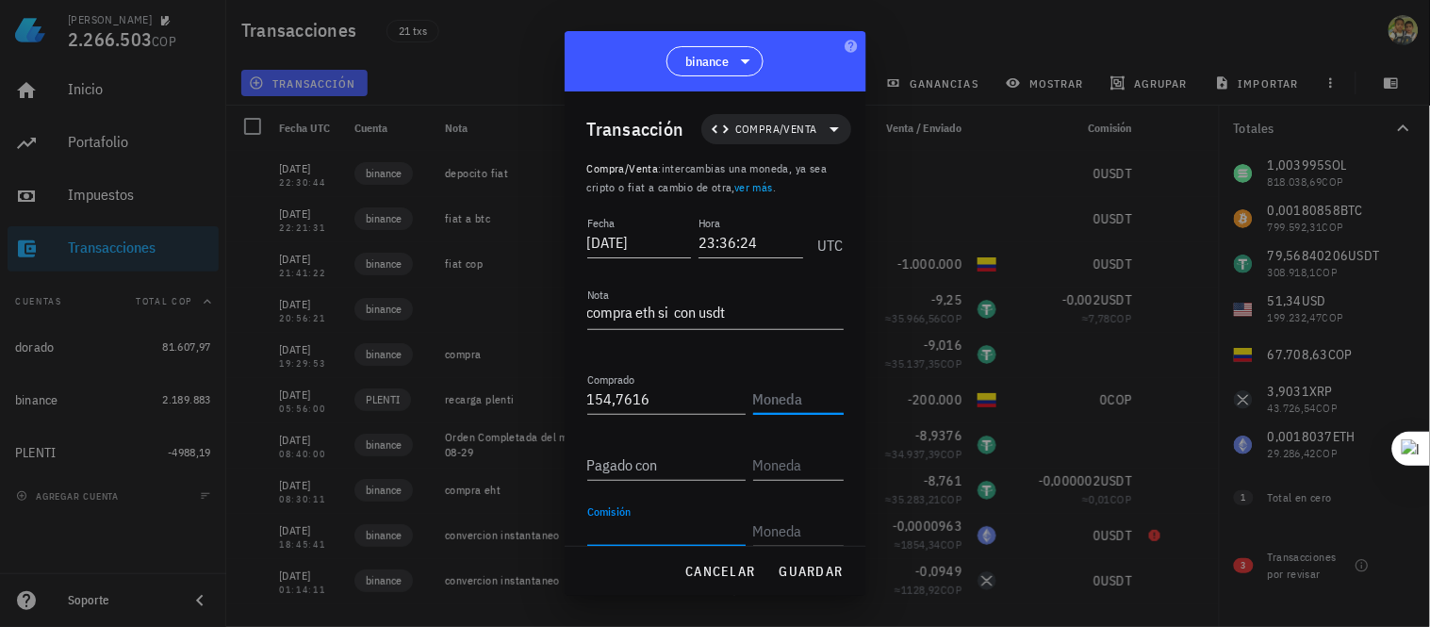
click at [656, 526] on input "Comisión" at bounding box center [666, 531] width 158 height 30
type input "0"
type input "0,0000392"
click at [762, 541] on input "text" at bounding box center [796, 531] width 87 height 30
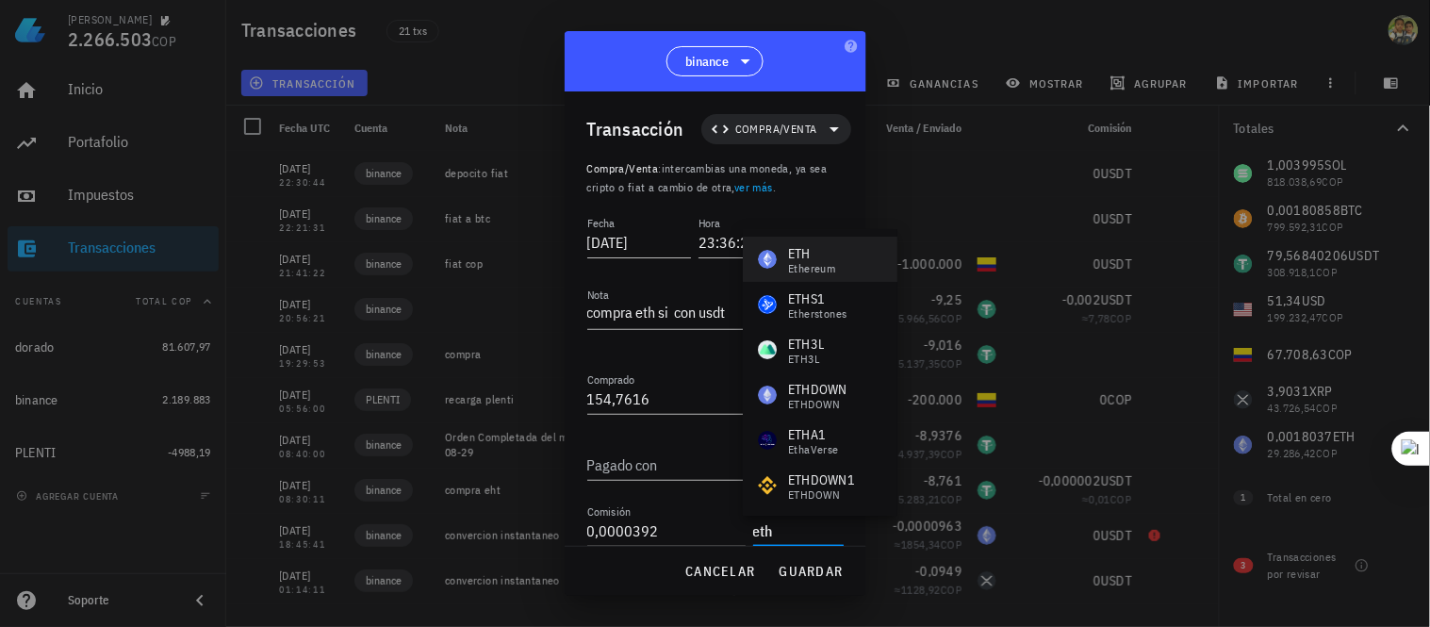
click at [809, 264] on div "Ethereum" at bounding box center [811, 268] width 47 height 11
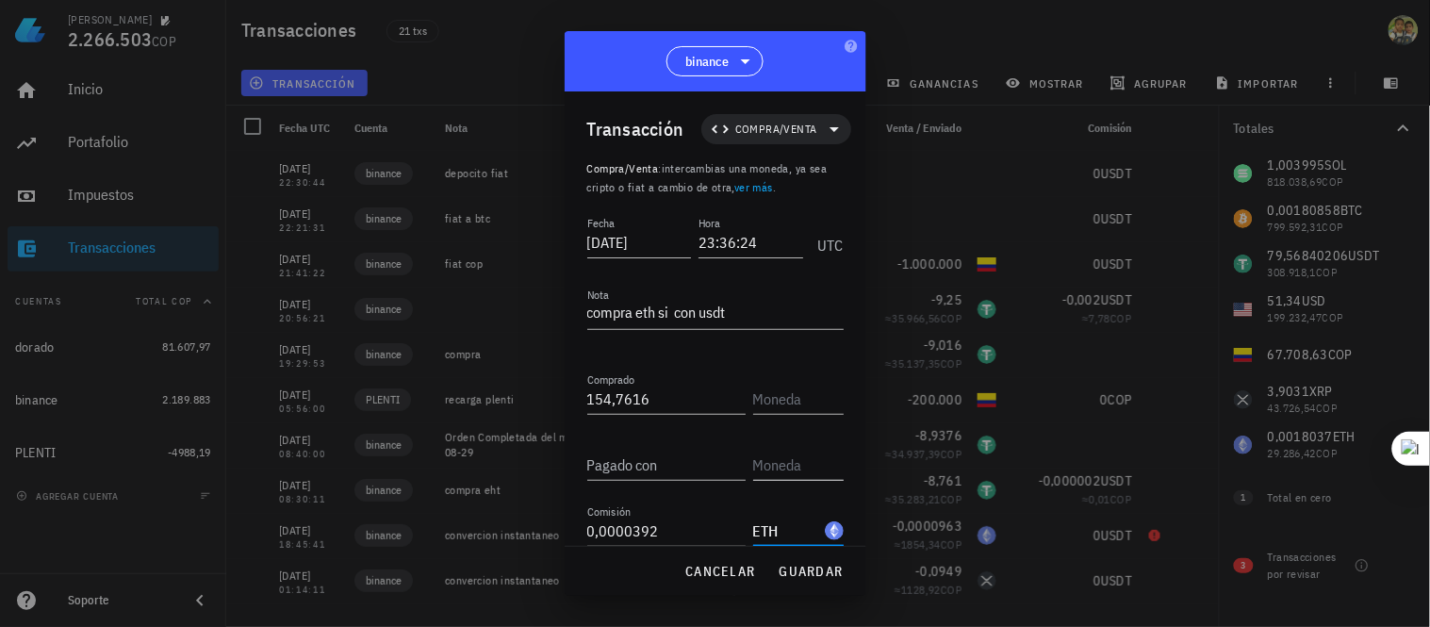
type input "ETH"
click at [765, 462] on input "text" at bounding box center [796, 465] width 87 height 30
click at [643, 456] on div "Pagado con" at bounding box center [666, 465] width 158 height 30
type input "154,7616"
click at [667, 406] on input "154,7616" at bounding box center [666, 399] width 158 height 30
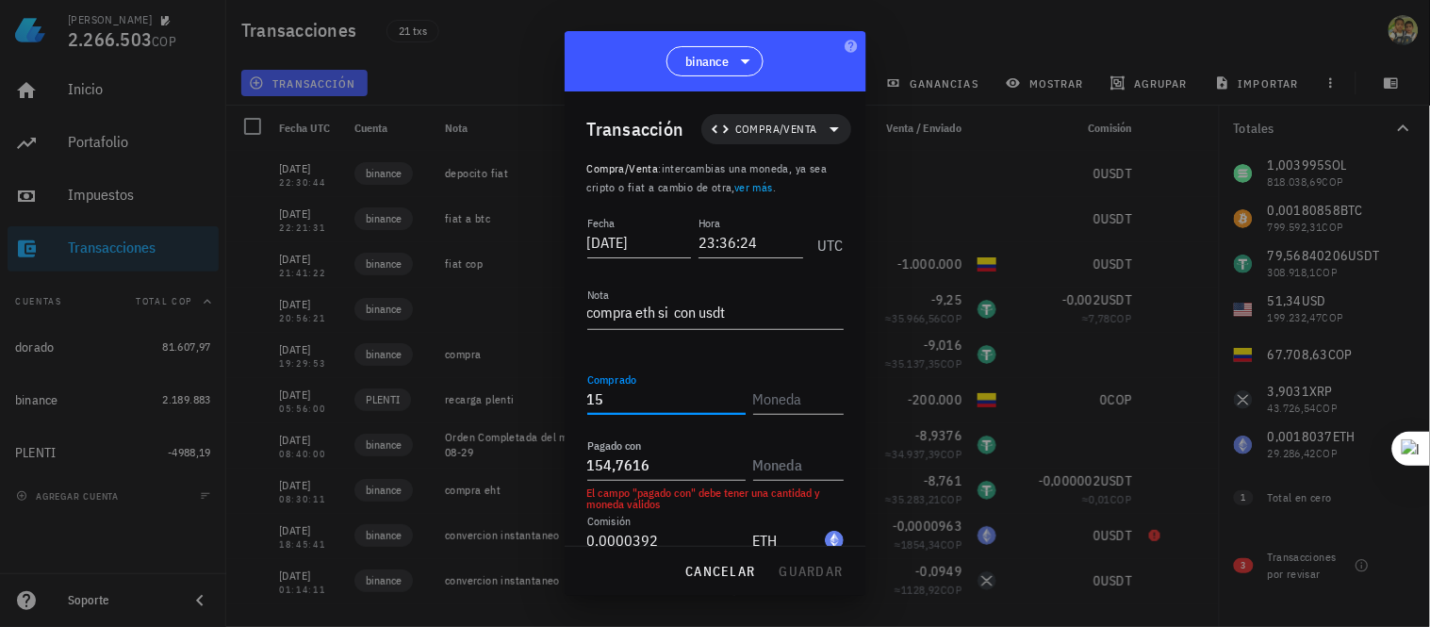
type input "1"
click at [627, 408] on input "Comprado" at bounding box center [666, 399] width 158 height 30
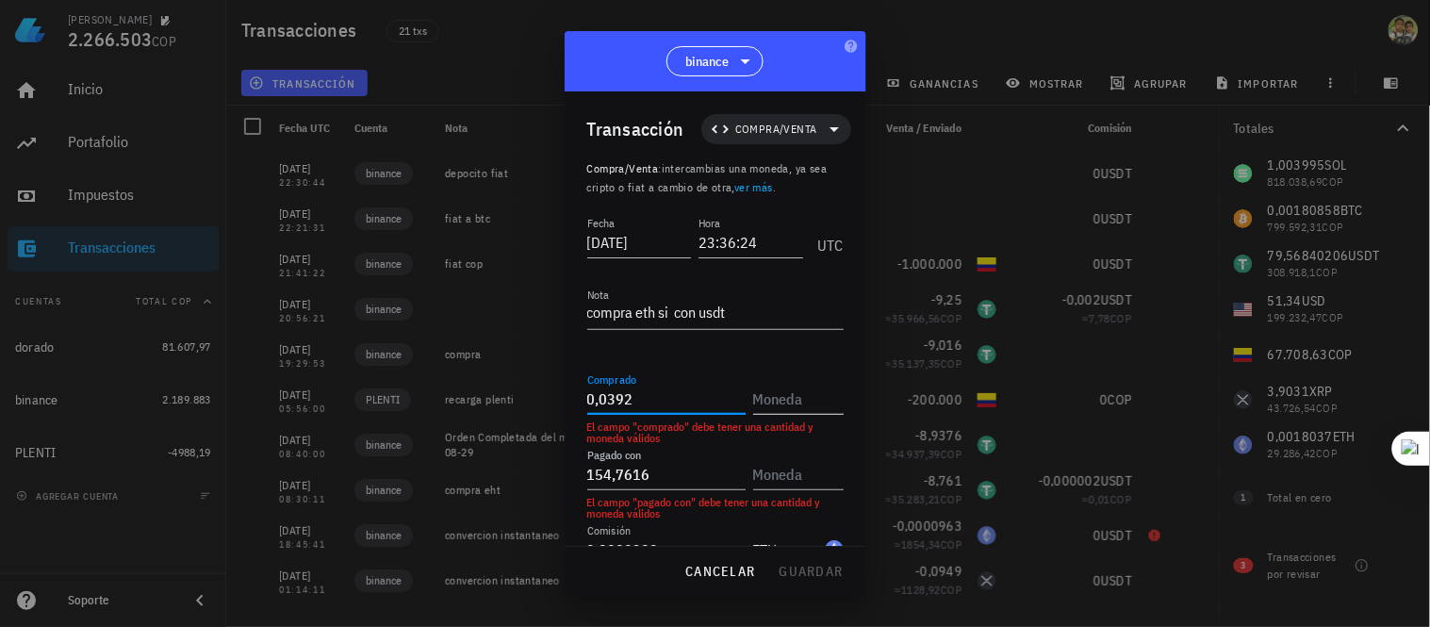
type input "0,0392"
click at [769, 401] on input "text" at bounding box center [796, 399] width 87 height 30
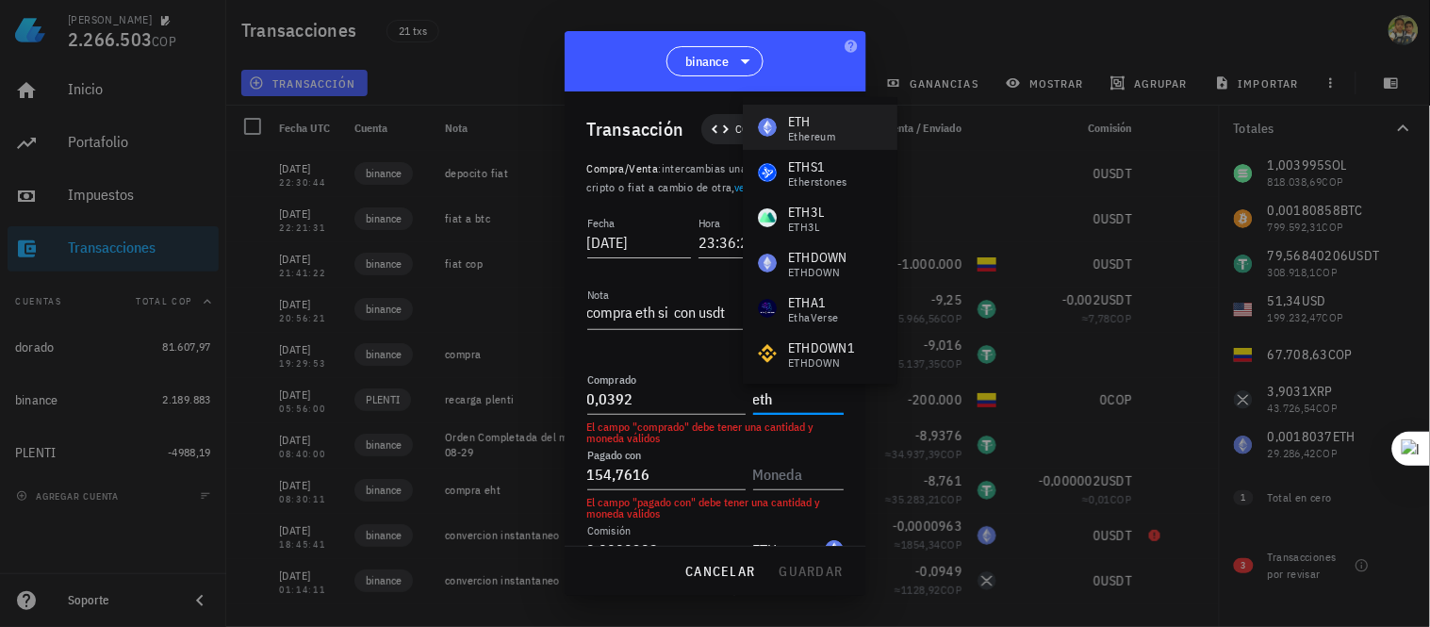
click at [803, 118] on div "ETH" at bounding box center [811, 121] width 47 height 19
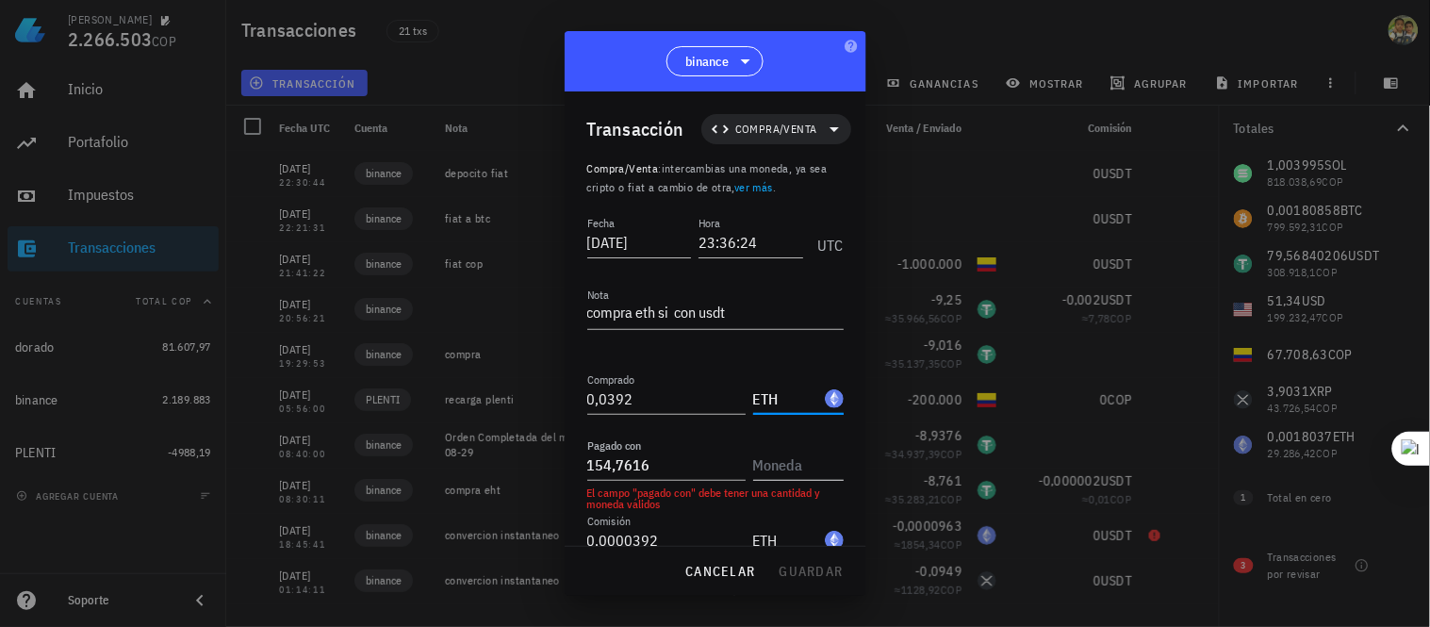
type input "ETH"
click at [780, 458] on input "text" at bounding box center [796, 465] width 87 height 30
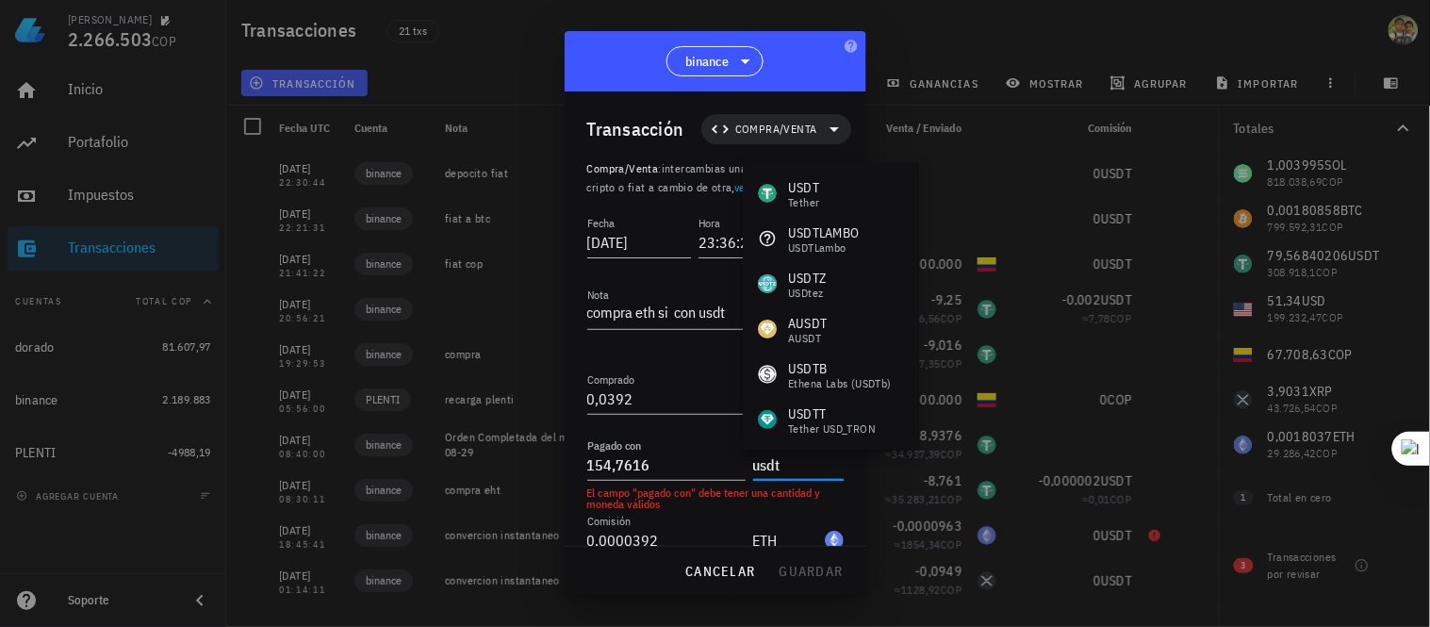
click at [713, 502] on div "El campo "pagado con" debe tener una cantidad y moneda válidos" at bounding box center [715, 498] width 256 height 23
type input "USDT"
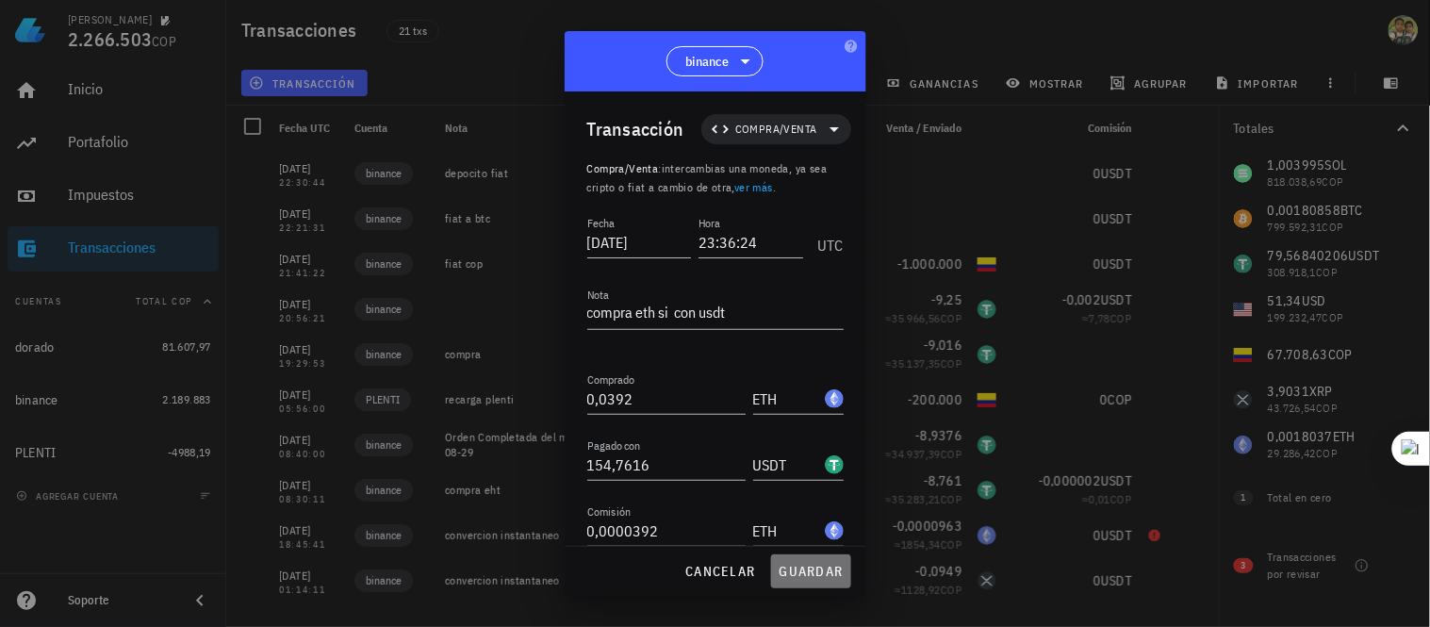
click at [809, 563] on span "guardar" at bounding box center [811, 571] width 65 height 17
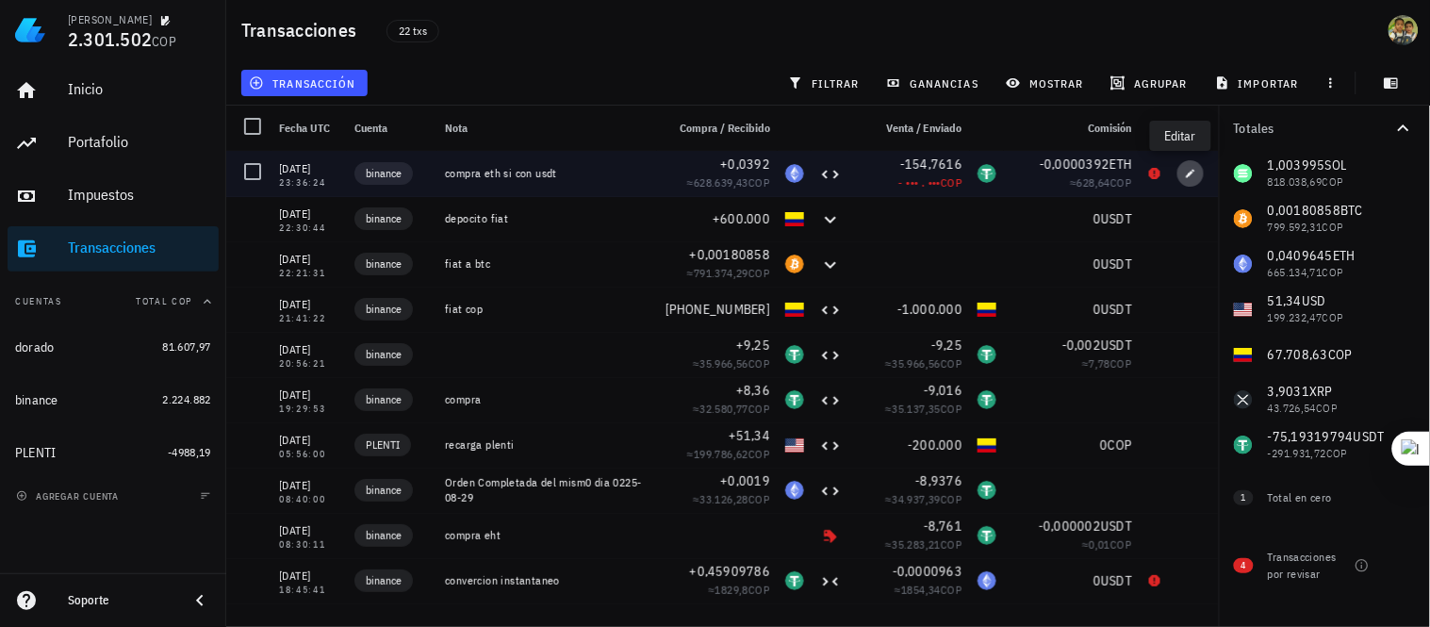
click at [1187, 173] on icon "button" at bounding box center [1191, 173] width 8 height 8
type input "23:36:24"
type textarea "compra eth si con usdt"
type input "0,0392"
type input "ETH"
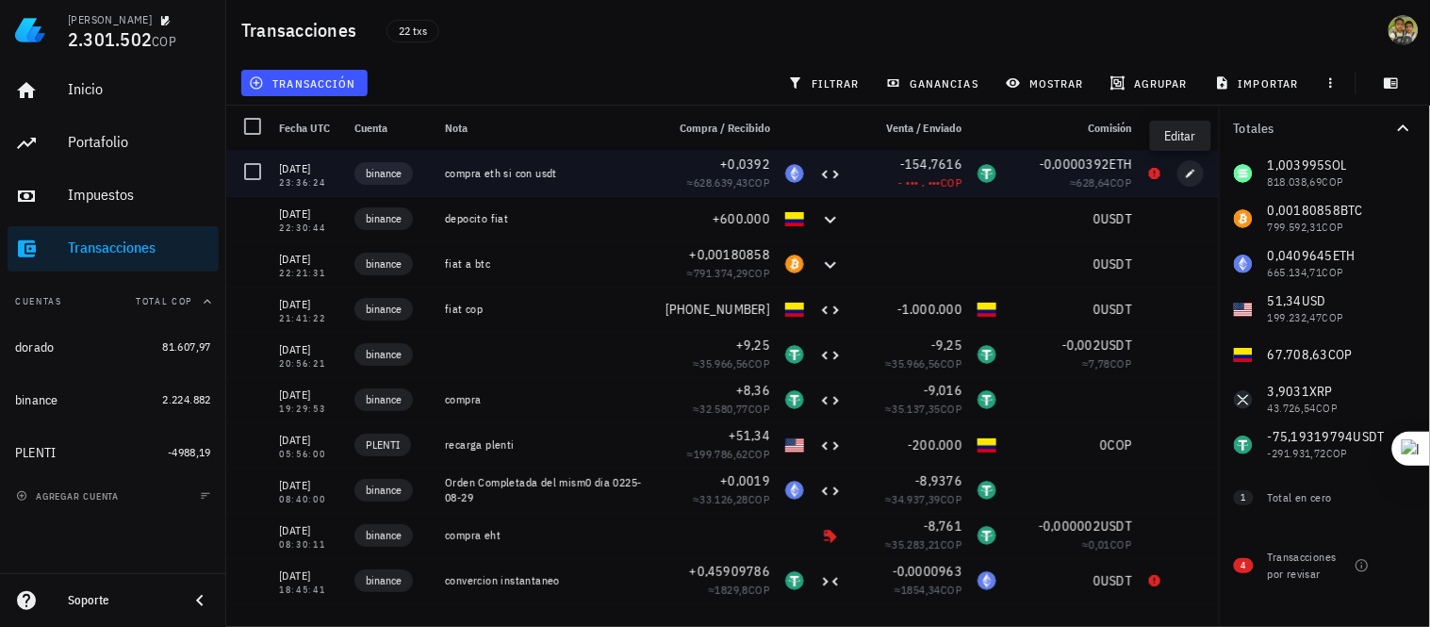
type input "154,7616"
type input "USDT"
type input "0,0000392"
type input "ETH"
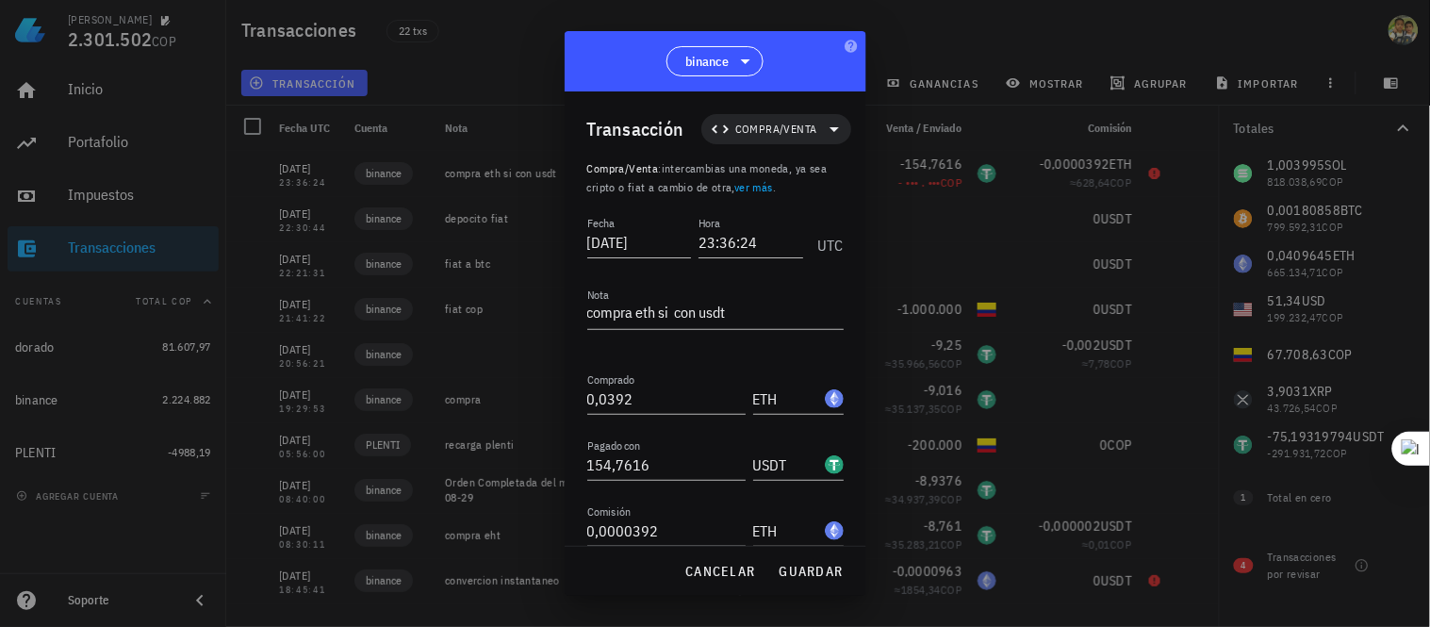
click at [677, 535] on input "0,0000392" at bounding box center [666, 531] width 158 height 30
click at [806, 573] on span "guardar" at bounding box center [811, 571] width 65 height 17
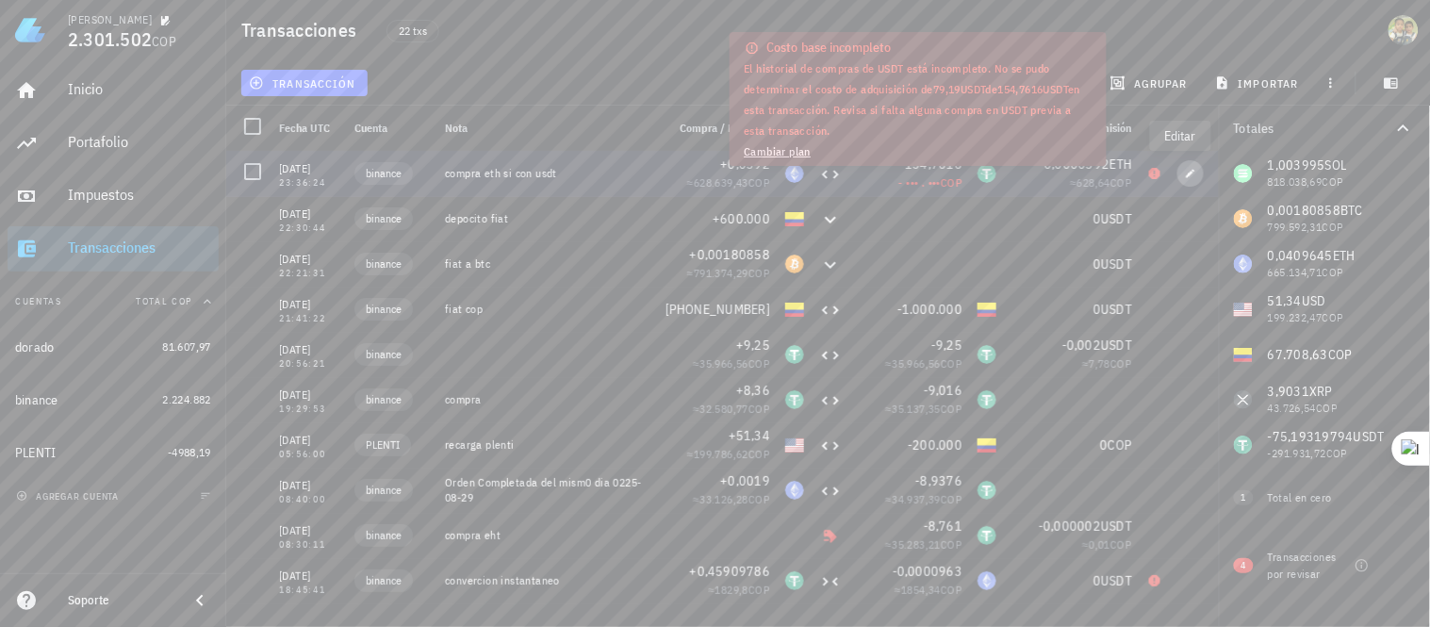
click at [1185, 172] on icon "button" at bounding box center [1190, 173] width 11 height 11
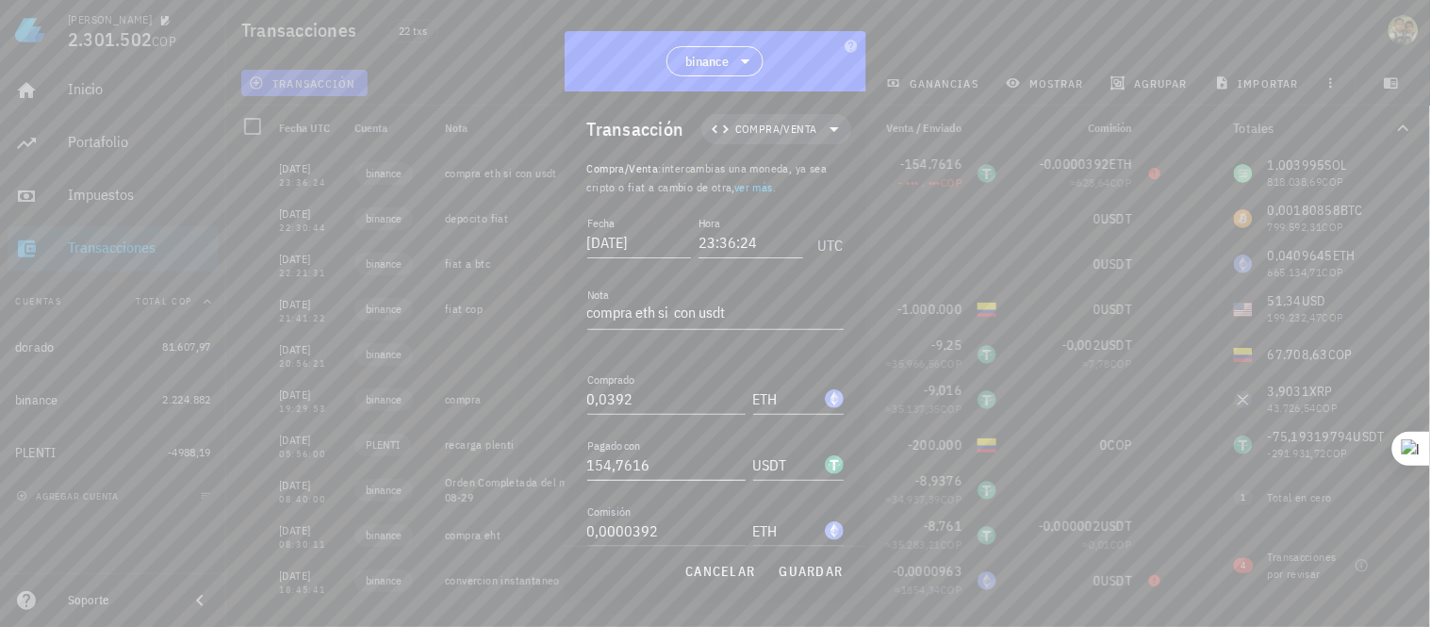
click at [654, 467] on input "154,7616" at bounding box center [666, 465] width 158 height 30
type input "154,7616"
click at [836, 581] on button "guardar" at bounding box center [811, 571] width 80 height 34
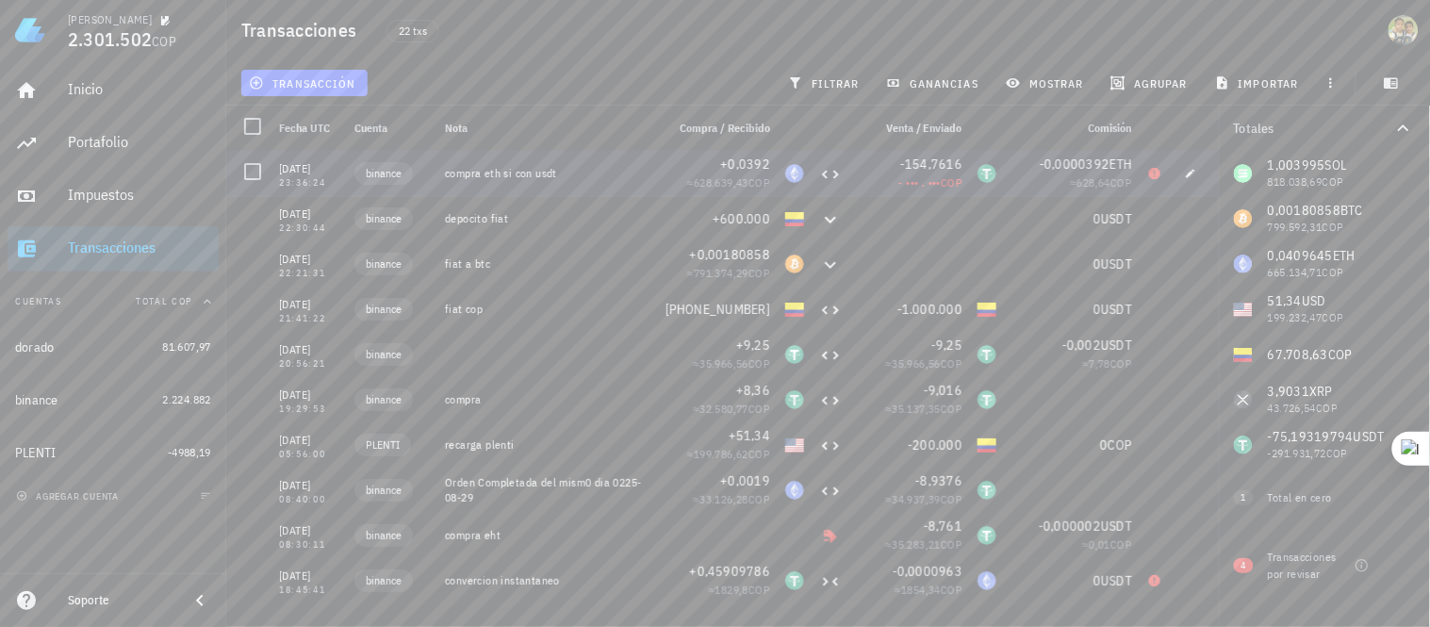
click at [941, 189] on span "COP" at bounding box center [952, 182] width 22 height 14
click at [1189, 165] on button "button" at bounding box center [1190, 173] width 26 height 26
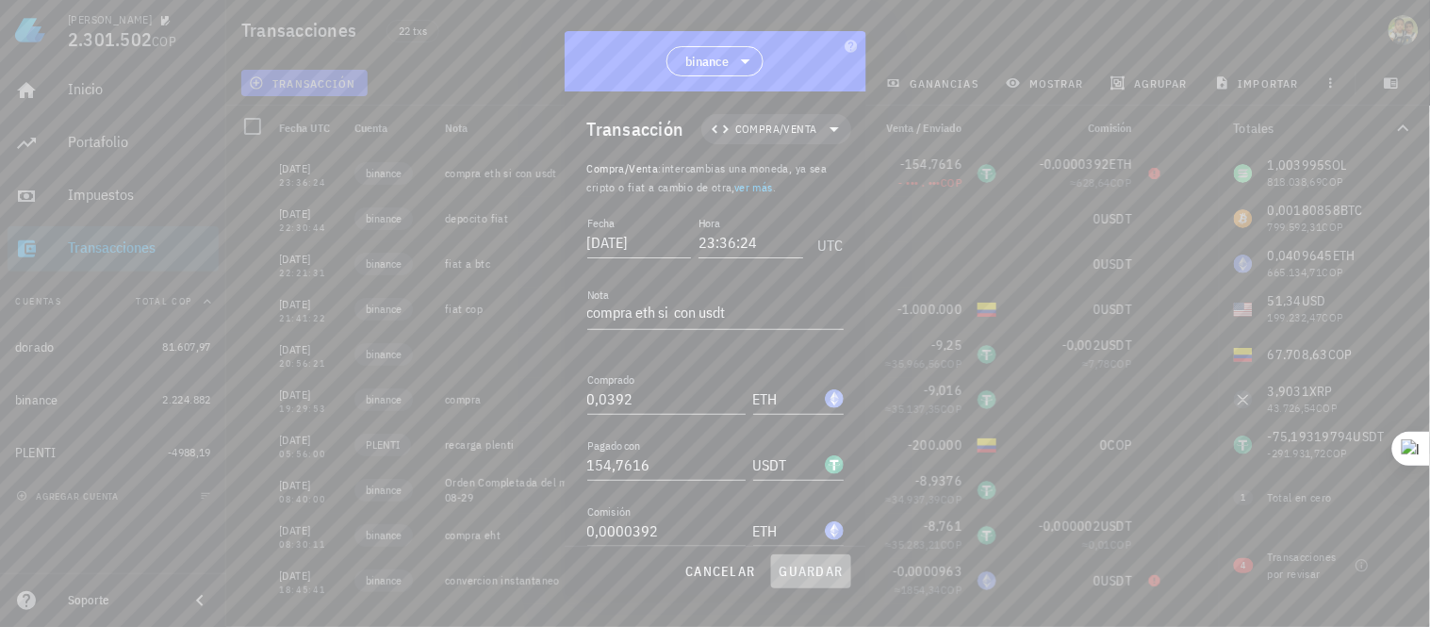
click at [787, 568] on span "guardar" at bounding box center [811, 571] width 65 height 17
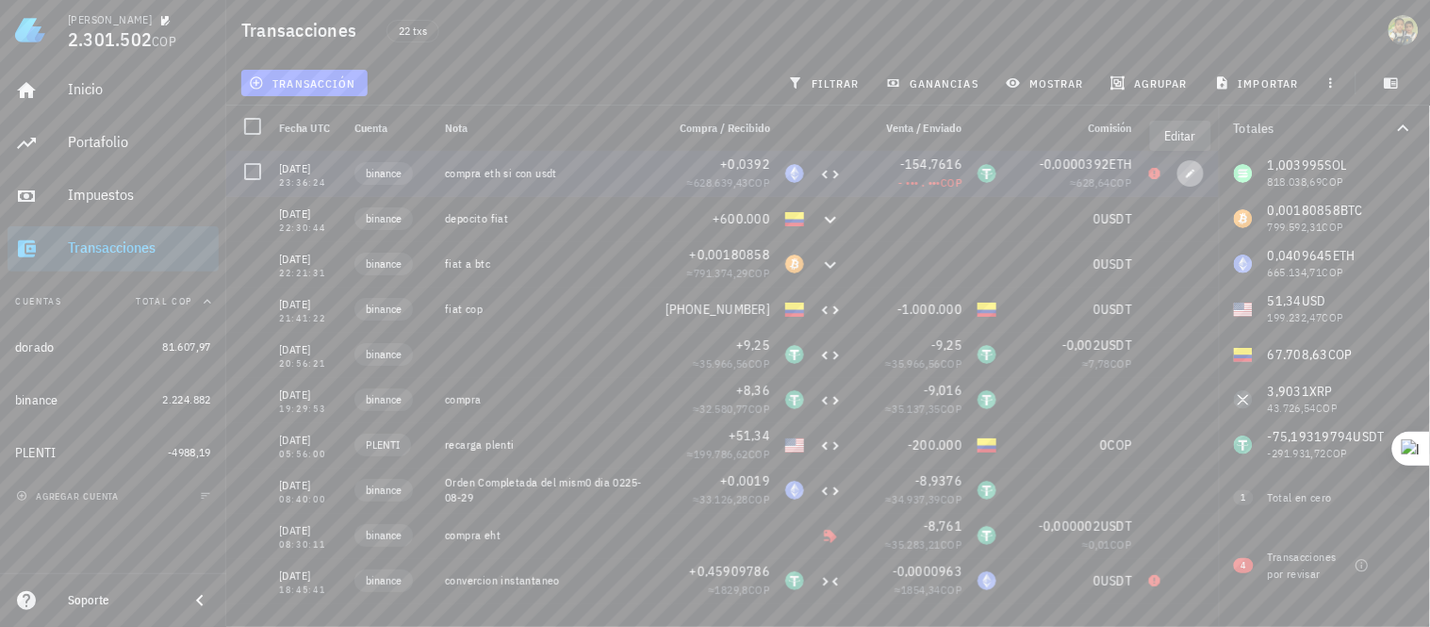
click at [1185, 175] on icon "button" at bounding box center [1190, 173] width 11 height 11
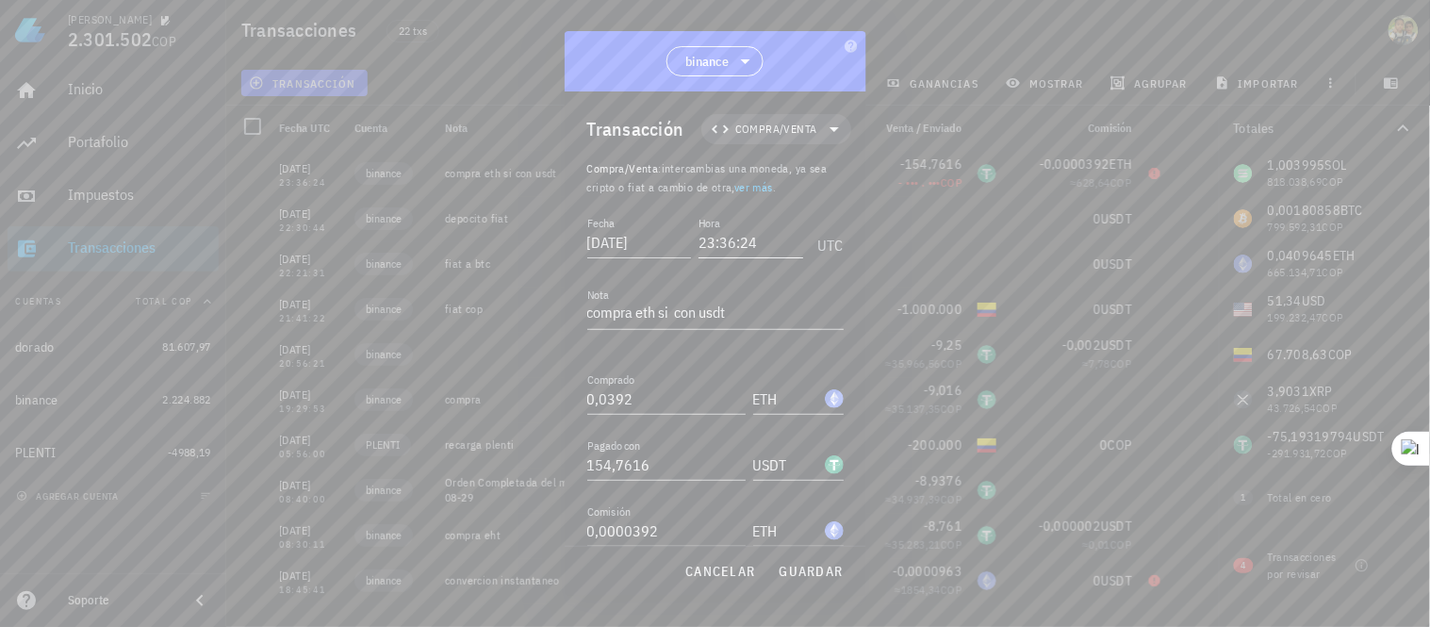
click at [709, 239] on input "23:36:24" at bounding box center [751, 242] width 105 height 30
click at [730, 243] on input "23:36:24" at bounding box center [748, 242] width 107 height 30
click at [707, 245] on input "23:36:24" at bounding box center [748, 242] width 107 height 30
click at [731, 242] on input "22:30:06" at bounding box center [748, 242] width 107 height 30
click at [806, 575] on span "guardar" at bounding box center [811, 571] width 65 height 17
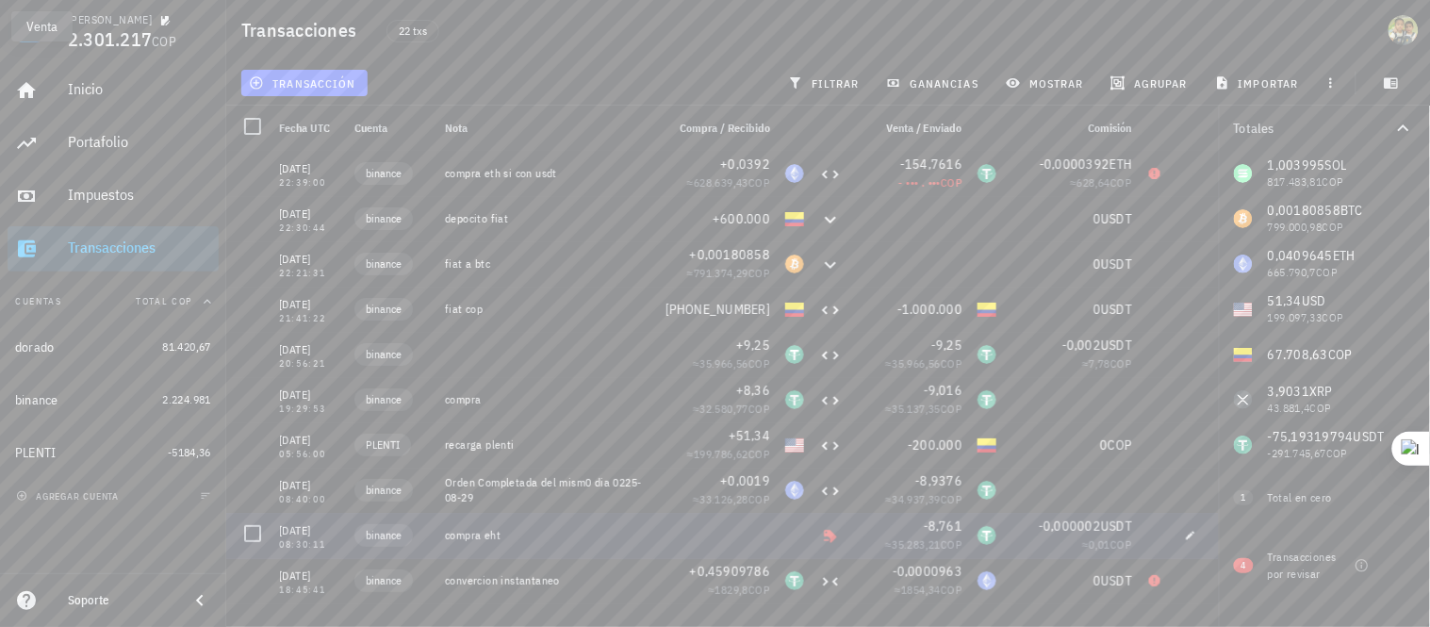
click at [824, 535] on icon at bounding box center [830, 536] width 12 height 12
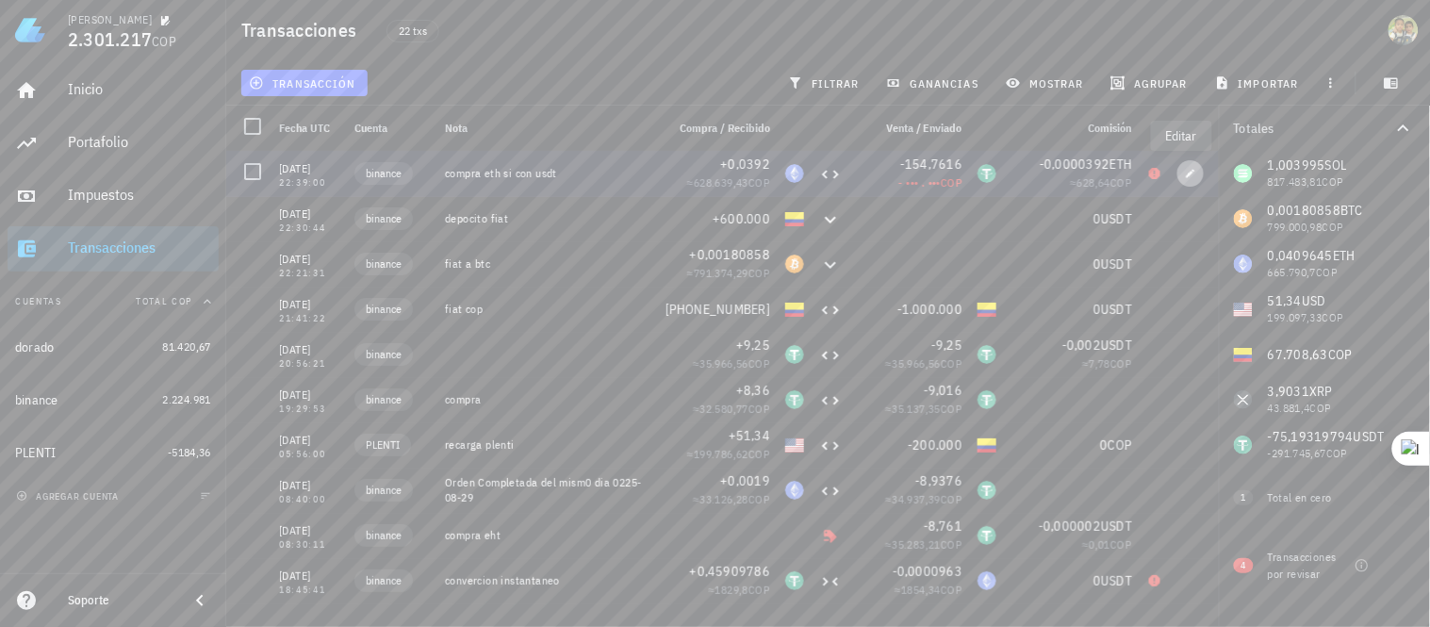
click at [1185, 174] on icon "button" at bounding box center [1190, 173] width 11 height 11
type input "22:39:00"
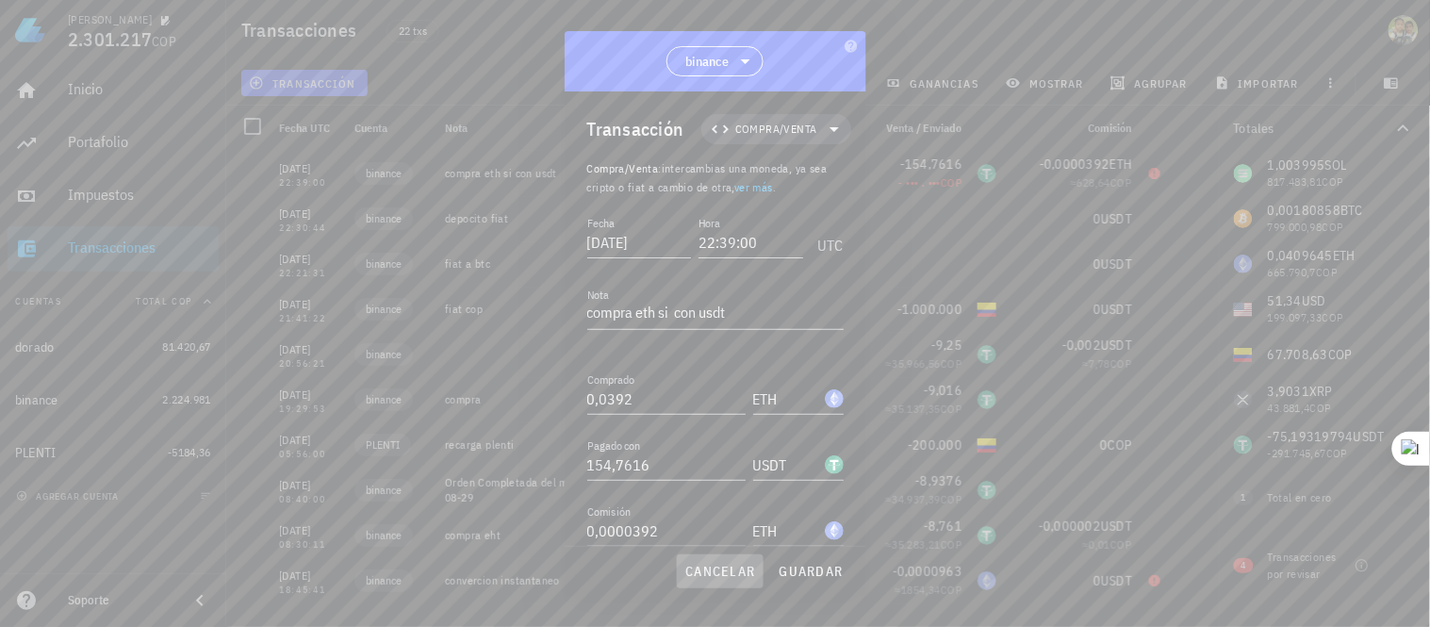
drag, startPoint x: 723, startPoint y: 572, endPoint x: 795, endPoint y: 601, distance: 77.0
click at [795, 601] on div "luis 2.301.217 COP Inicio Portafolio Impuestos Transacciones Cuentas Total COP …" at bounding box center [715, 313] width 1430 height 627
click at [677, 543] on input "0,0000392" at bounding box center [666, 531] width 158 height 30
click at [667, 474] on input "154,7616" at bounding box center [666, 465] width 158 height 30
click at [787, 569] on span "guardar" at bounding box center [811, 571] width 65 height 17
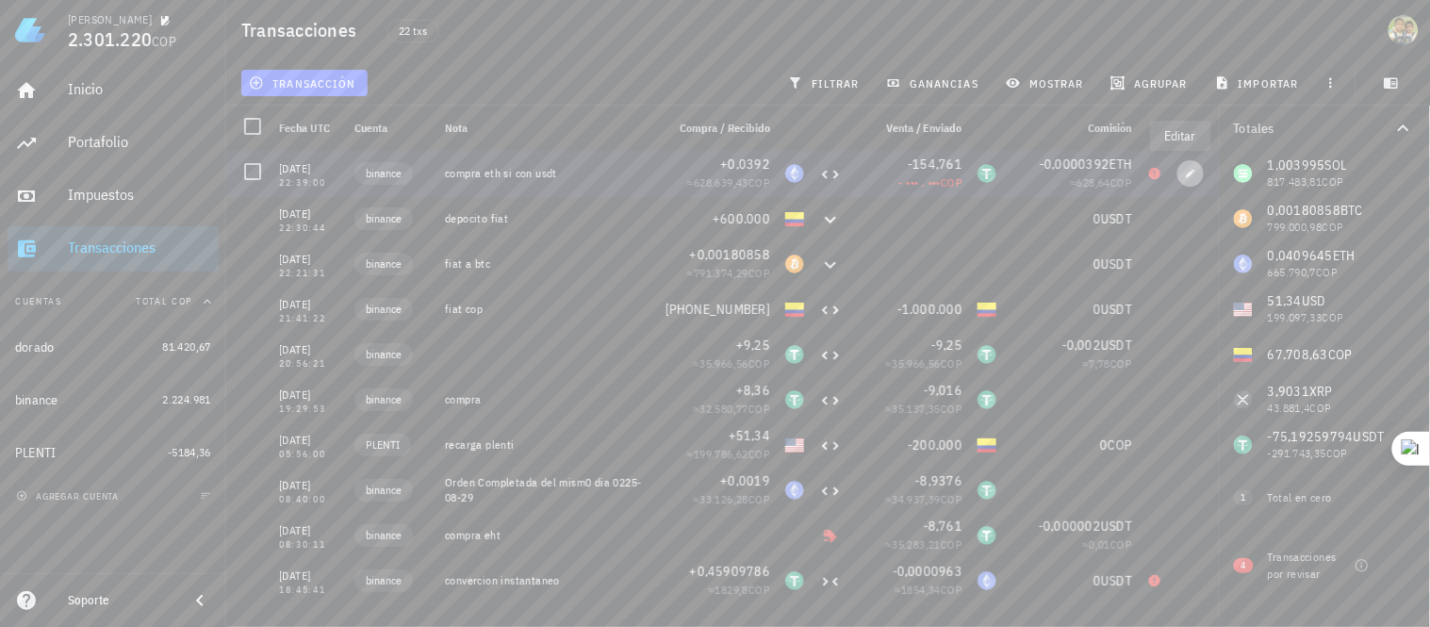
click at [1185, 175] on icon "button" at bounding box center [1190, 173] width 11 height 11
type input "154,761"
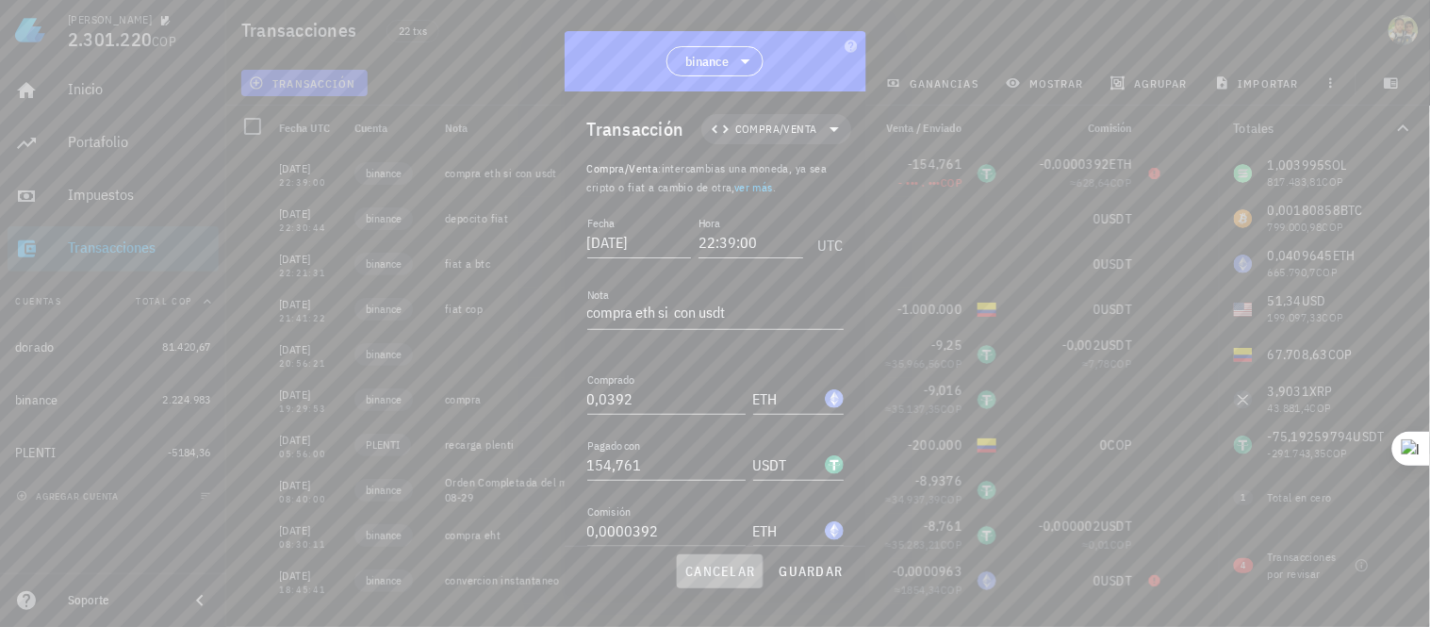
click at [722, 572] on span "cancelar" at bounding box center [719, 571] width 71 height 17
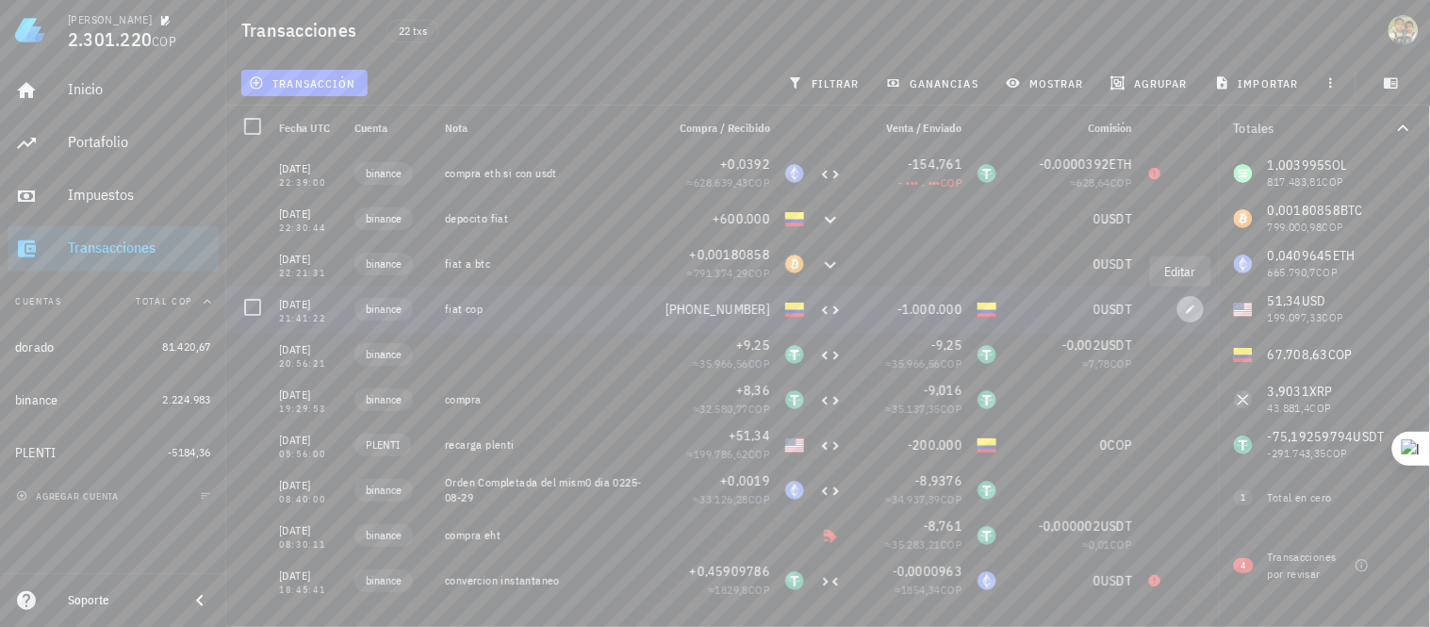
click at [1185, 311] on icon "button" at bounding box center [1190, 309] width 11 height 11
type input "21:41:22"
type textarea "fiat cop"
type input "1.000.000"
type input "COP"
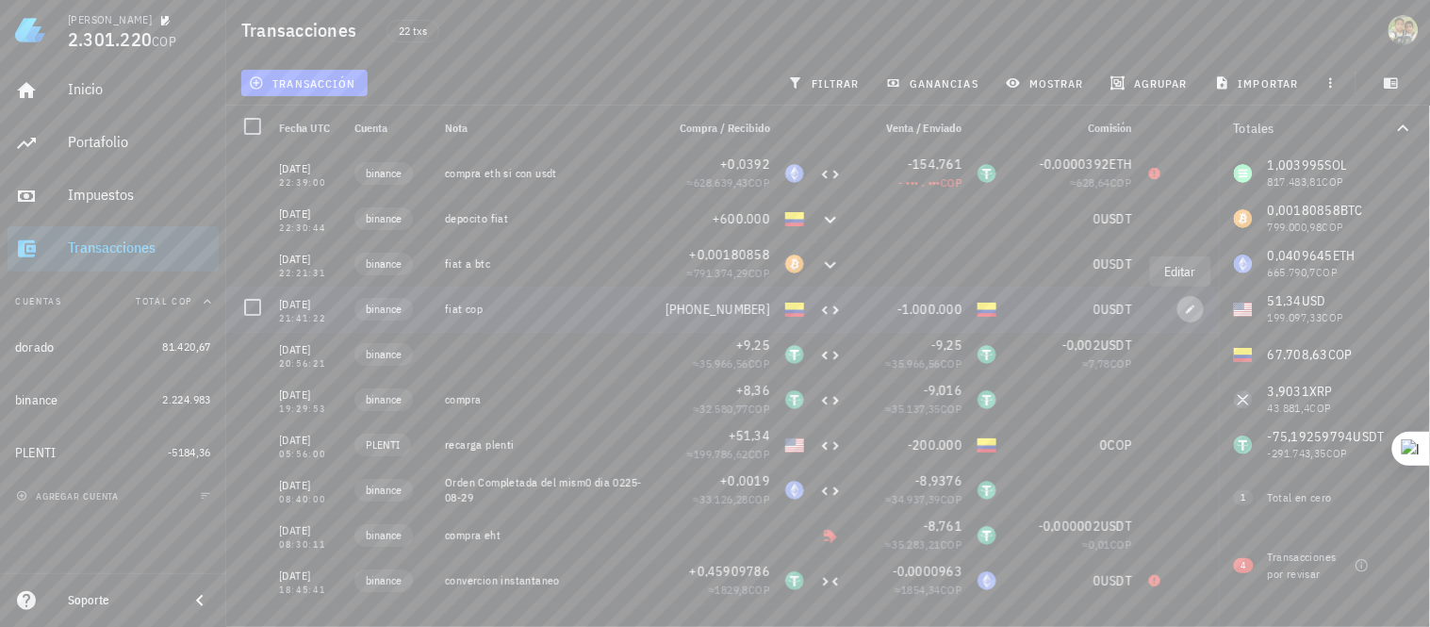
type input "1.000.000"
type input "COP"
type input "0"
type input "USDT"
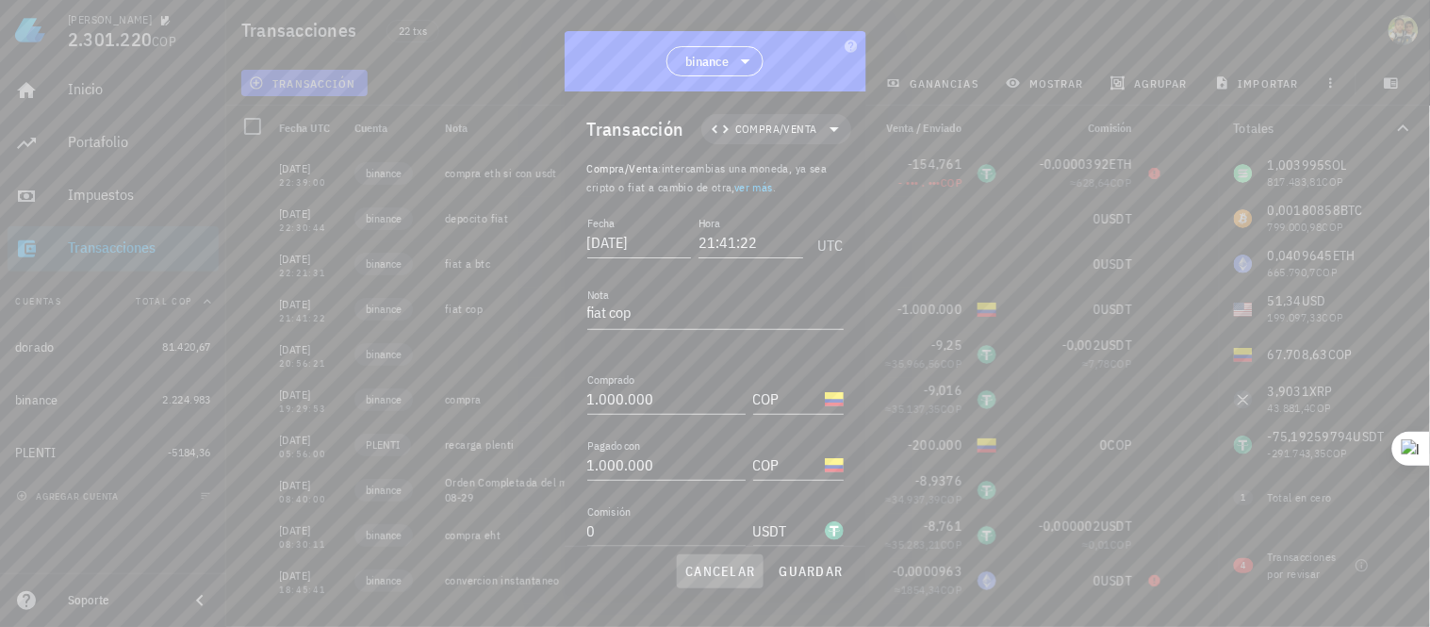
click at [733, 578] on span "cancelar" at bounding box center [719, 571] width 71 height 17
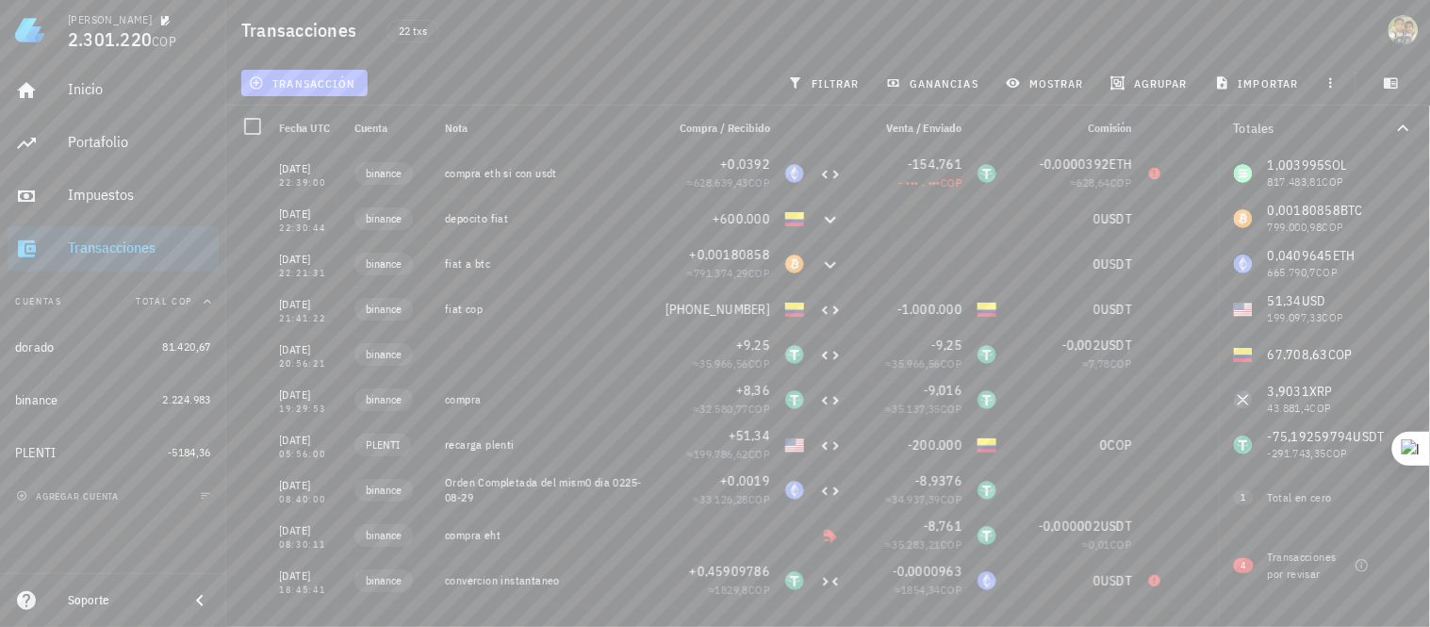
click at [326, 76] on span "transacción" at bounding box center [304, 82] width 103 height 15
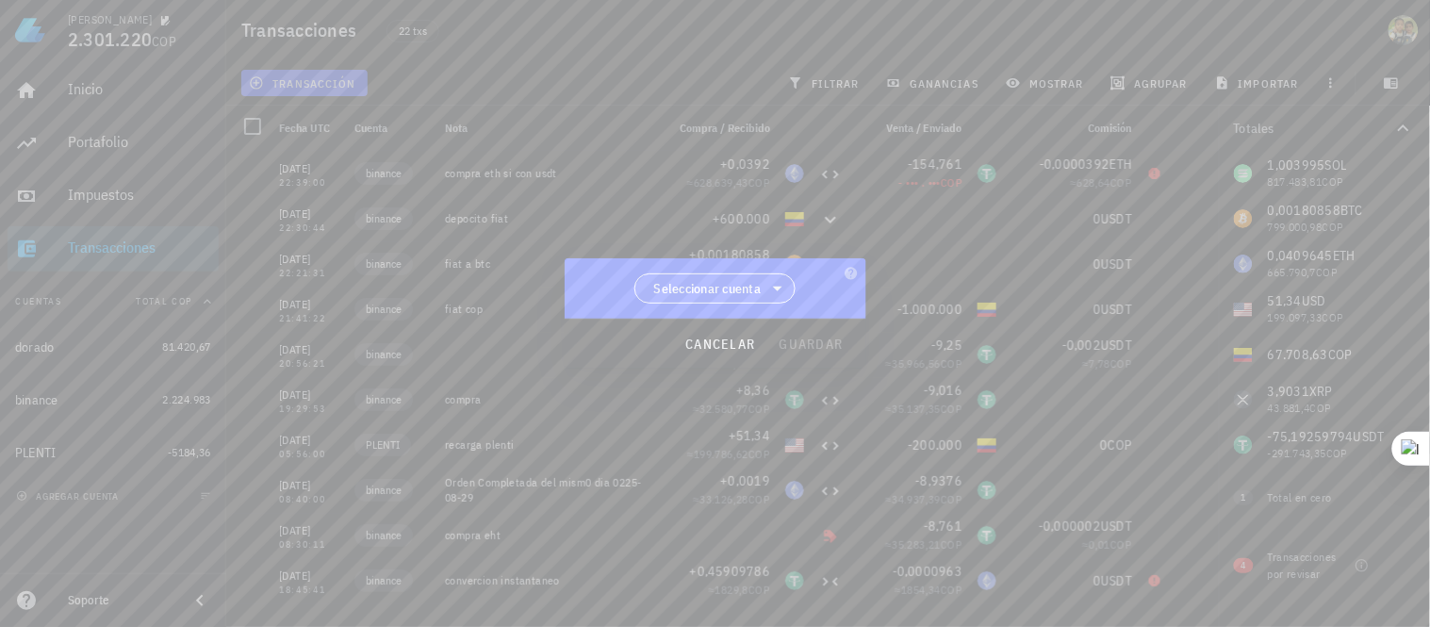
click at [705, 288] on span "Seleccionar cuenta" at bounding box center [707, 288] width 107 height 19
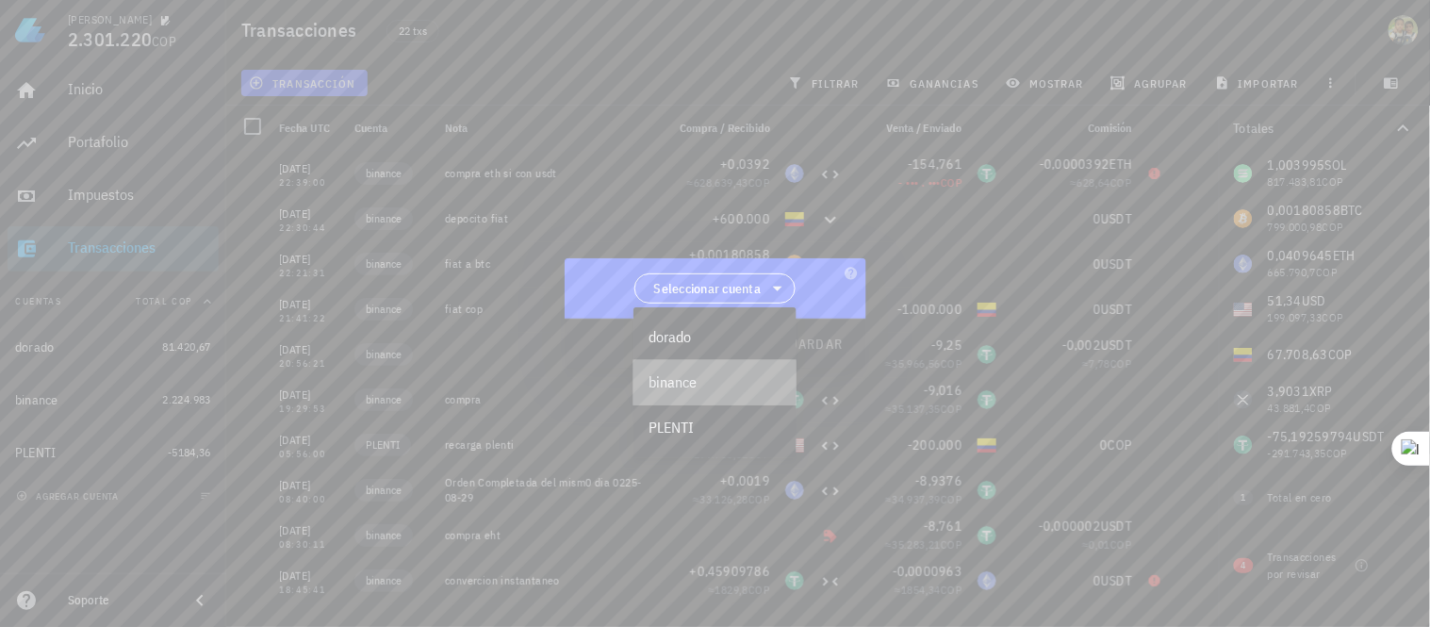
click at [718, 370] on div "binance" at bounding box center [715, 382] width 163 height 45
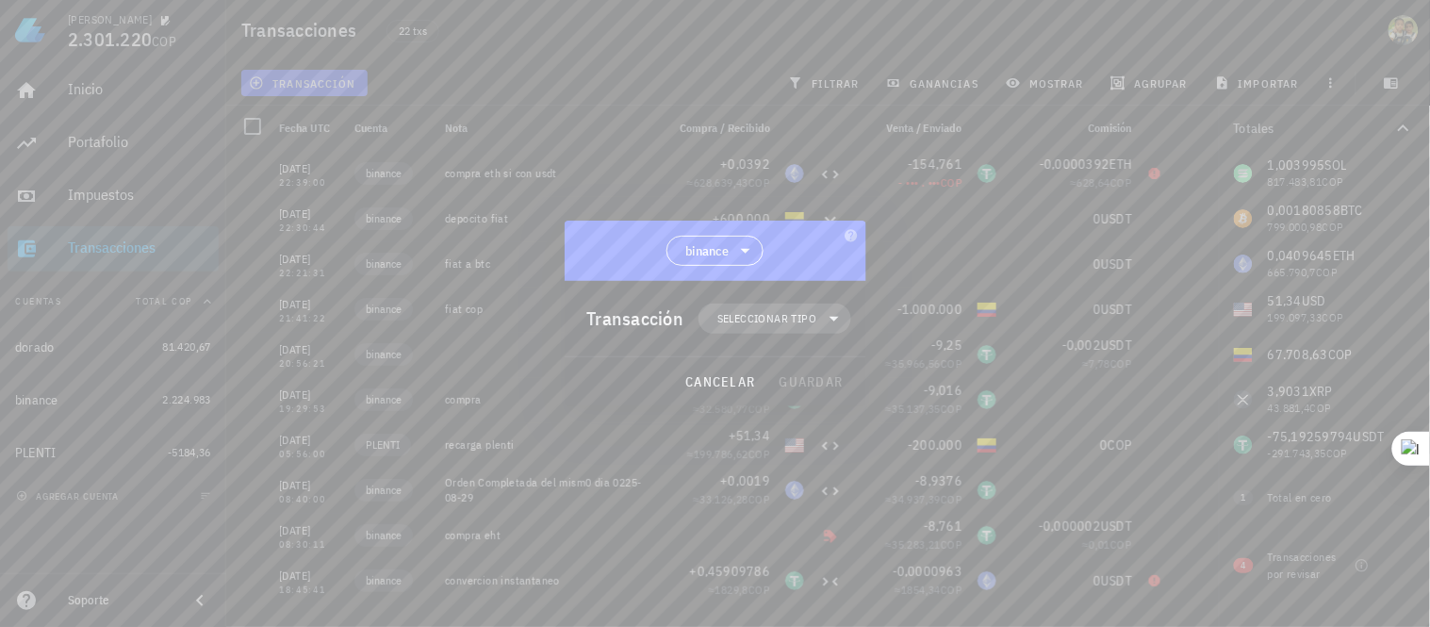
click at [783, 324] on span "Seleccionar tipo" at bounding box center [766, 318] width 99 height 19
click at [801, 368] on div "Compra/Venta" at bounding box center [786, 363] width 74 height 15
click at [813, 358] on div "Compra/Venta" at bounding box center [786, 363] width 74 height 15
click at [826, 362] on div "Compra/Venta" at bounding box center [787, 364] width 175 height 38
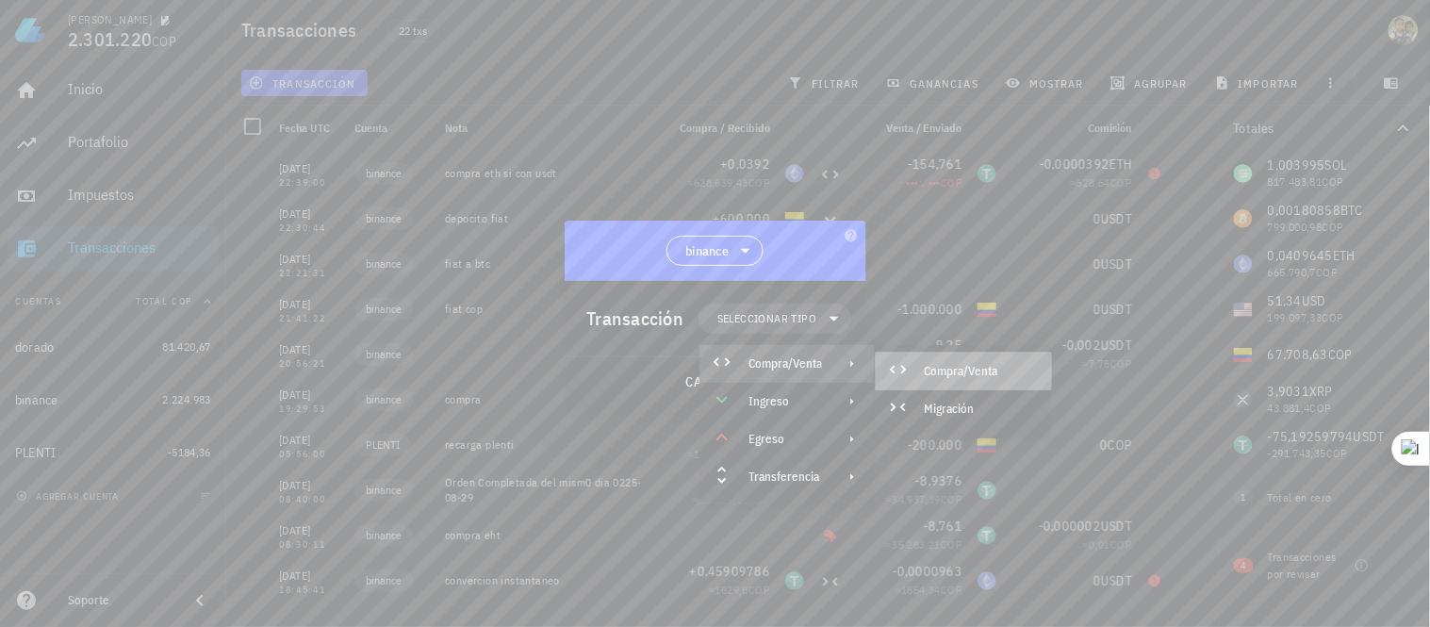
click at [949, 365] on div "Compra/Venta" at bounding box center [981, 371] width 112 height 15
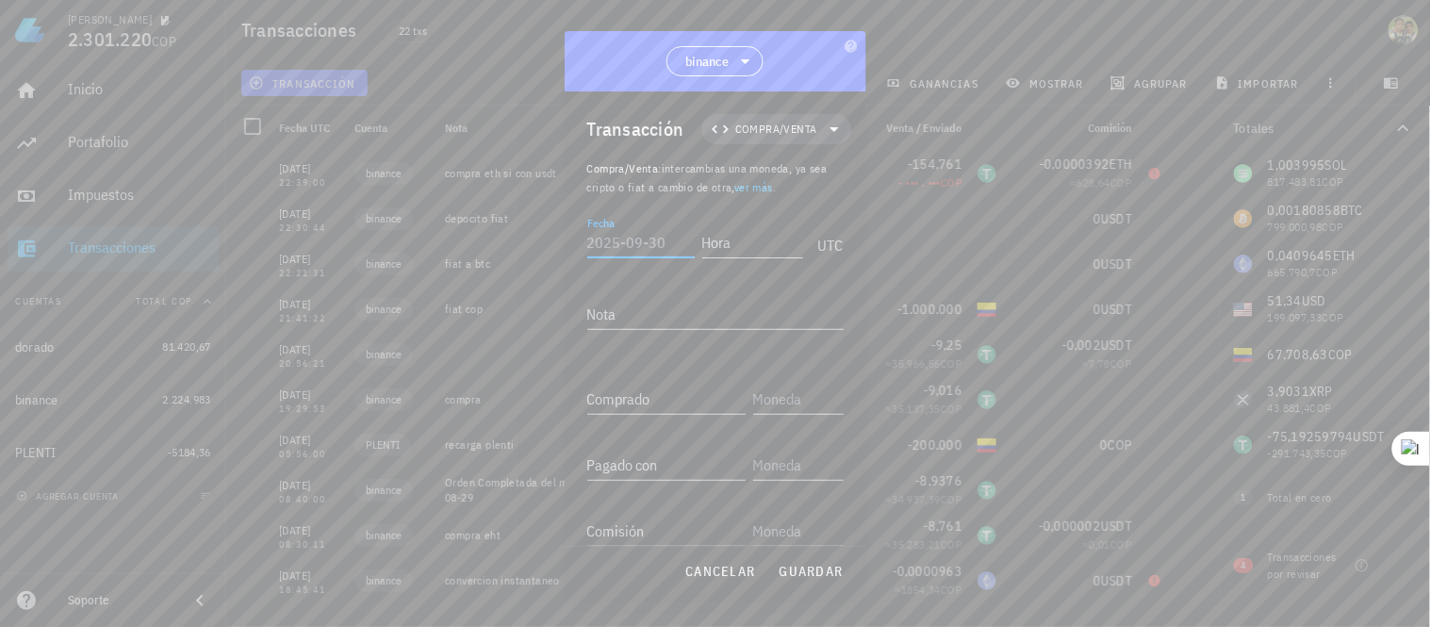
click at [645, 240] on input "Fecha" at bounding box center [640, 242] width 107 height 30
type input "2025-09-25"
click at [716, 258] on div "Hora" at bounding box center [755, 239] width 112 height 47
click at [707, 245] on input "Hora" at bounding box center [751, 242] width 105 height 30
type input "23:36:24"
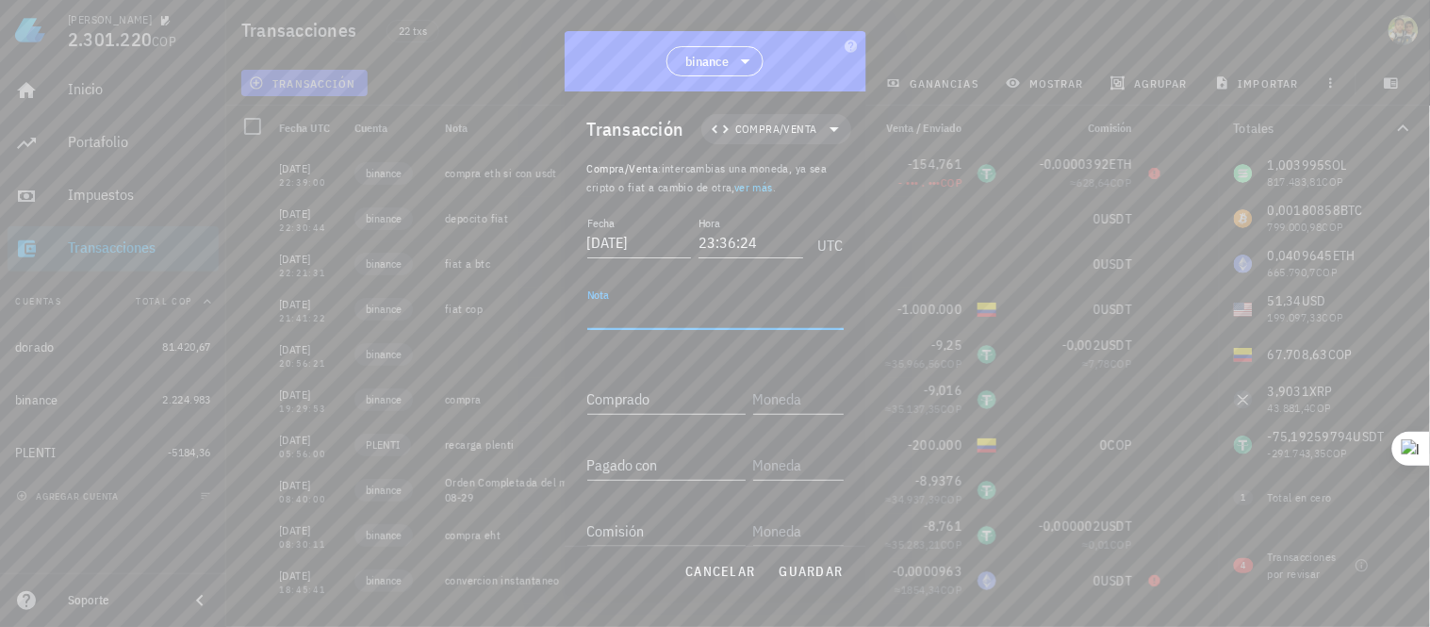
click at [664, 314] on textarea "Nota" at bounding box center [715, 314] width 256 height 30
type textarea "puede ser faltalte dela siguiente"
click at [625, 407] on input "Comprado" at bounding box center [666, 399] width 158 height 30
type input "0,0392"
click at [753, 405] on input "text" at bounding box center [796, 399] width 87 height 30
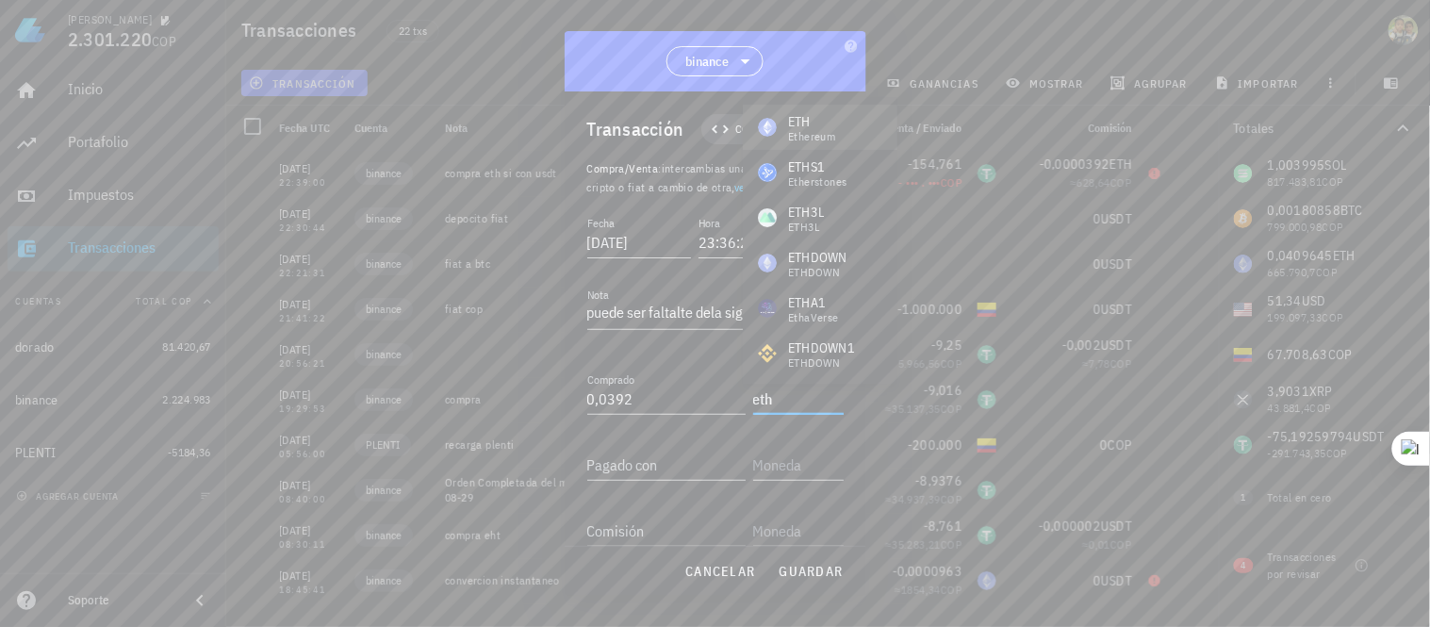
click at [806, 113] on div "ETH" at bounding box center [811, 121] width 47 height 19
type input "ETH"
click at [653, 457] on input "Pagado con" at bounding box center [666, 465] width 158 height 30
click at [651, 457] on input "Pagado con" at bounding box center [666, 465] width 158 height 30
click at [627, 469] on input "Pagado con" at bounding box center [666, 465] width 158 height 30
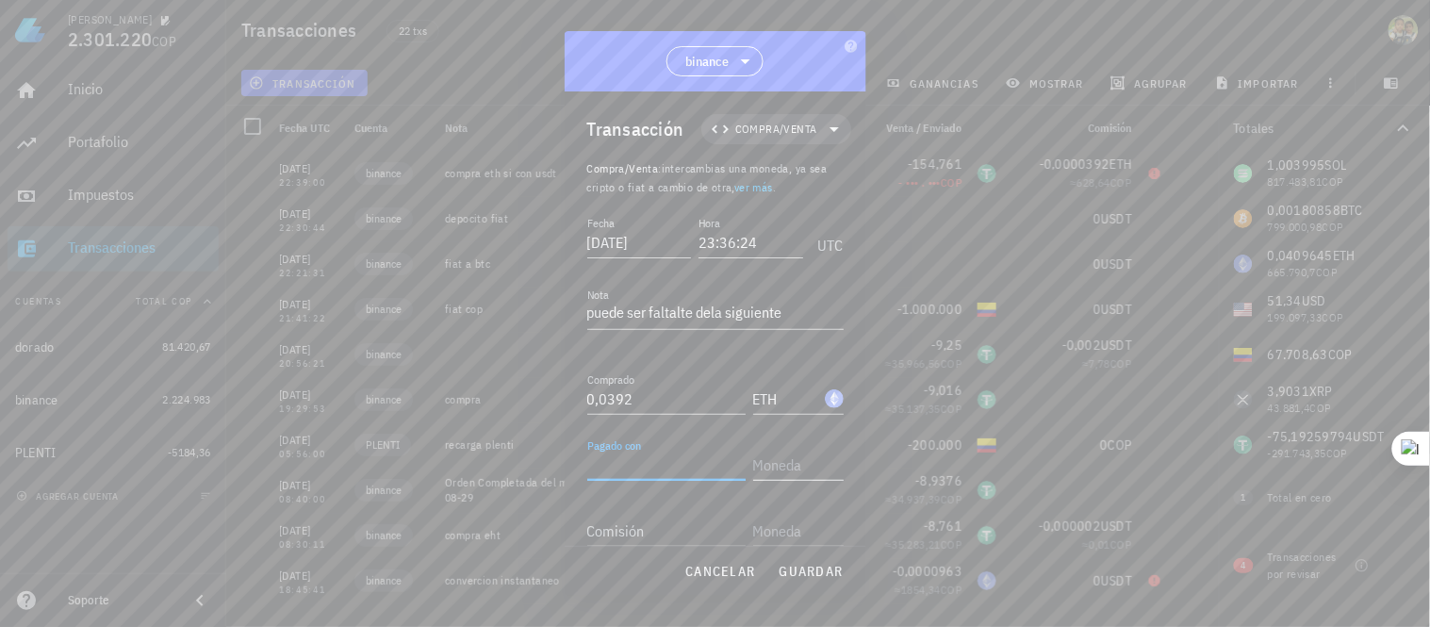
click at [760, 464] on input "text" at bounding box center [796, 465] width 87 height 30
click at [818, 207] on div "Tether" at bounding box center [803, 202] width 31 height 11
type input "USDT"
click at [669, 457] on input "Pagado con" at bounding box center [666, 465] width 158 height 30
click at [619, 525] on div "Comisión" at bounding box center [666, 531] width 158 height 30
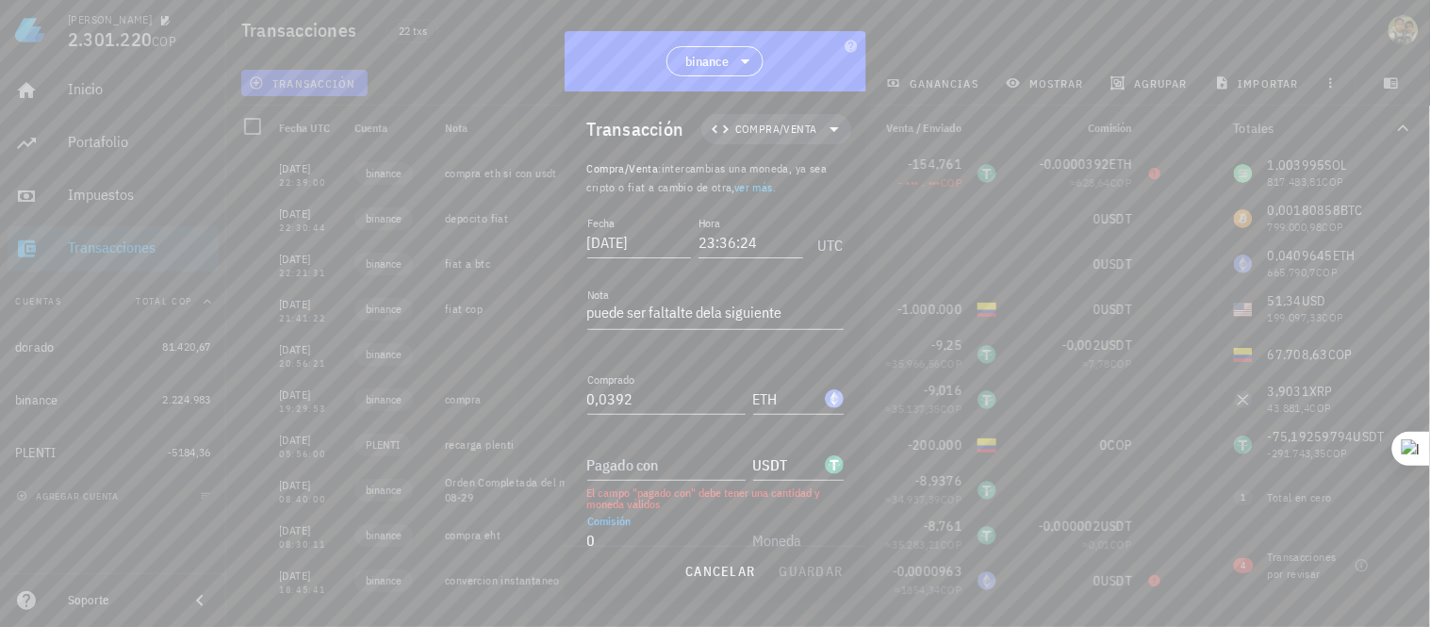
scroll to position [4, 0]
type input "0,0000392"
click at [641, 444] on div "Pagado con" at bounding box center [670, 455] width 166 height 41
click at [637, 454] on div "Pagado con" at bounding box center [666, 461] width 158 height 30
click at [604, 457] on input "Pagado con" at bounding box center [666, 461] width 158 height 30
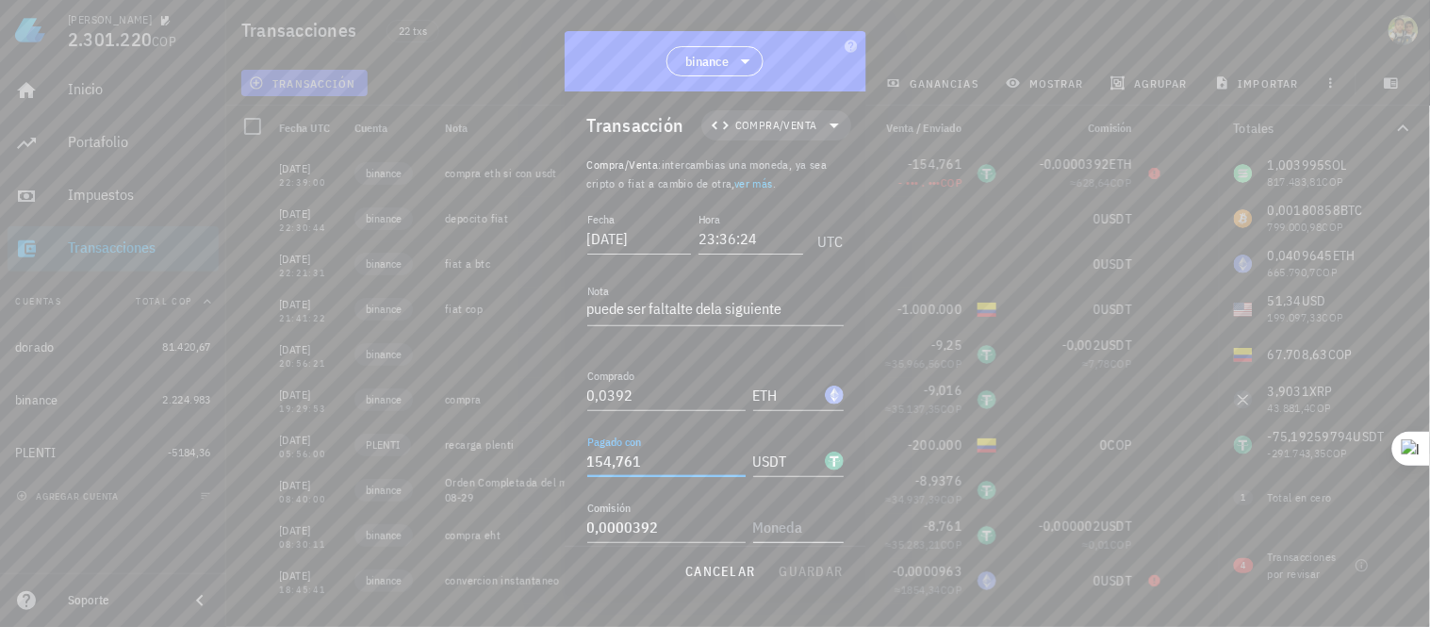
type input "154,761"
click at [777, 537] on input "text" at bounding box center [796, 527] width 87 height 30
click at [813, 259] on div "Ethereum" at bounding box center [811, 264] width 47 height 11
type input "ETH"
click at [811, 568] on span "guardar" at bounding box center [811, 571] width 65 height 17
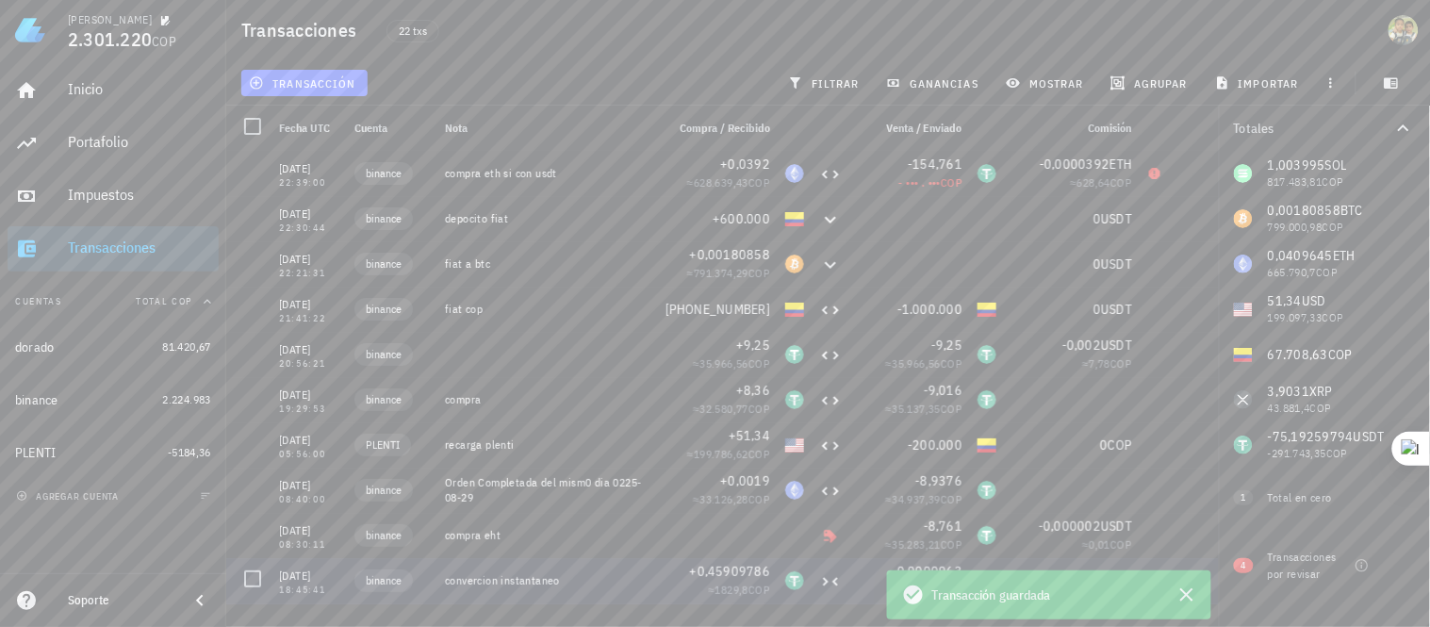
scroll to position [0, 0]
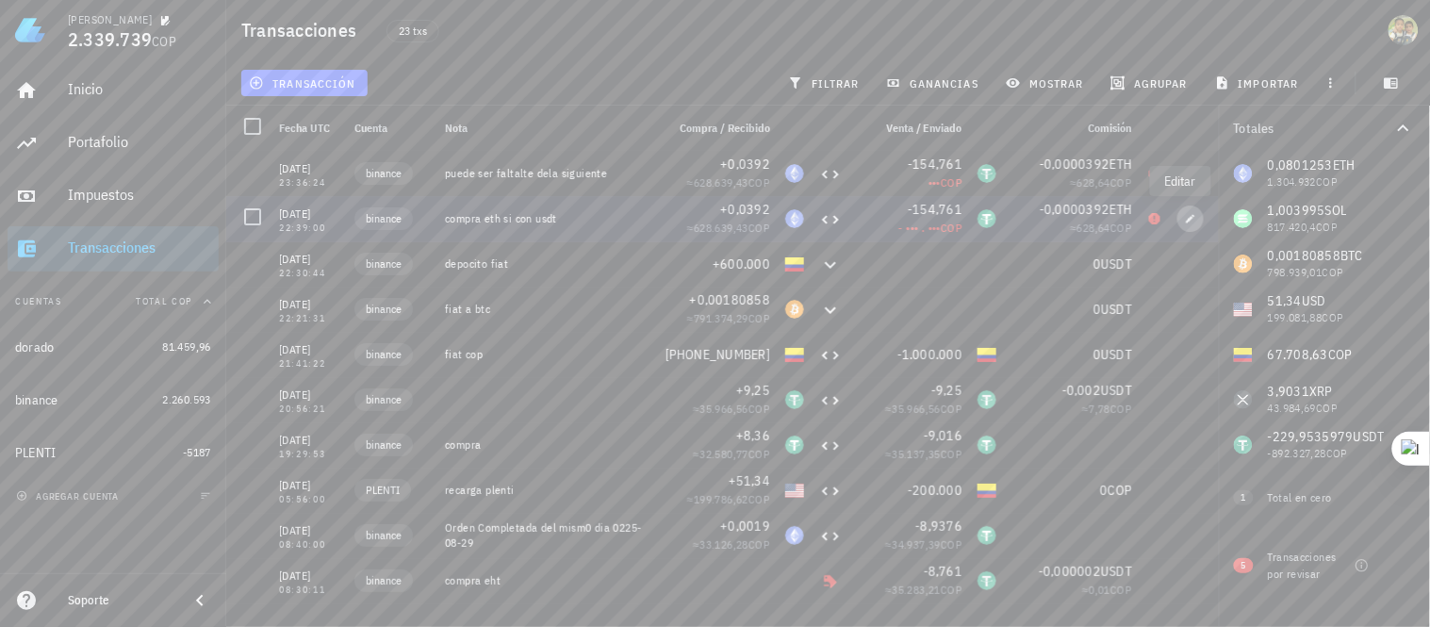
click at [1185, 214] on icon "button" at bounding box center [1190, 218] width 11 height 11
type input "22:39:00"
type textarea "compra eth si con usdt"
type input "0,0392"
type input "ETH"
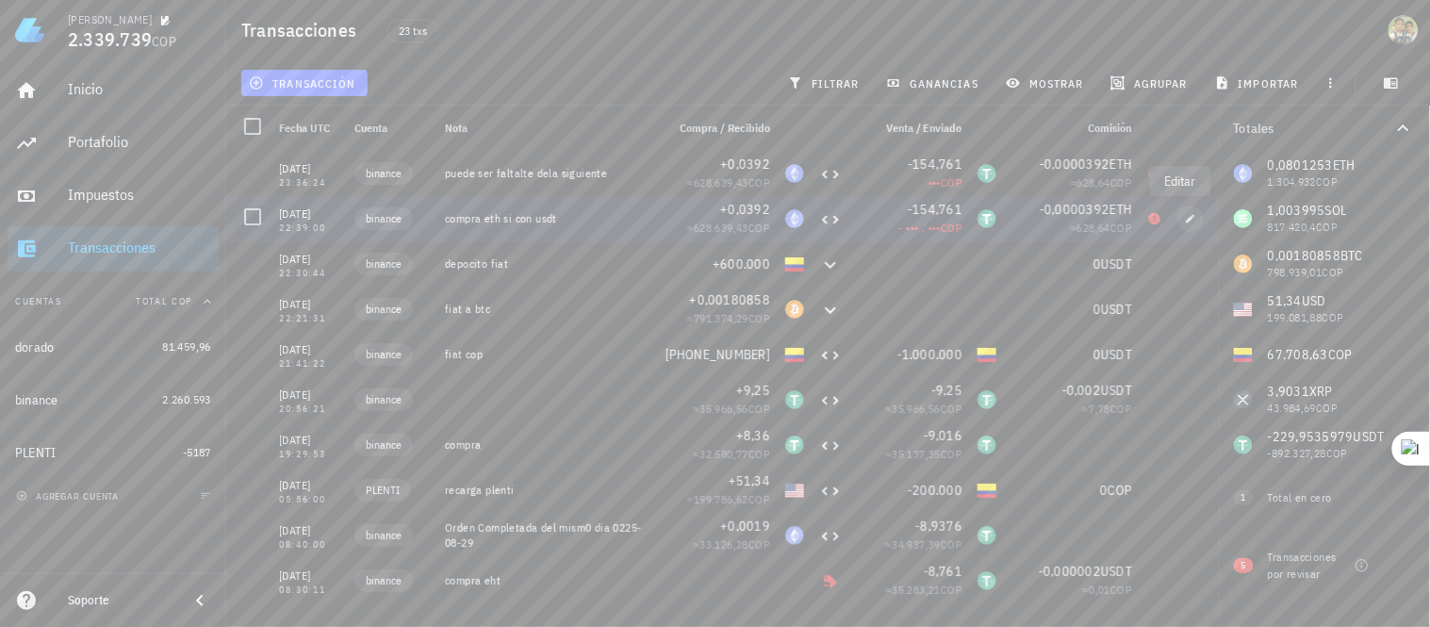
type input "154,761"
type input "USDT"
type input "0,0000392"
type input "ETH"
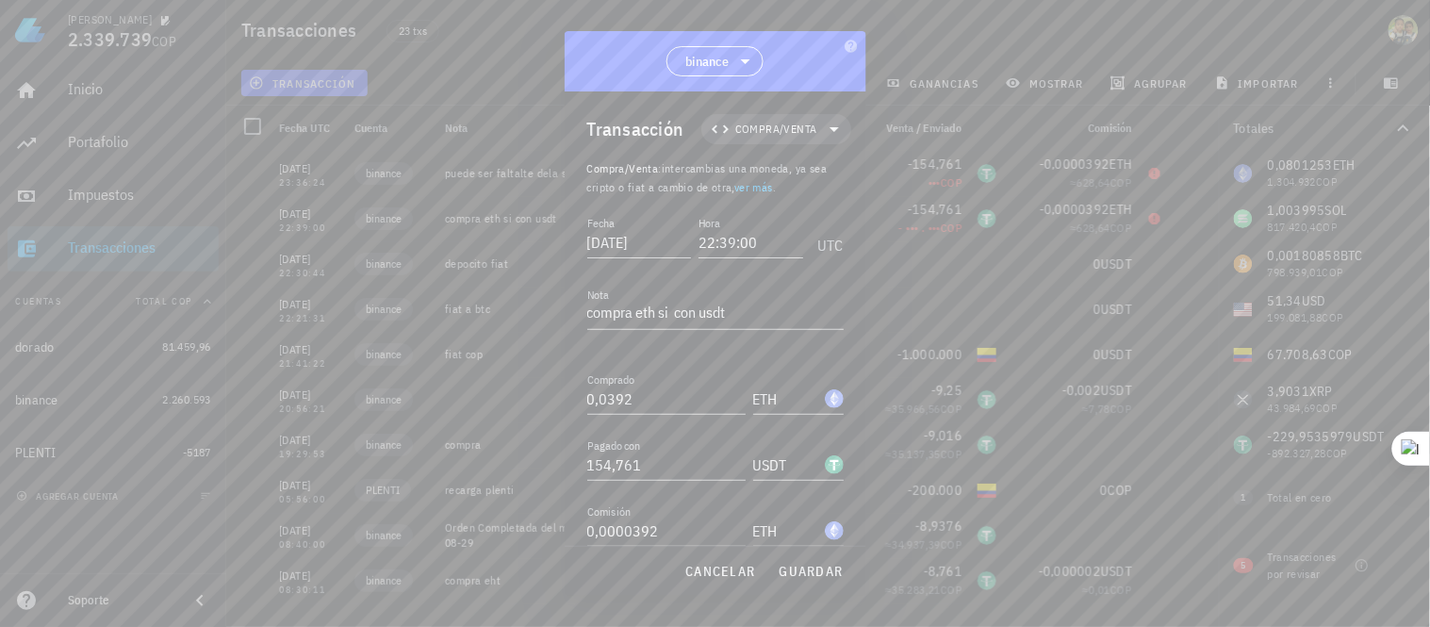
click at [1143, 181] on div at bounding box center [715, 313] width 1430 height 627
click at [1142, 170] on div at bounding box center [715, 313] width 1430 height 627
click at [723, 577] on span "cancelar" at bounding box center [719, 571] width 71 height 17
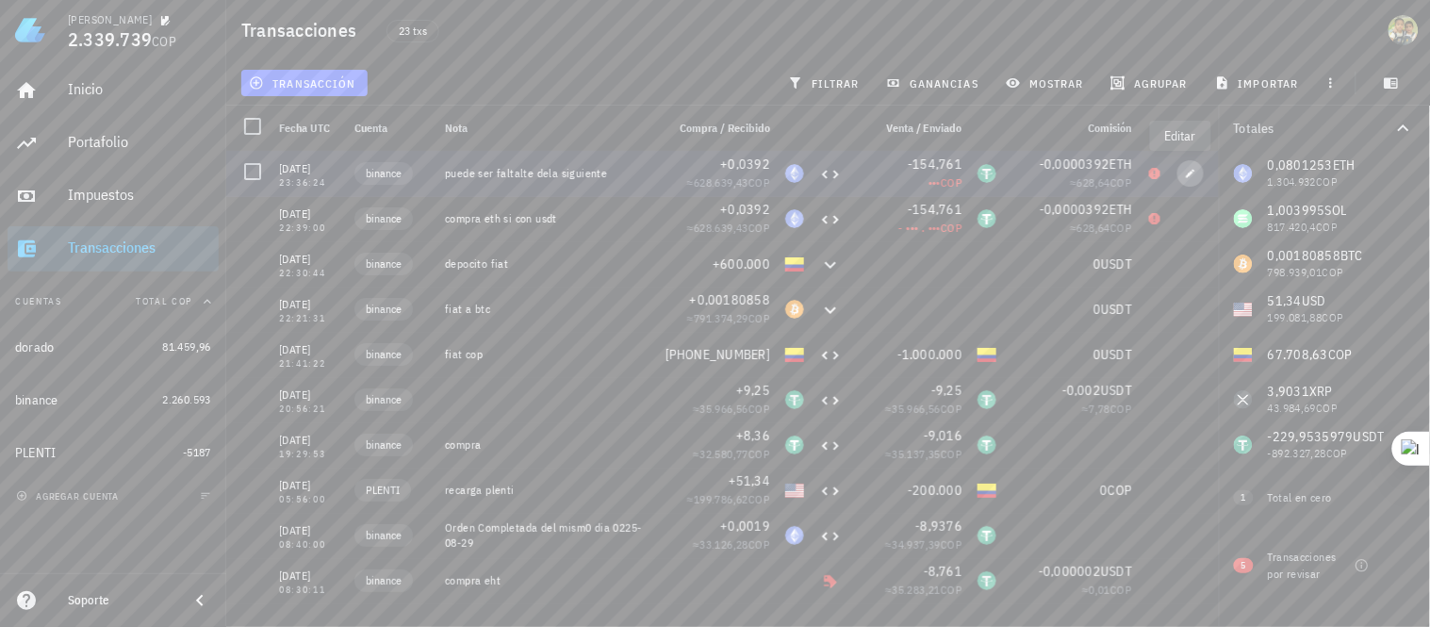
click at [1185, 170] on icon "button" at bounding box center [1190, 173] width 11 height 11
type input "23:36:24"
type textarea "puede ser faltalte dela siguiente"
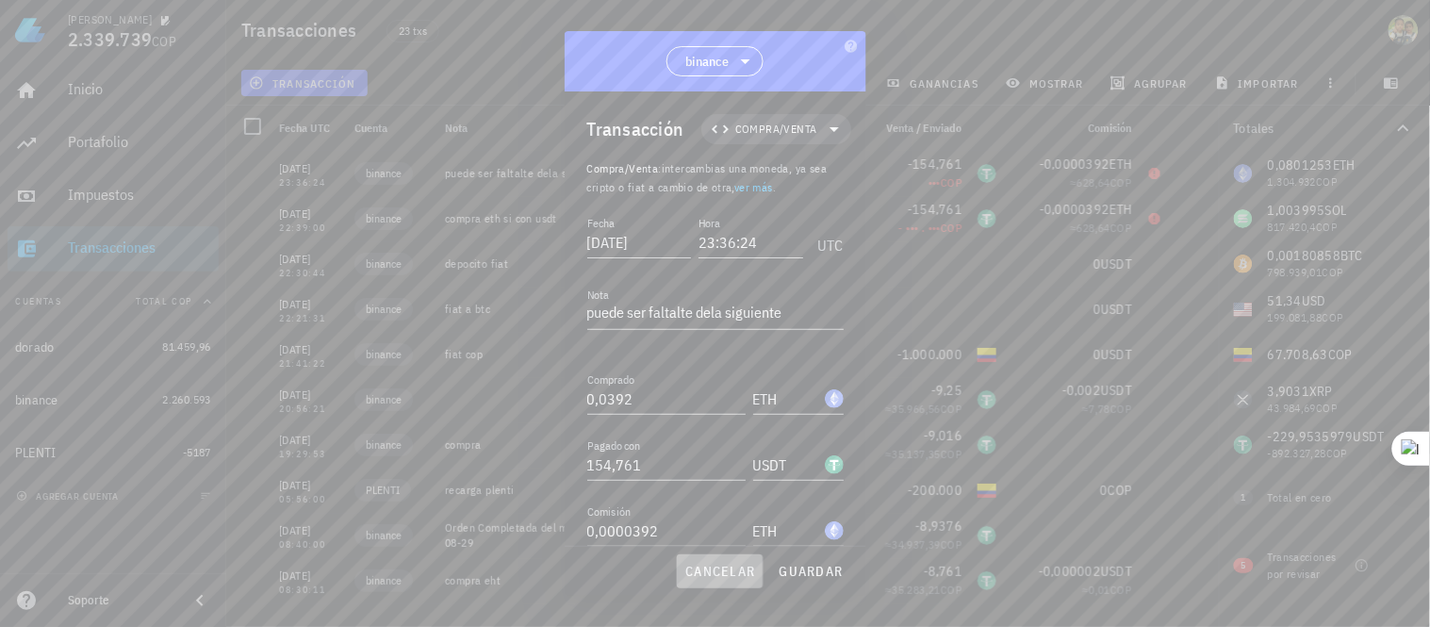
click at [728, 568] on span "cancelar" at bounding box center [719, 571] width 71 height 17
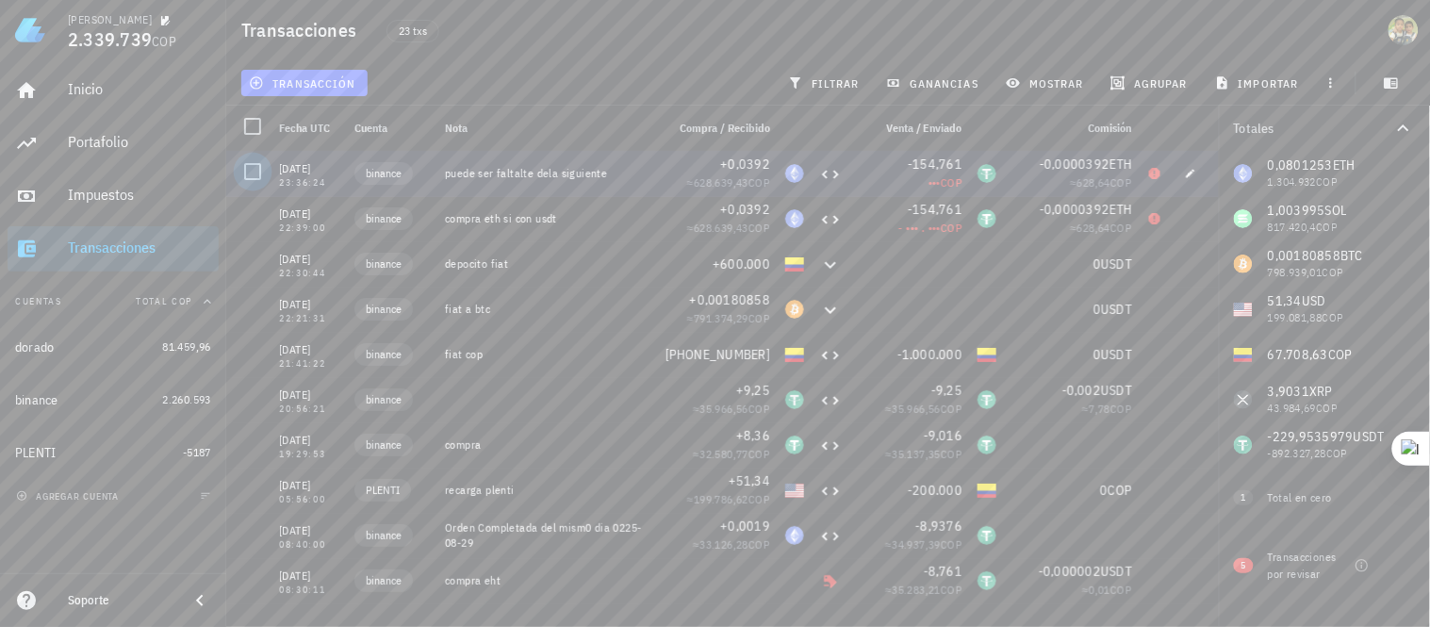
click at [249, 172] on div at bounding box center [253, 172] width 32 height 32
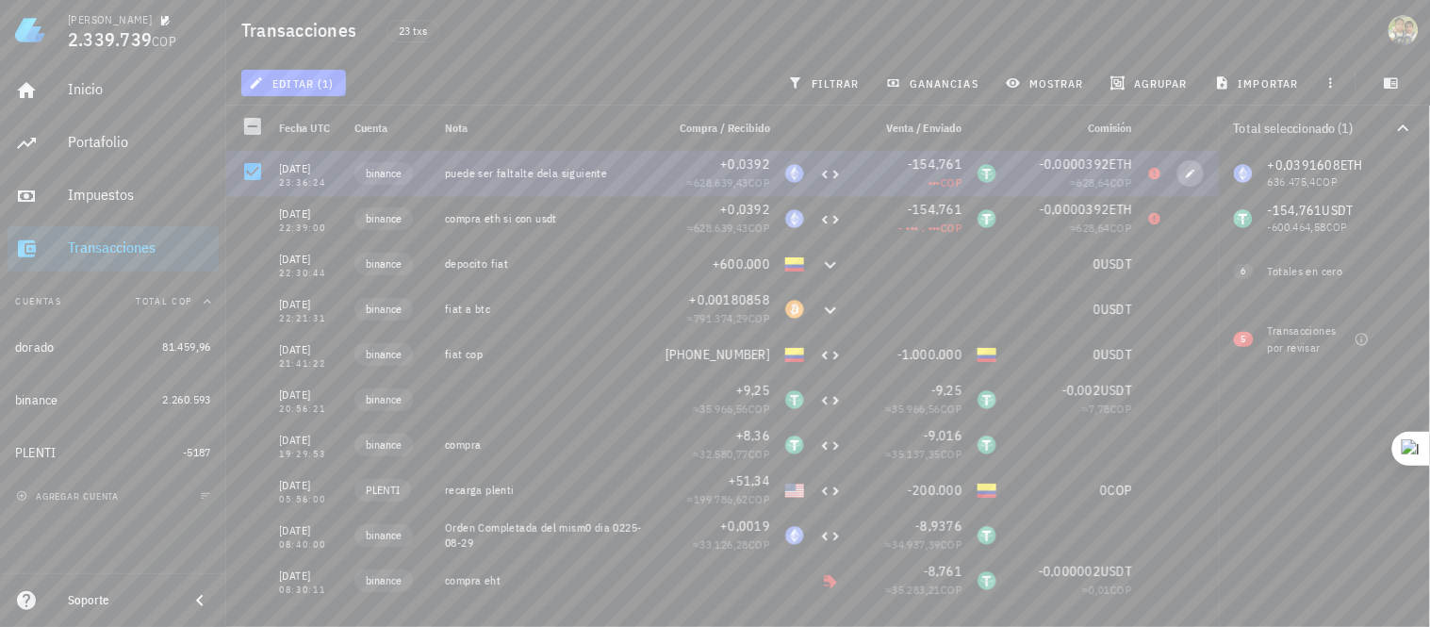
drag, startPoint x: 1161, startPoint y: 170, endPoint x: 1188, endPoint y: 173, distance: 27.6
click at [1188, 173] on span "button" at bounding box center [1190, 173] width 26 height 11
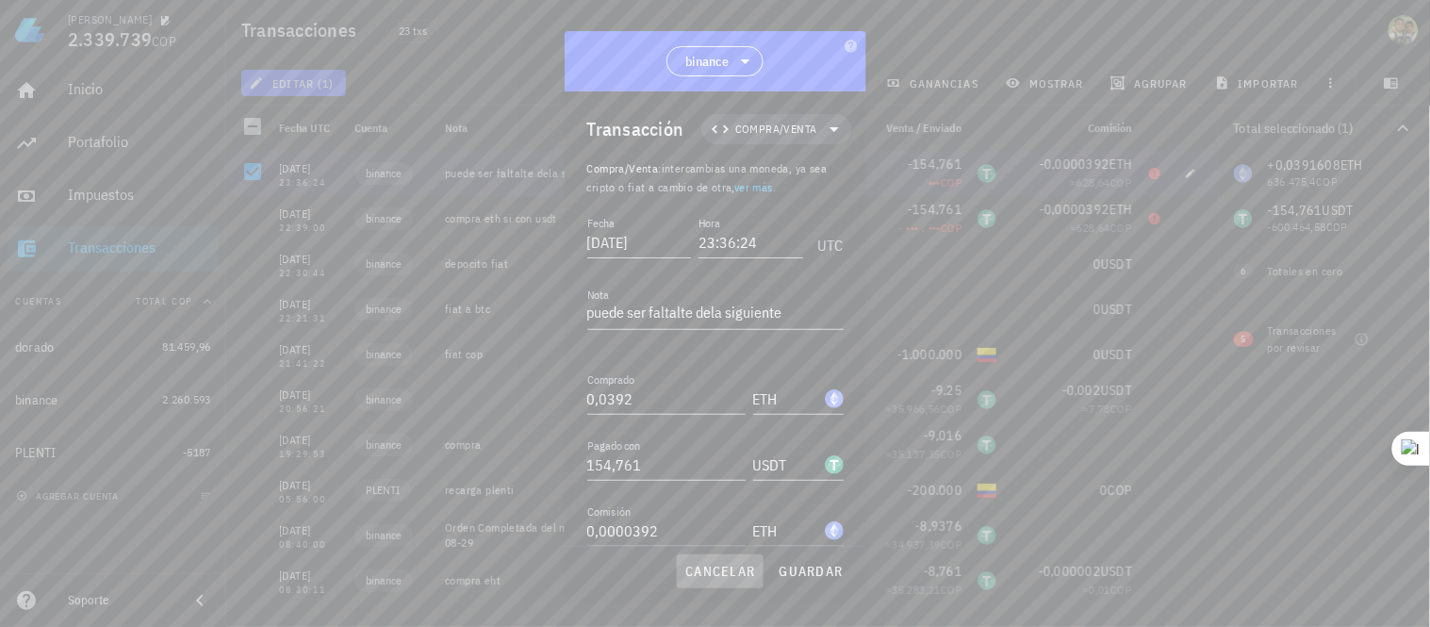
click at [732, 572] on span "cancelar" at bounding box center [719, 571] width 71 height 17
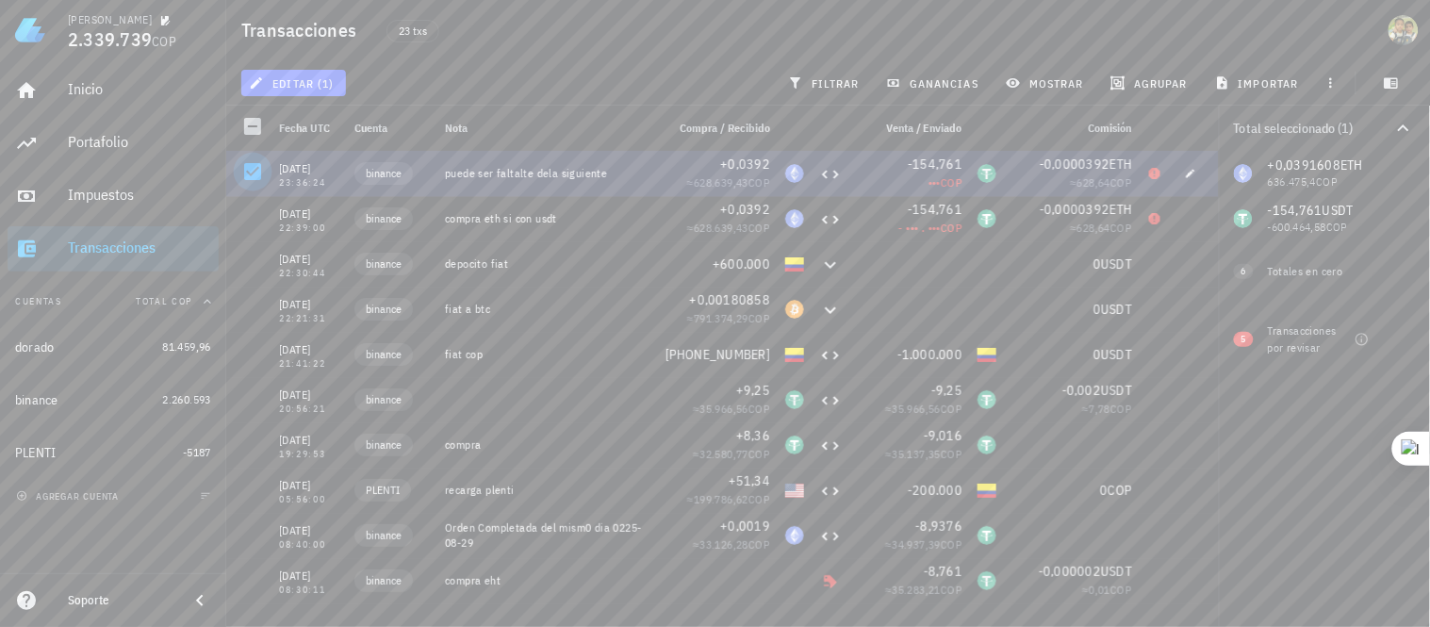
click at [253, 171] on div at bounding box center [253, 172] width 32 height 32
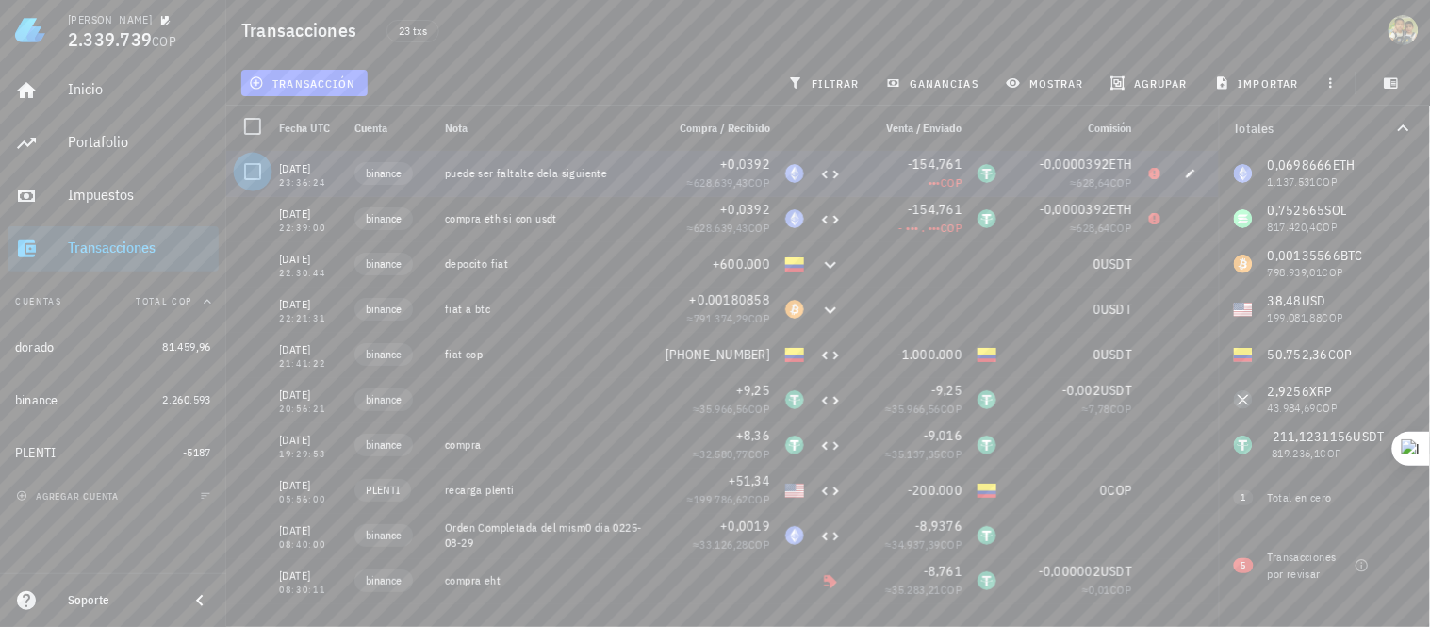
click at [253, 171] on div at bounding box center [253, 172] width 32 height 32
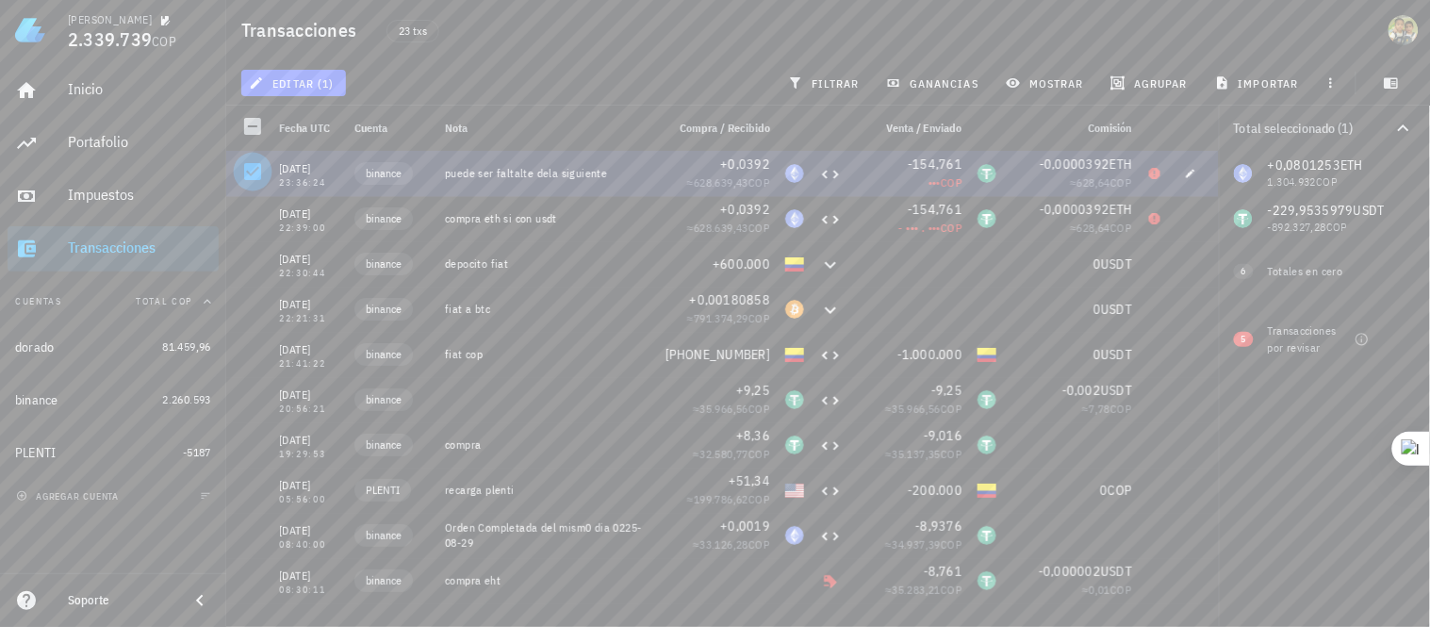
drag, startPoint x: 253, startPoint y: 171, endPoint x: 241, endPoint y: 170, distance: 11.4
click at [241, 170] on div at bounding box center [253, 172] width 32 height 32
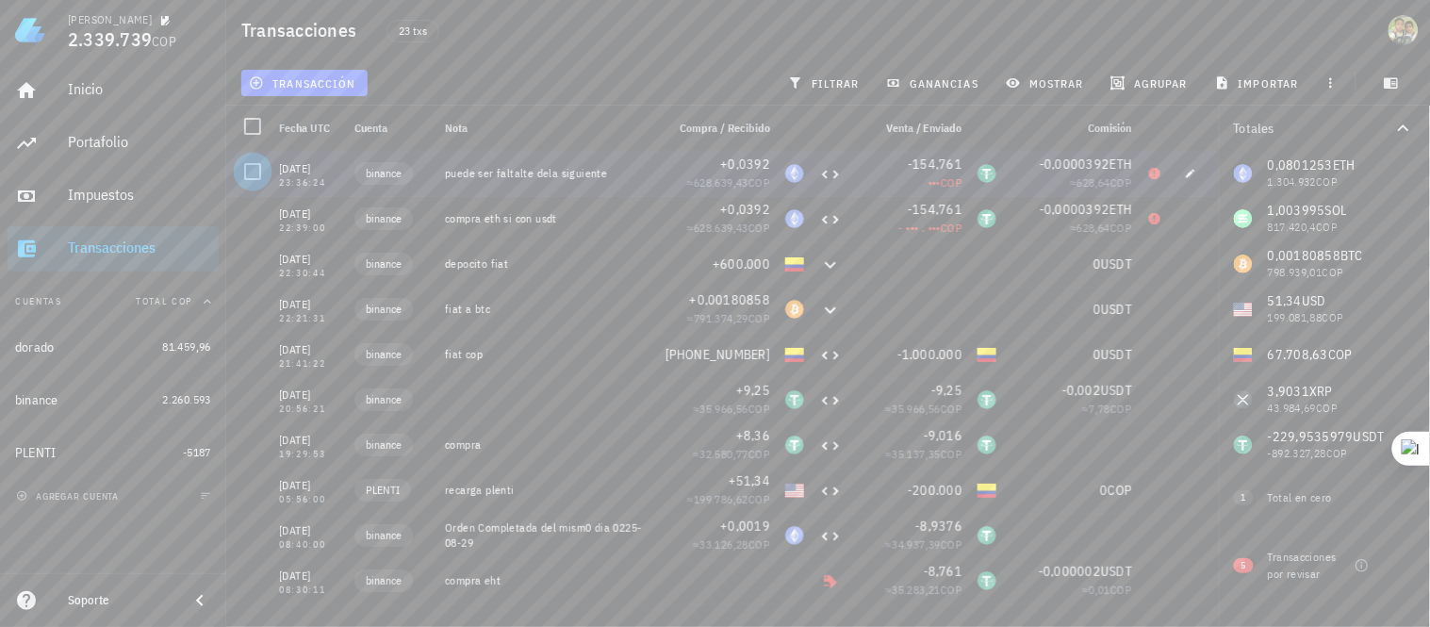
click at [241, 170] on div at bounding box center [253, 172] width 32 height 32
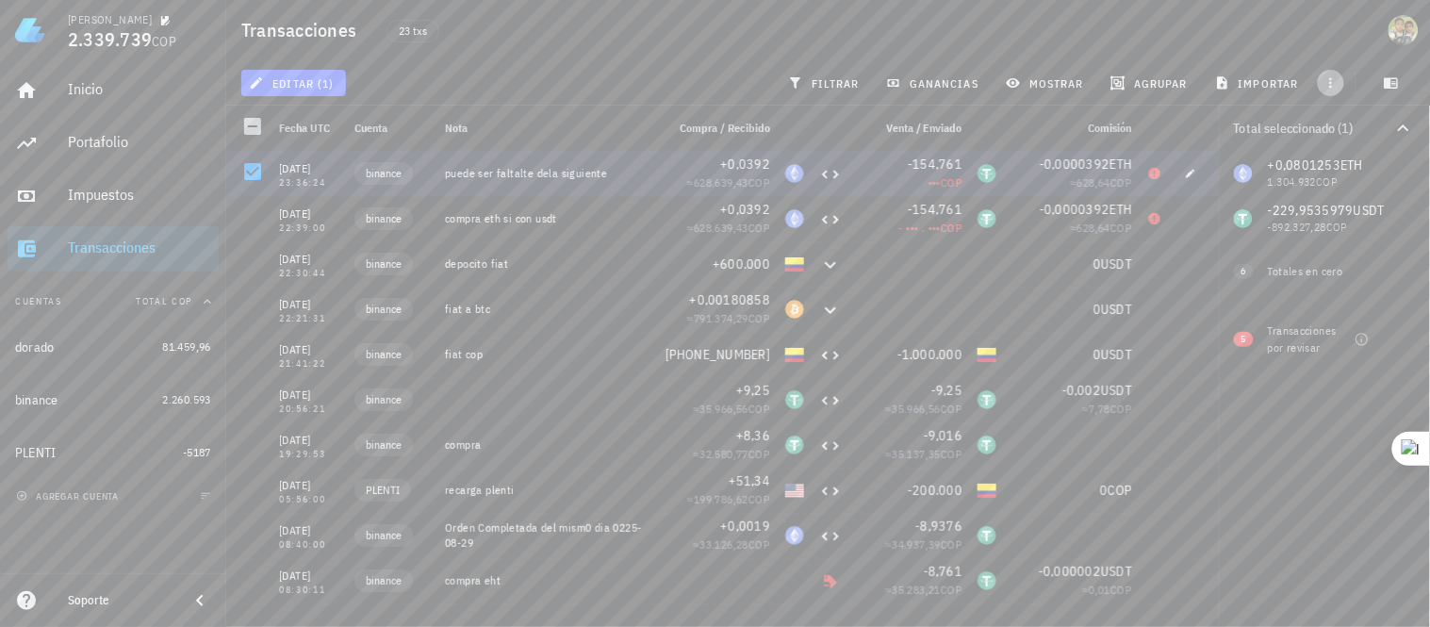
click at [1324, 82] on icon "button" at bounding box center [1331, 82] width 15 height 15
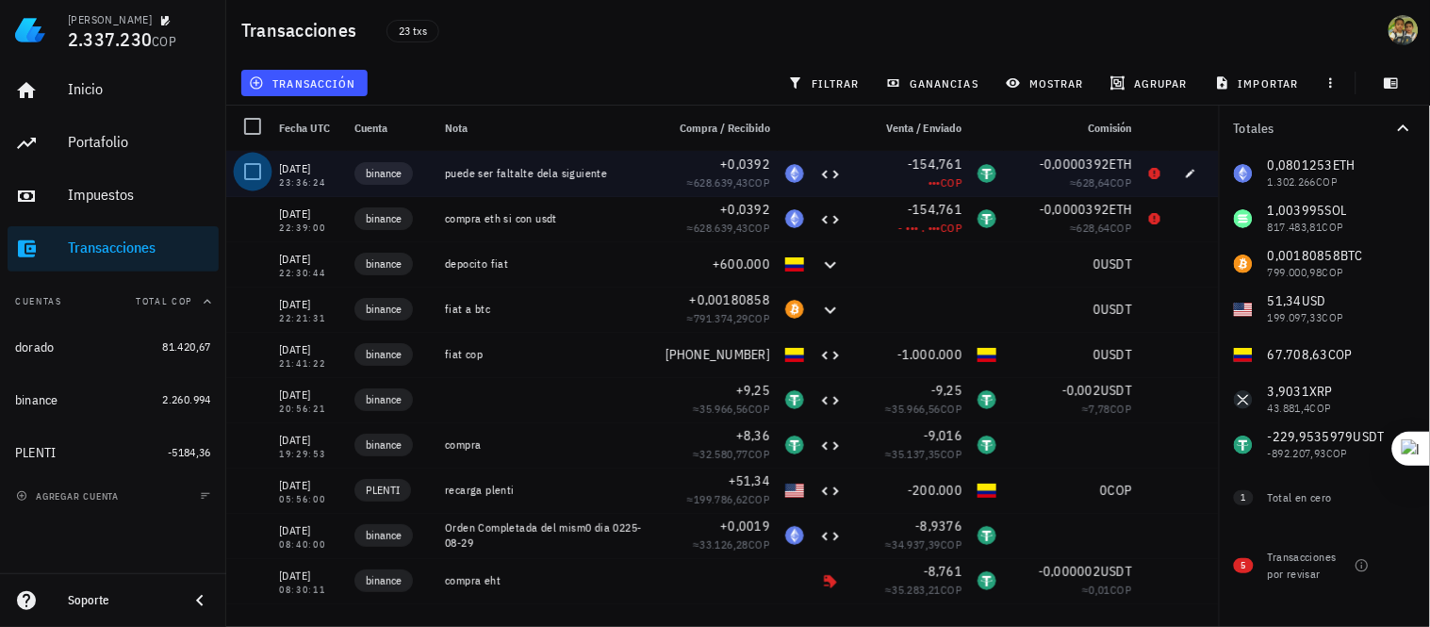
click at [255, 177] on div at bounding box center [253, 172] width 32 height 32
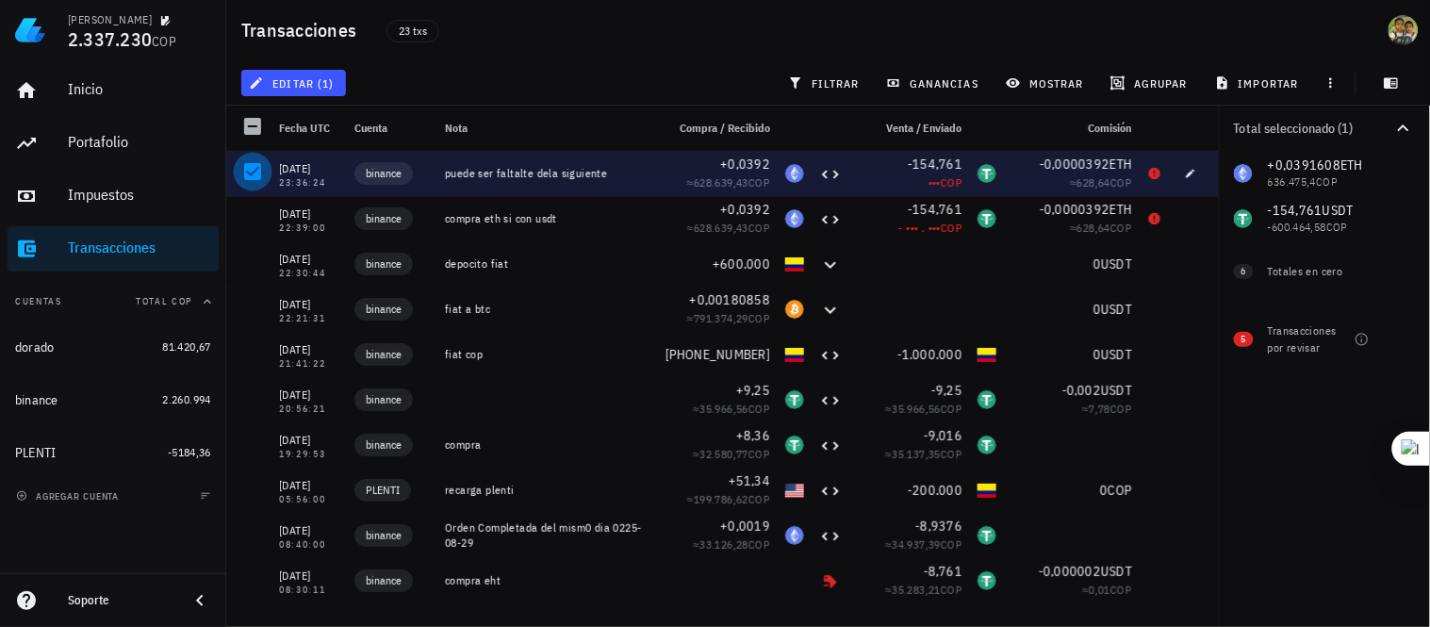
click at [246, 177] on div at bounding box center [253, 172] width 32 height 32
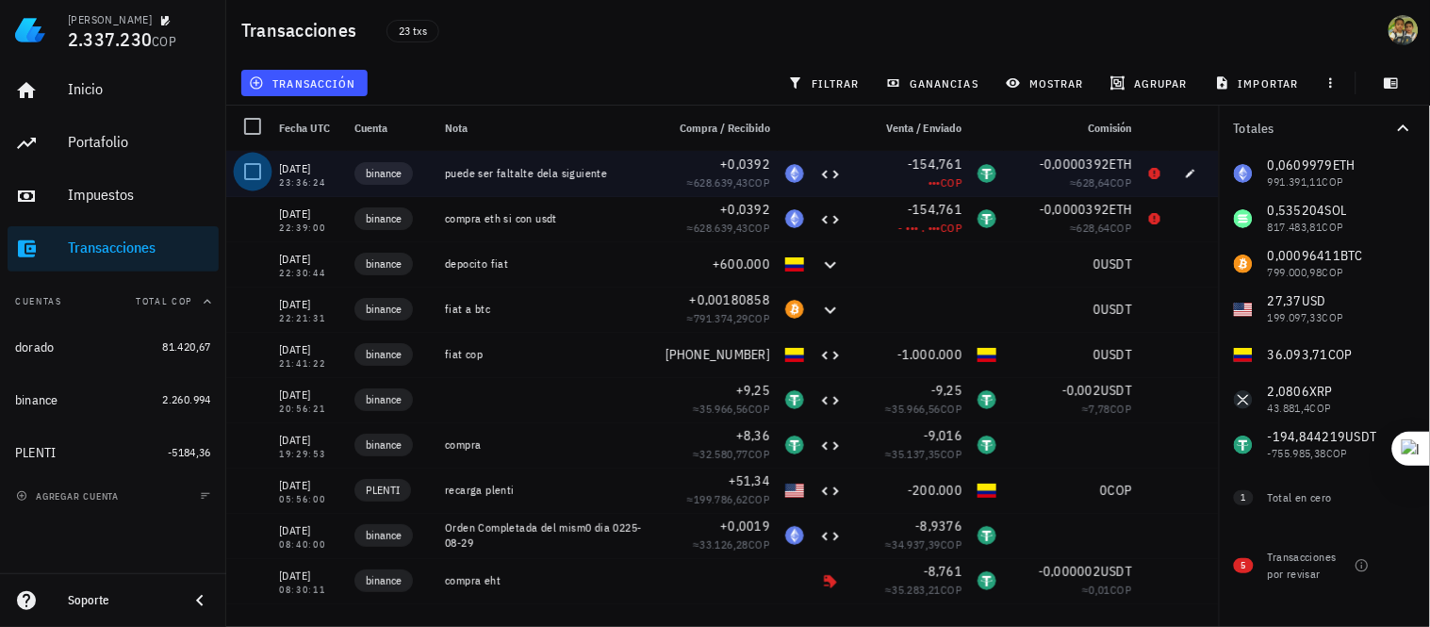
click at [246, 177] on div at bounding box center [253, 172] width 32 height 32
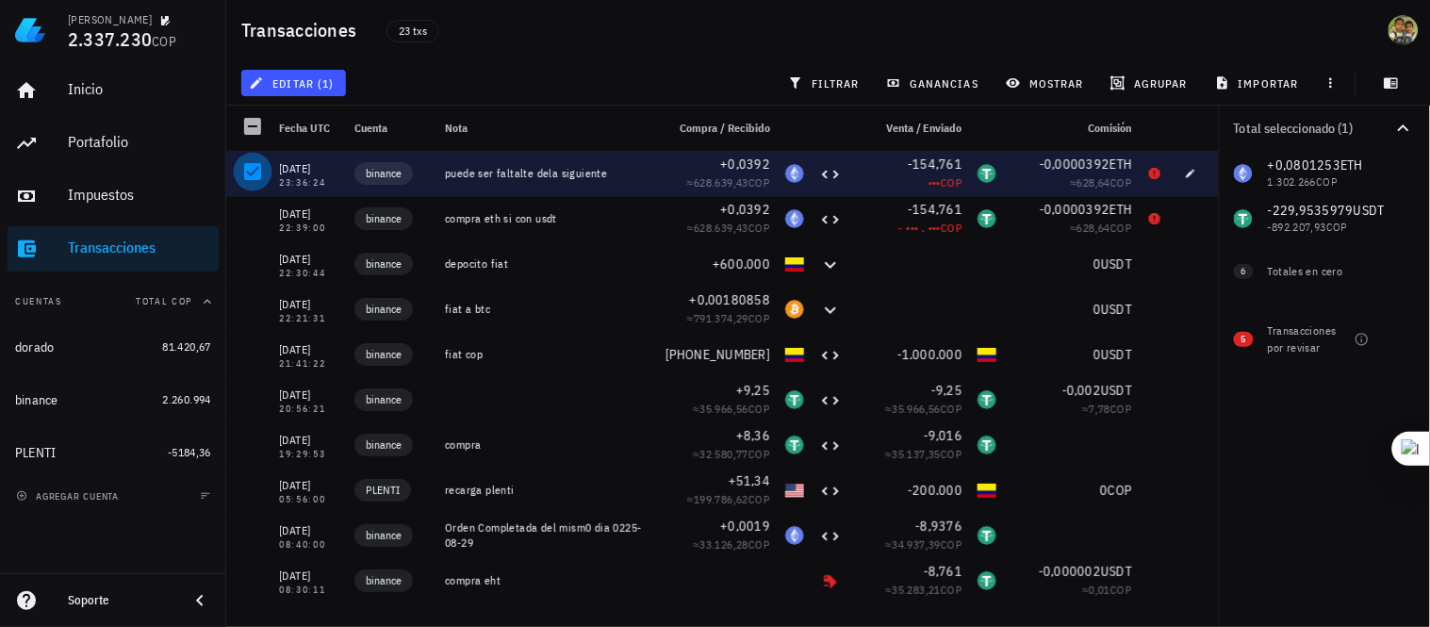
click at [246, 177] on div at bounding box center [253, 172] width 32 height 32
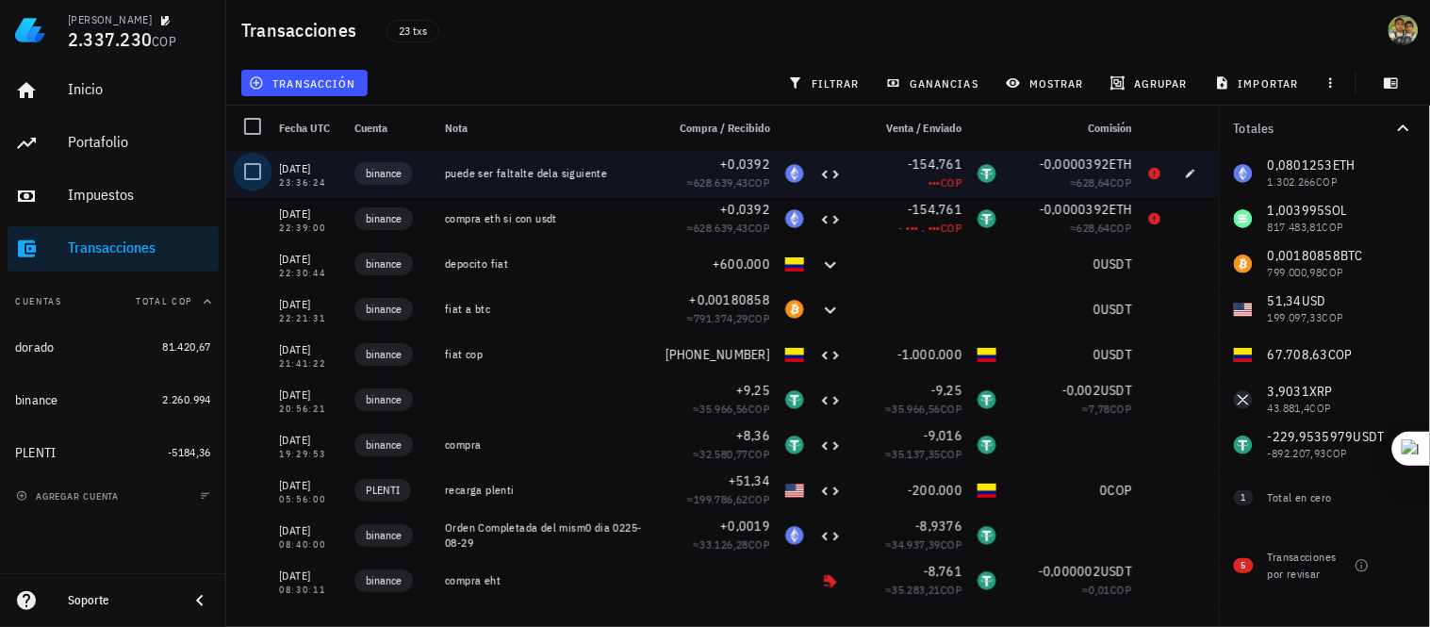
click at [246, 177] on div at bounding box center [253, 172] width 32 height 32
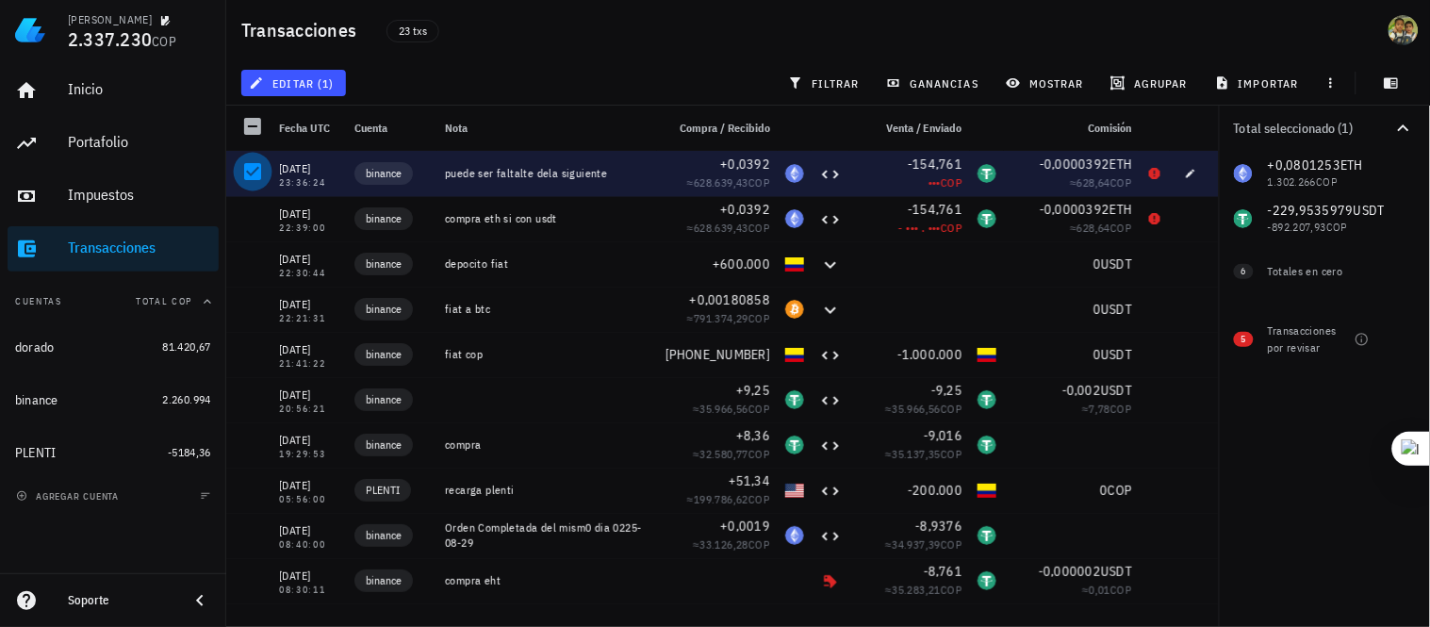
click at [246, 177] on div at bounding box center [253, 172] width 32 height 32
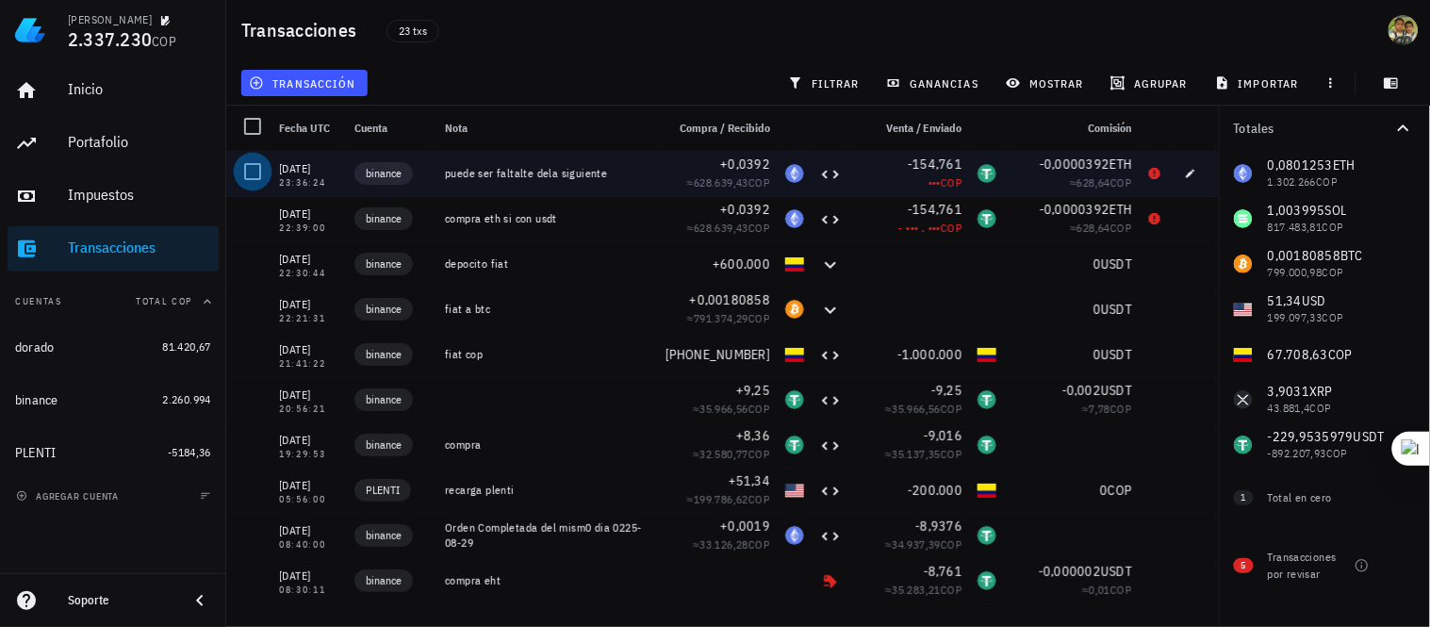
click at [246, 177] on div at bounding box center [253, 172] width 32 height 32
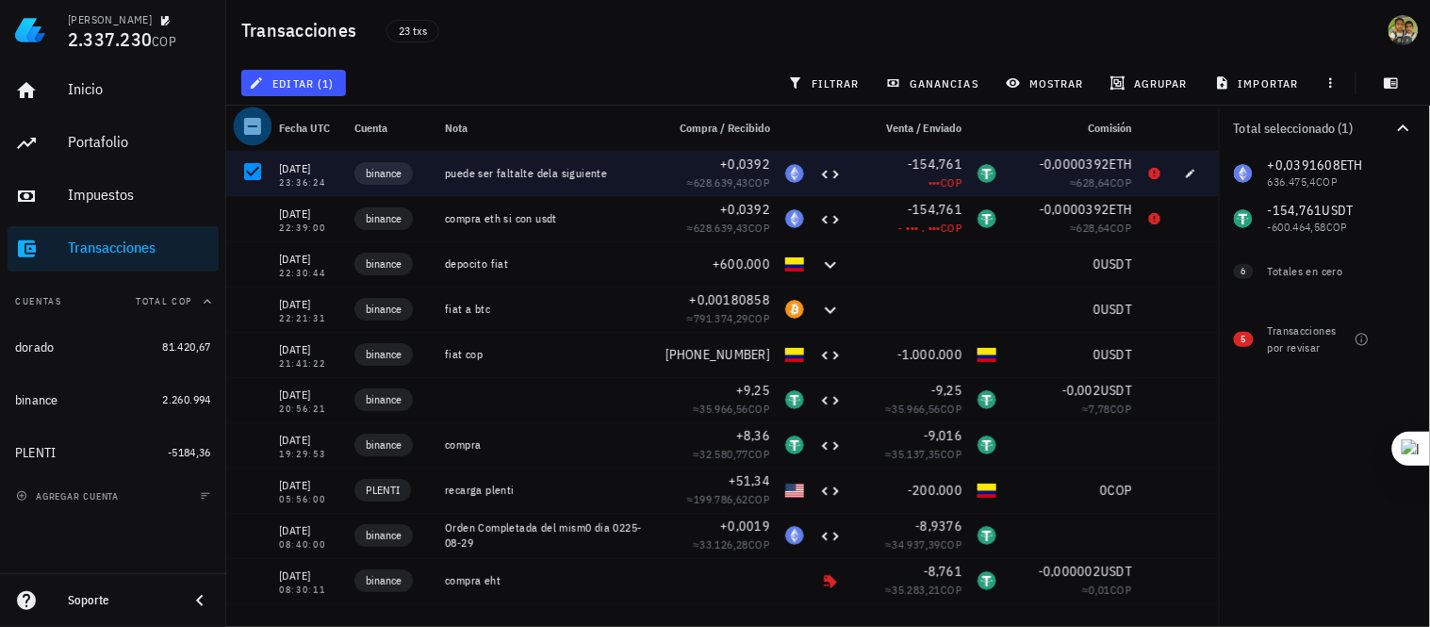
click at [243, 129] on div at bounding box center [253, 126] width 32 height 32
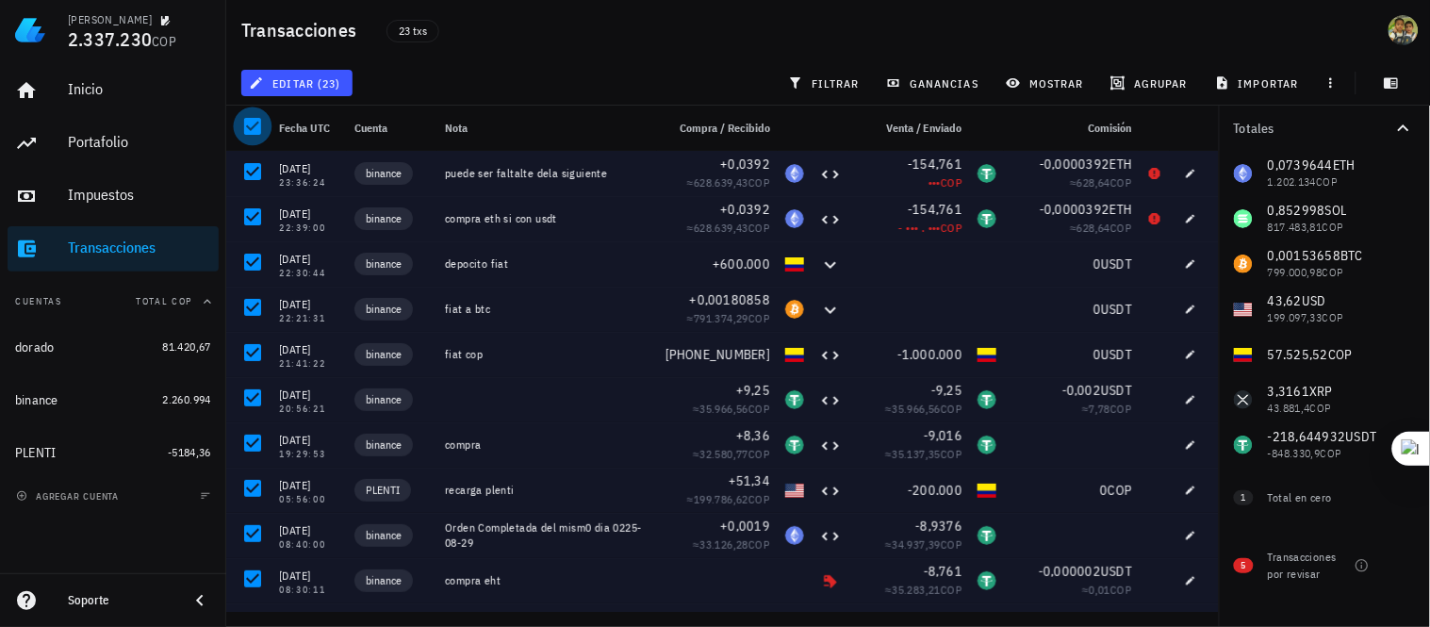
click at [243, 129] on div at bounding box center [253, 126] width 32 height 32
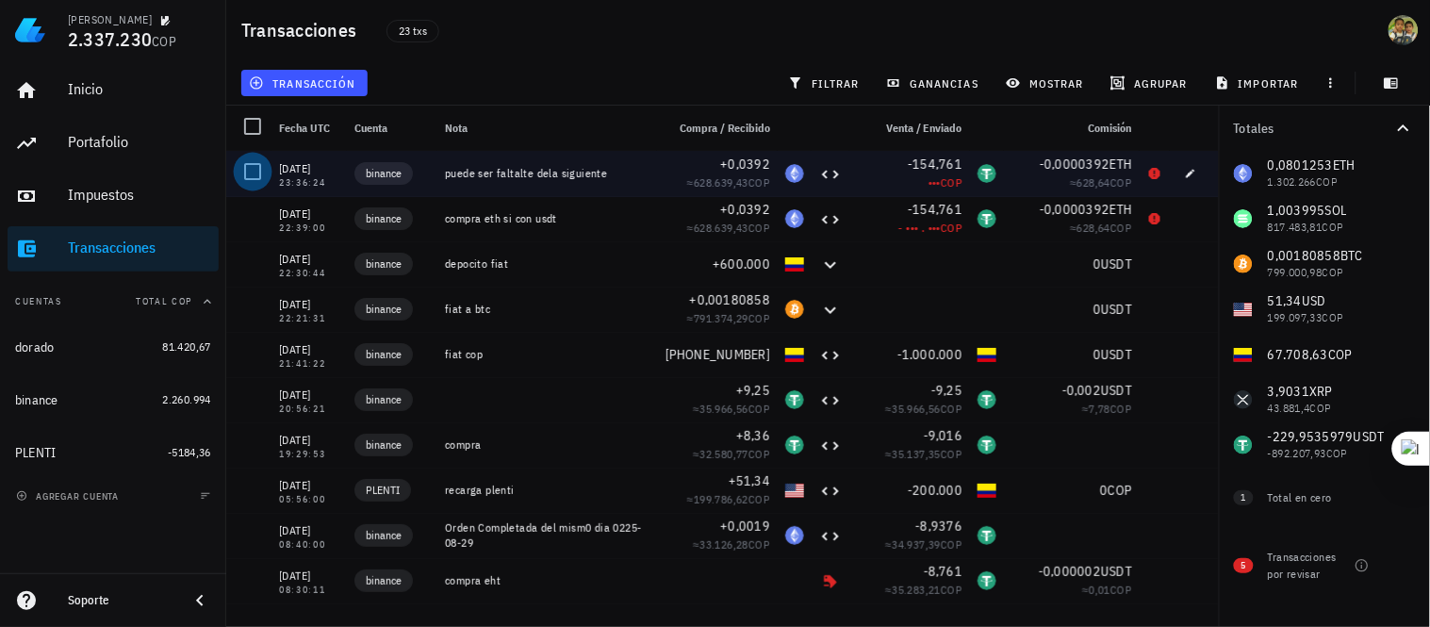
click at [250, 170] on div at bounding box center [253, 172] width 32 height 32
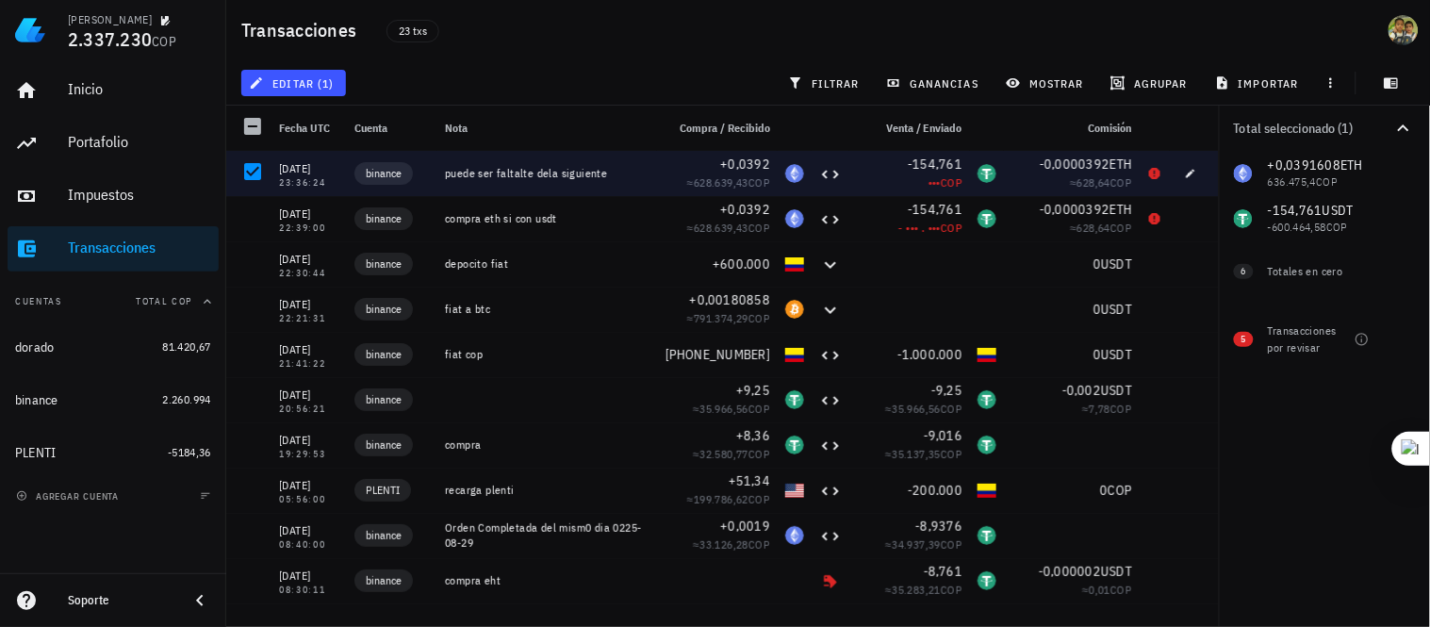
click at [313, 66] on div "editar (1)" at bounding box center [294, 83] width 112 height 34
click at [308, 83] on span "editar (1)" at bounding box center [293, 82] width 81 height 15
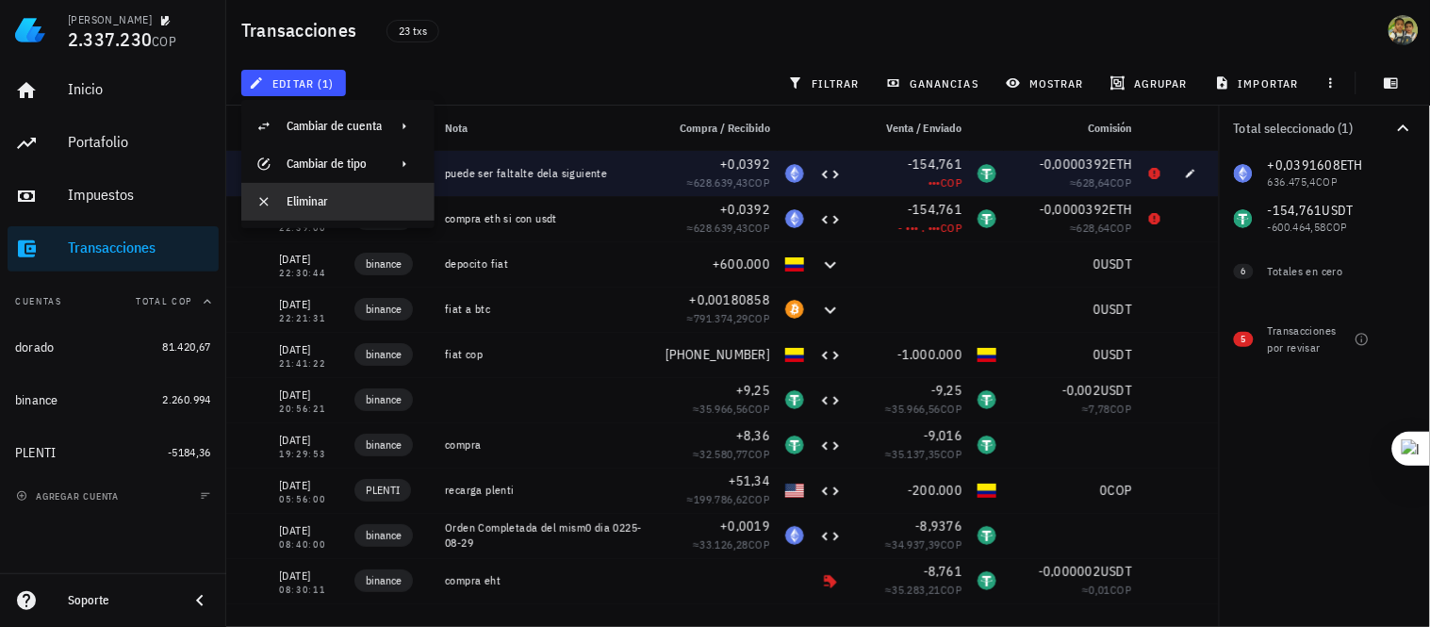
click at [290, 194] on div "Eliminar" at bounding box center [353, 201] width 133 height 15
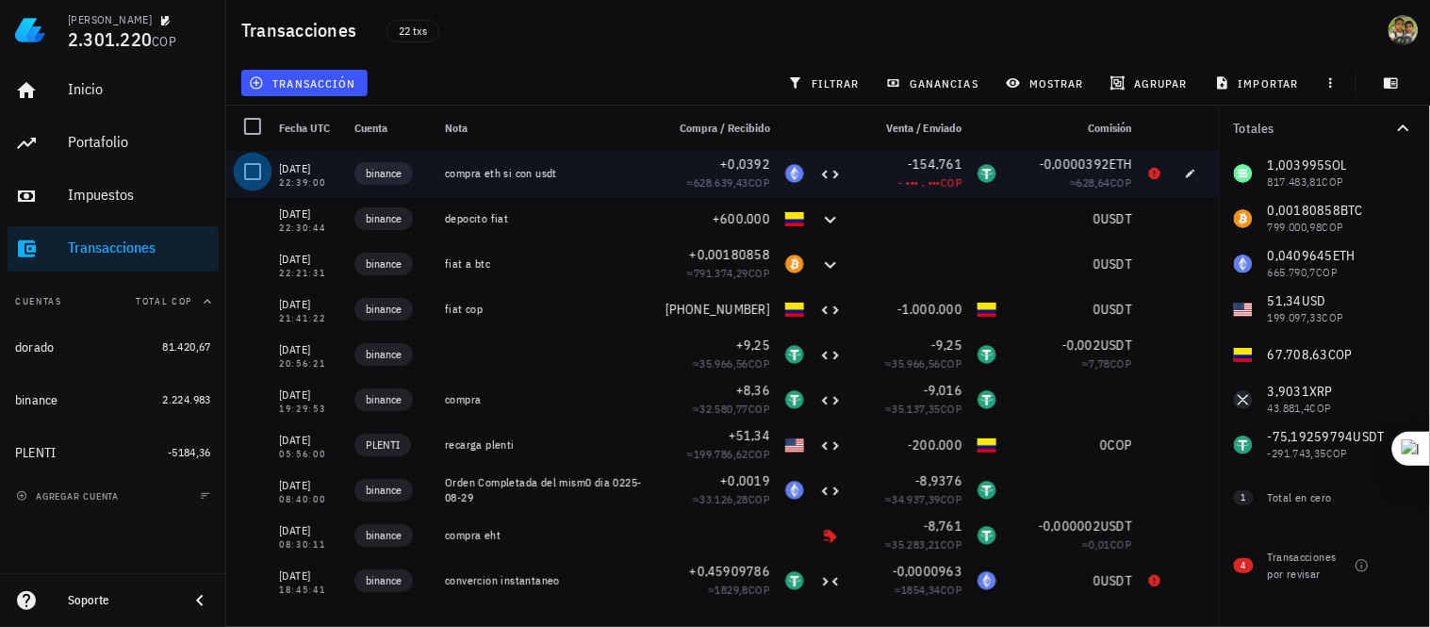
click at [249, 177] on div at bounding box center [253, 172] width 32 height 32
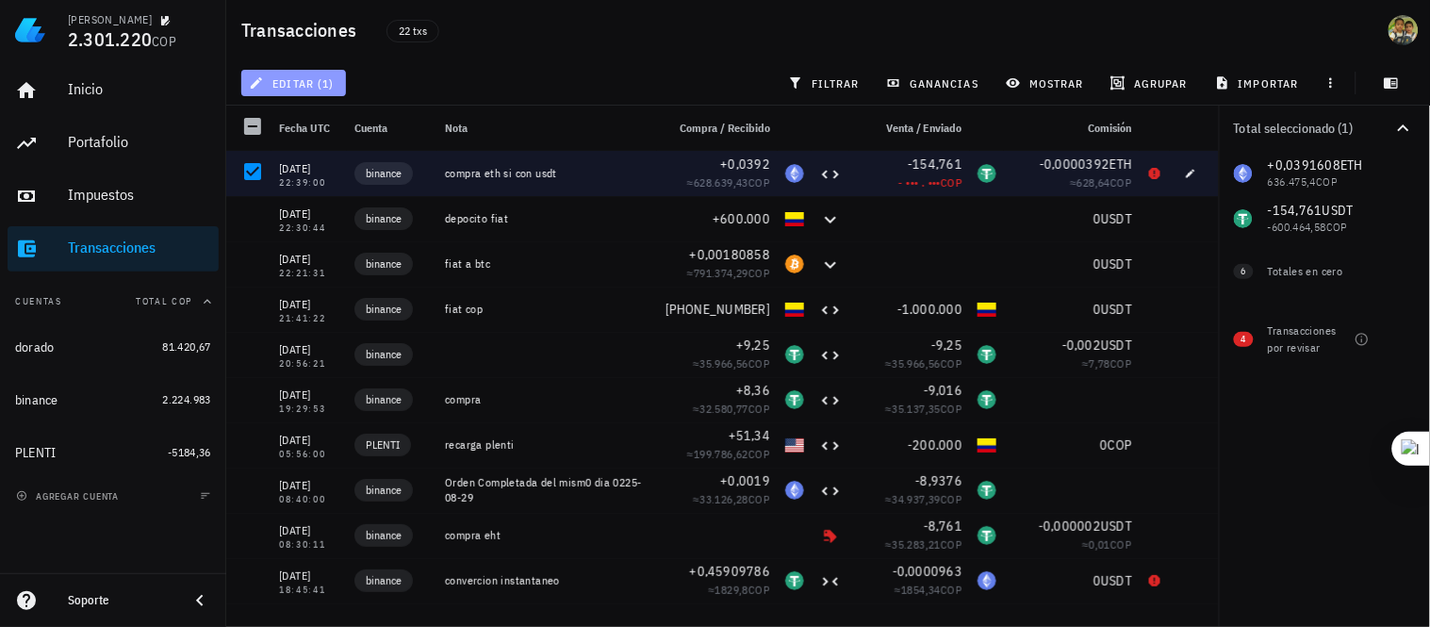
click at [256, 80] on icon "button" at bounding box center [256, 82] width 15 height 15
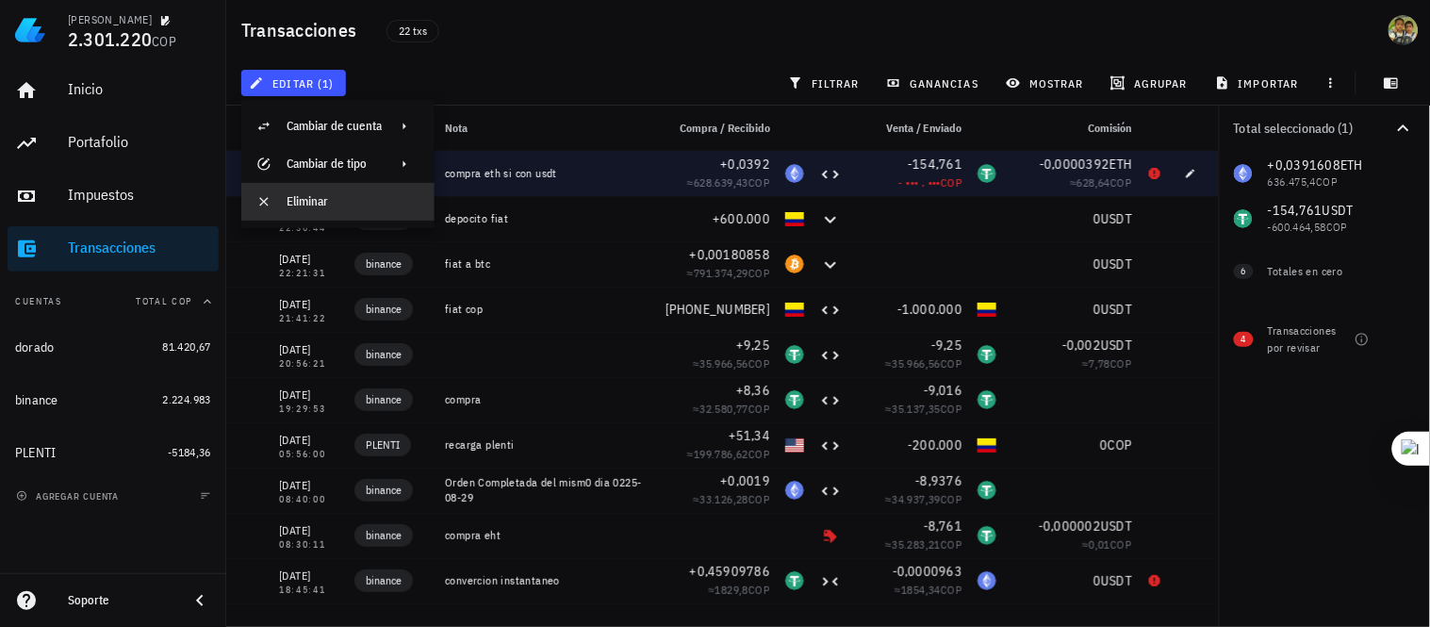
click at [259, 200] on icon at bounding box center [263, 201] width 15 height 15
